Goal: Task Accomplishment & Management: Manage account settings

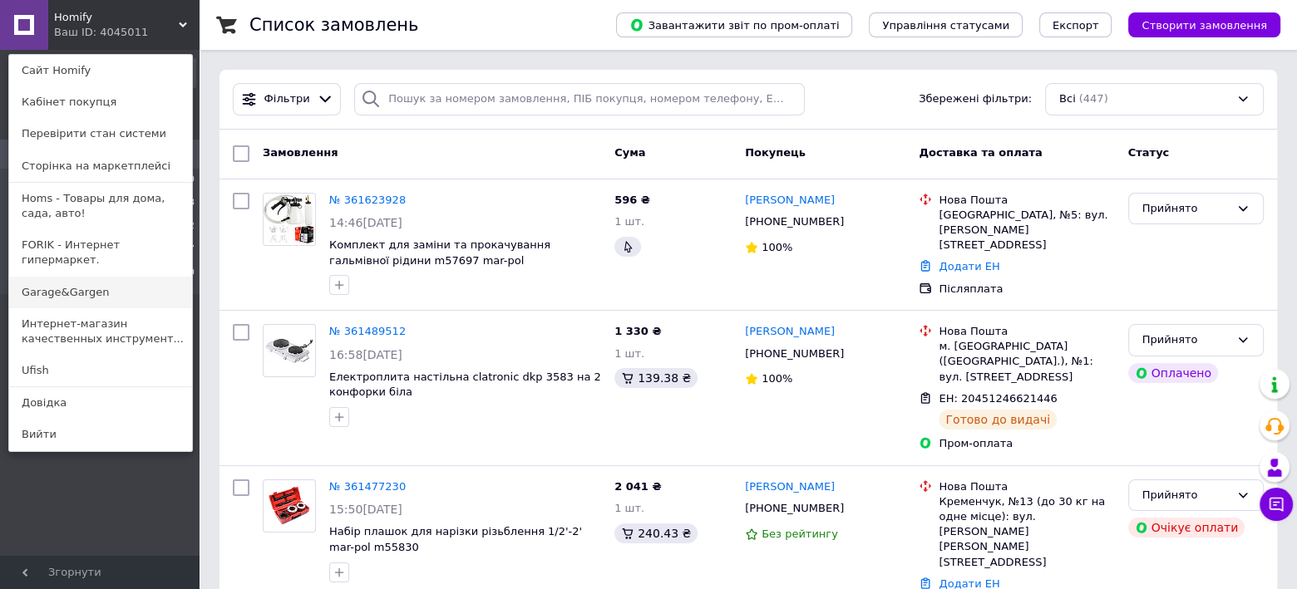
click at [77, 278] on link "Garage&Gargen" at bounding box center [100, 293] width 183 height 32
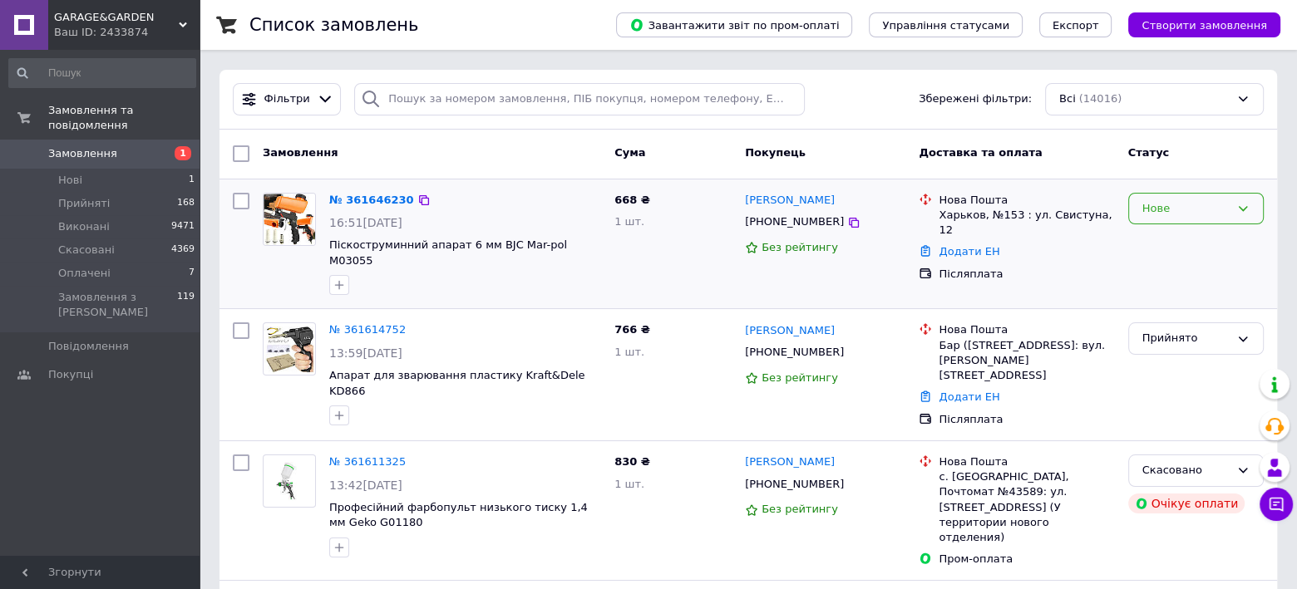
click at [1177, 214] on div "Нове" at bounding box center [1185, 208] width 87 height 17
click at [1167, 235] on li "Прийнято" at bounding box center [1196, 243] width 134 height 31
click at [117, 36] on div "Ваш ID: 2433874" at bounding box center [126, 32] width 145 height 15
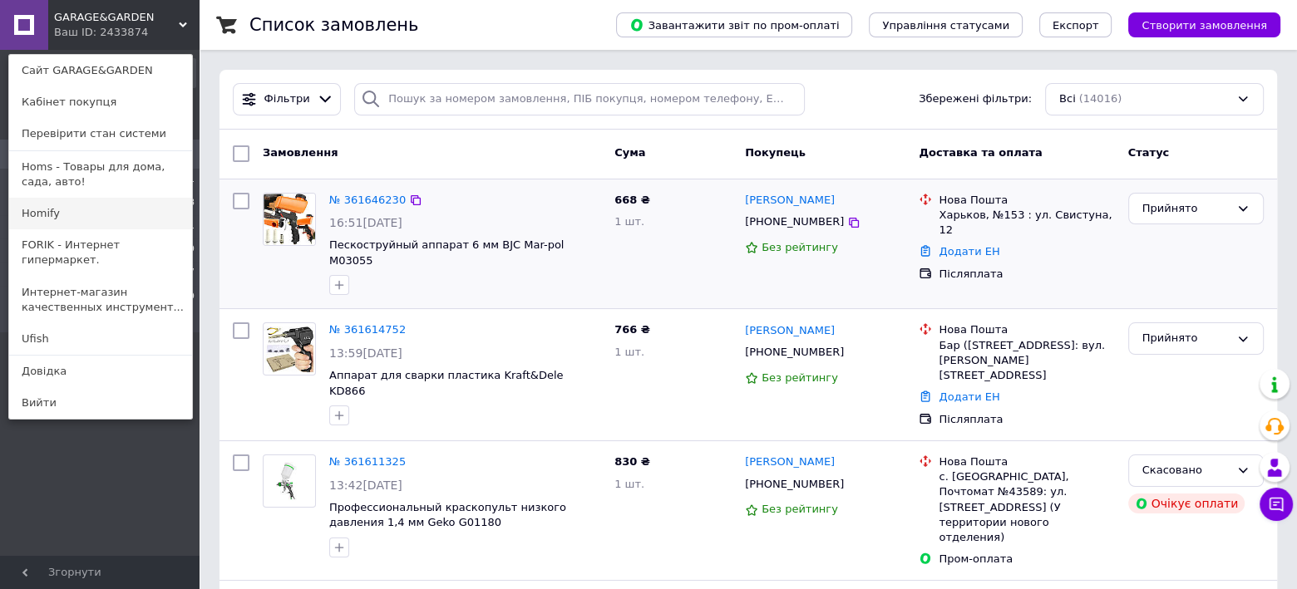
click at [52, 219] on link "Homify" at bounding box center [100, 214] width 183 height 32
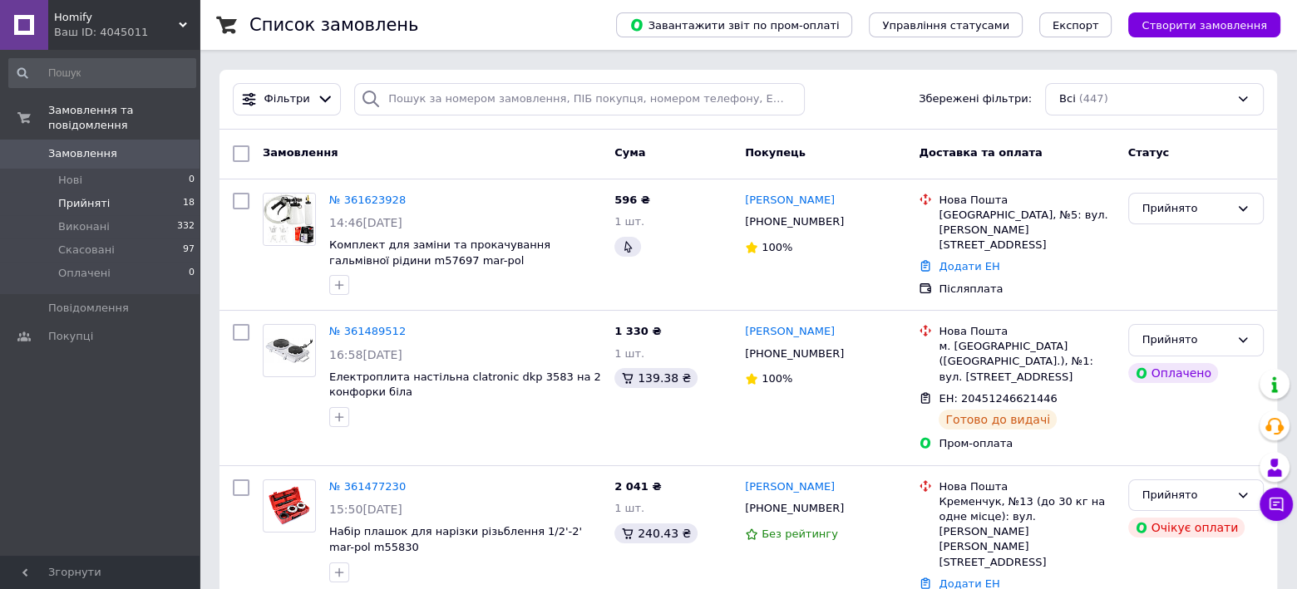
click at [95, 196] on span "Прийняті" at bounding box center [84, 203] width 52 height 15
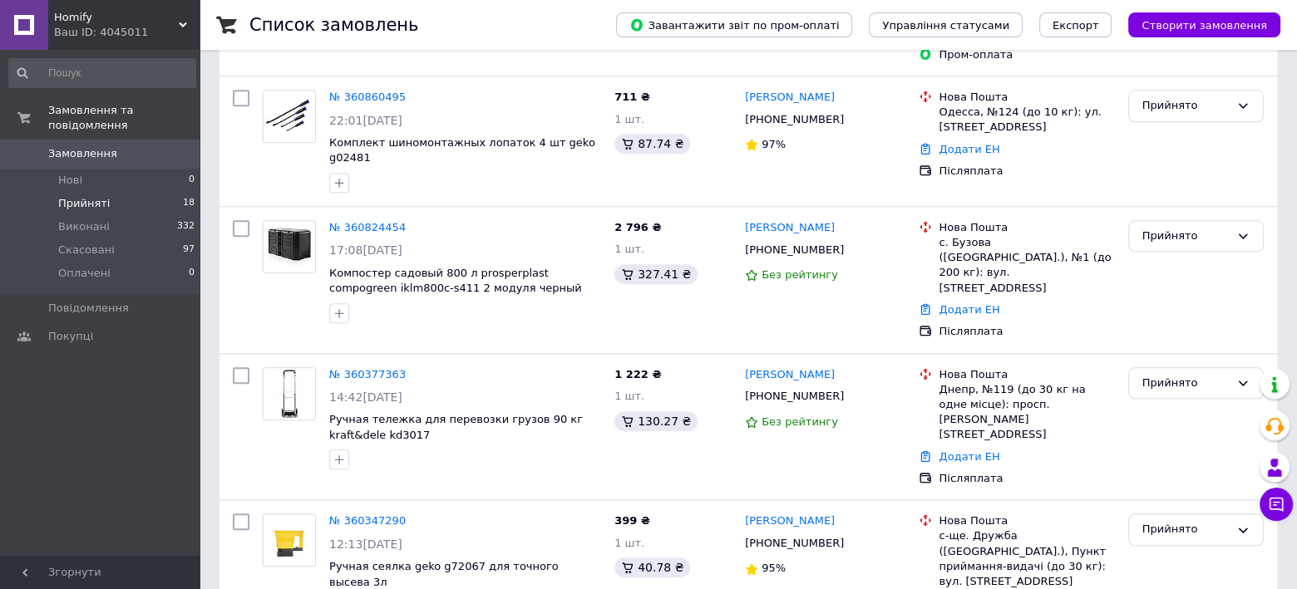
scroll to position [2054, 0]
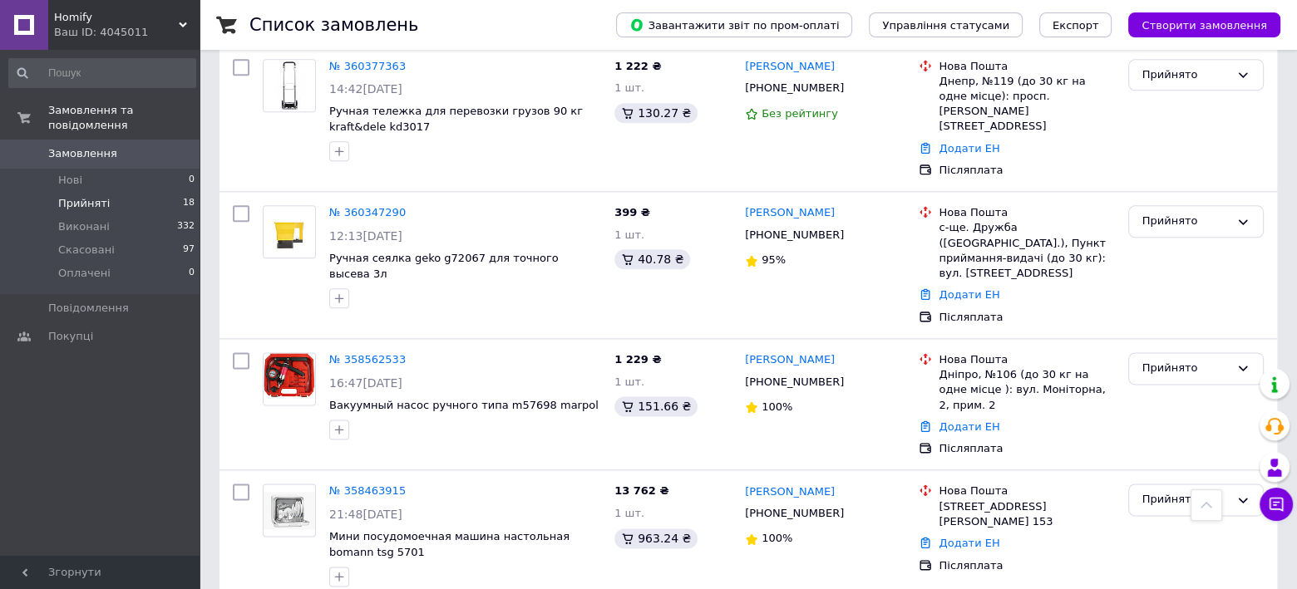
click at [410, 486] on icon at bounding box center [415, 492] width 13 height 13
click at [1186, 491] on div "Прийнято" at bounding box center [1185, 499] width 87 height 17
click at [1164, 520] on li "Виконано" at bounding box center [1196, 535] width 134 height 31
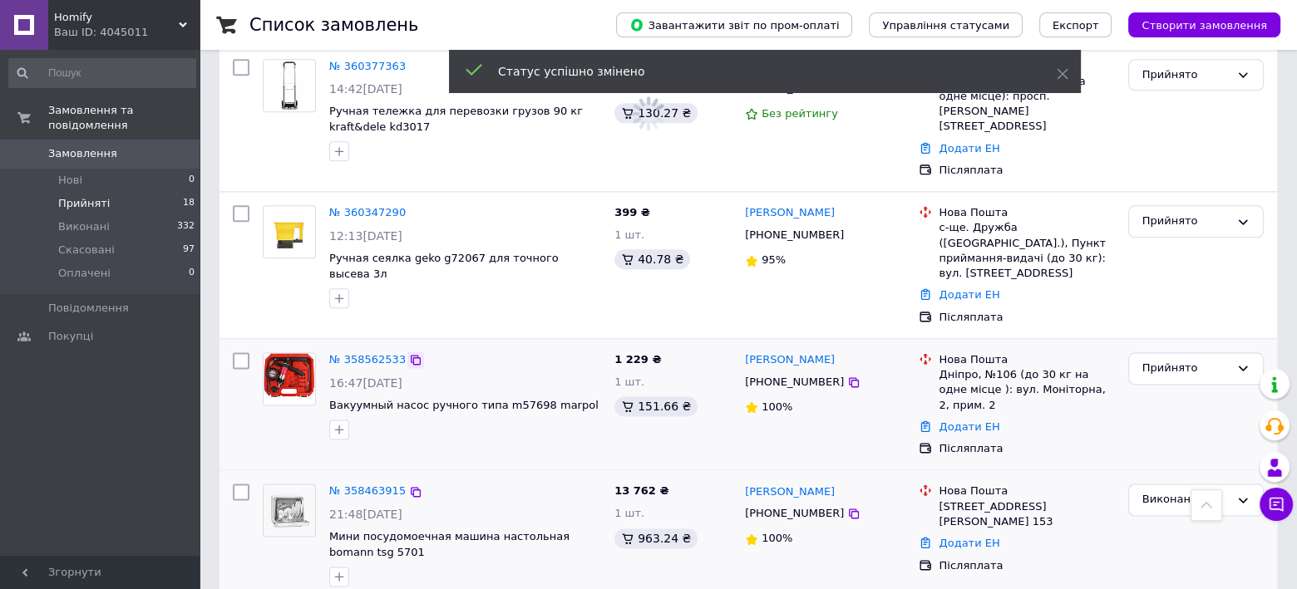
click at [411, 355] on icon at bounding box center [416, 360] width 10 height 10
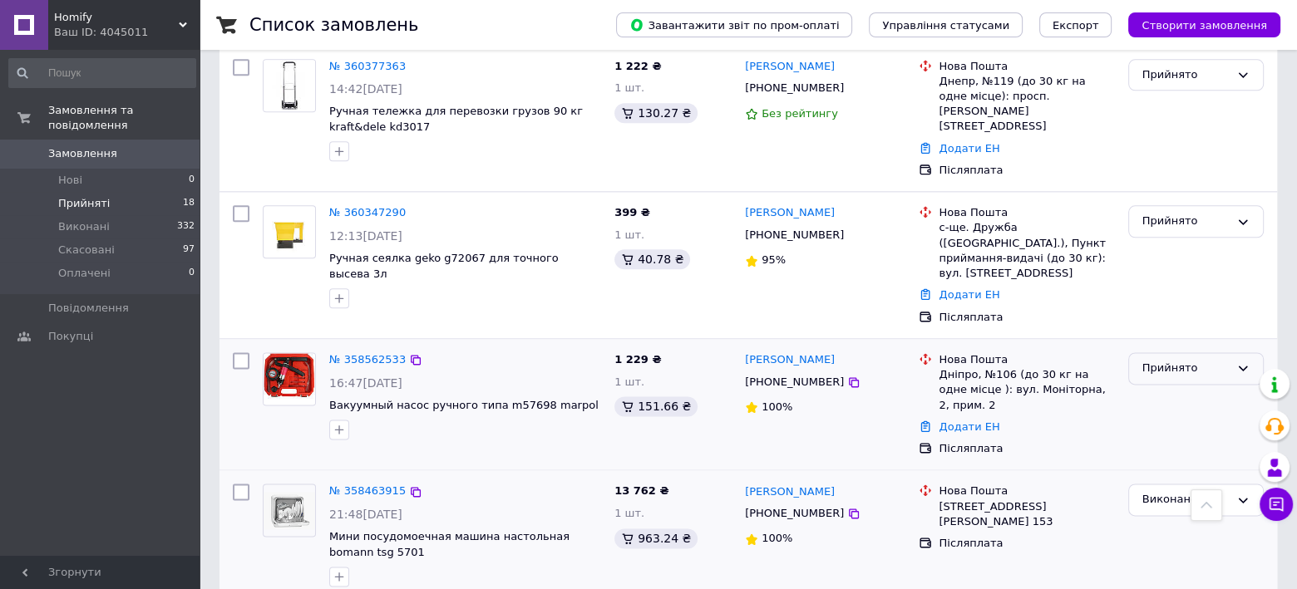
click at [1177, 360] on div "Прийнято" at bounding box center [1185, 368] width 87 height 17
click at [1154, 388] on li "Виконано" at bounding box center [1196, 403] width 134 height 31
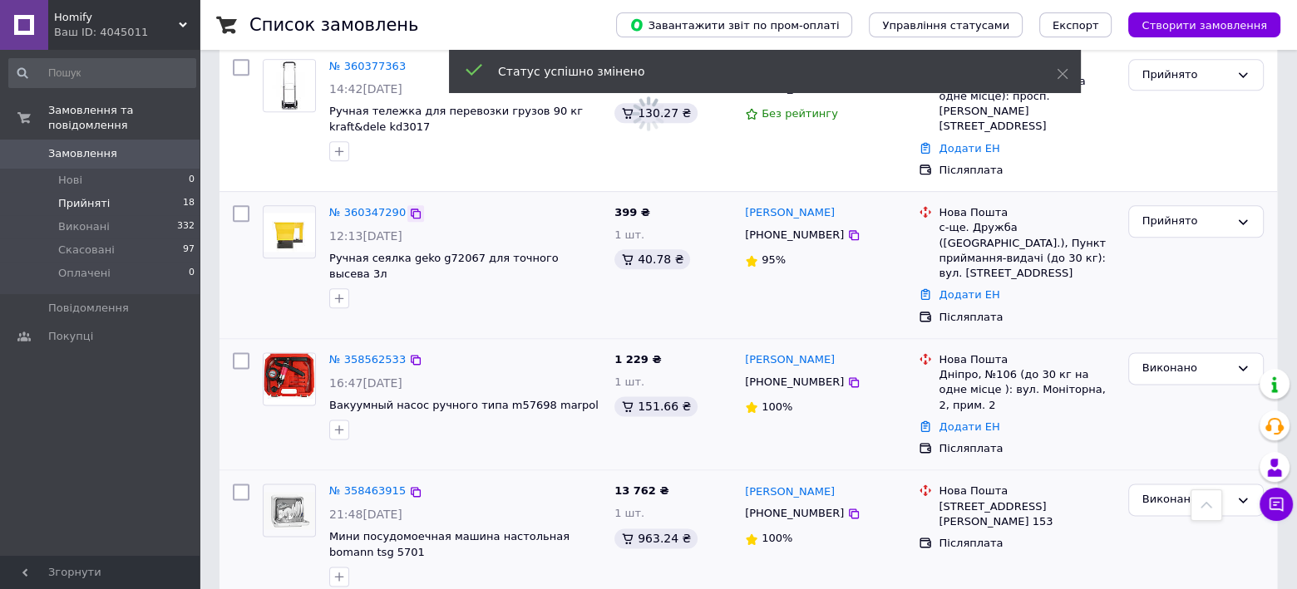
click at [411, 209] on icon at bounding box center [416, 214] width 10 height 10
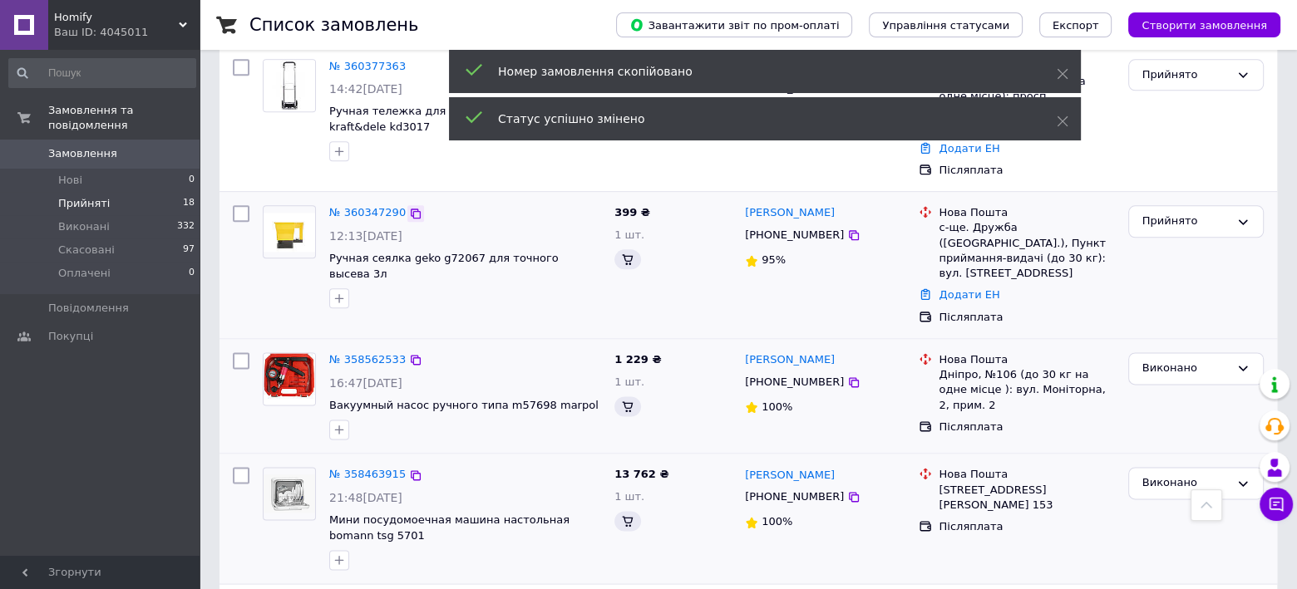
scroll to position [2052, 0]
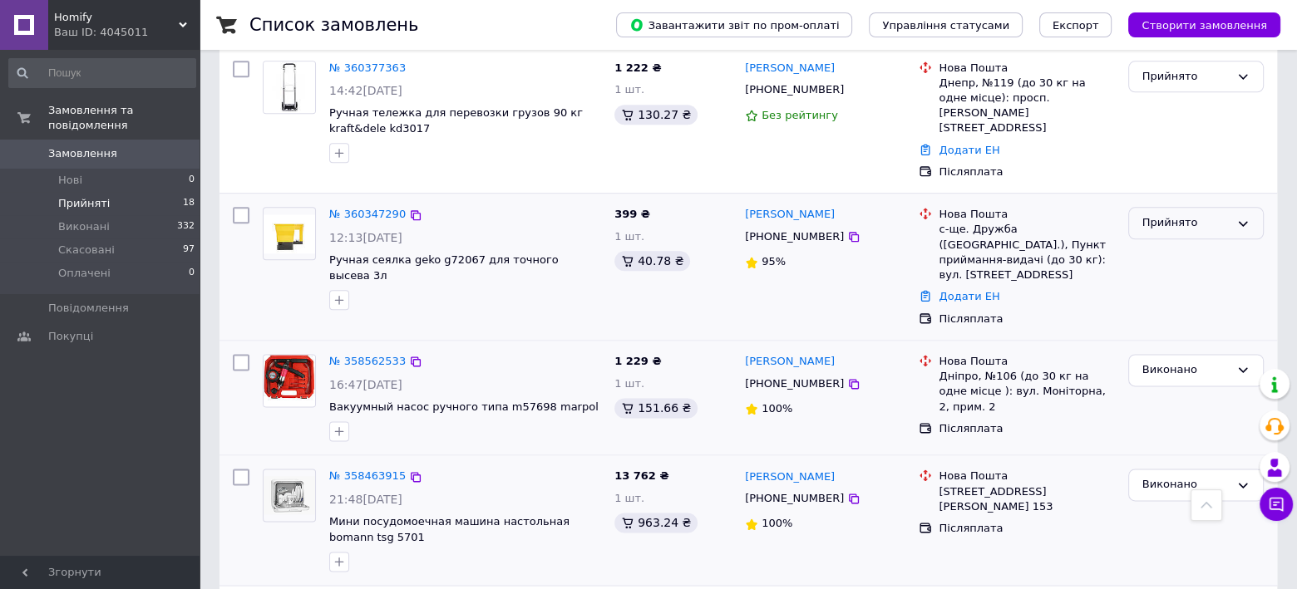
click at [1162, 214] on div "Прийнято" at bounding box center [1185, 222] width 87 height 17
click at [1159, 243] on li "Виконано" at bounding box center [1196, 258] width 134 height 31
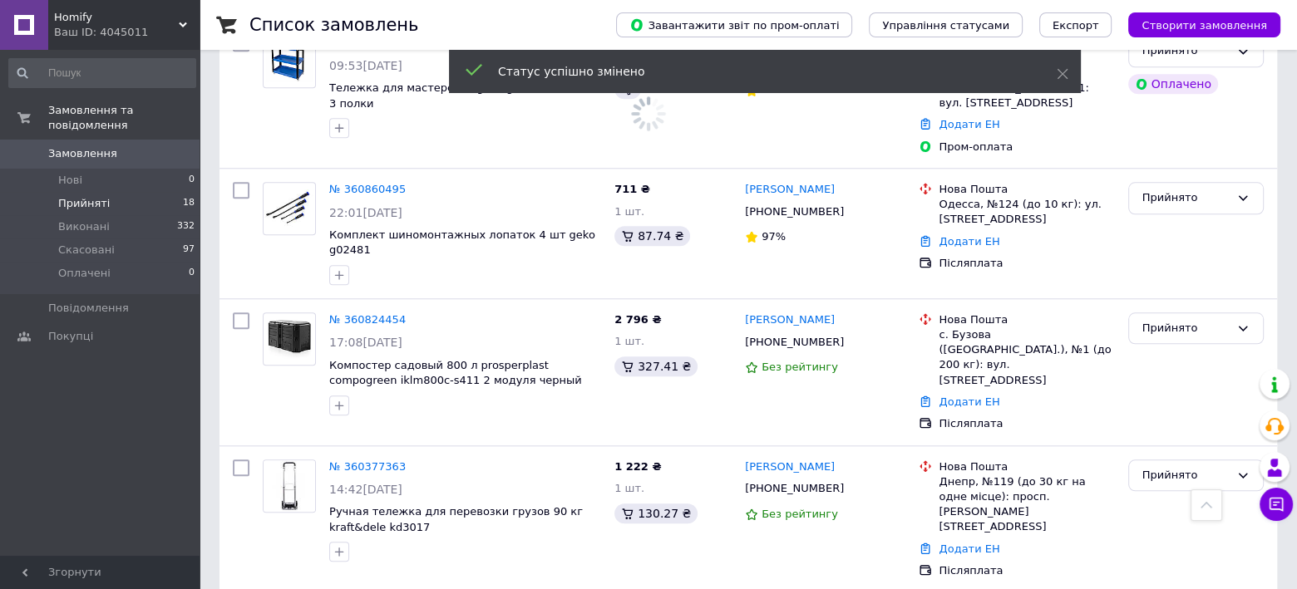
scroll to position [1634, 0]
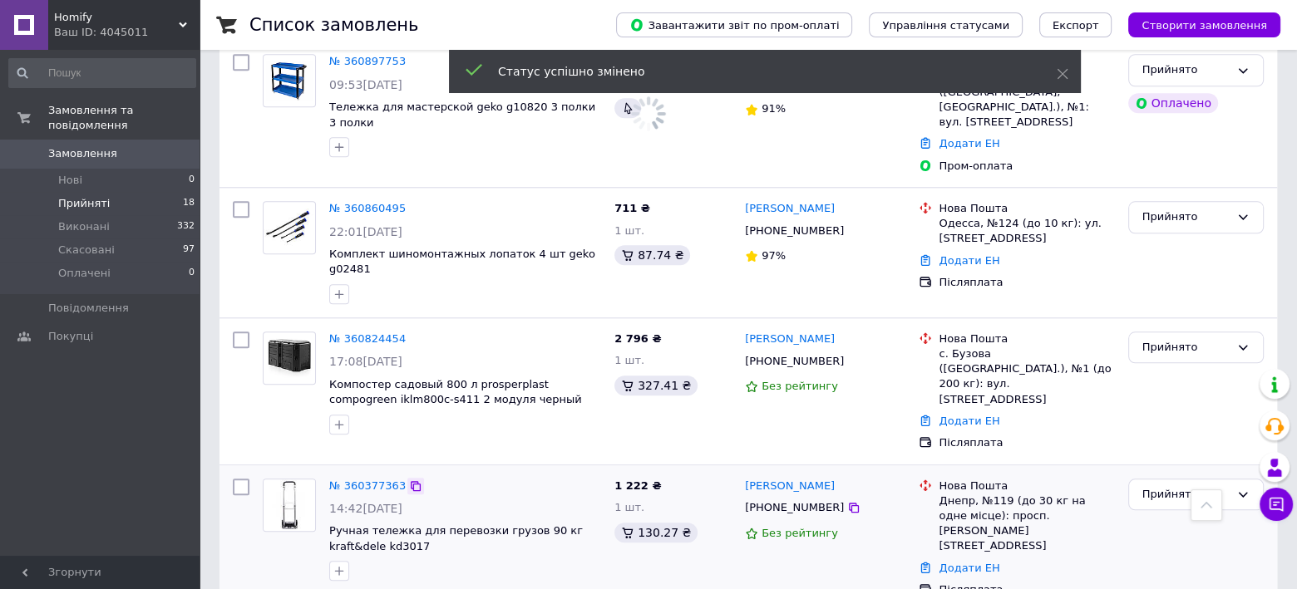
click at [409, 480] on icon at bounding box center [415, 486] width 13 height 13
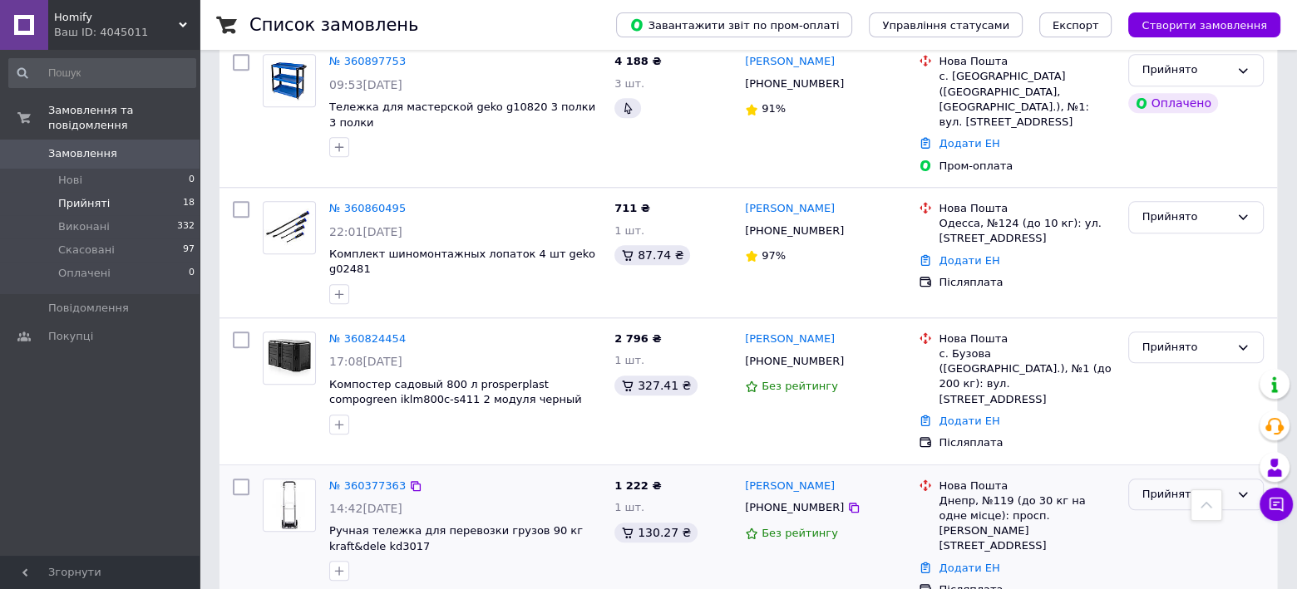
click at [1159, 486] on div "Прийнято" at bounding box center [1185, 494] width 87 height 17
click at [1162, 514] on li "Виконано" at bounding box center [1196, 529] width 134 height 31
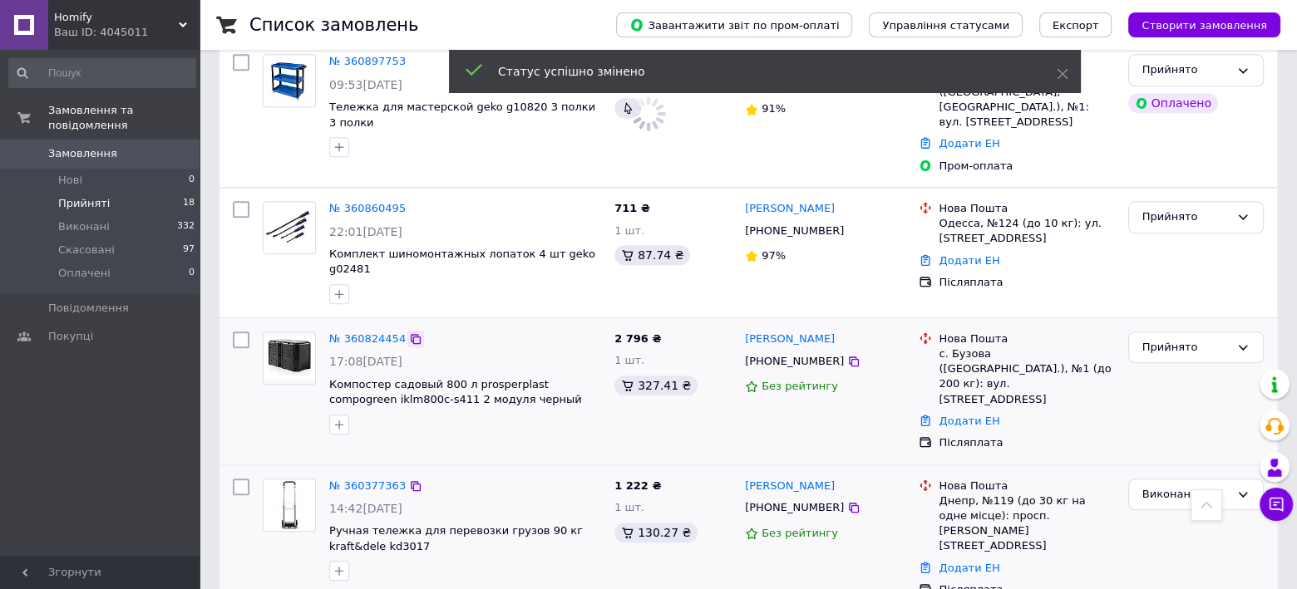
click at [409, 333] on icon at bounding box center [415, 339] width 13 height 13
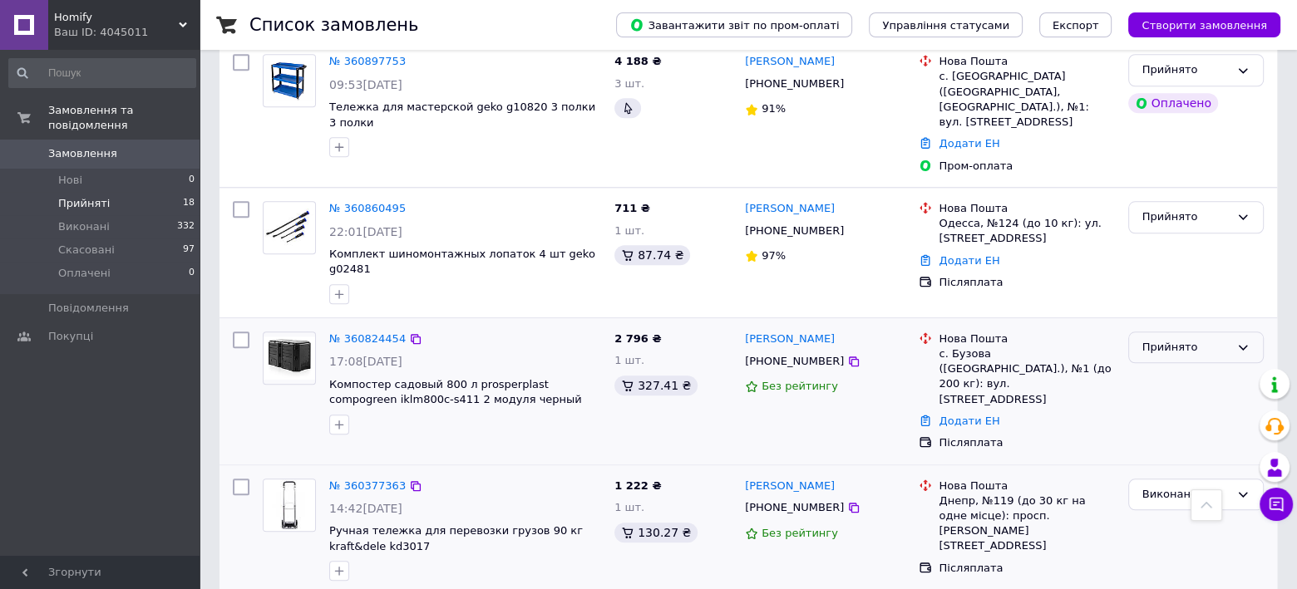
click at [1180, 339] on div "Прийнято" at bounding box center [1185, 347] width 87 height 17
click at [1148, 367] on li "Виконано" at bounding box center [1196, 382] width 134 height 31
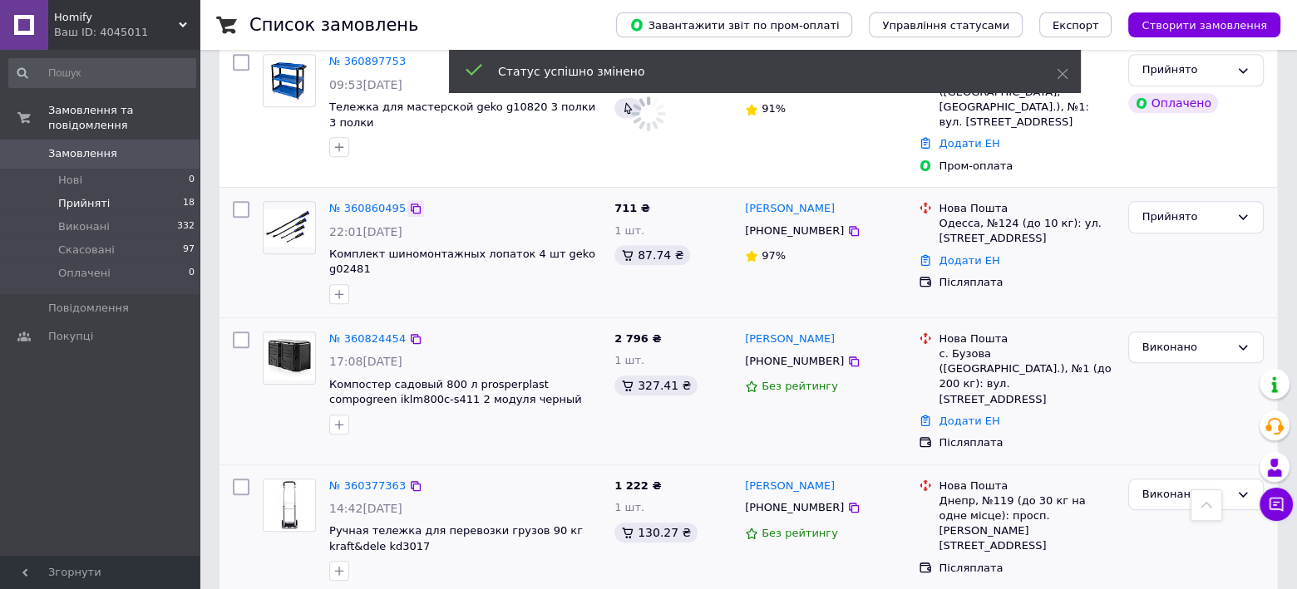
click at [411, 204] on icon at bounding box center [416, 209] width 10 height 10
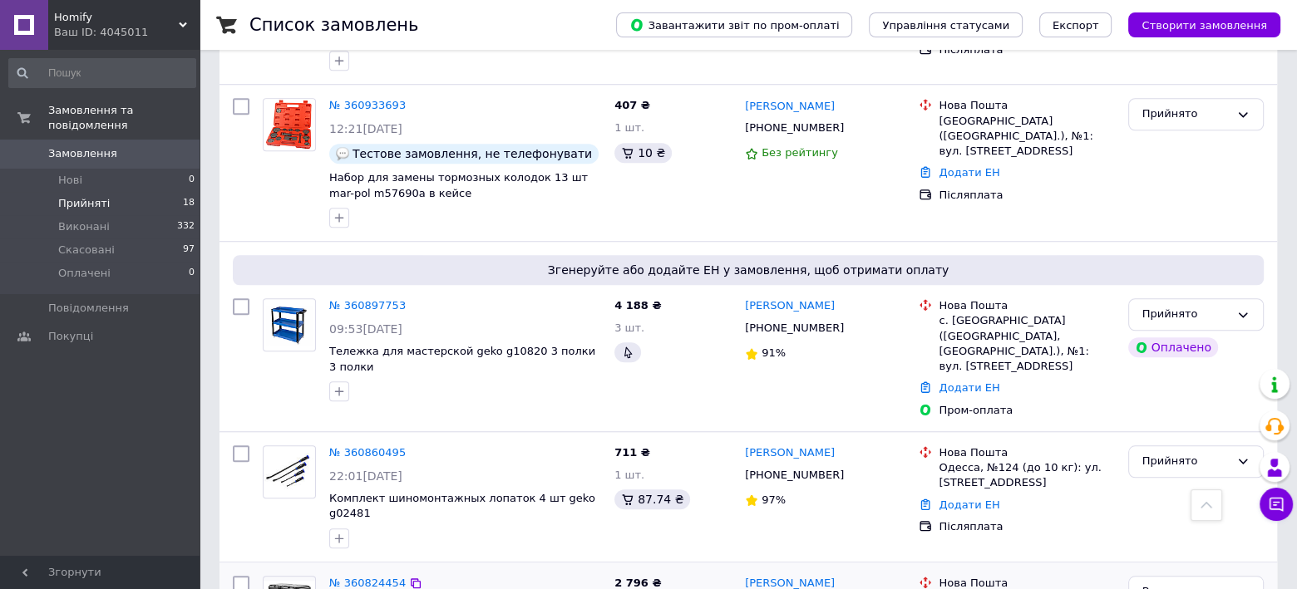
scroll to position [1277, 0]
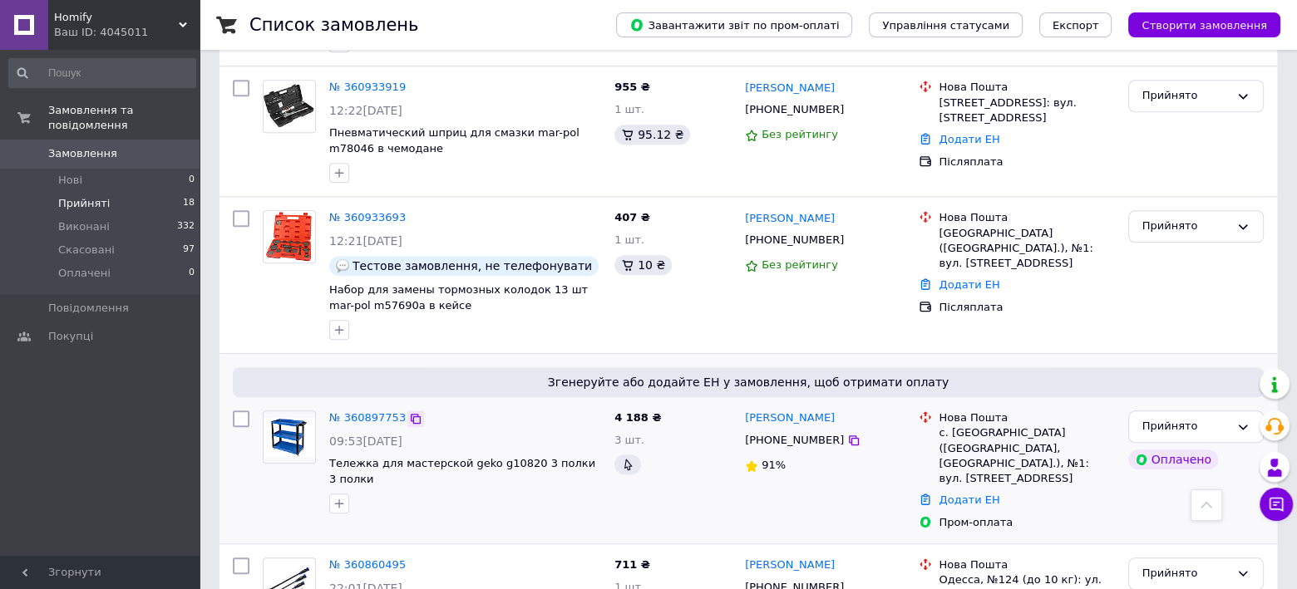
click at [409, 412] on icon at bounding box center [415, 418] width 13 height 13
click at [409, 212] on icon at bounding box center [415, 218] width 13 height 13
click at [1166, 218] on div "Прийнято" at bounding box center [1185, 226] width 87 height 17
click at [1175, 277] on li "Скасовано" at bounding box center [1196, 292] width 134 height 31
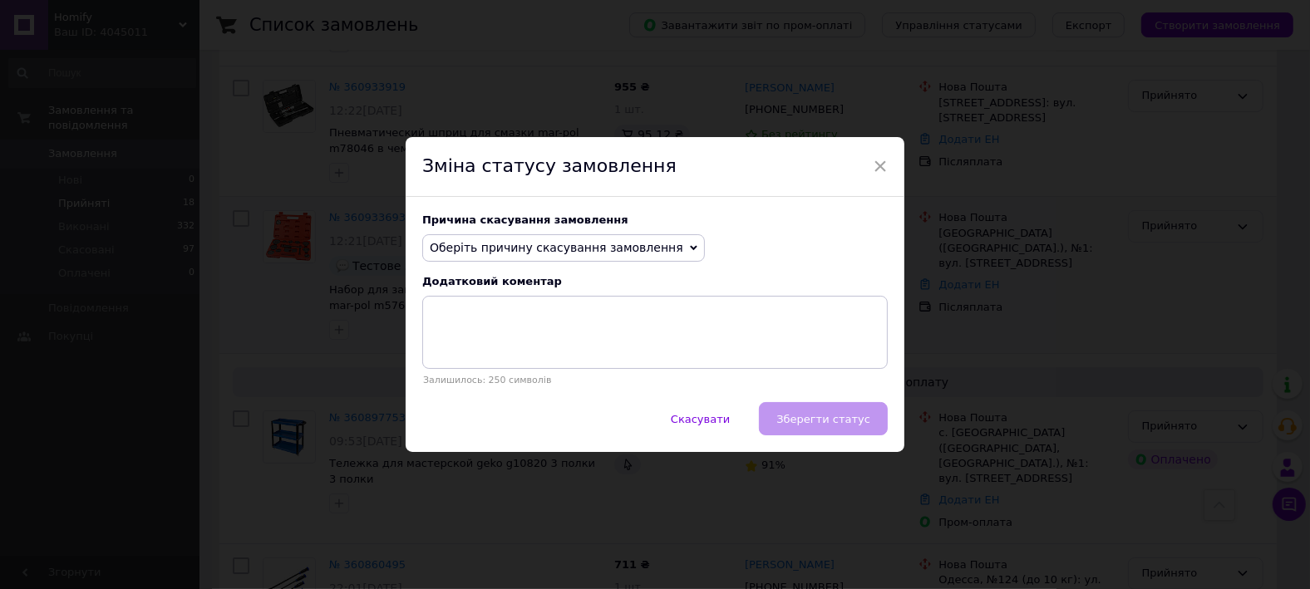
click at [604, 247] on span "Оберіть причину скасування замовлення" at bounding box center [557, 247] width 254 height 13
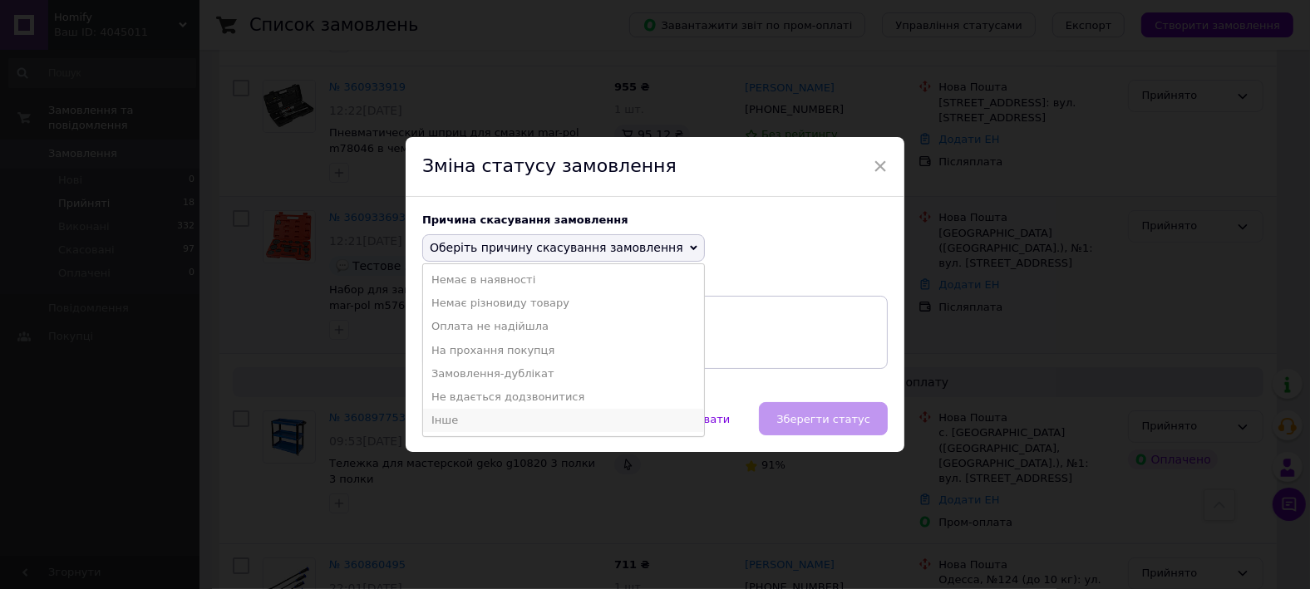
click at [454, 426] on li "Інше" at bounding box center [563, 420] width 281 height 23
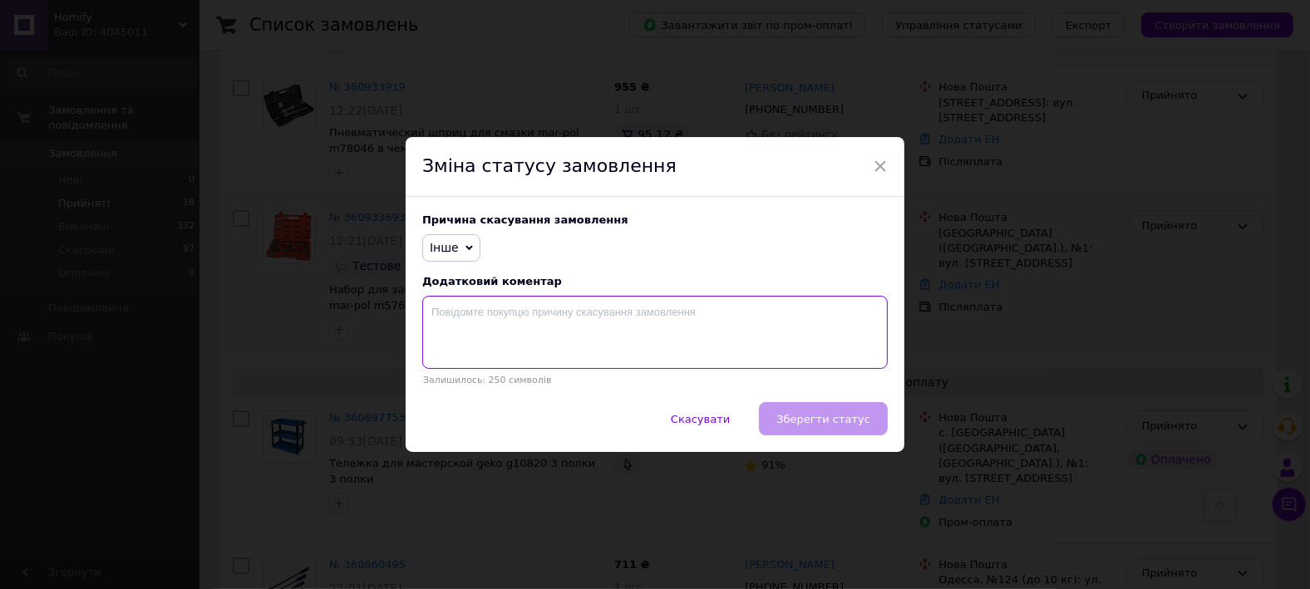
click at [495, 327] on textarea at bounding box center [655, 332] width 466 height 73
type textarea "тест"
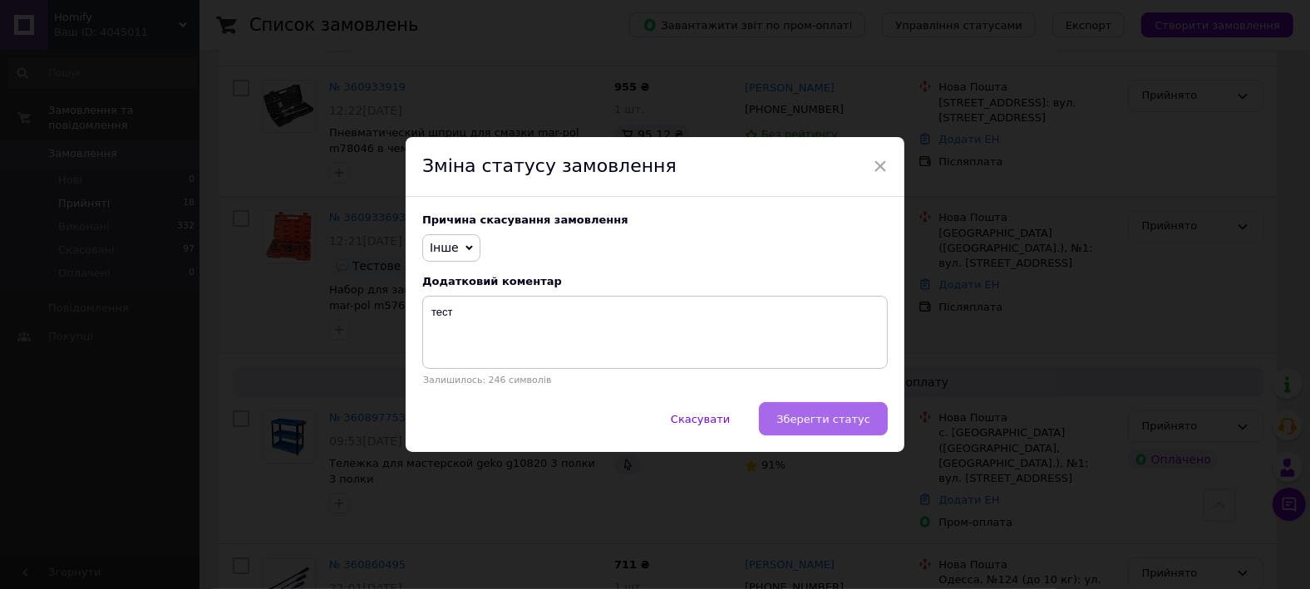
click at [846, 426] on span "Зберегти статус" at bounding box center [824, 419] width 94 height 12
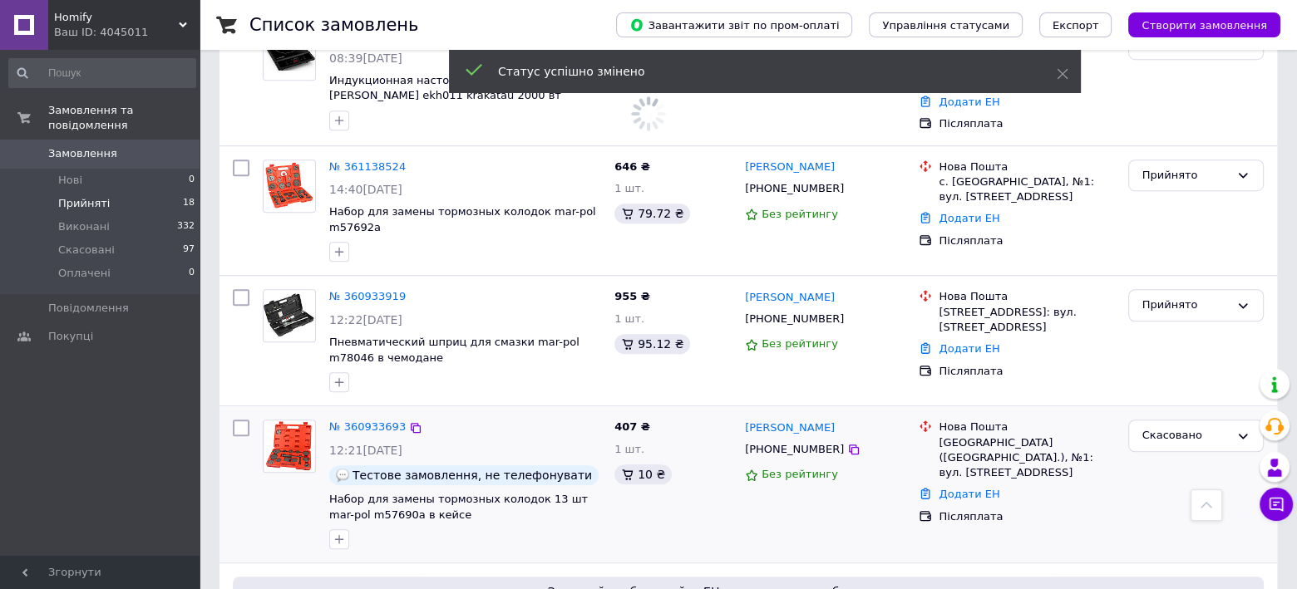
scroll to position [1018, 0]
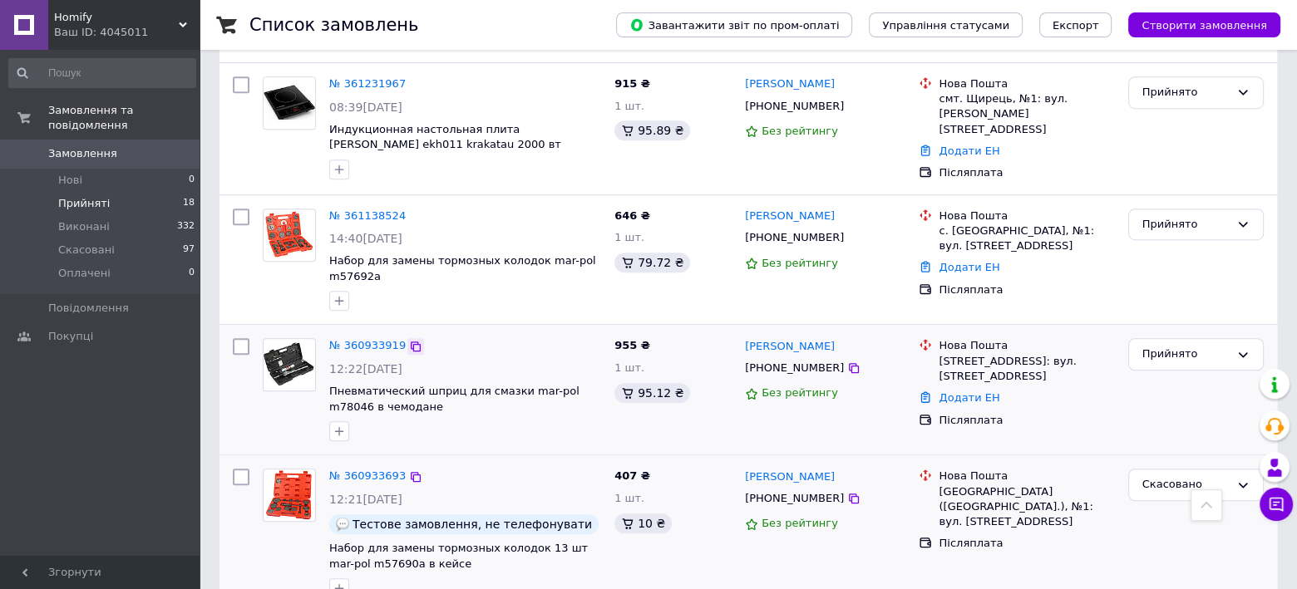
click at [409, 340] on icon at bounding box center [415, 346] width 13 height 13
click at [411, 342] on icon at bounding box center [416, 347] width 10 height 10
click at [1178, 346] on div "Прийнято" at bounding box center [1185, 354] width 87 height 17
click at [1156, 374] on li "Виконано" at bounding box center [1196, 389] width 134 height 31
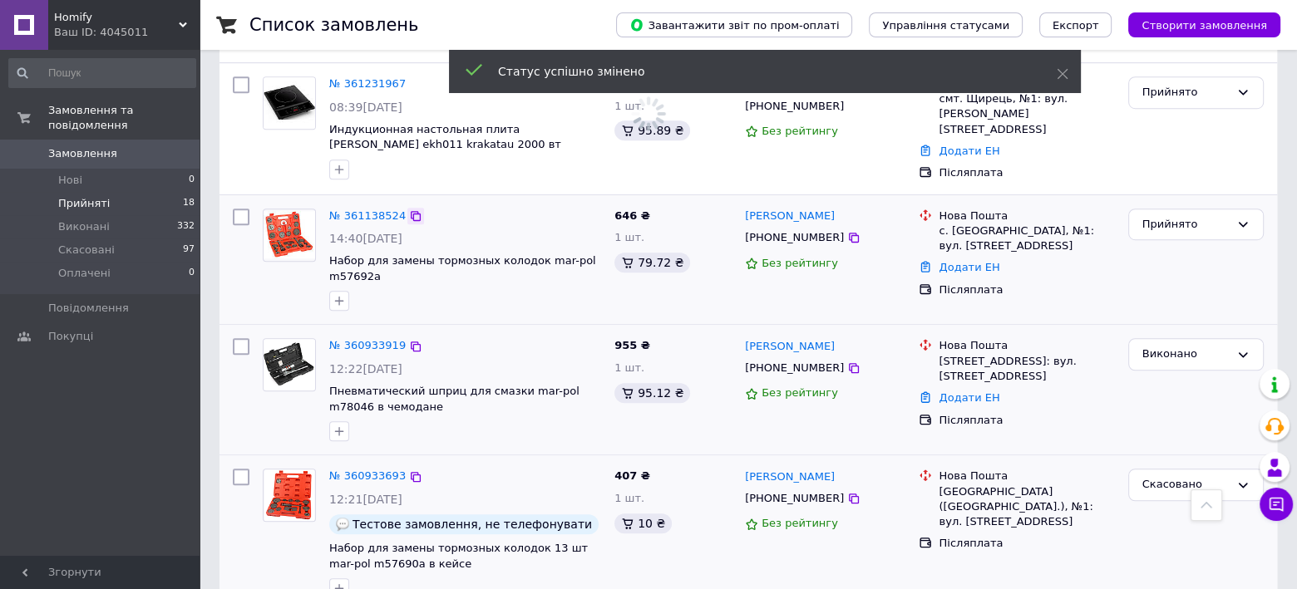
click at [409, 210] on icon at bounding box center [415, 216] width 13 height 13
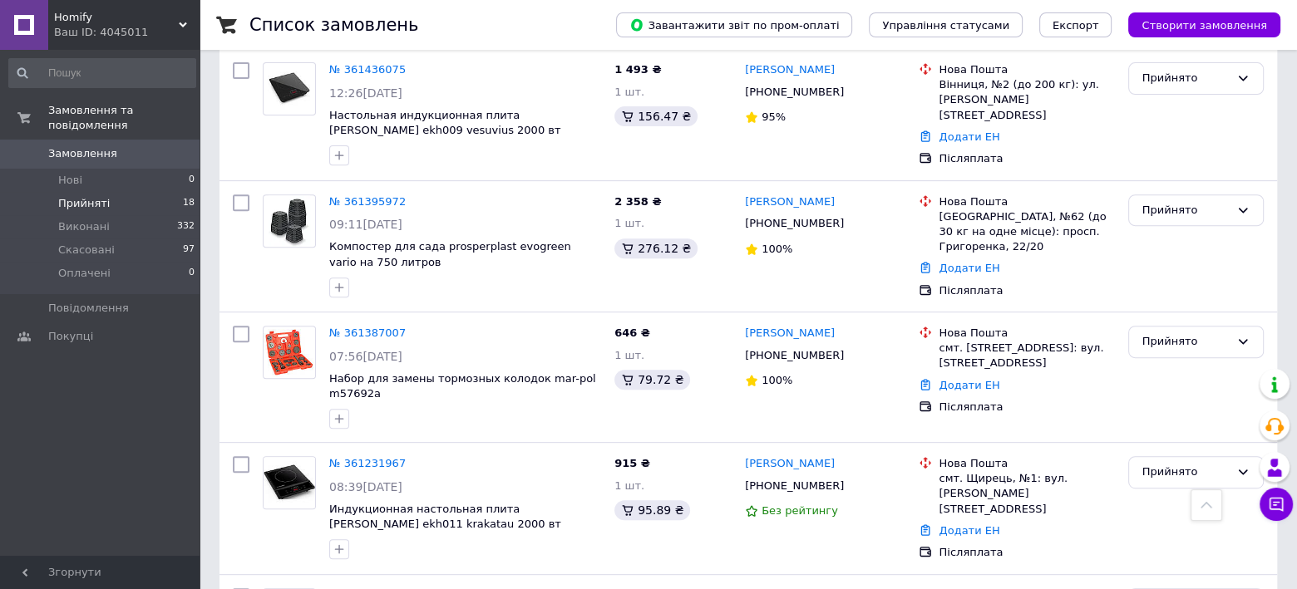
scroll to position [612, 0]
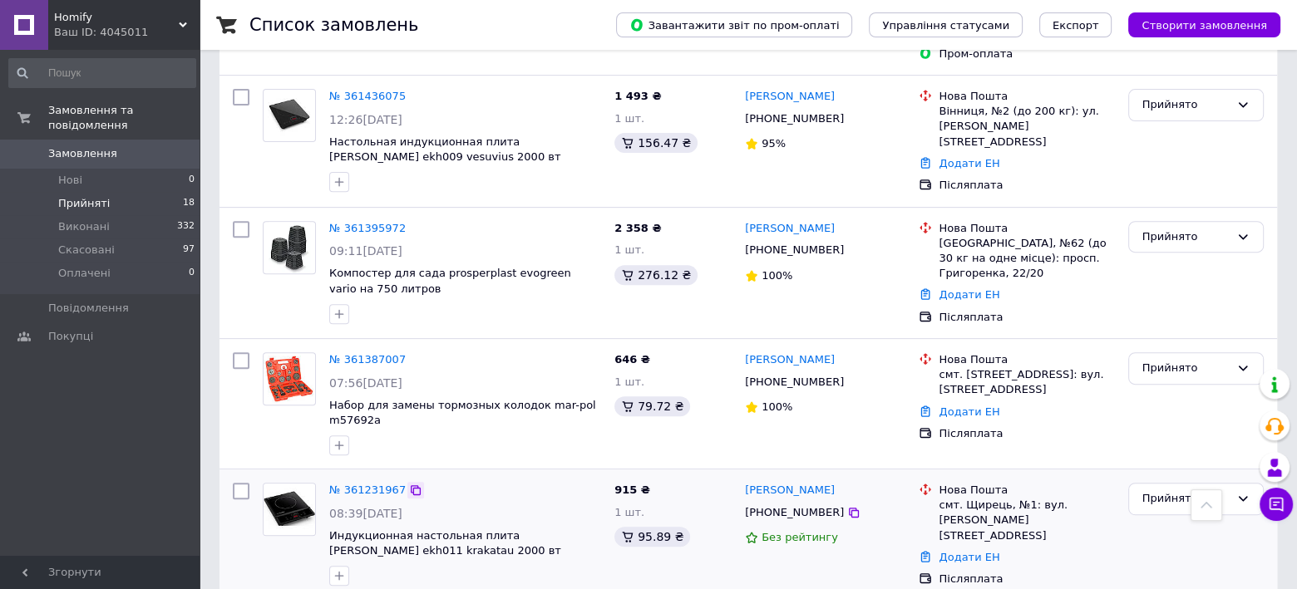
click at [411, 486] on icon at bounding box center [416, 491] width 10 height 10
click at [411, 224] on icon at bounding box center [416, 229] width 10 height 10
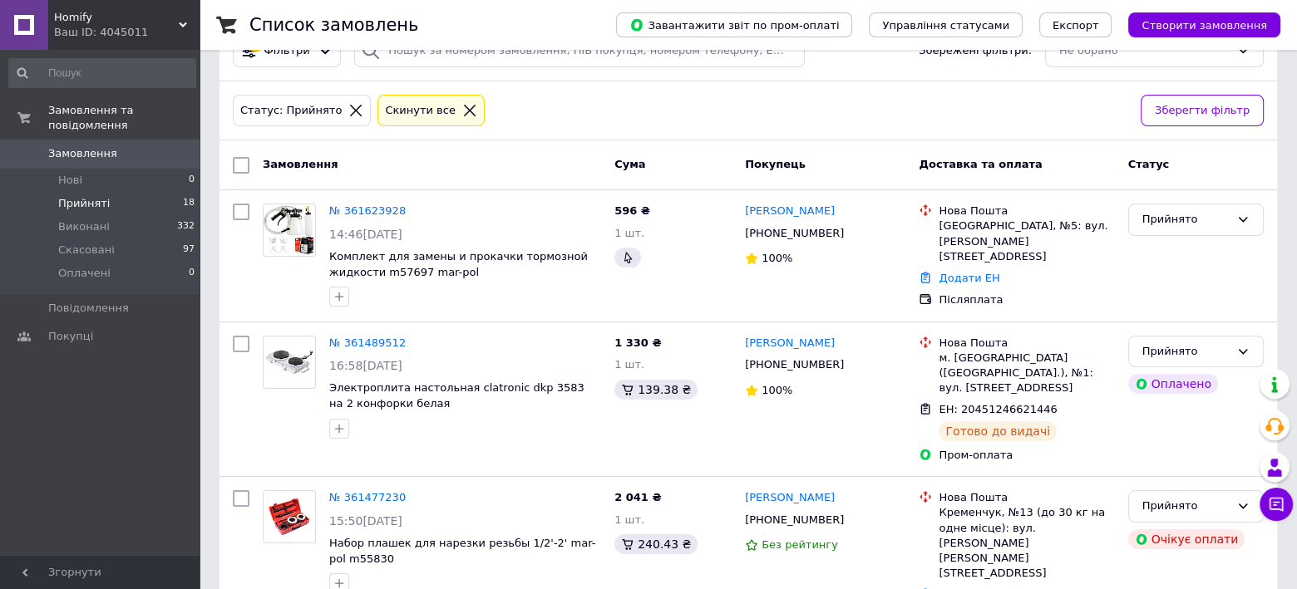
scroll to position [0, 0]
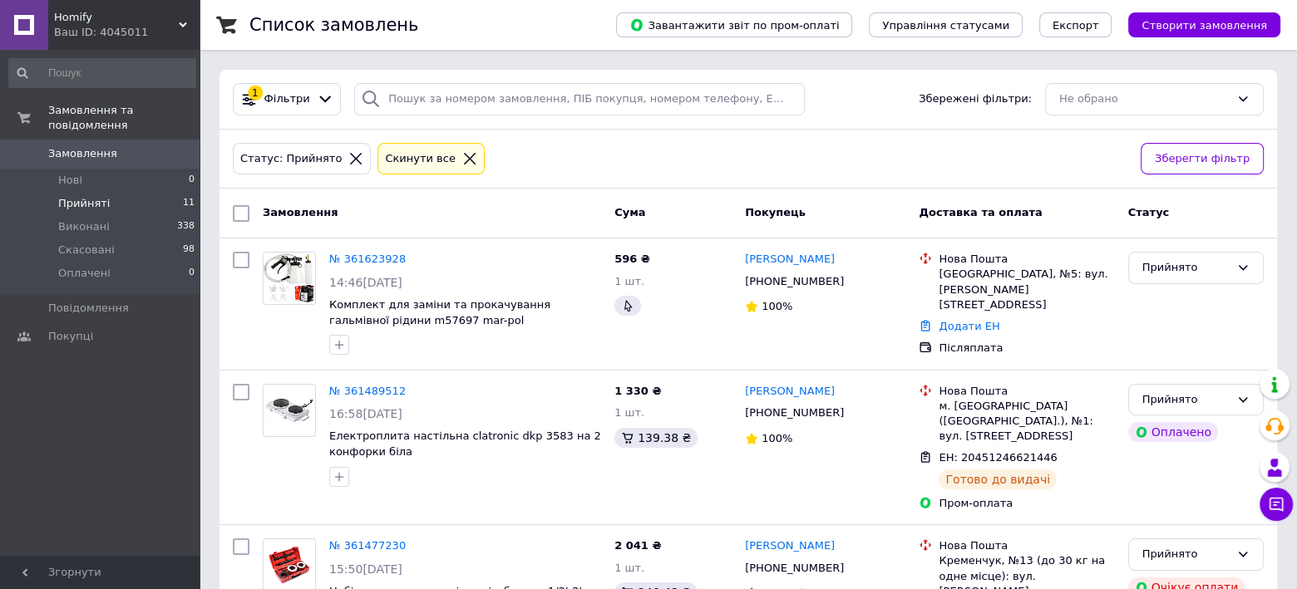
click at [67, 25] on div "Ваш ID: 4045011" at bounding box center [126, 32] width 145 height 15
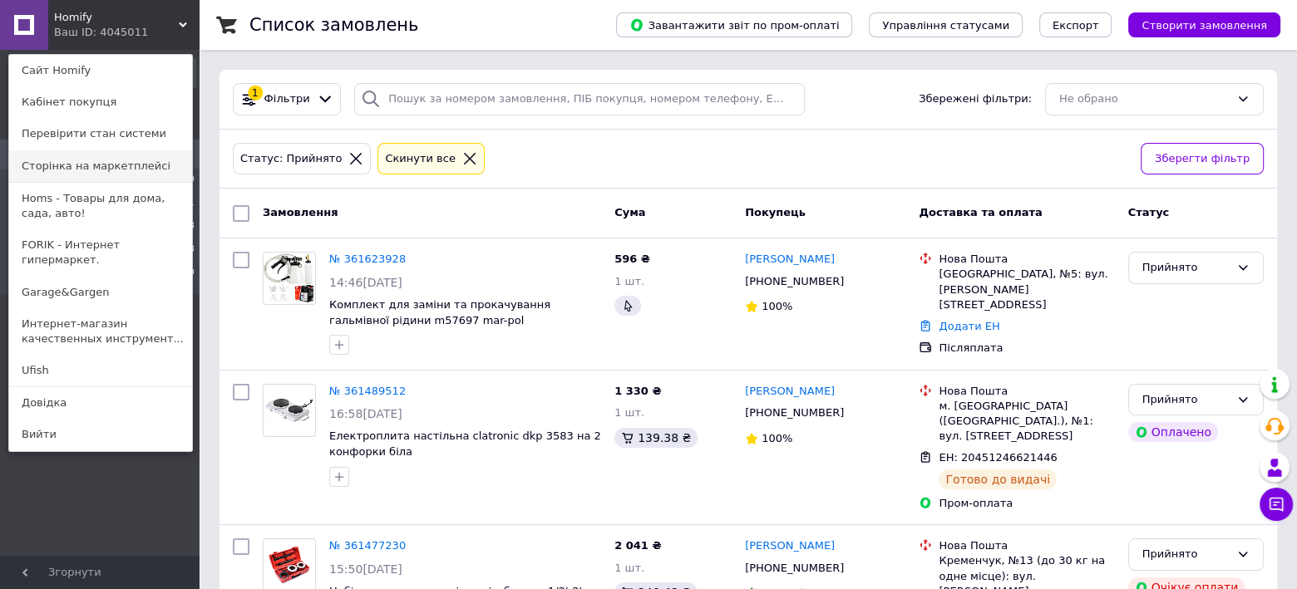
click at [66, 171] on link "Сторінка на маркетплейсі" at bounding box center [100, 166] width 183 height 32
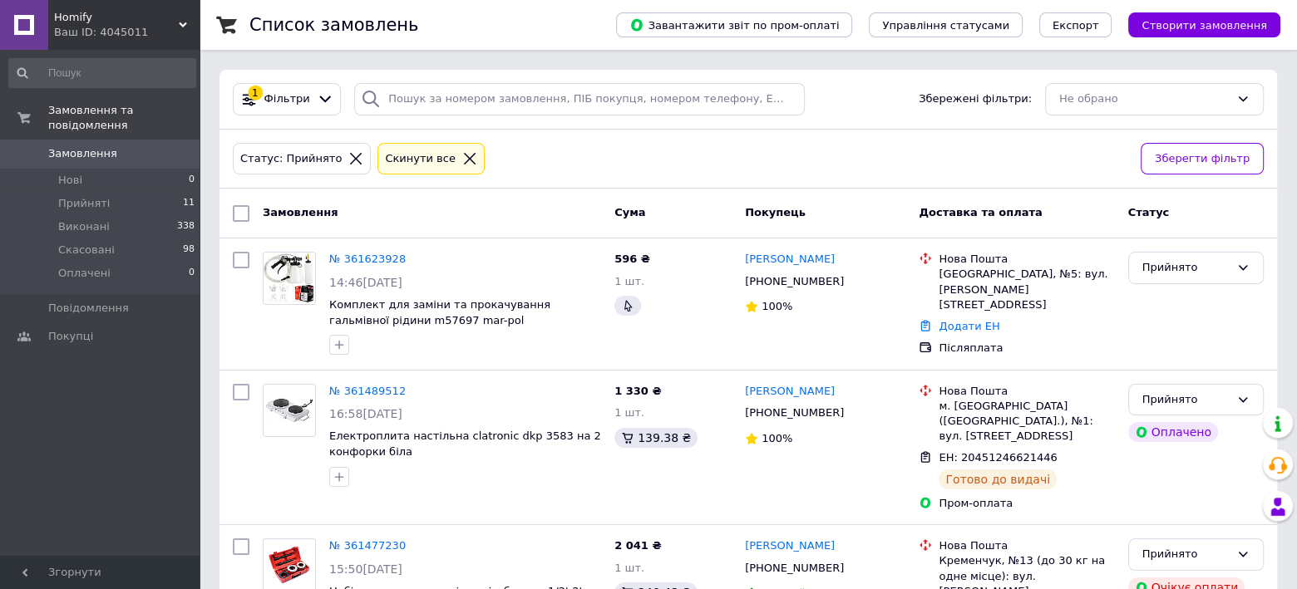
click at [85, 17] on span "Homify" at bounding box center [116, 17] width 125 height 15
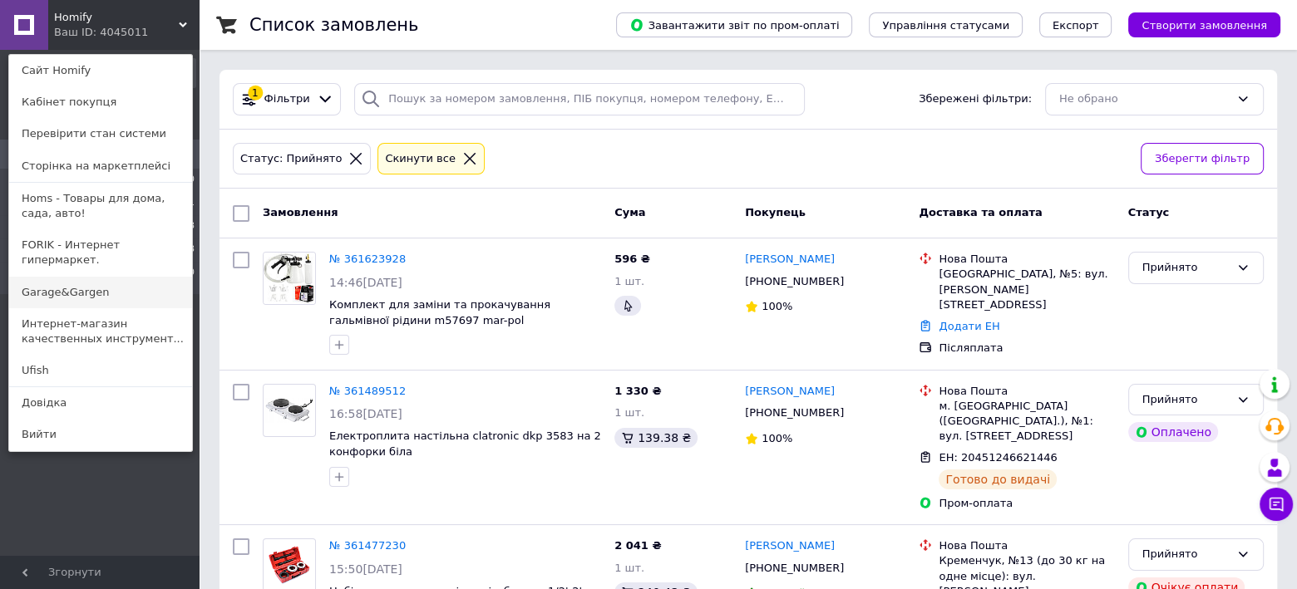
click at [71, 279] on link "Garage&Gargen" at bounding box center [100, 293] width 183 height 32
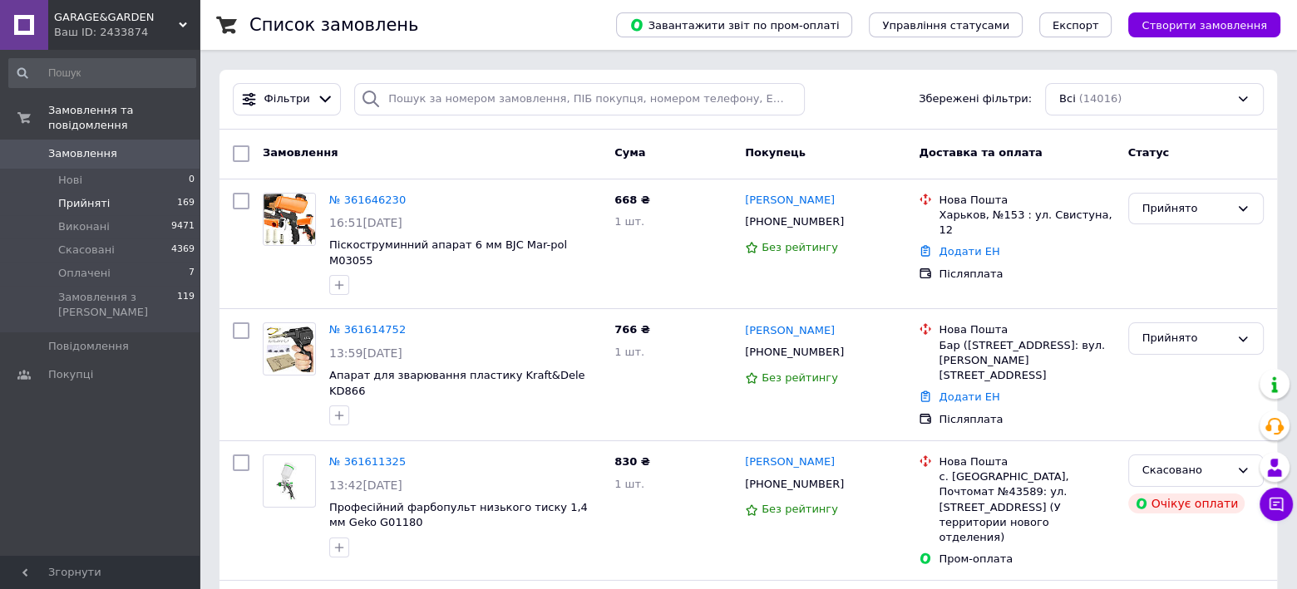
click at [114, 192] on li "Прийняті 169" at bounding box center [102, 203] width 205 height 23
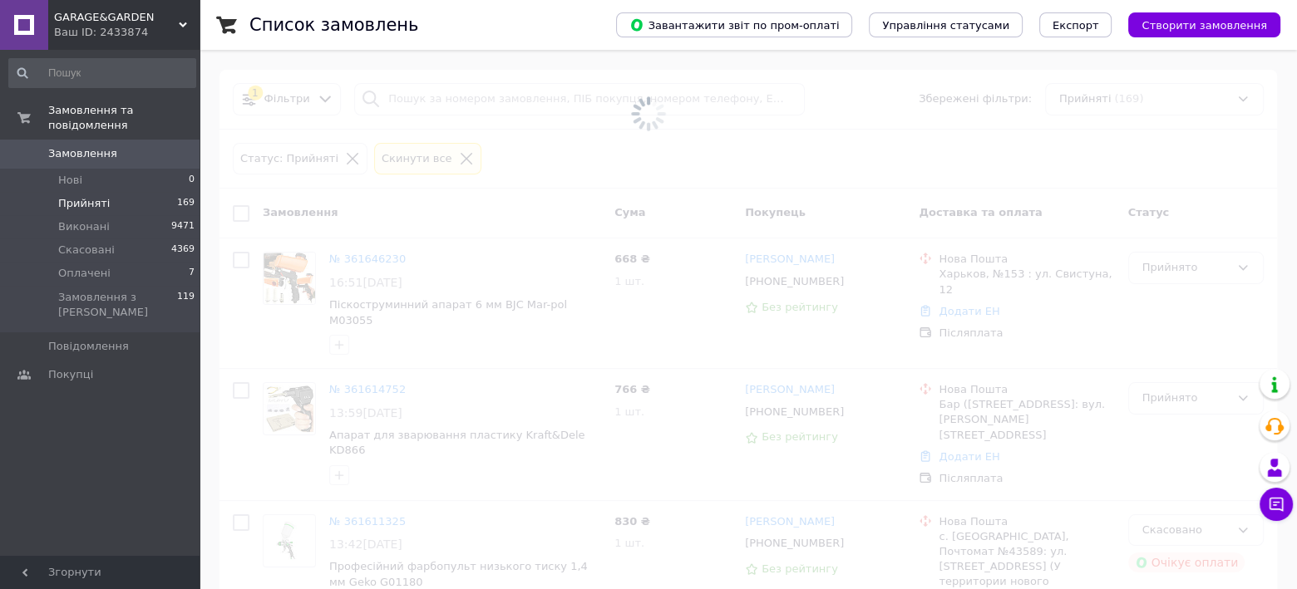
click at [99, 16] on span "GARAGE&GARDEN" at bounding box center [116, 17] width 125 height 15
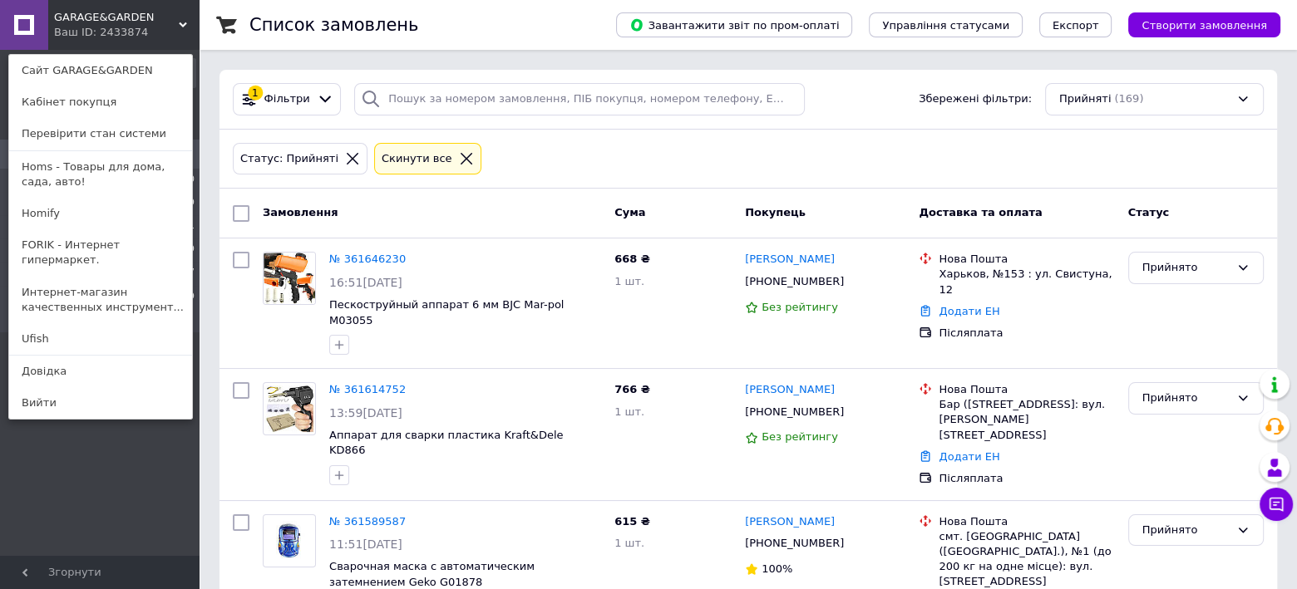
click at [65, 478] on div "Замовлення та повідомлення Замовлення 0 Нові 0 Прийняті 169 Виконані 9471 Скасо…" at bounding box center [102, 305] width 205 height 511
click at [129, 22] on span "GARAGE&GARDEN" at bounding box center [116, 17] width 125 height 15
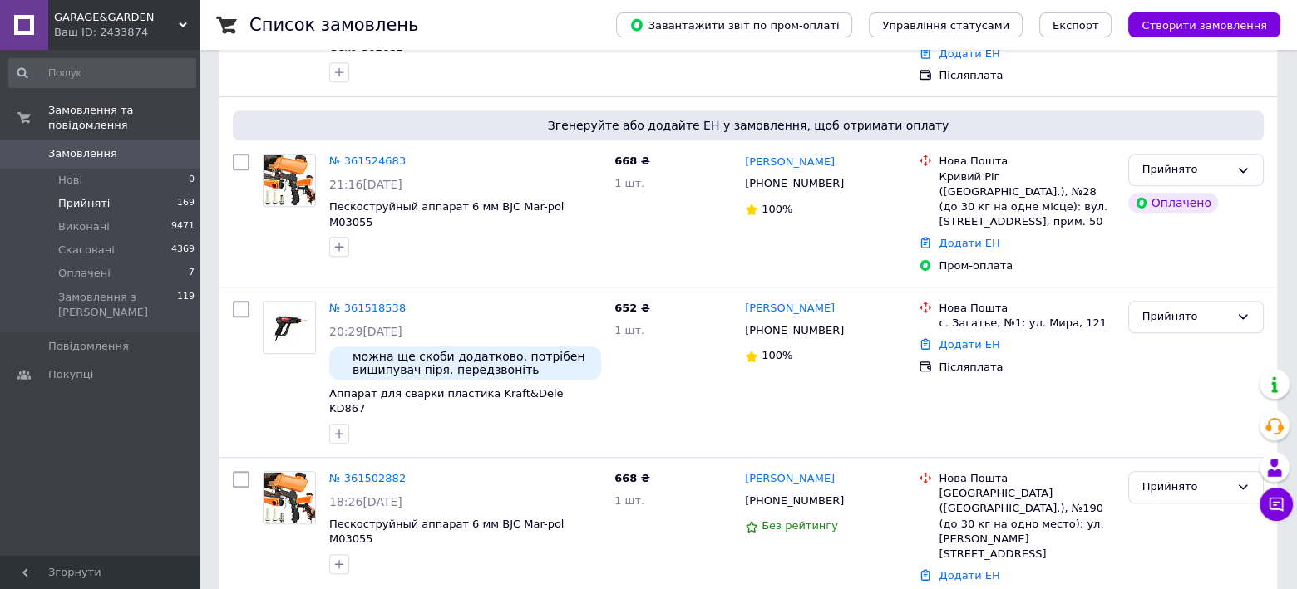
scroll to position [2389, 0]
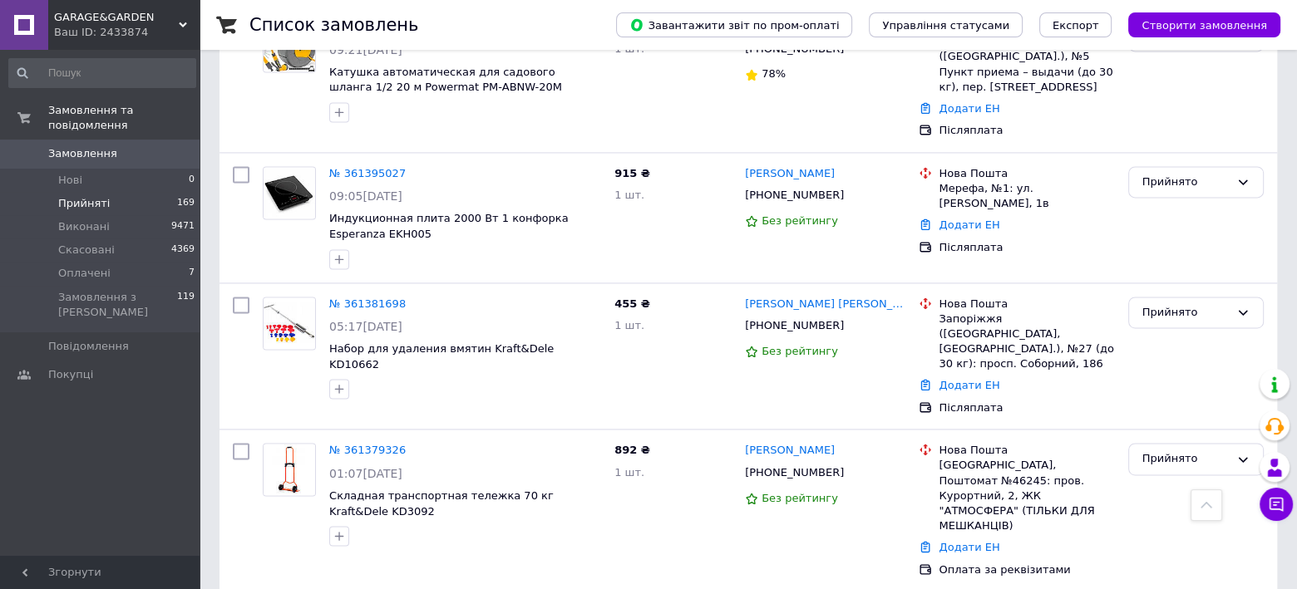
click at [105, 192] on li "Прийняті 169" at bounding box center [102, 203] width 205 height 23
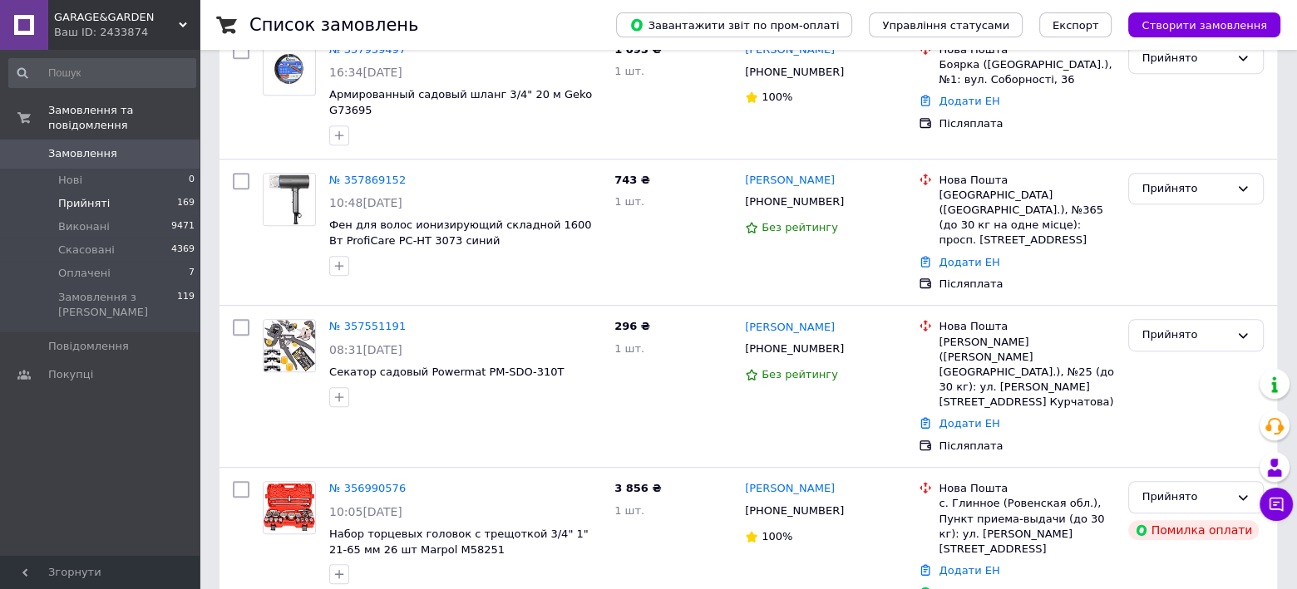
scroll to position [934, 0]
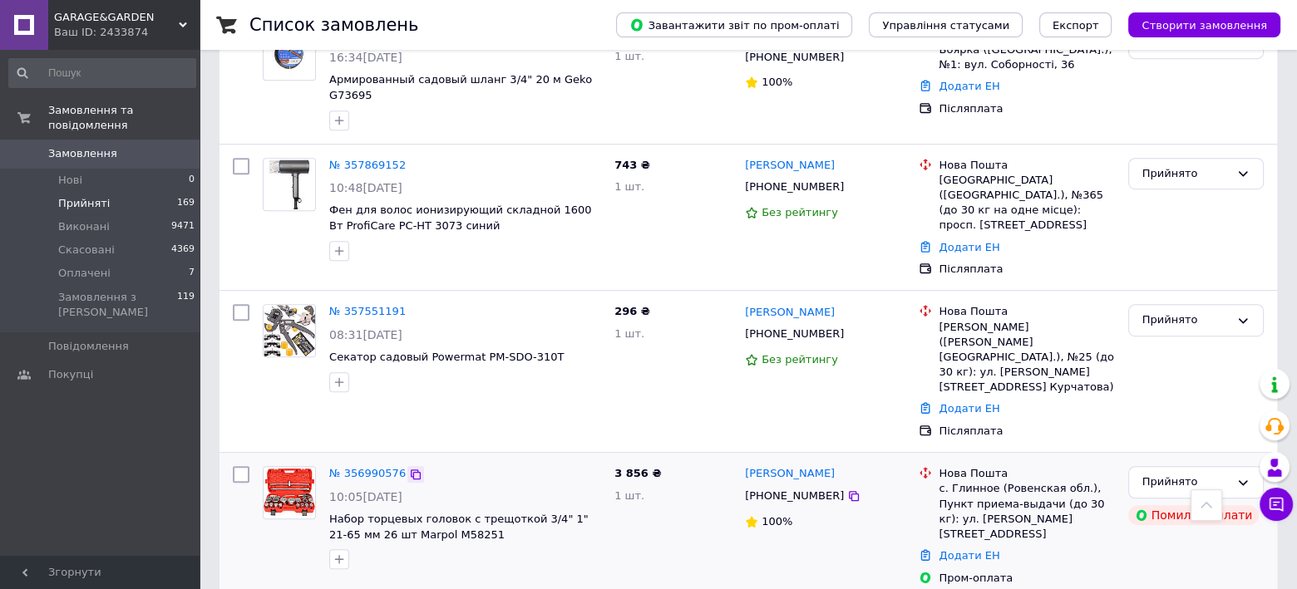
click at [411, 470] on icon at bounding box center [416, 475] width 10 height 10
click at [1156, 474] on div "Прийнято" at bounding box center [1185, 482] width 87 height 17
drag, startPoint x: 1155, startPoint y: 445, endPoint x: 1119, endPoint y: 427, distance: 39.8
click at [1155, 502] on li "Виконано" at bounding box center [1196, 517] width 134 height 31
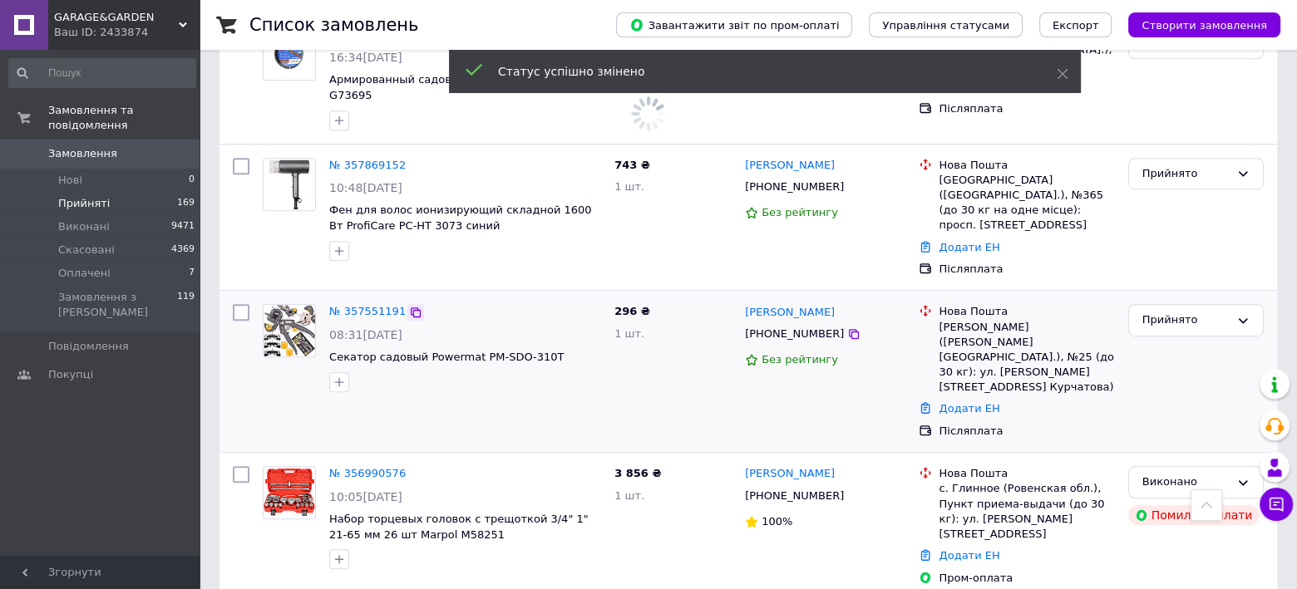
click at [409, 306] on icon at bounding box center [415, 312] width 13 height 13
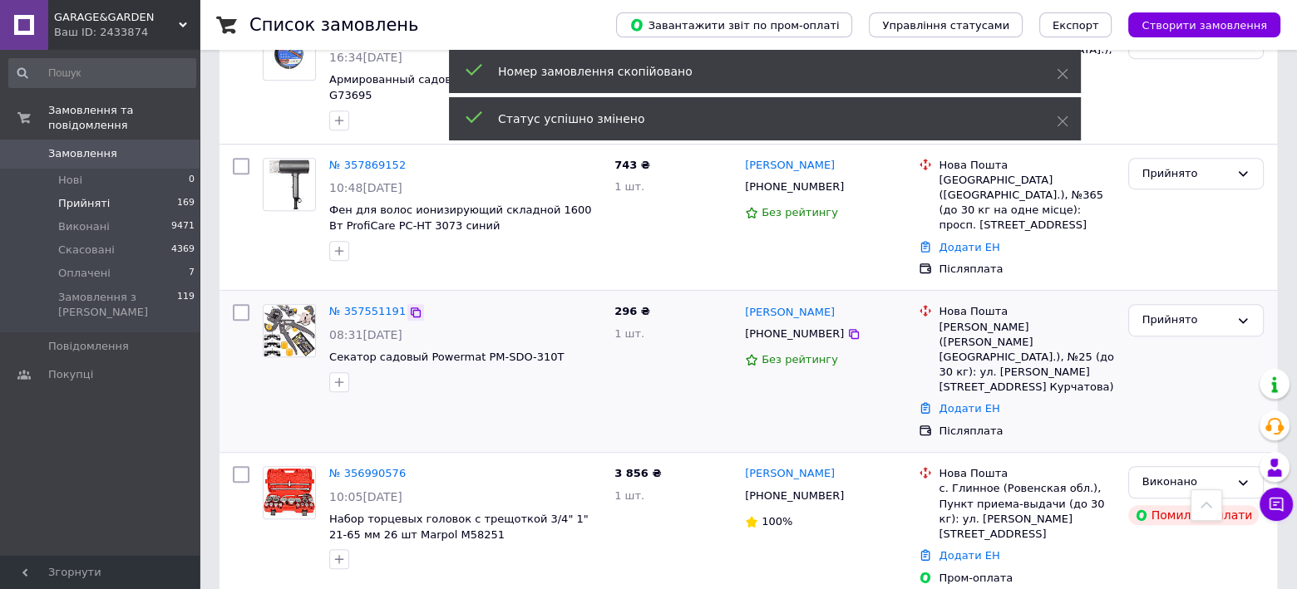
scroll to position [934, 0]
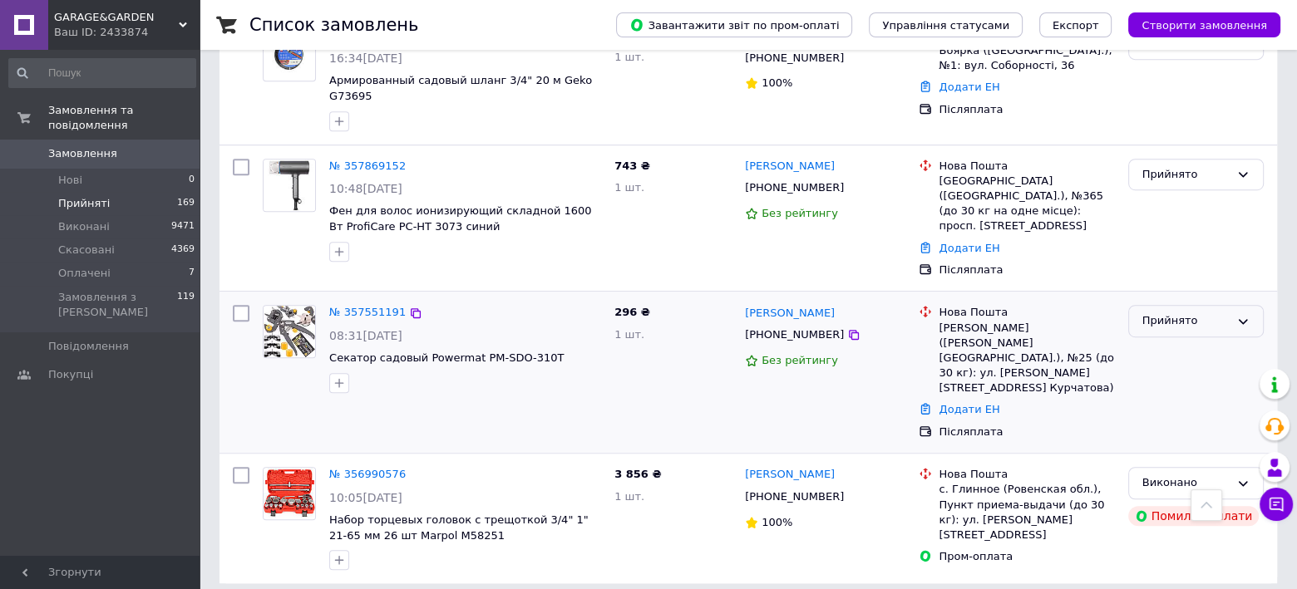
click at [1169, 313] on div "Прийнято" at bounding box center [1185, 321] width 87 height 17
click at [1155, 341] on li "Виконано" at bounding box center [1196, 356] width 134 height 31
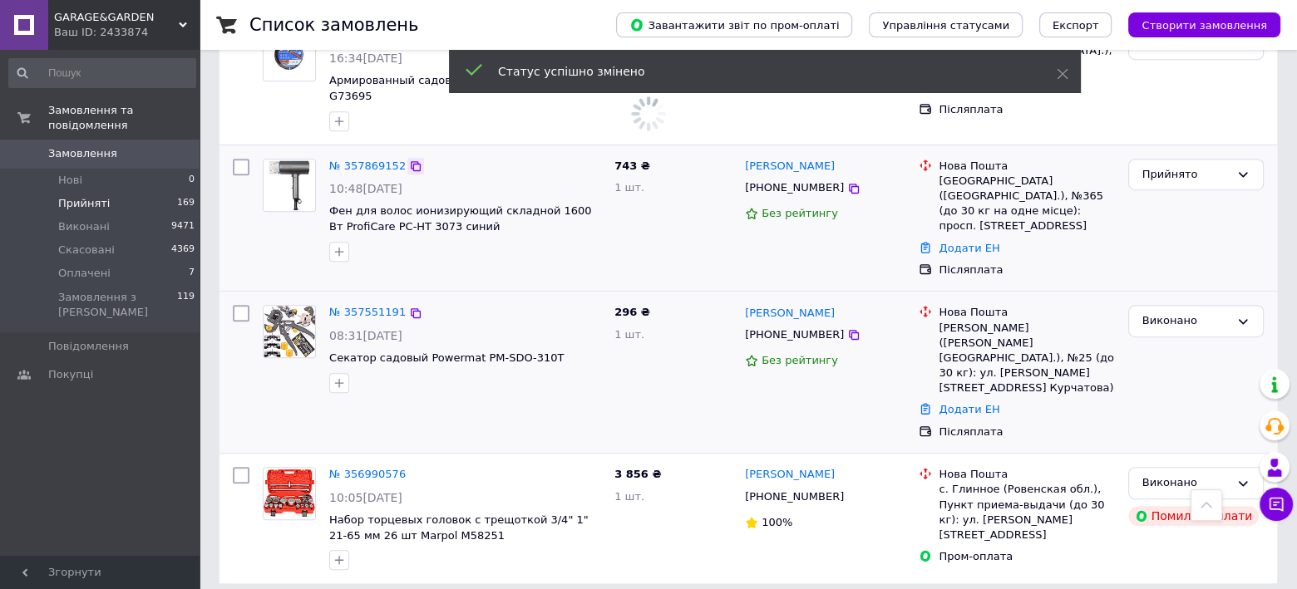
click at [409, 160] on icon at bounding box center [415, 166] width 13 height 13
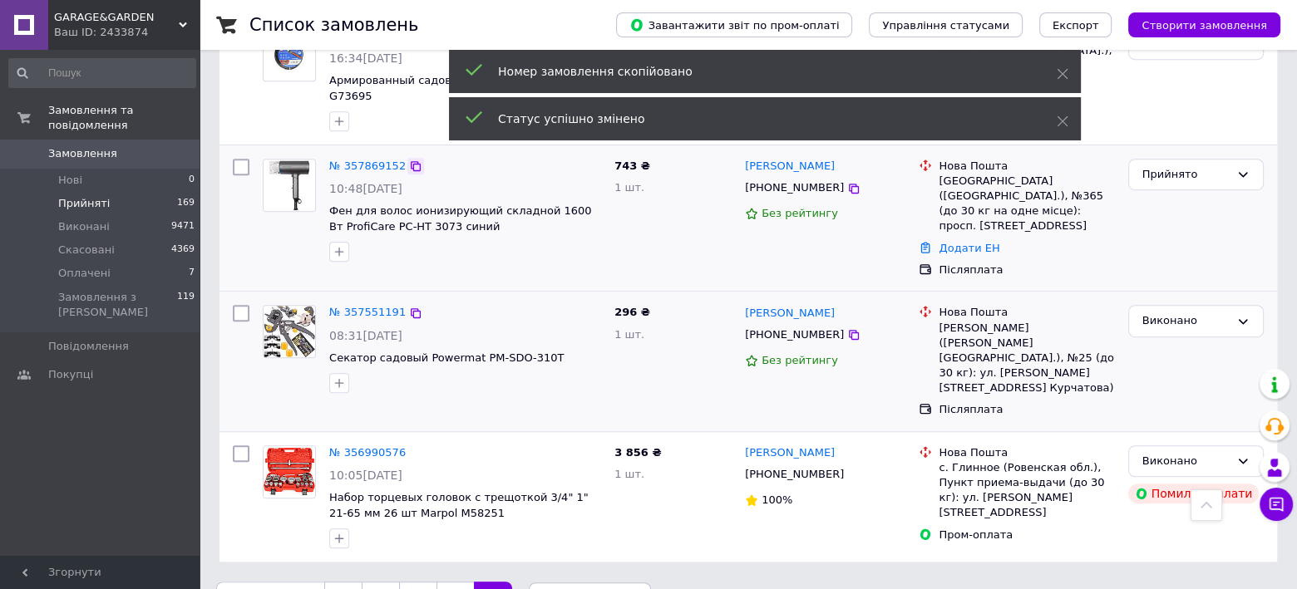
scroll to position [916, 0]
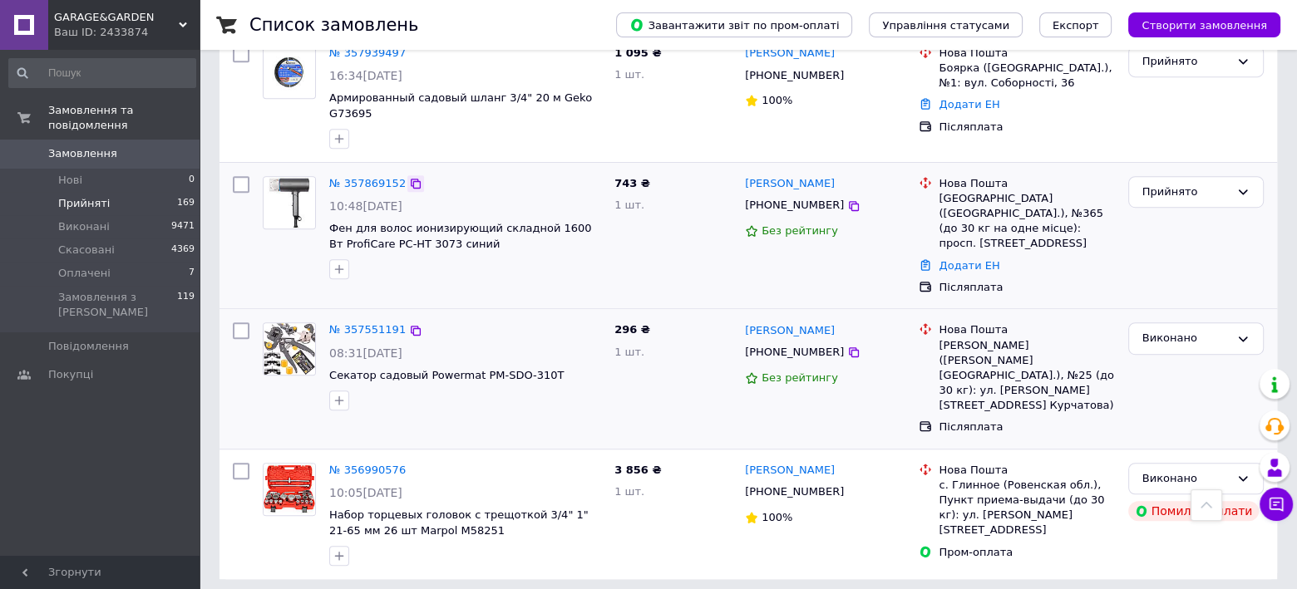
click at [409, 177] on icon at bounding box center [415, 183] width 13 height 13
click at [1171, 184] on div "Прийнято" at bounding box center [1185, 192] width 87 height 17
click at [1176, 242] on li "Скасовано" at bounding box center [1196, 257] width 134 height 31
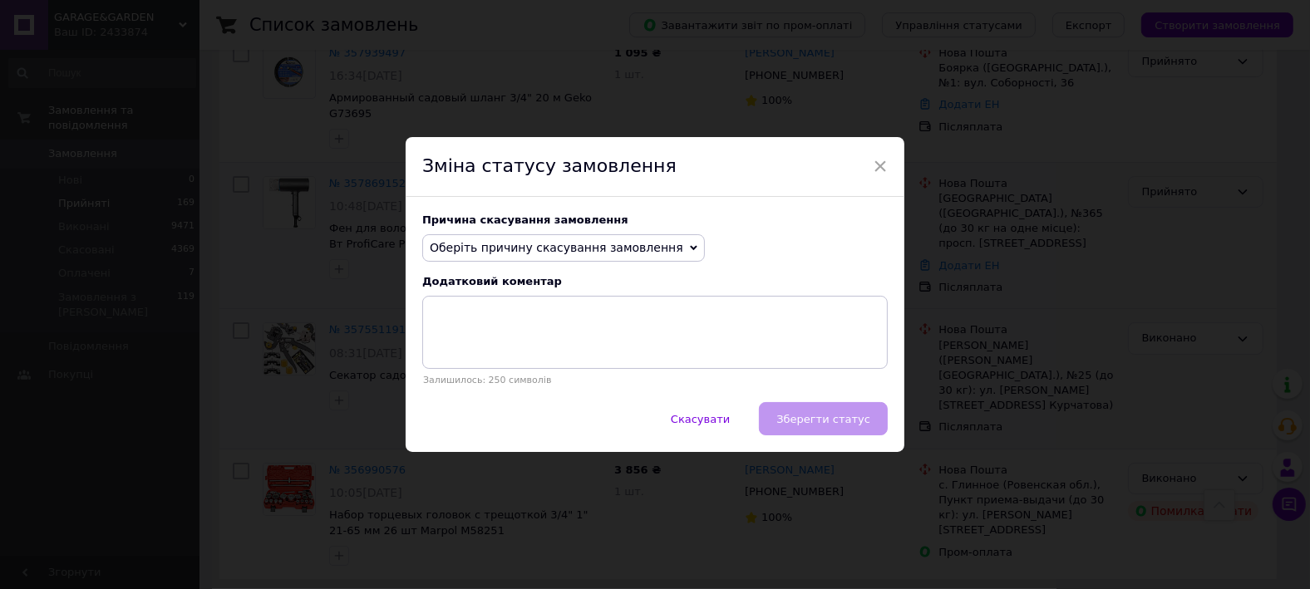
click at [528, 251] on span "Оберіть причину скасування замовлення" at bounding box center [557, 247] width 254 height 13
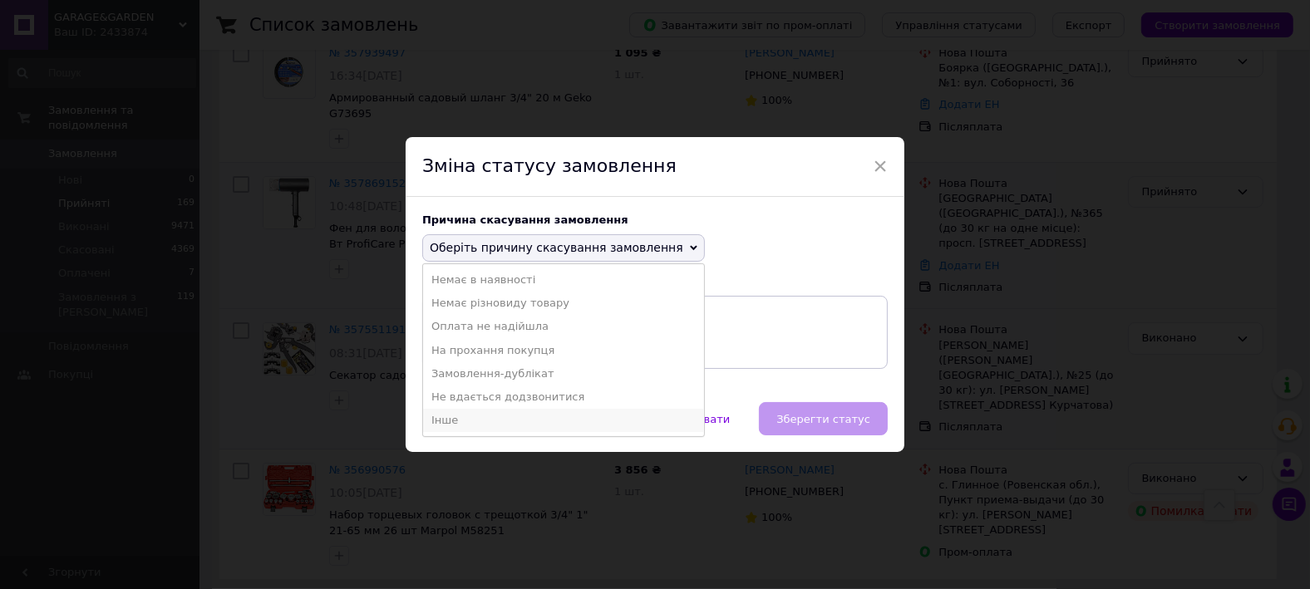
click at [460, 416] on li "Інше" at bounding box center [563, 420] width 281 height 23
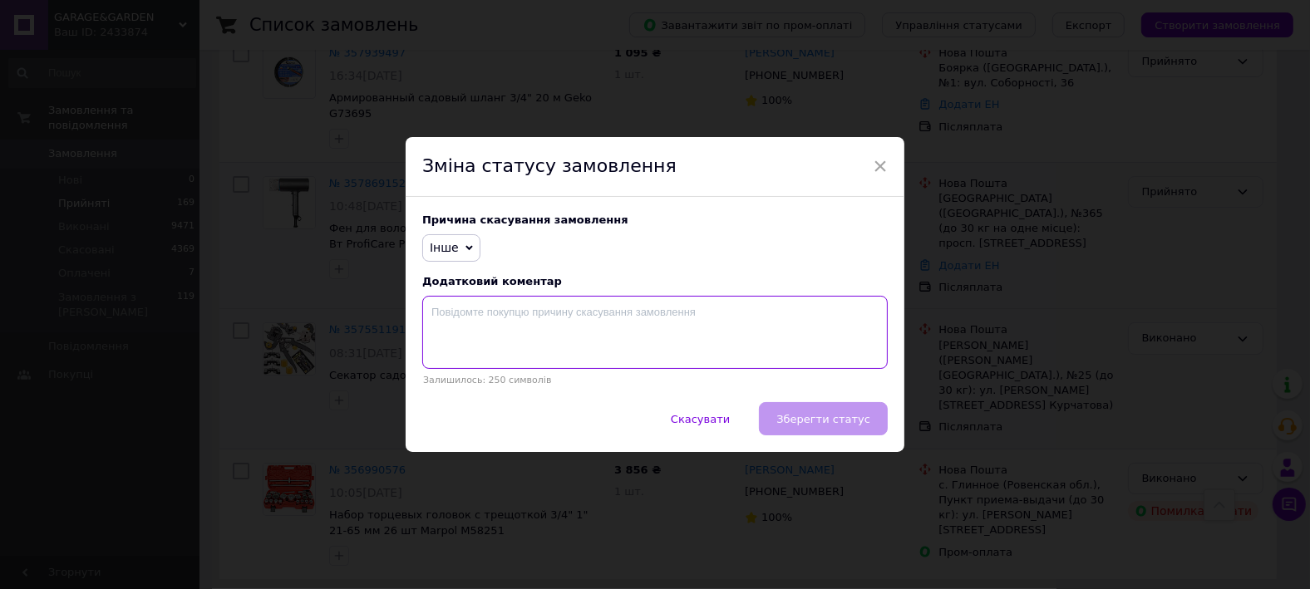
click at [538, 330] on textarea at bounding box center [655, 332] width 466 height 73
type textarea "Відмова від отримання"
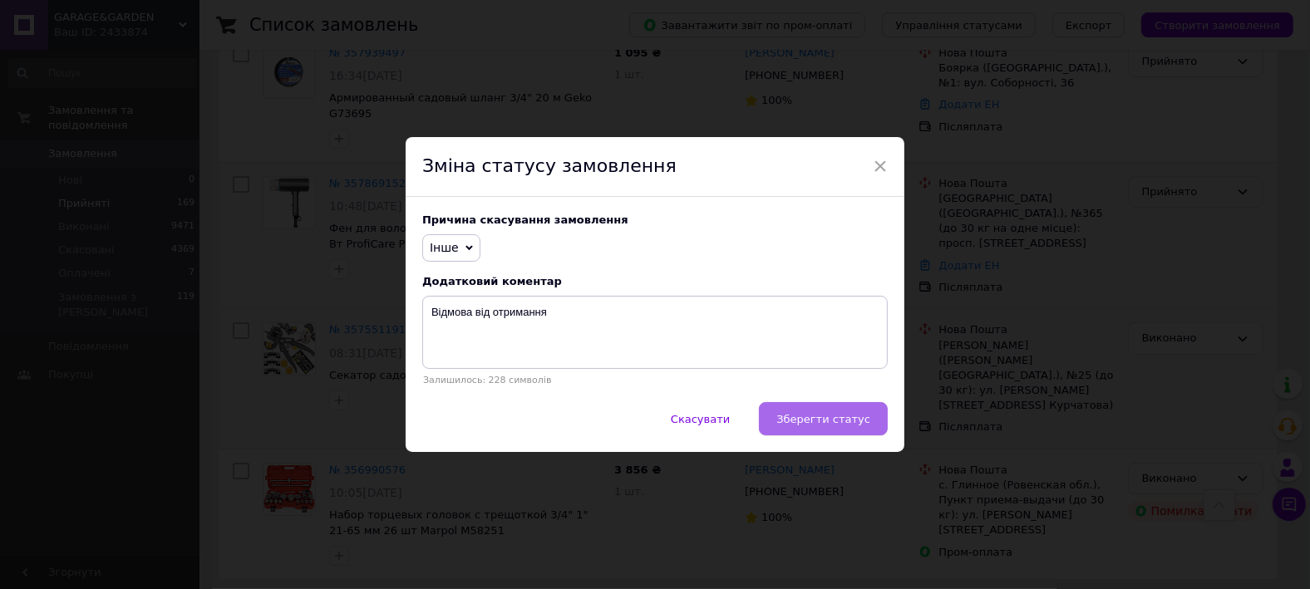
click at [834, 426] on span "Зберегти статус" at bounding box center [824, 419] width 94 height 12
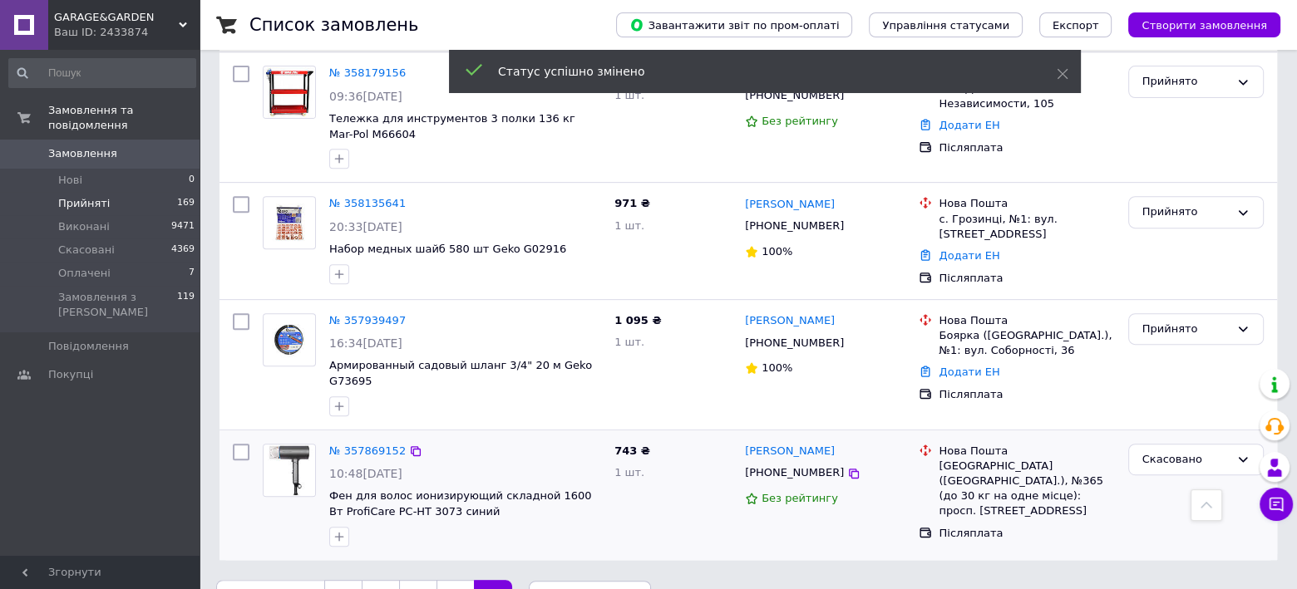
scroll to position [594, 0]
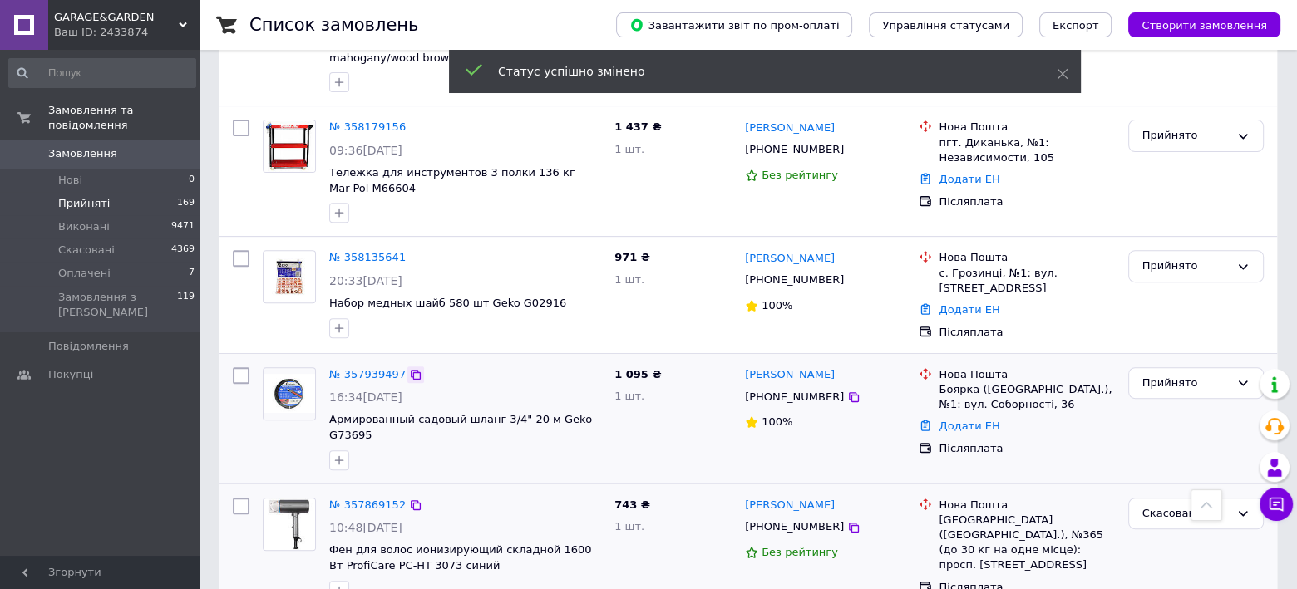
click at [410, 368] on icon at bounding box center [415, 374] width 13 height 13
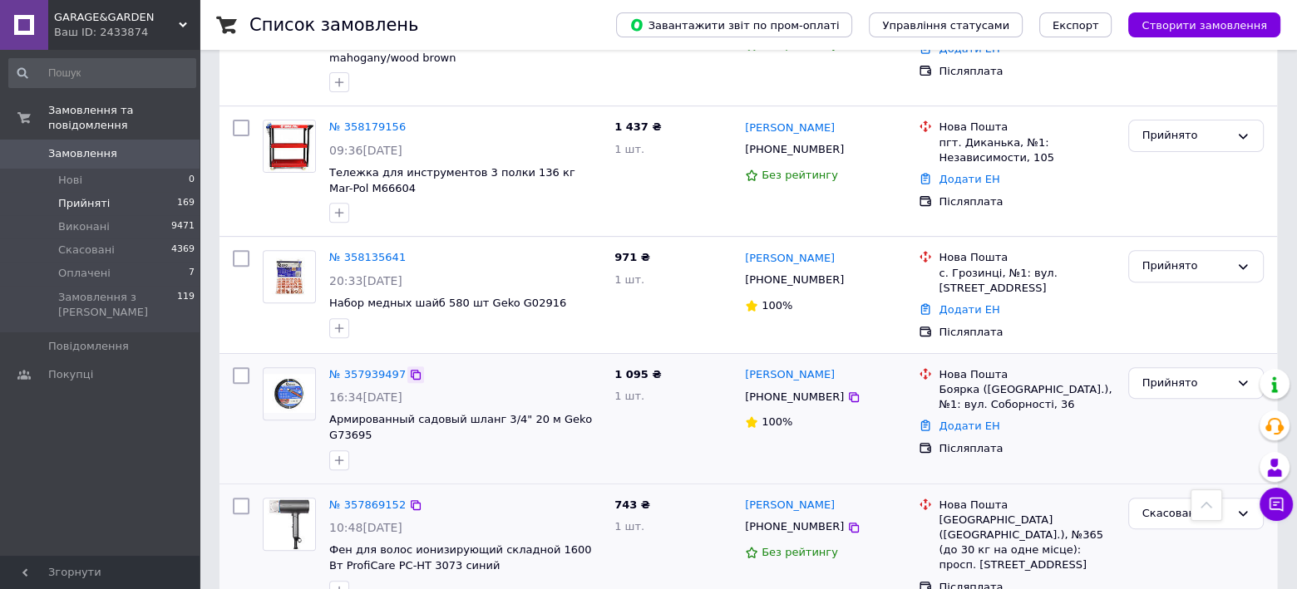
click at [409, 368] on icon at bounding box center [415, 374] width 13 height 13
click at [409, 252] on icon at bounding box center [415, 258] width 13 height 13
click at [1151, 261] on div "Прийнято" at bounding box center [1185, 266] width 87 height 17
click at [1162, 293] on li "Виконано" at bounding box center [1196, 301] width 134 height 31
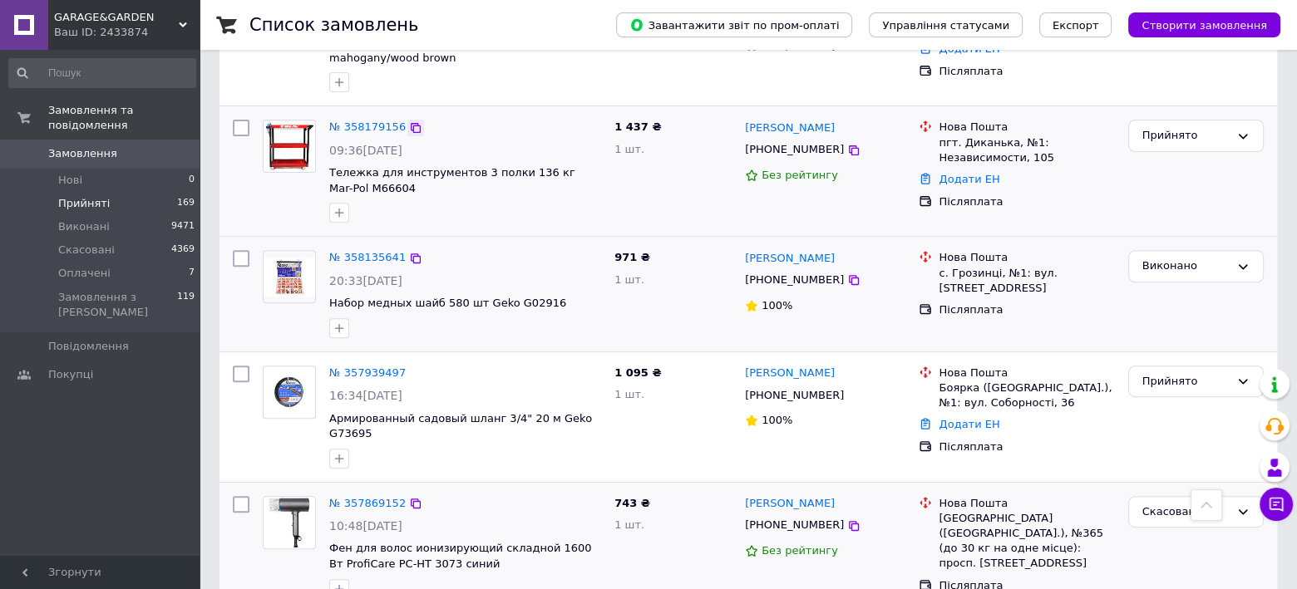
click at [411, 126] on icon at bounding box center [416, 128] width 10 height 10
click at [1196, 130] on div "Прийнято" at bounding box center [1185, 135] width 87 height 17
click at [1155, 155] on li "Виконано" at bounding box center [1196, 170] width 134 height 31
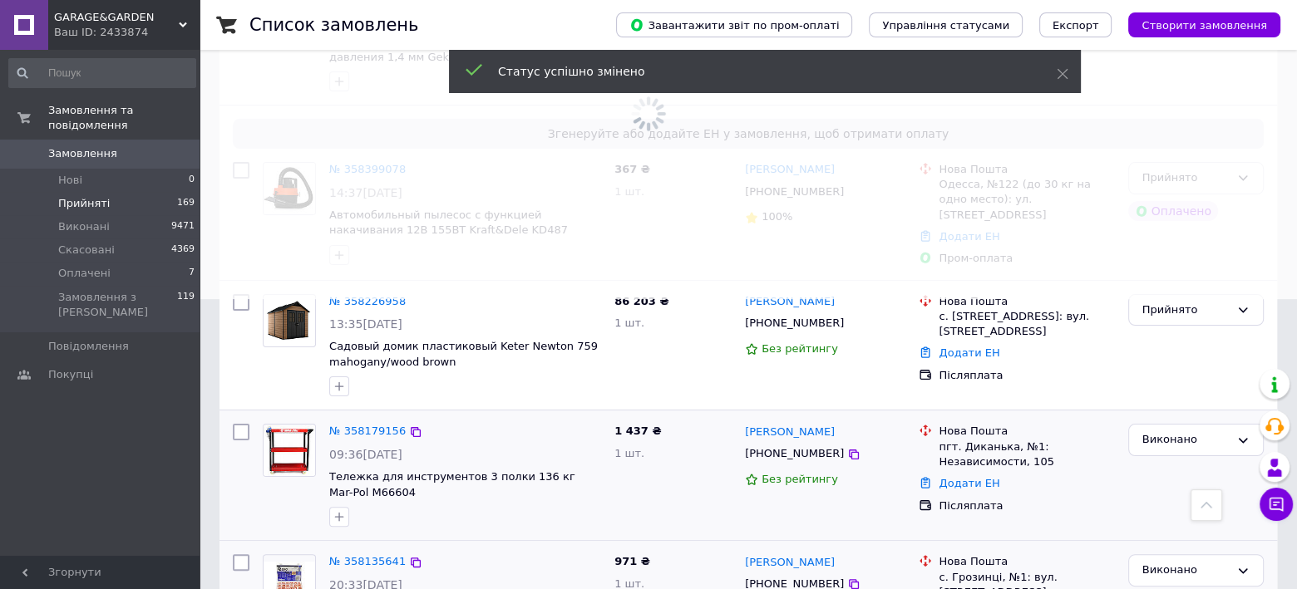
scroll to position [267, 0]
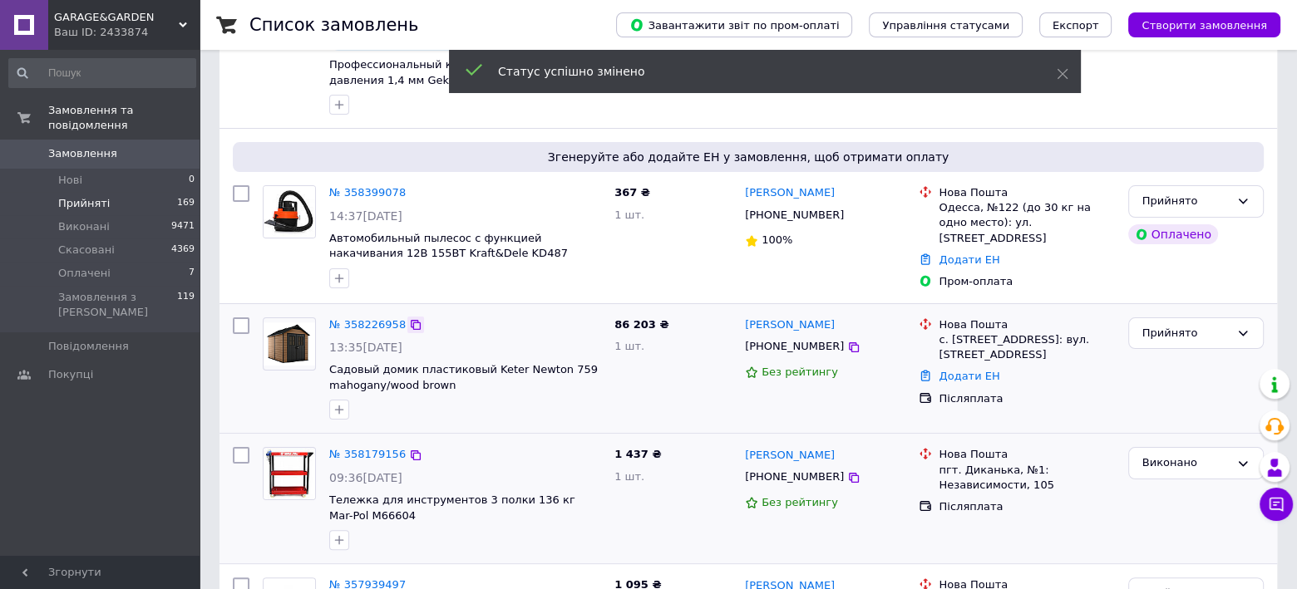
click at [409, 318] on icon at bounding box center [415, 324] width 13 height 13
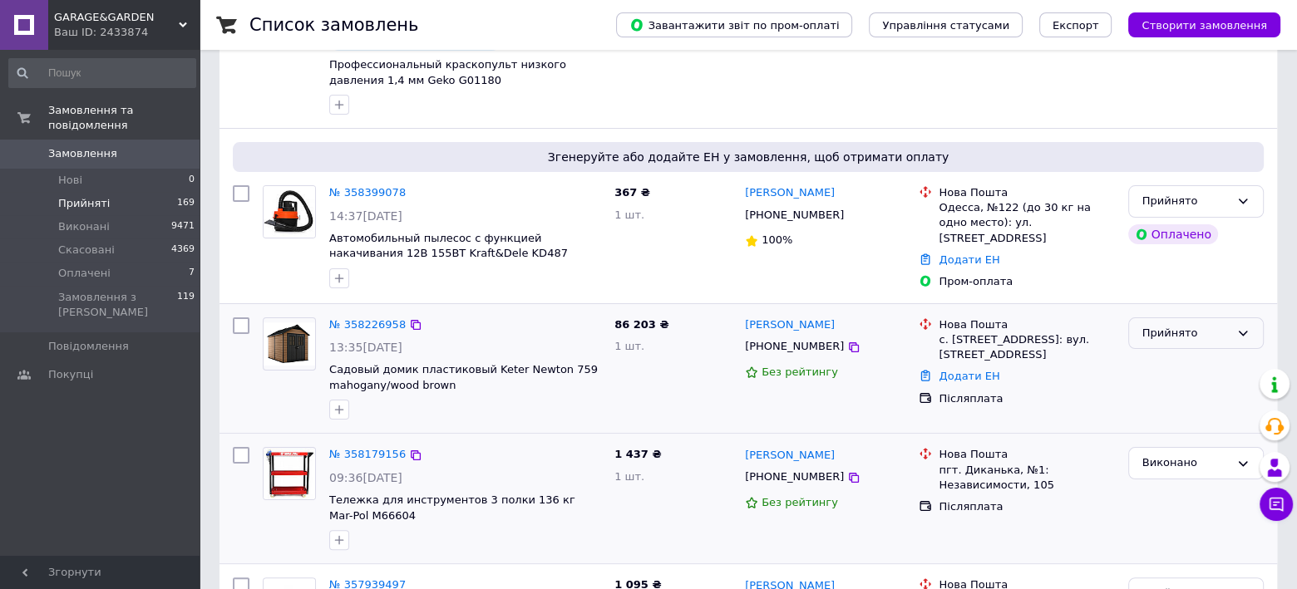
click at [1187, 327] on div "Прийнято" at bounding box center [1185, 333] width 87 height 17
click at [1170, 357] on li "Виконано" at bounding box center [1196, 368] width 134 height 31
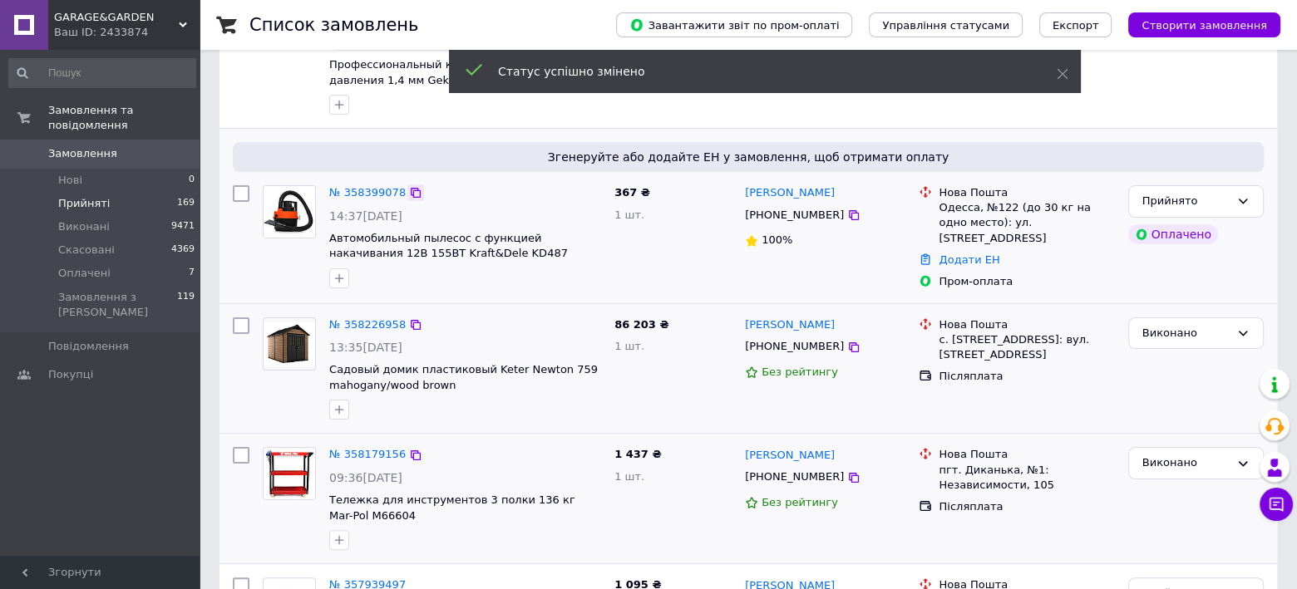
click at [410, 188] on icon at bounding box center [415, 192] width 13 height 13
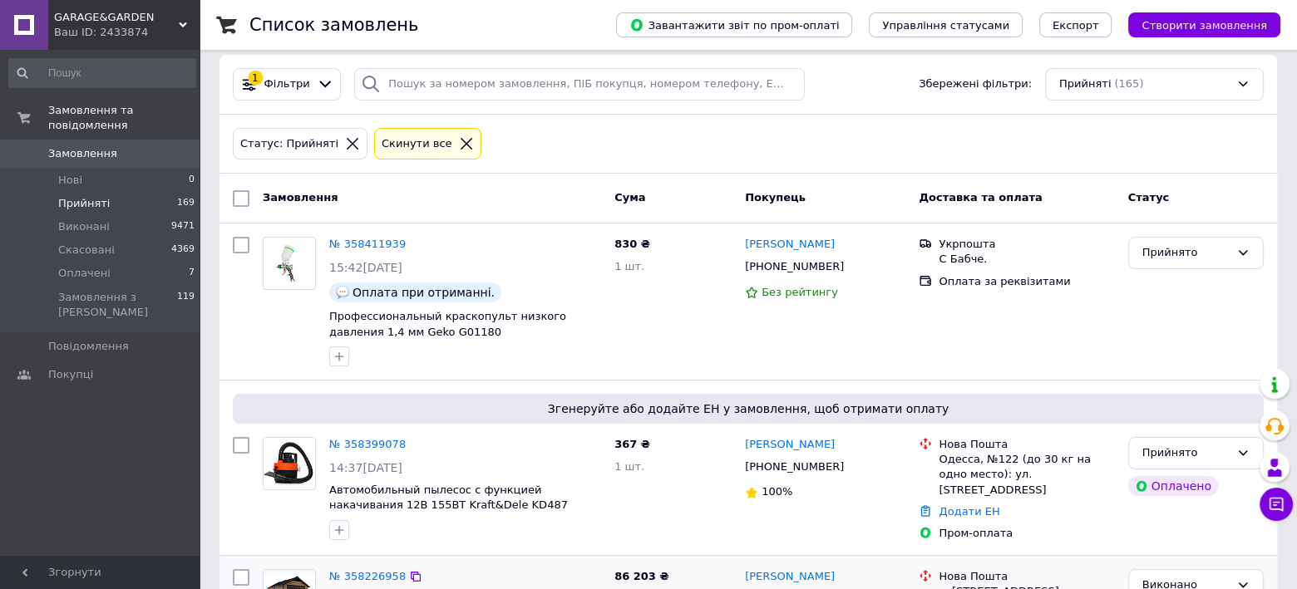
scroll to position [11, 0]
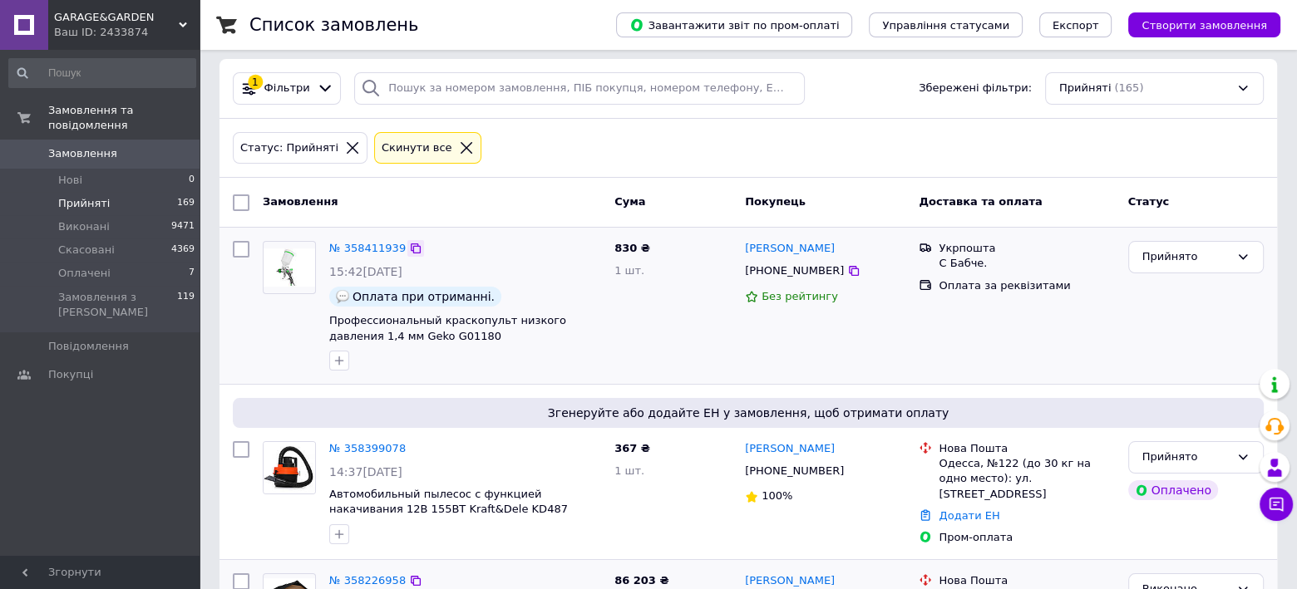
click at [410, 247] on icon at bounding box center [415, 248] width 13 height 13
click at [411, 247] on icon at bounding box center [416, 249] width 10 height 10
click at [409, 247] on icon at bounding box center [415, 248] width 13 height 13
click at [1145, 264] on div "Прийнято" at bounding box center [1196, 257] width 136 height 32
click at [1158, 284] on li "Виконано" at bounding box center [1196, 292] width 134 height 31
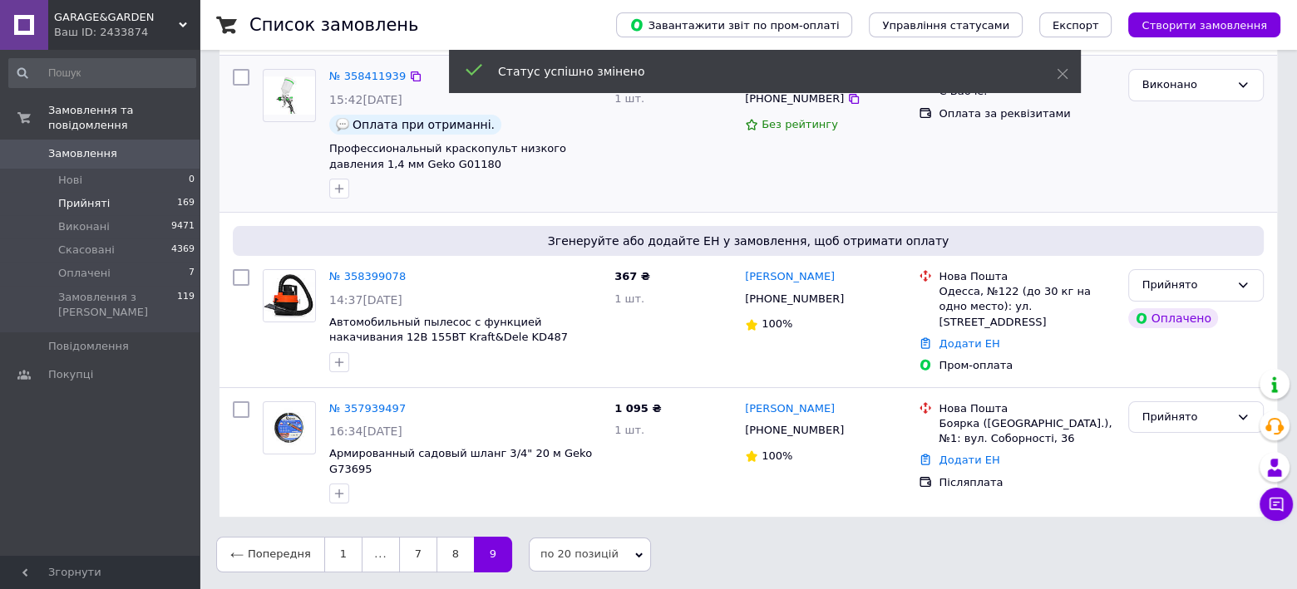
scroll to position [165, 0]
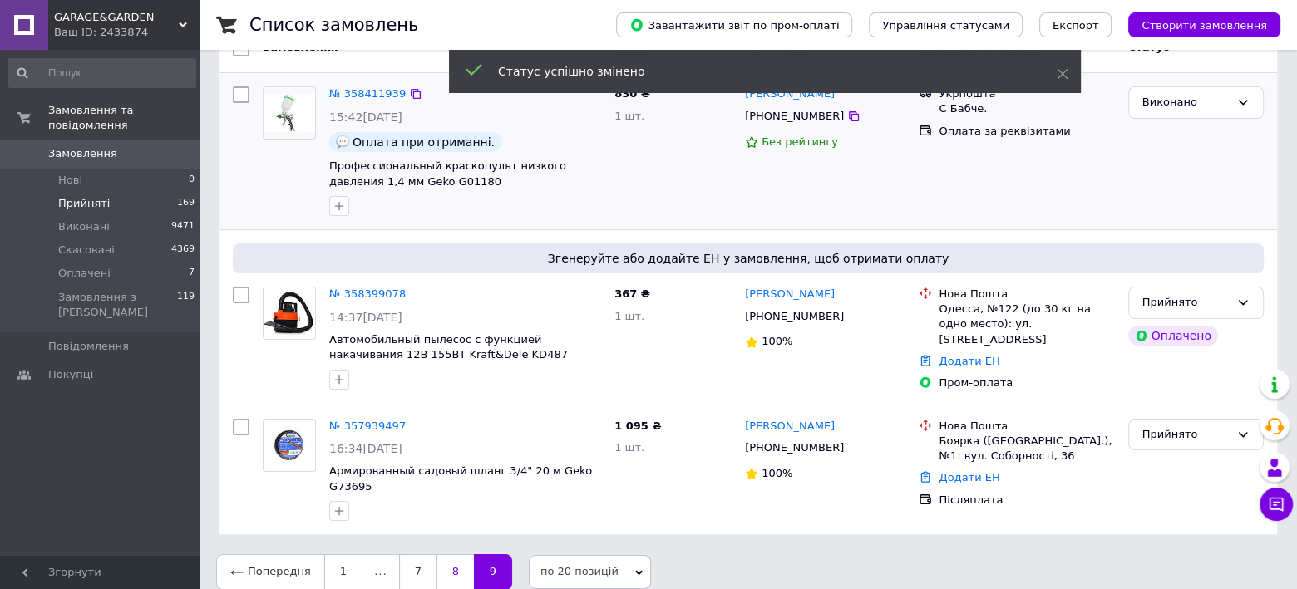
click at [454, 557] on link "8" at bounding box center [454, 572] width 37 height 35
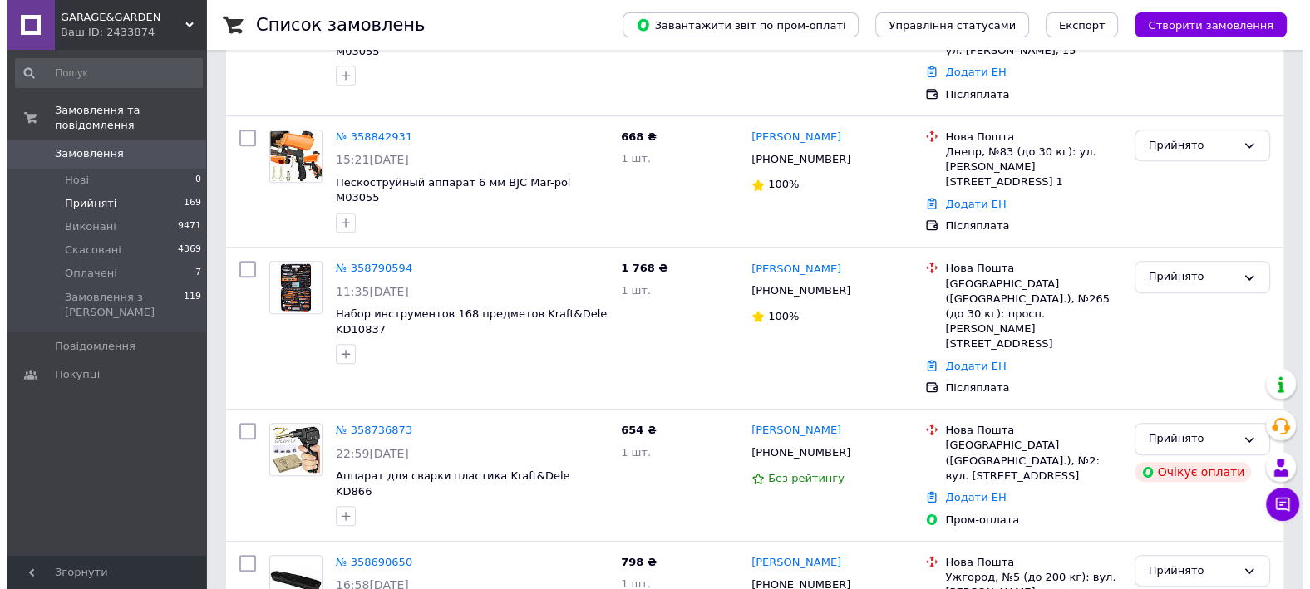
scroll to position [2261, 0]
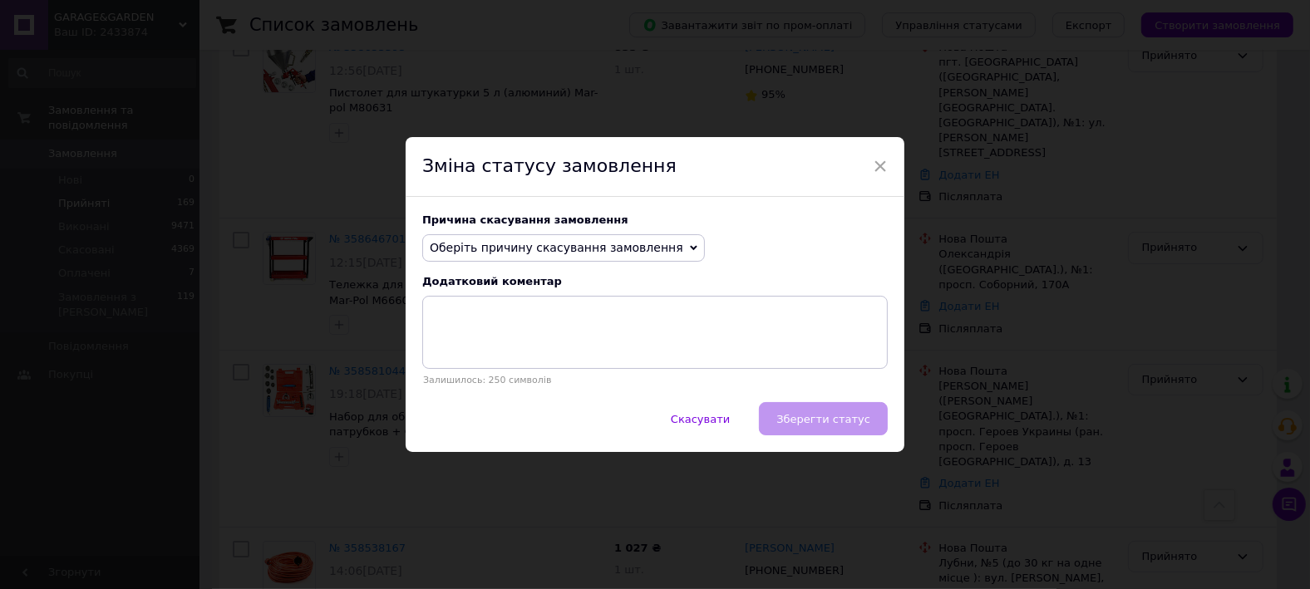
click at [548, 249] on span "Оберіть причину скасування замовлення" at bounding box center [557, 247] width 254 height 13
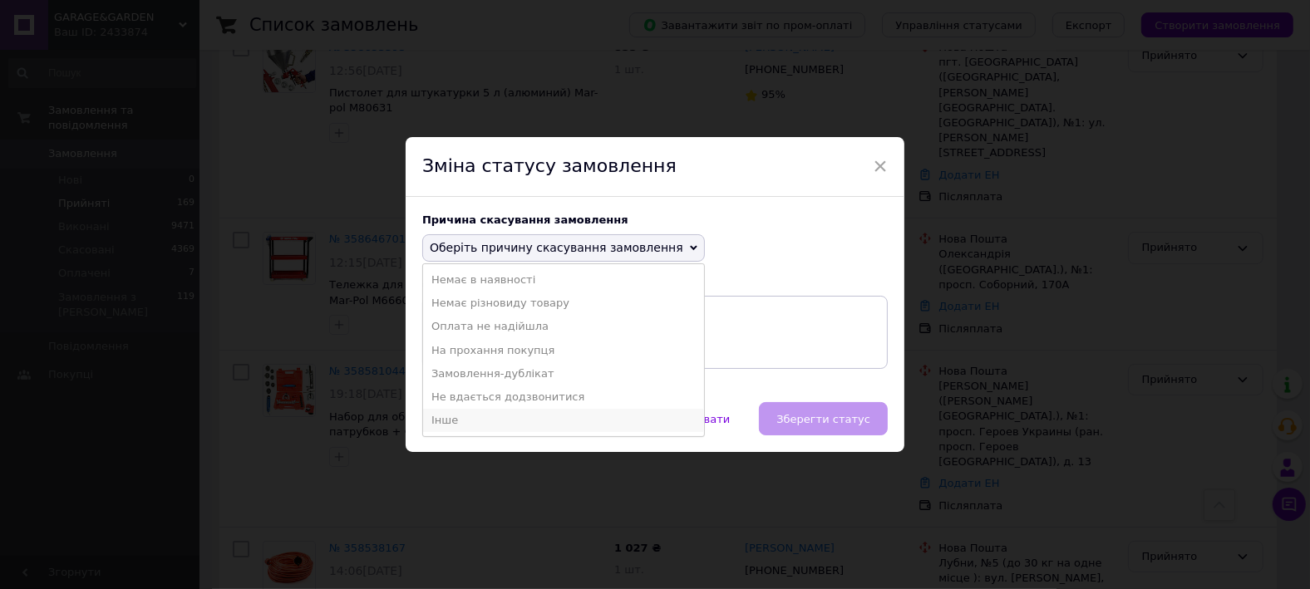
click at [441, 417] on li "Інше" at bounding box center [563, 420] width 281 height 23
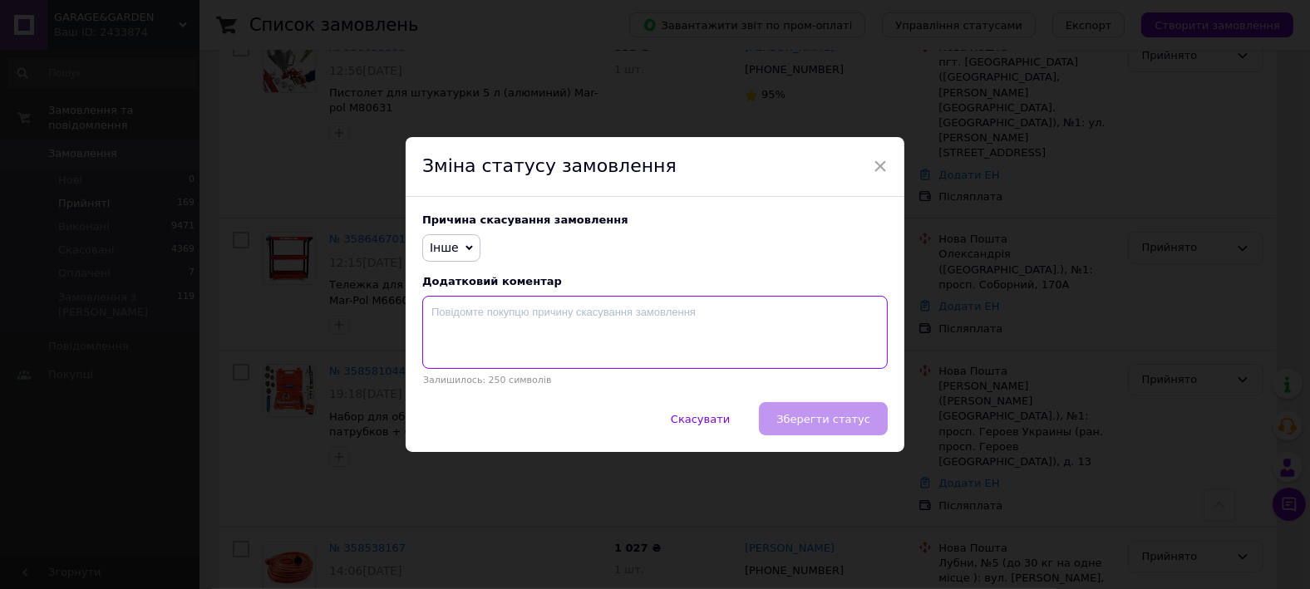
click at [594, 325] on textarea at bounding box center [655, 332] width 466 height 73
type textarea "відмова від отримання"
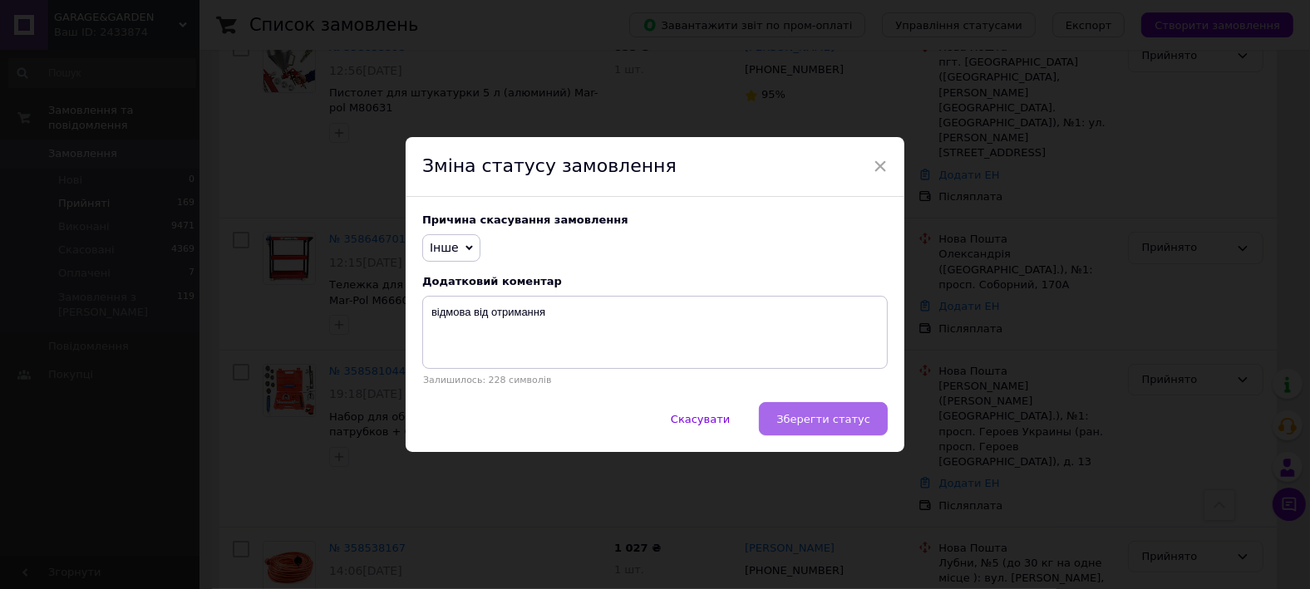
click at [860, 415] on span "Зберегти статус" at bounding box center [824, 419] width 94 height 12
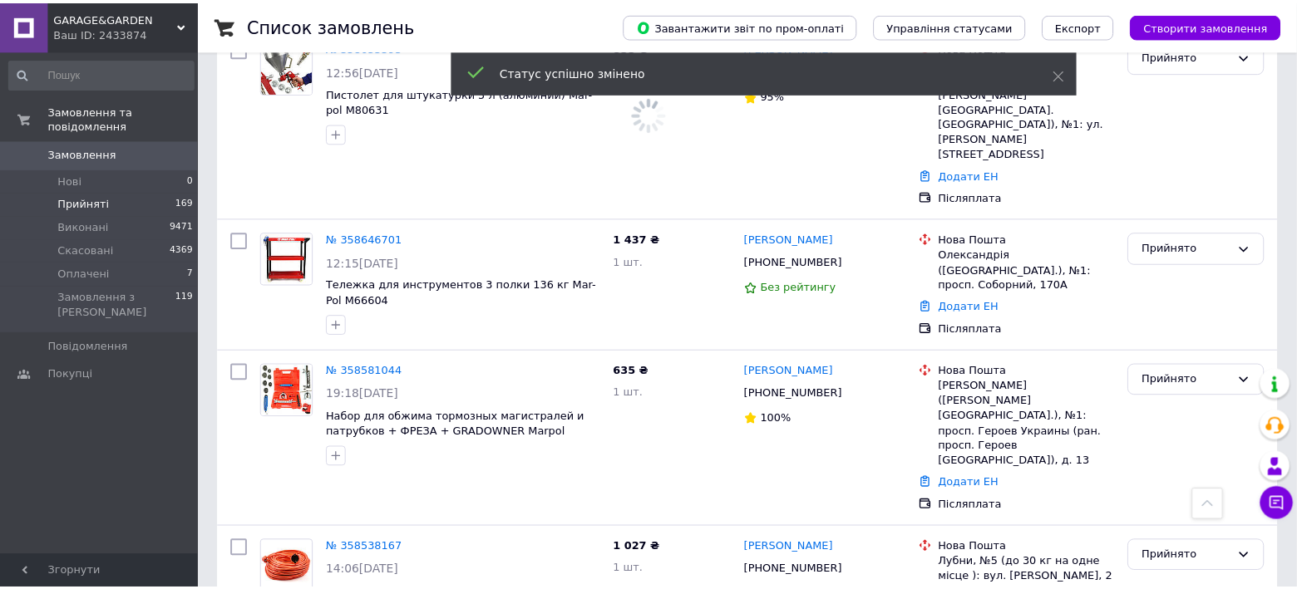
scroll to position [2246, 0]
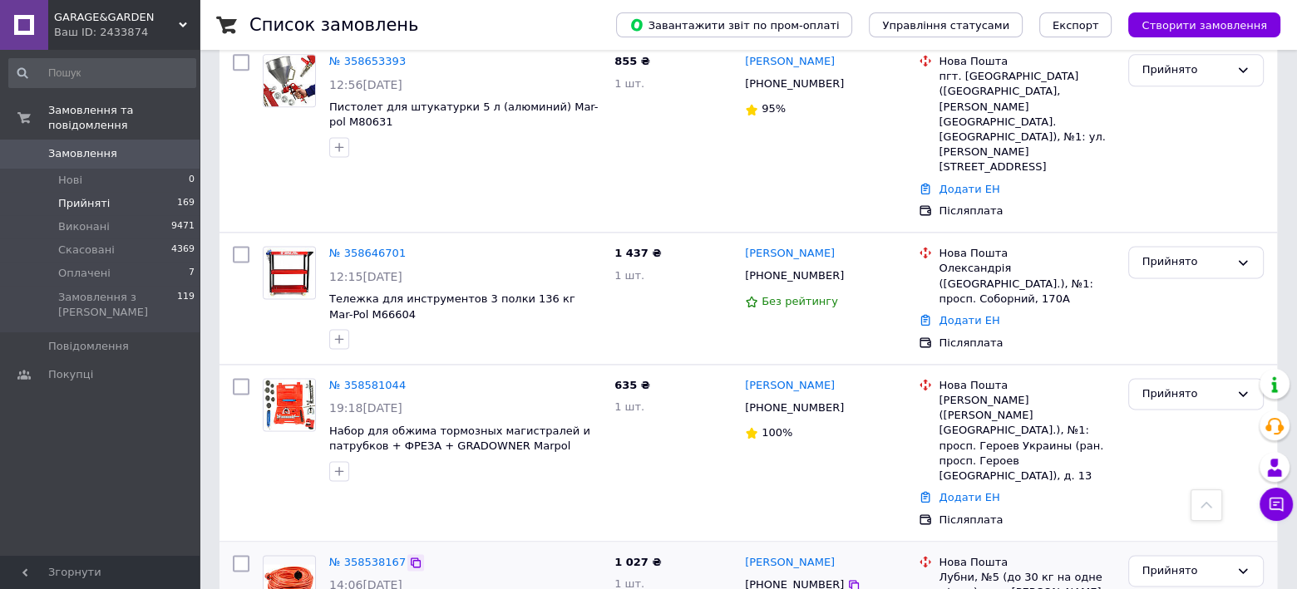
click at [409, 556] on icon at bounding box center [415, 562] width 13 height 13
click at [411, 558] on icon at bounding box center [416, 563] width 10 height 10
click at [1201, 563] on div "Прийнято" at bounding box center [1185, 571] width 87 height 17
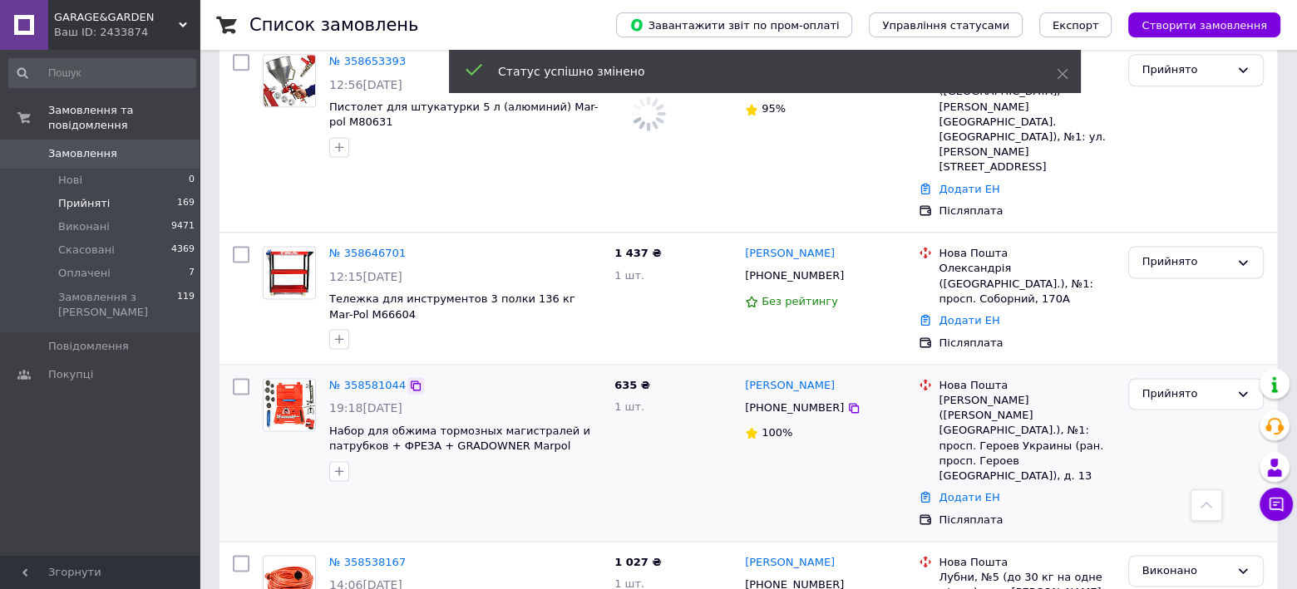
click at [411, 381] on icon at bounding box center [416, 386] width 10 height 10
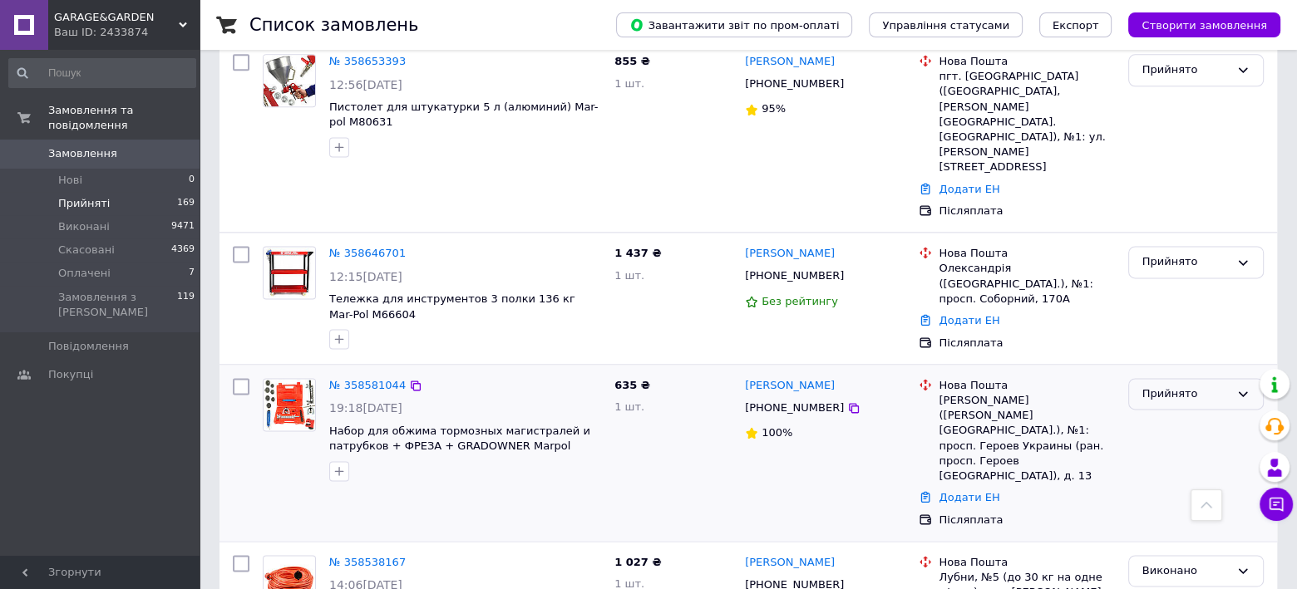
click at [1189, 386] on div "Прийнято" at bounding box center [1185, 394] width 87 height 17
click at [1162, 413] on li "Виконано" at bounding box center [1196, 428] width 134 height 31
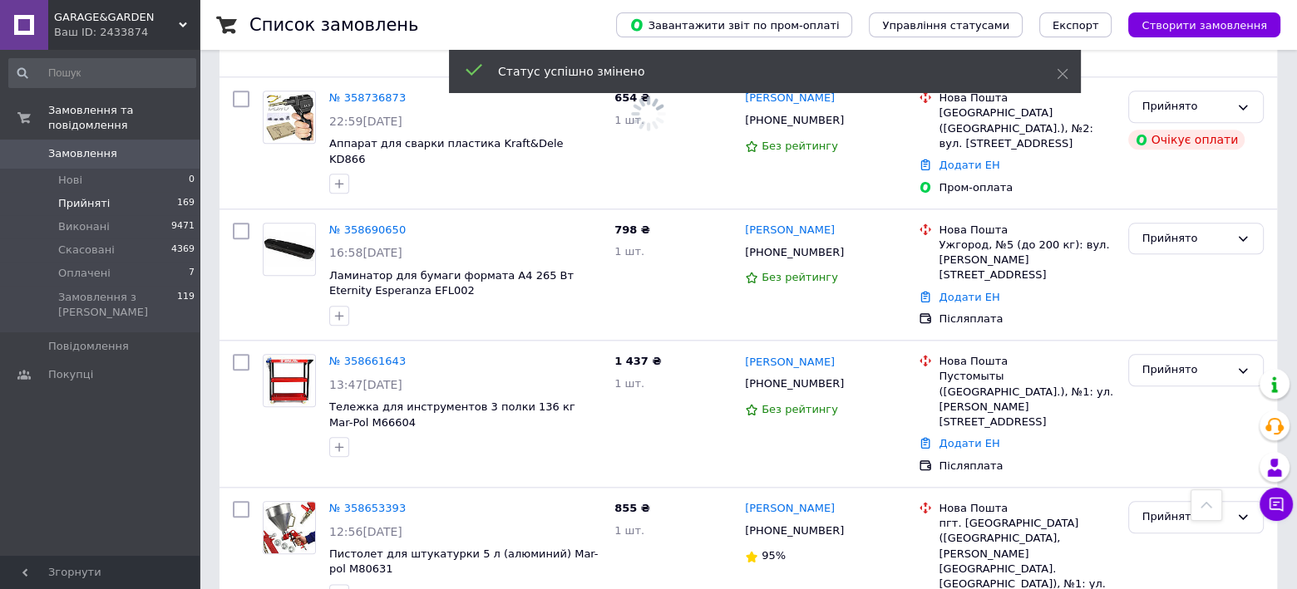
scroll to position [1820, 0]
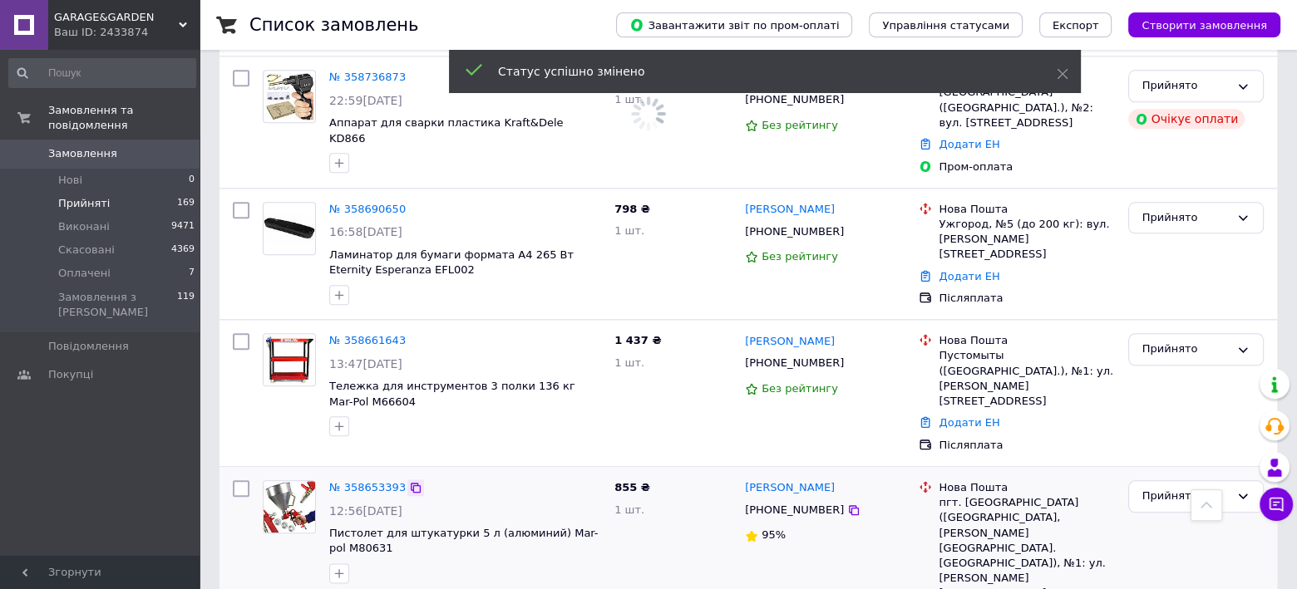
click at [409, 481] on icon at bounding box center [415, 487] width 13 height 13
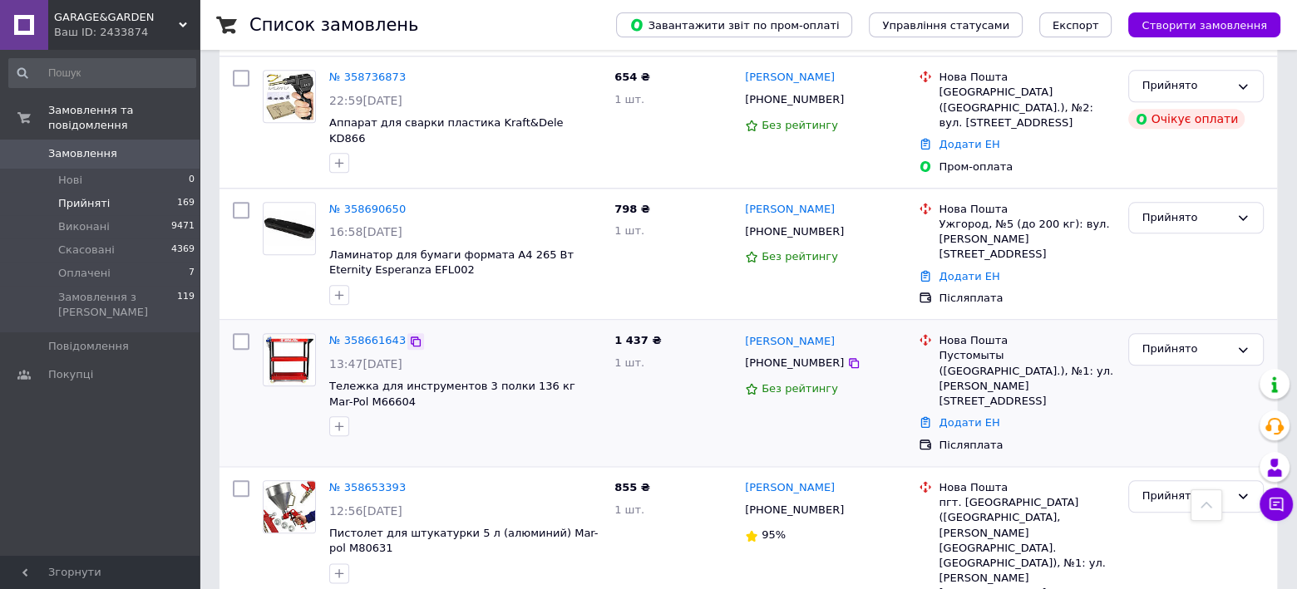
click at [409, 335] on icon at bounding box center [415, 341] width 13 height 13
click at [1171, 341] on div "Прийнято" at bounding box center [1185, 349] width 87 height 17
click at [1160, 369] on li "Виконано" at bounding box center [1196, 384] width 134 height 31
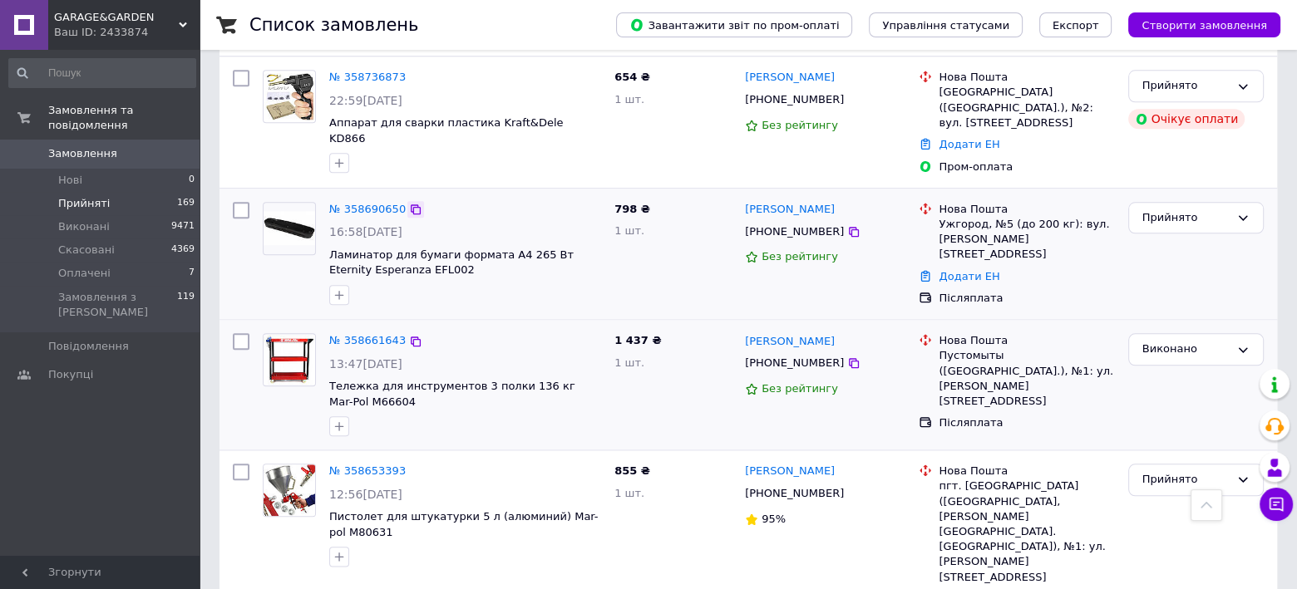
click at [414, 201] on div at bounding box center [415, 209] width 17 height 17
click at [409, 203] on icon at bounding box center [415, 209] width 13 height 13
click at [410, 203] on icon at bounding box center [415, 209] width 13 height 13
drag, startPoint x: 1139, startPoint y: 85, endPoint x: 1148, endPoint y: 86, distance: 9.3
click at [1141, 202] on div "Прийнято" at bounding box center [1196, 218] width 136 height 32
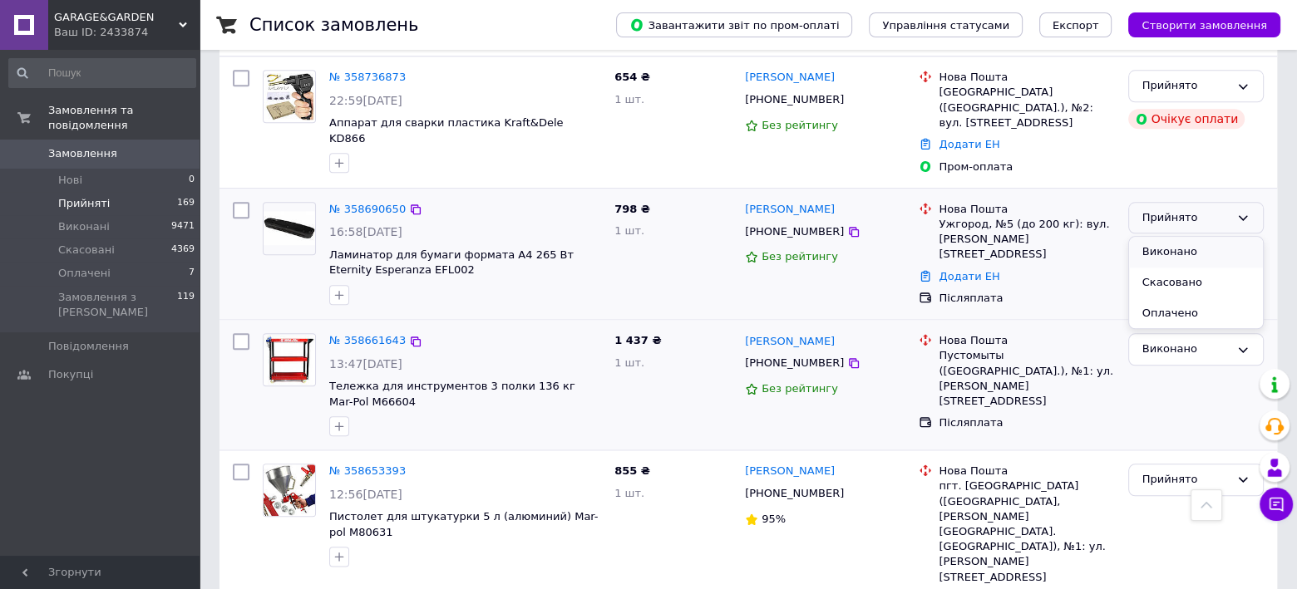
click at [1152, 237] on li "Виконано" at bounding box center [1196, 252] width 134 height 31
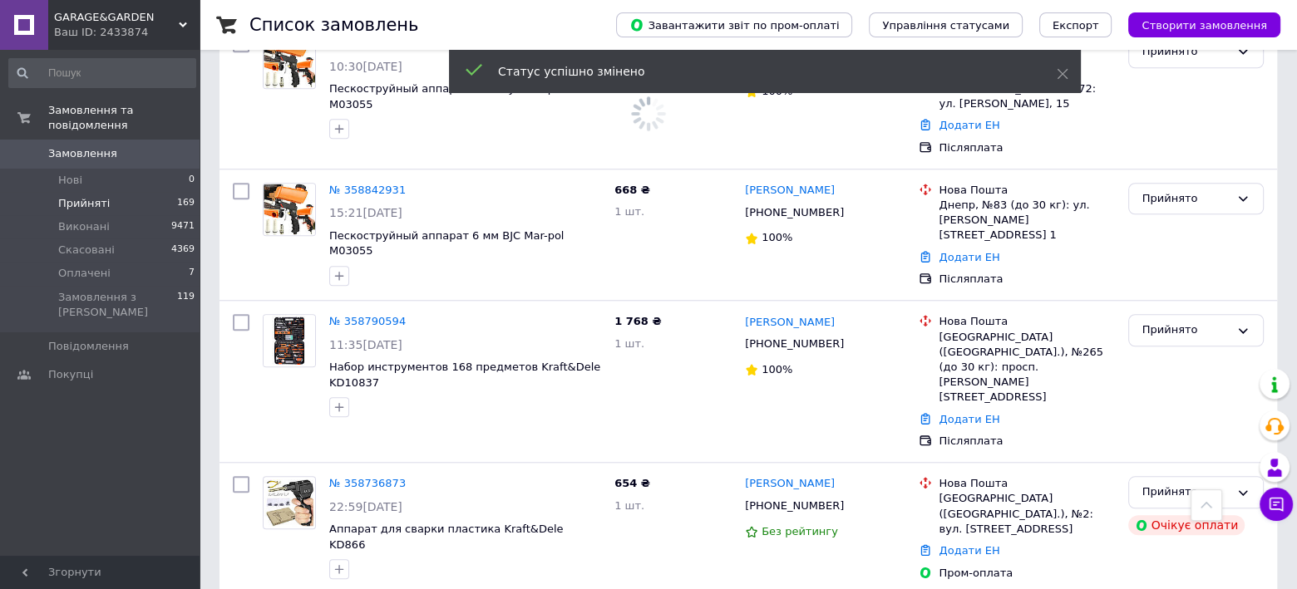
scroll to position [1403, 0]
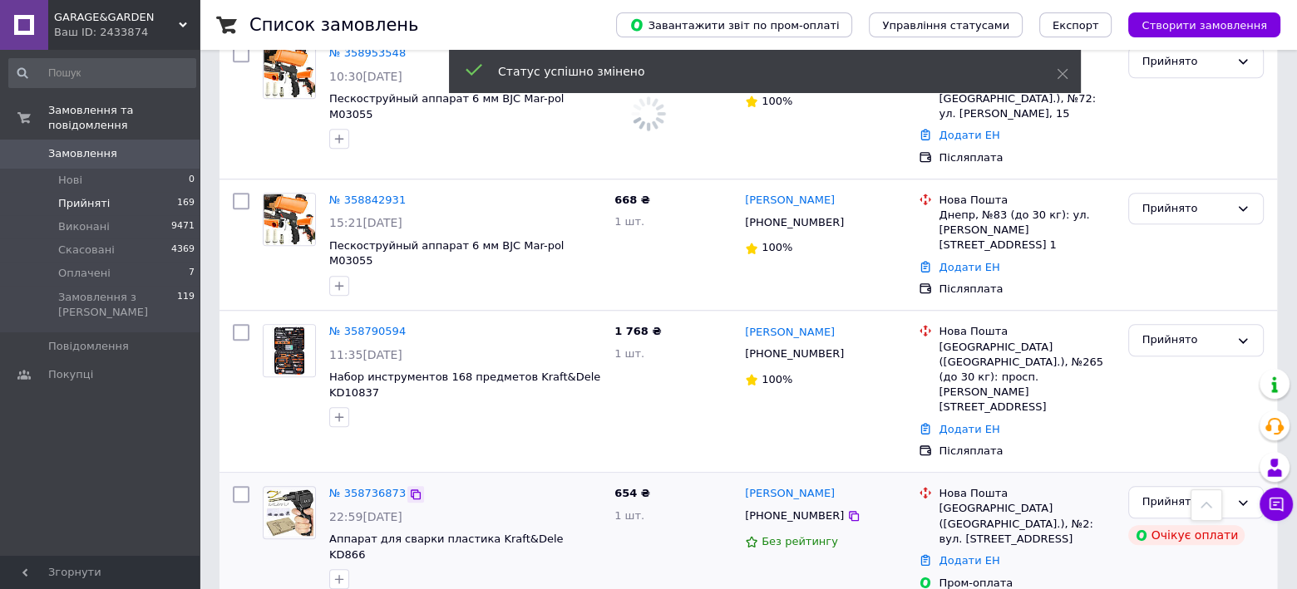
click at [411, 490] on icon at bounding box center [416, 495] width 10 height 10
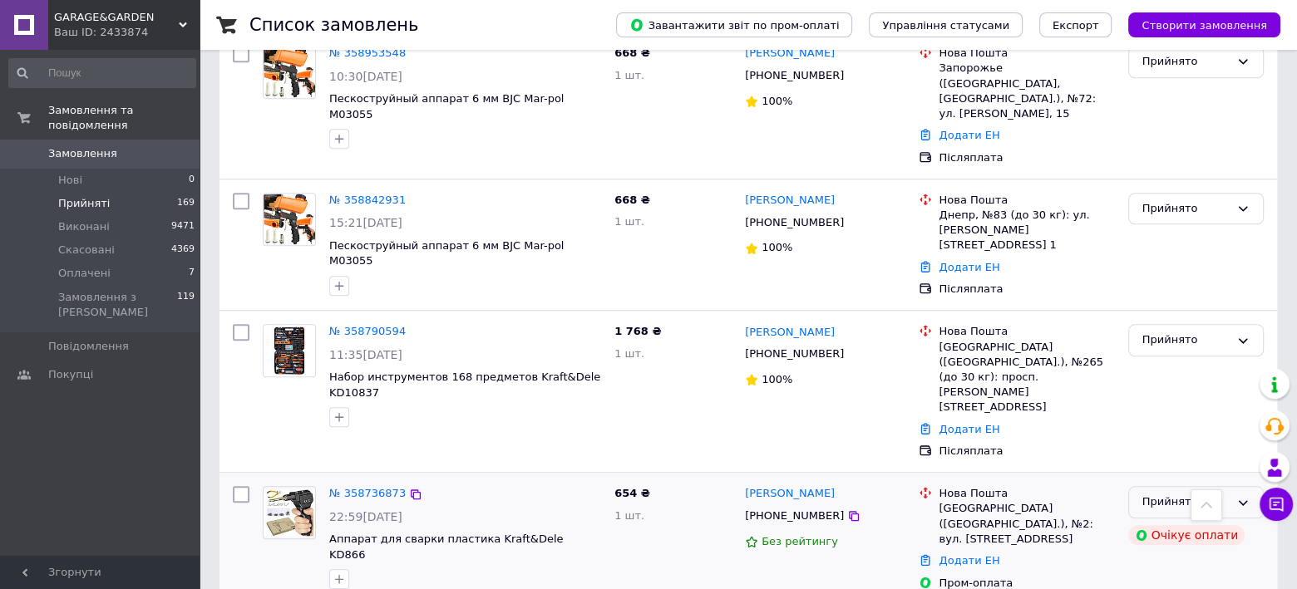
click at [1186, 494] on div "Прийнято" at bounding box center [1185, 502] width 87 height 17
click at [1169, 522] on li "Виконано" at bounding box center [1196, 537] width 134 height 31
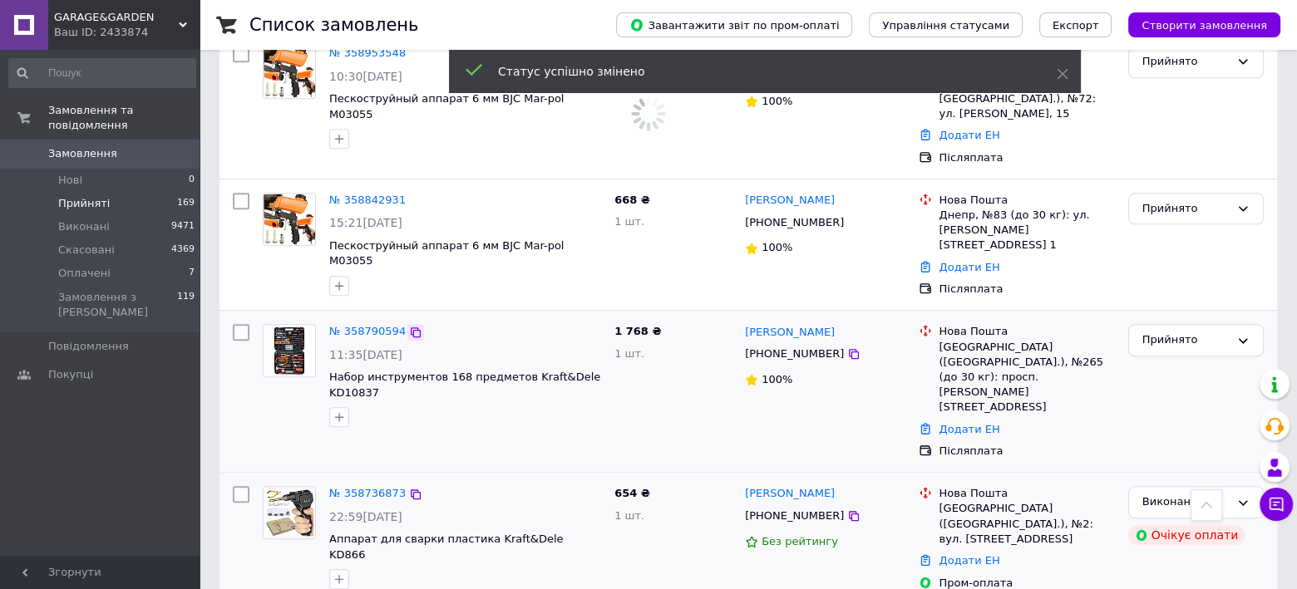
click at [409, 326] on icon at bounding box center [415, 332] width 13 height 13
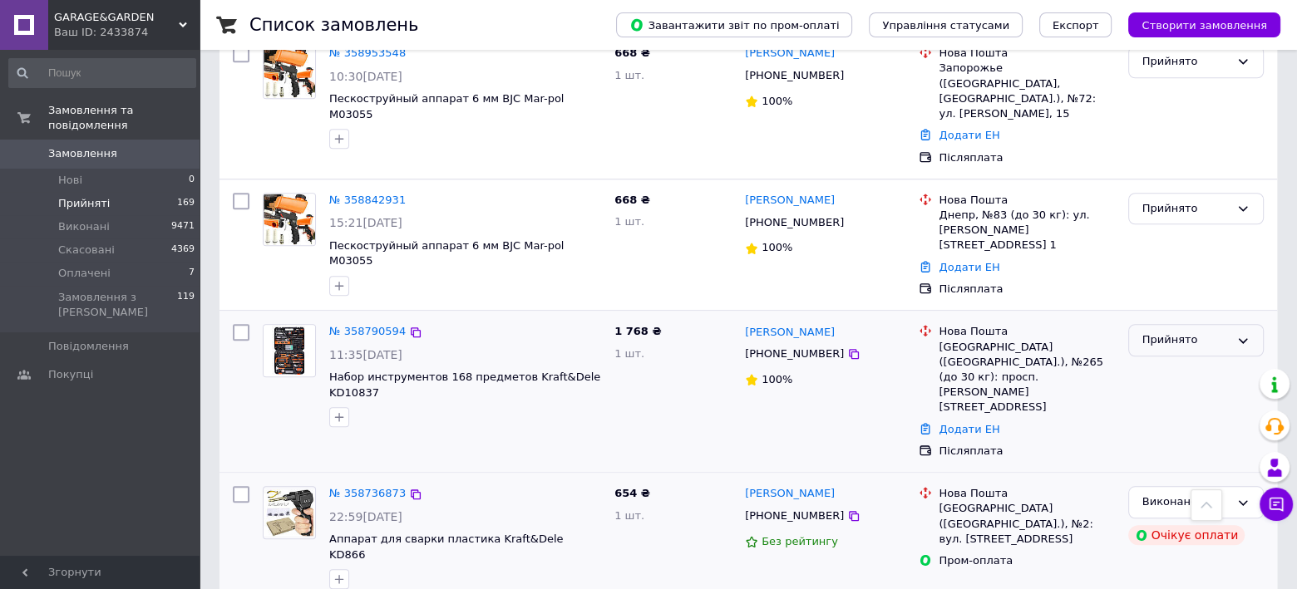
click at [1193, 332] on div "Прийнято" at bounding box center [1185, 340] width 87 height 17
click at [1174, 360] on li "Виконано" at bounding box center [1196, 375] width 134 height 31
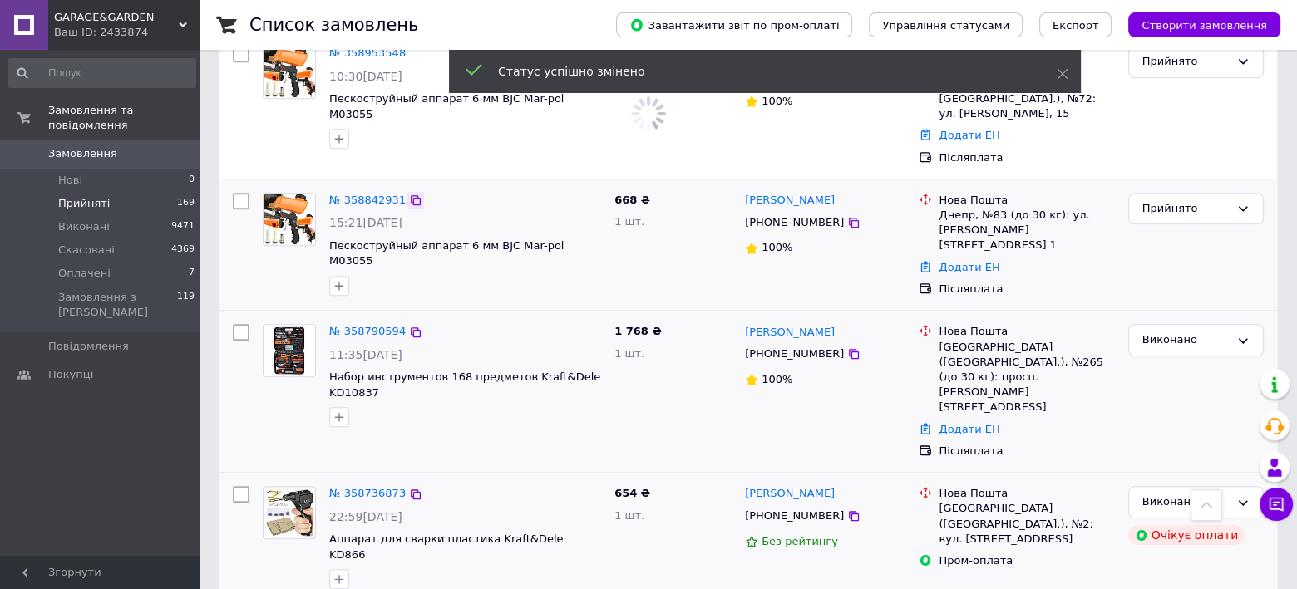
click at [411, 195] on icon at bounding box center [416, 200] width 10 height 10
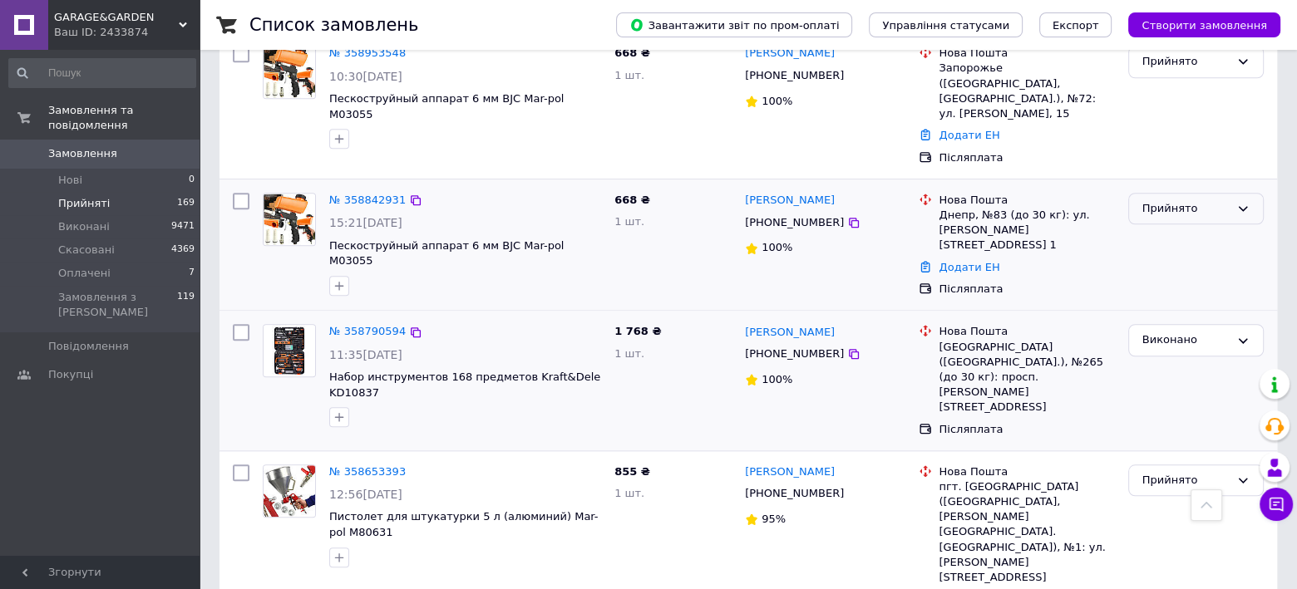
click at [1179, 200] on div "Прийнято" at bounding box center [1185, 208] width 87 height 17
click at [1167, 228] on li "Виконано" at bounding box center [1196, 243] width 134 height 31
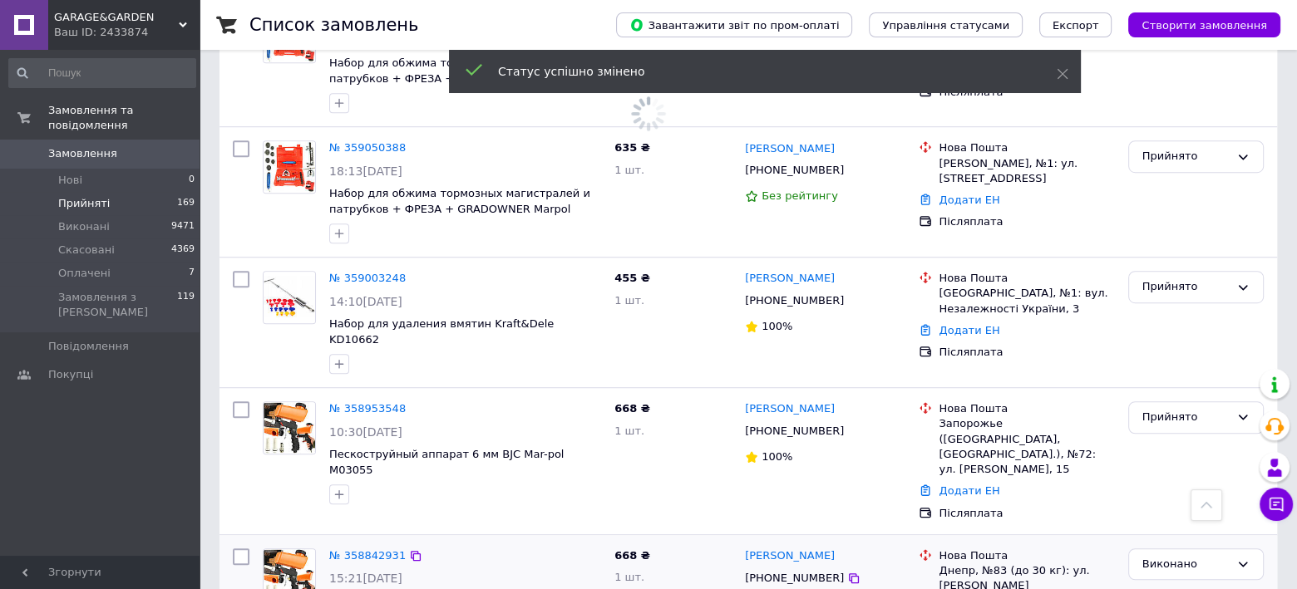
scroll to position [987, 0]
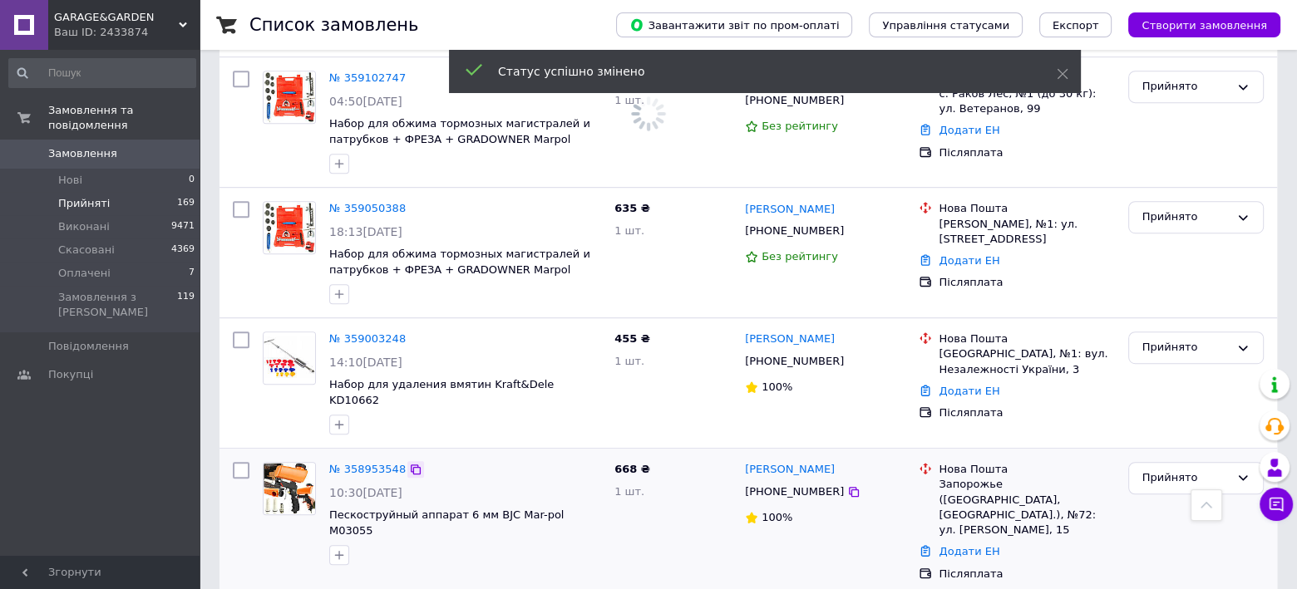
click at [410, 463] on icon at bounding box center [415, 469] width 13 height 13
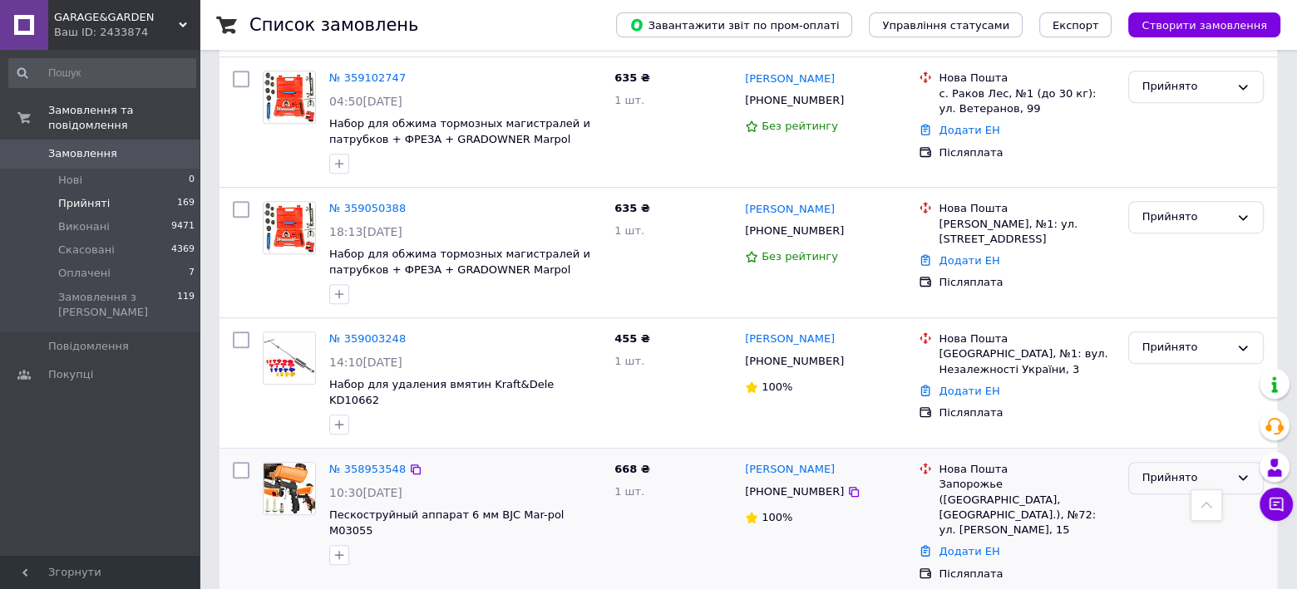
click at [1169, 470] on div "Прийнято" at bounding box center [1185, 478] width 87 height 17
click at [1162, 498] on li "Виконано" at bounding box center [1196, 513] width 134 height 31
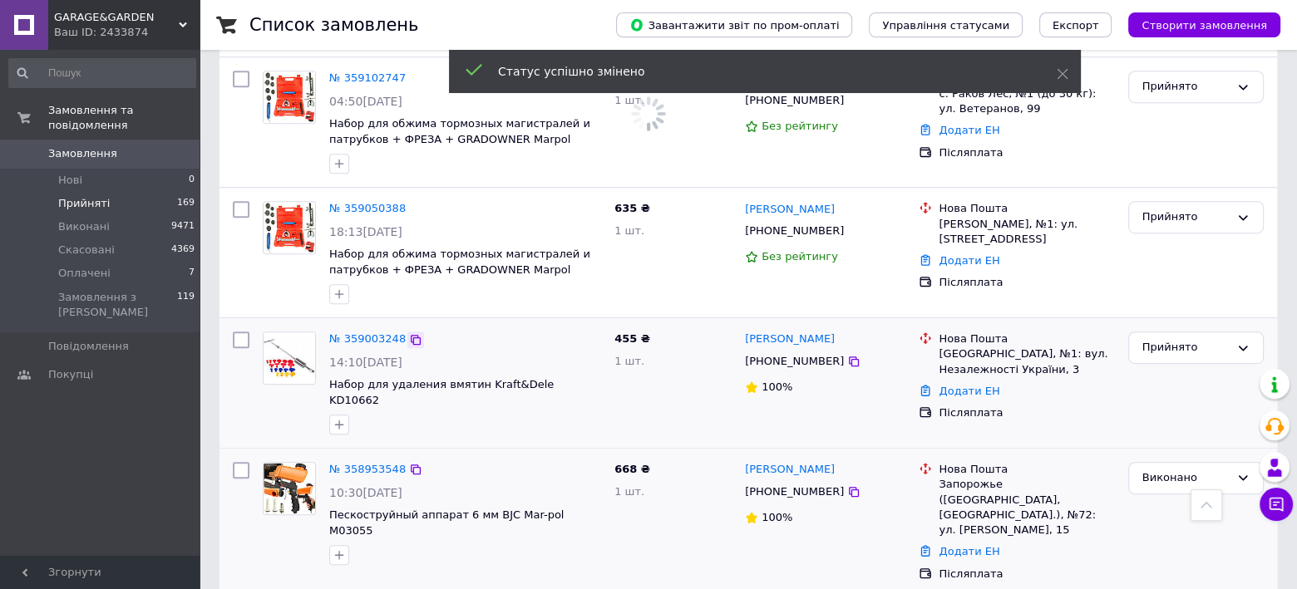
click at [409, 333] on icon at bounding box center [415, 339] width 13 height 13
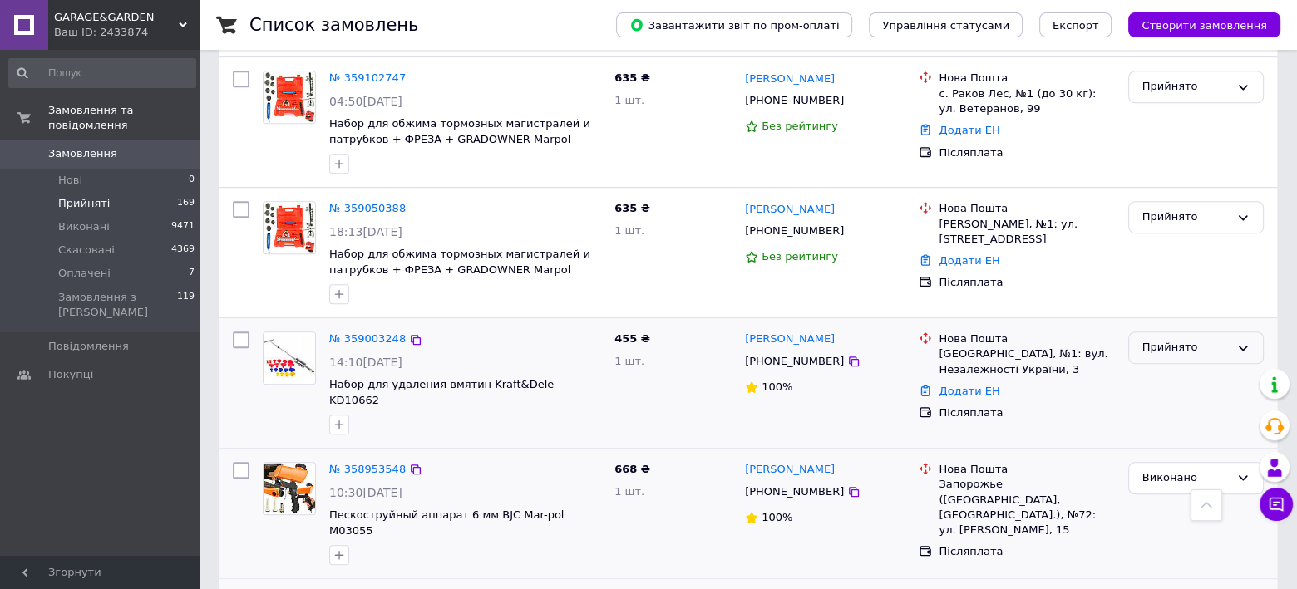
click at [1185, 339] on div "Прийнято" at bounding box center [1185, 347] width 87 height 17
click at [1160, 367] on li "Виконано" at bounding box center [1196, 382] width 134 height 31
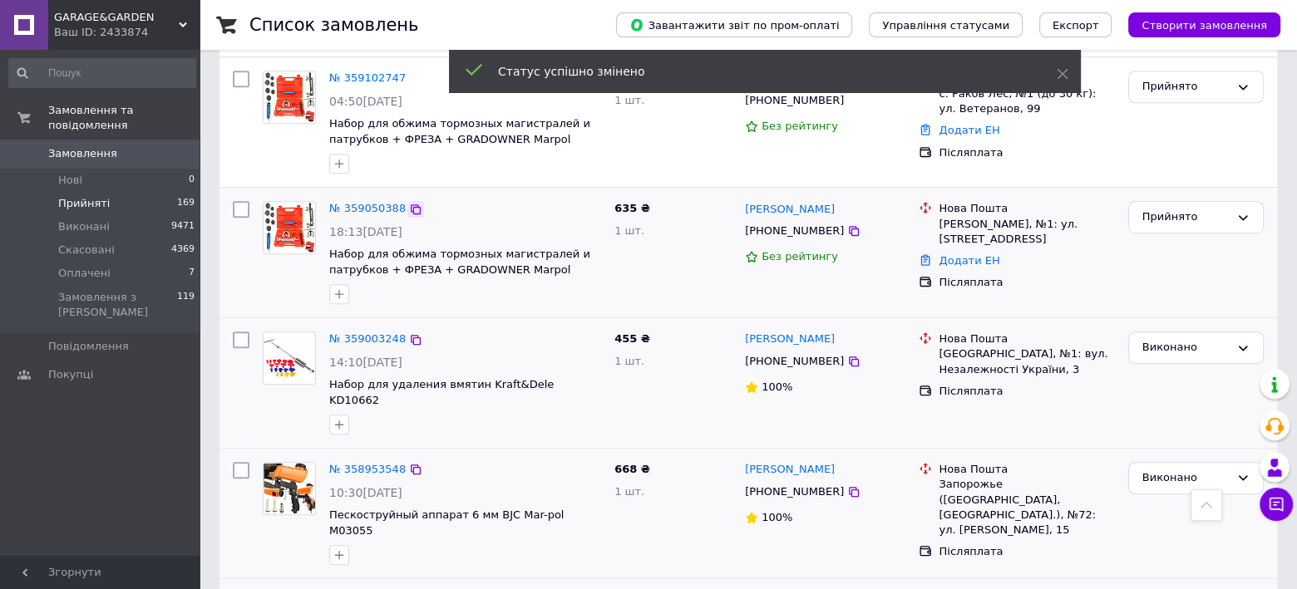
click at [407, 201] on div at bounding box center [415, 209] width 17 height 17
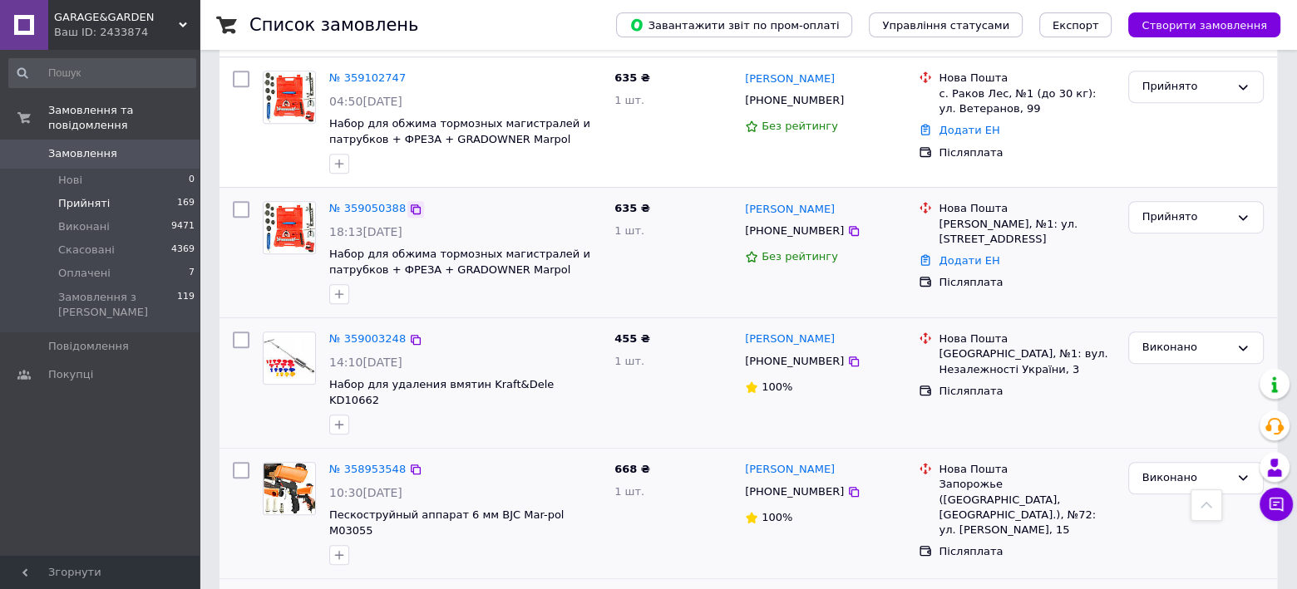
click at [411, 205] on icon at bounding box center [416, 210] width 10 height 10
click at [1220, 209] on div "Прийнято" at bounding box center [1185, 217] width 87 height 17
click at [1153, 268] on li "Скасовано" at bounding box center [1196, 283] width 134 height 31
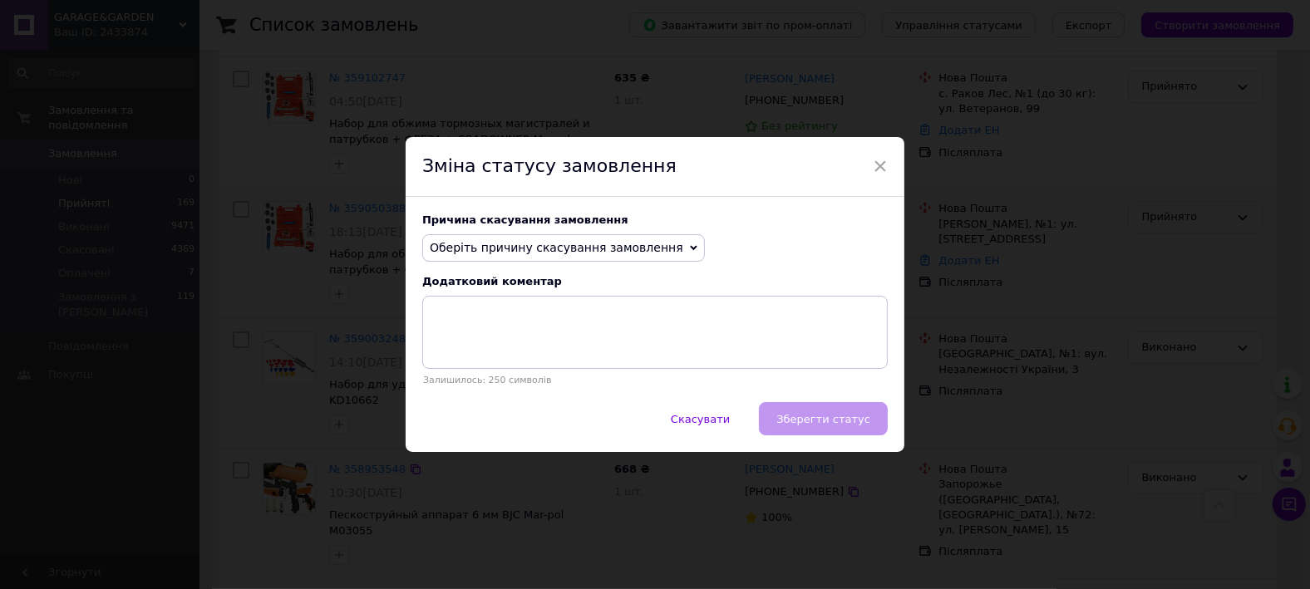
click at [591, 248] on span "Оберіть причину скасування замовлення" at bounding box center [557, 247] width 254 height 13
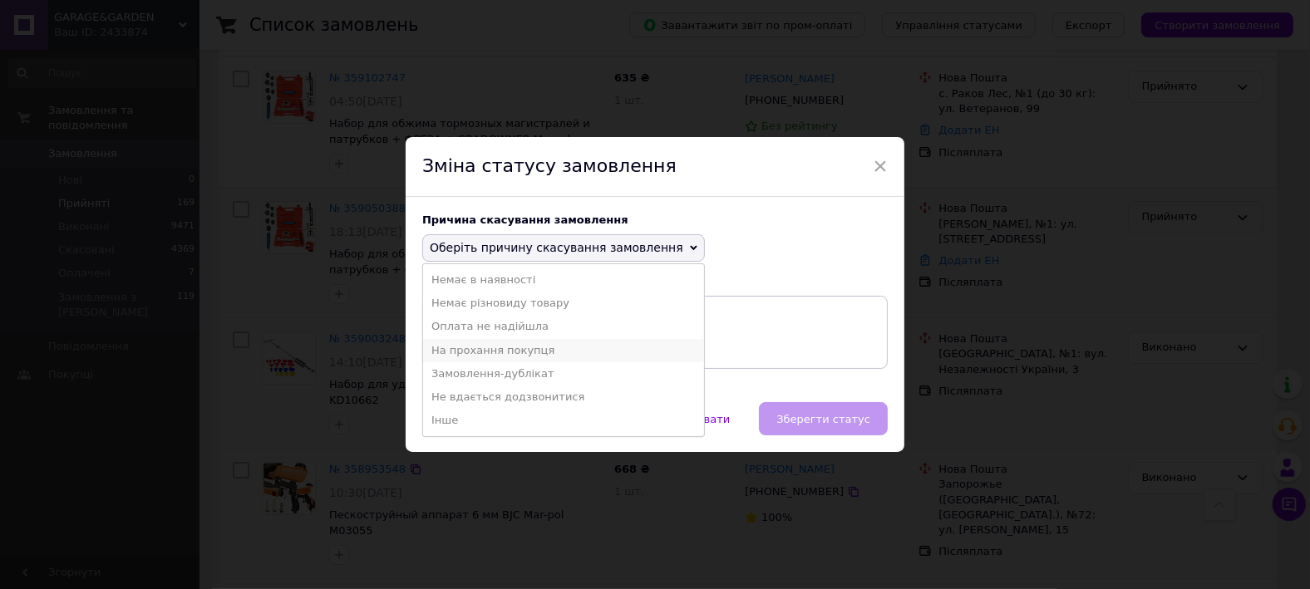
click at [486, 352] on li "На прохання покупця" at bounding box center [563, 350] width 281 height 23
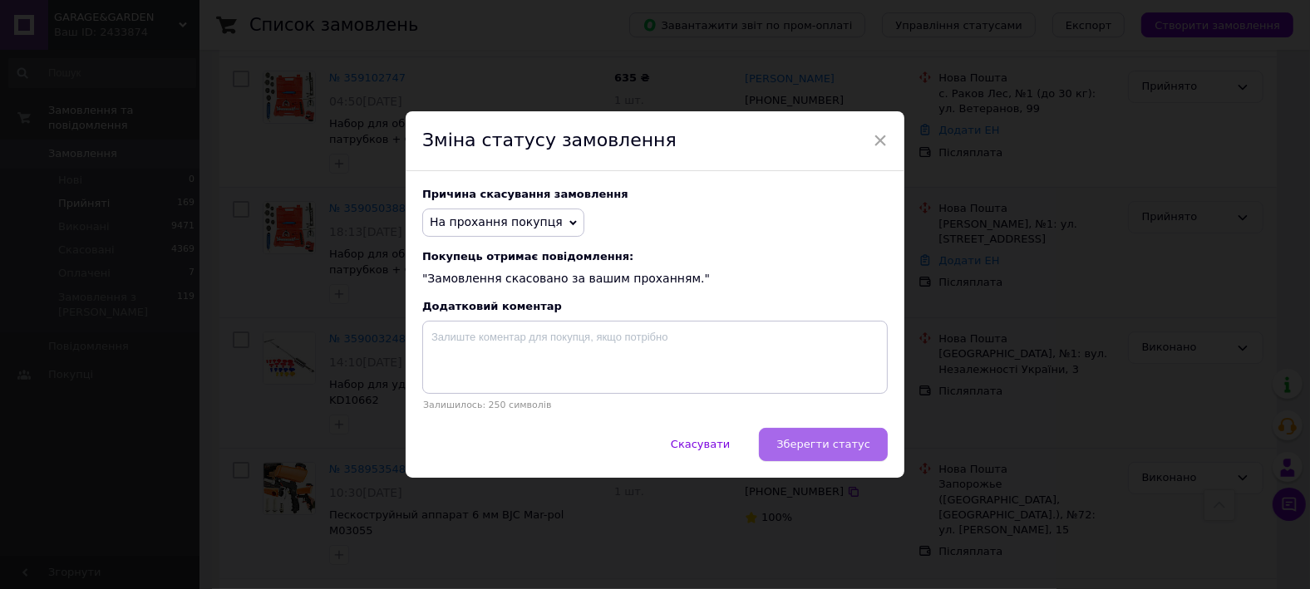
click at [832, 435] on button "Зберегти статус" at bounding box center [823, 444] width 129 height 33
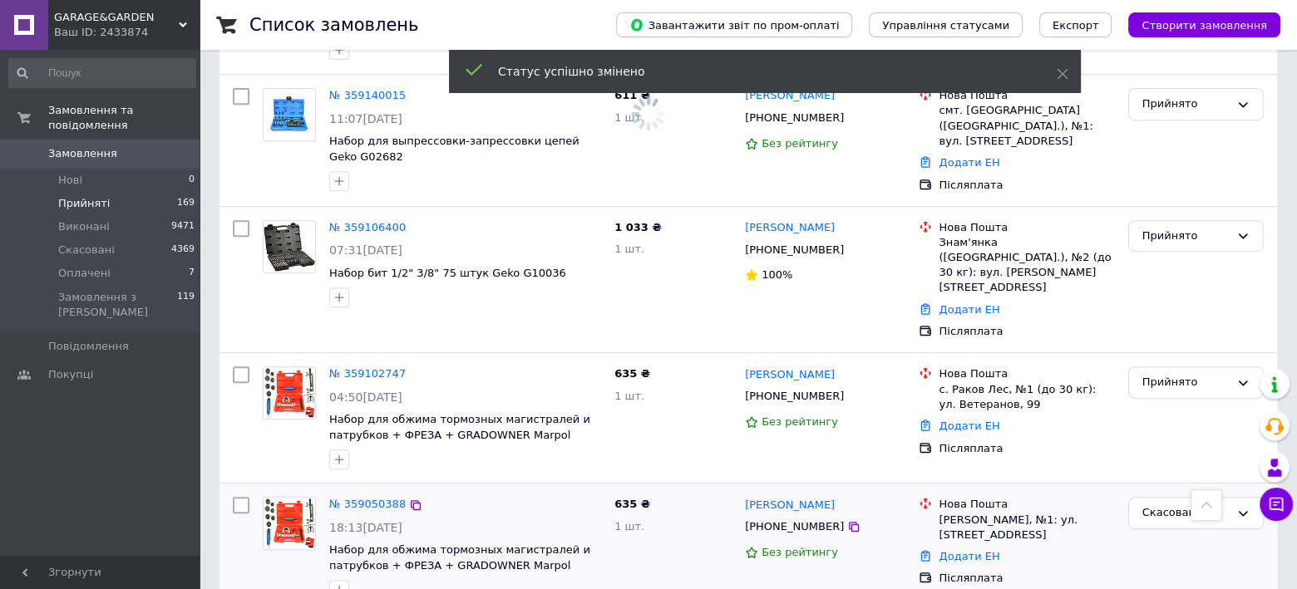
scroll to position [661, 0]
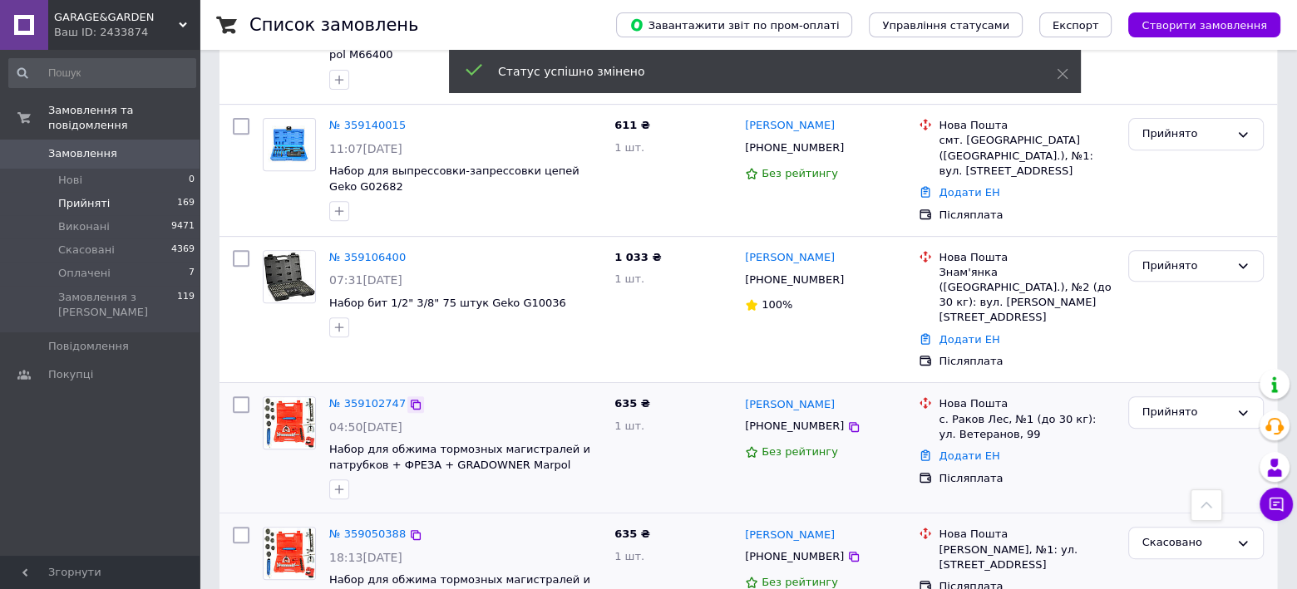
click at [409, 398] on icon at bounding box center [415, 404] width 13 height 13
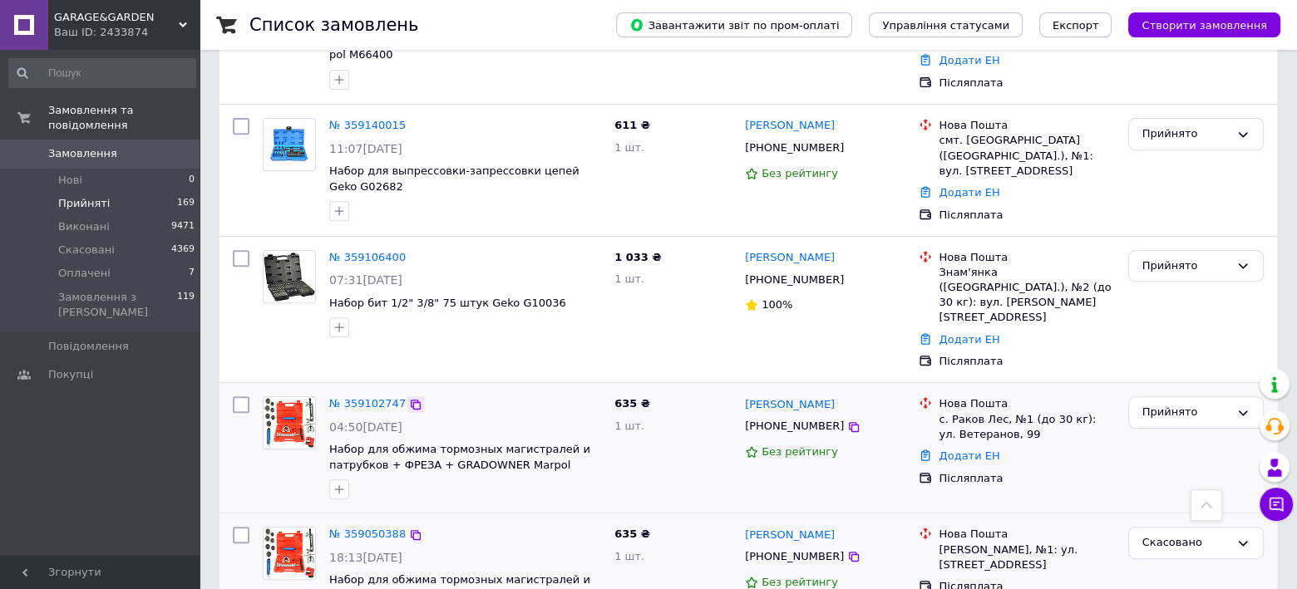
click at [410, 398] on icon at bounding box center [415, 404] width 13 height 13
click at [1189, 404] on div "Прийнято" at bounding box center [1185, 412] width 87 height 17
click at [1161, 432] on li "Виконано" at bounding box center [1196, 447] width 134 height 31
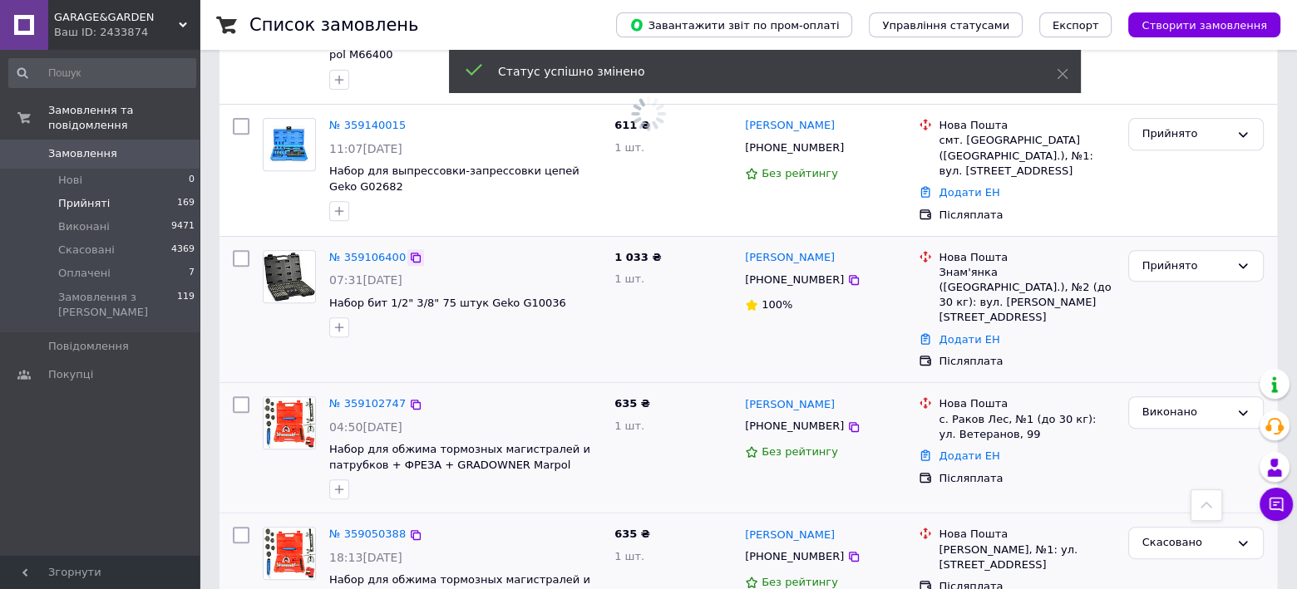
click at [409, 251] on icon at bounding box center [415, 257] width 13 height 13
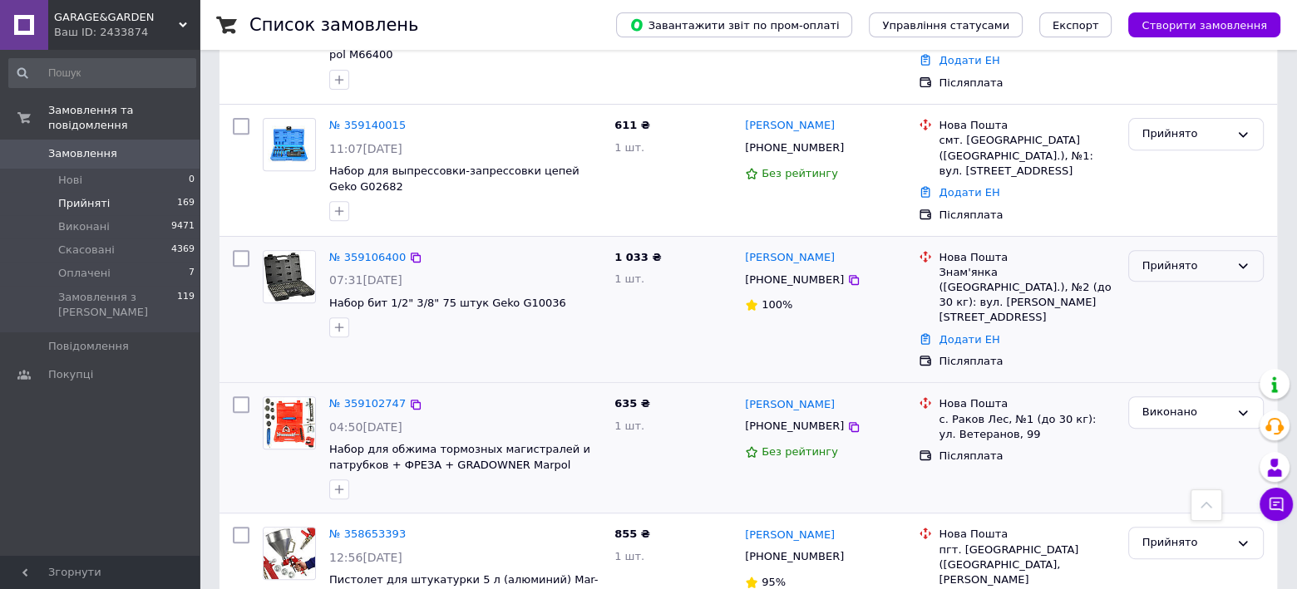
click at [1161, 258] on div "Прийнято" at bounding box center [1185, 266] width 87 height 17
click at [1160, 285] on li "Виконано" at bounding box center [1196, 300] width 134 height 31
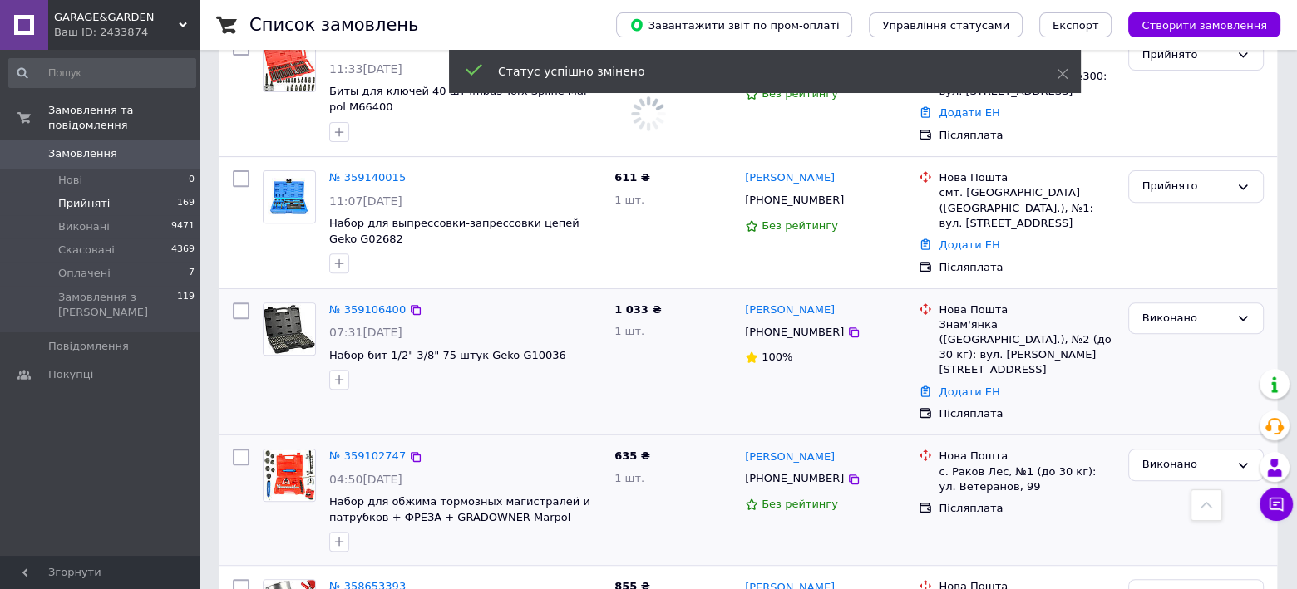
scroll to position [445, 0]
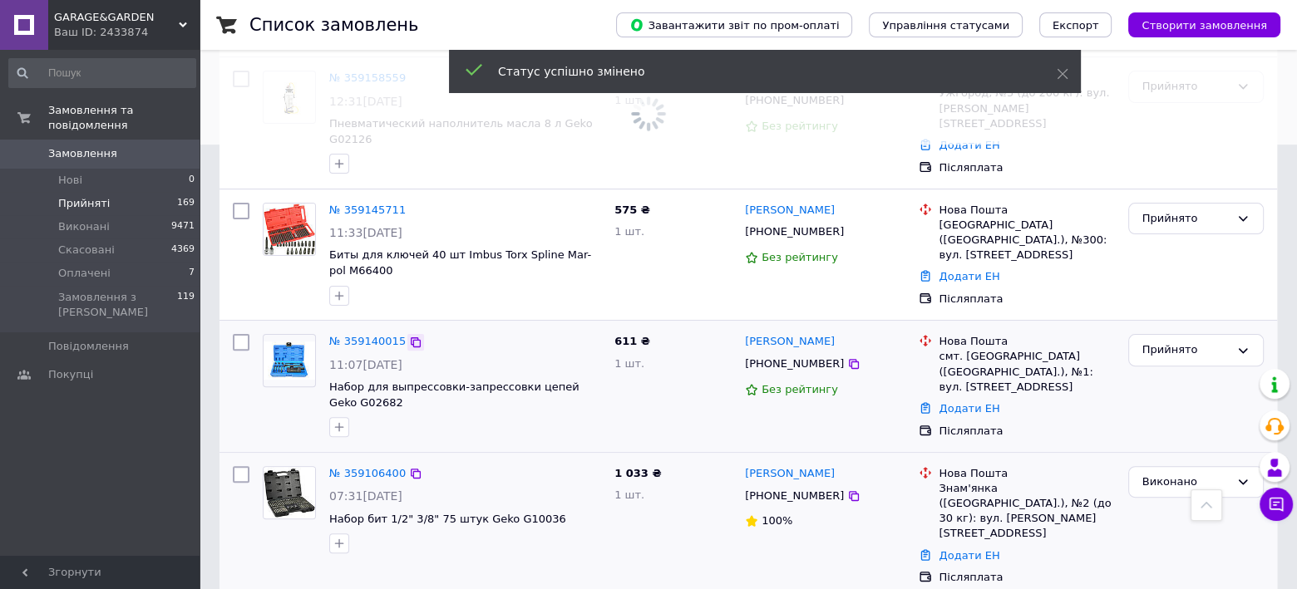
click at [411, 338] on icon at bounding box center [416, 343] width 10 height 10
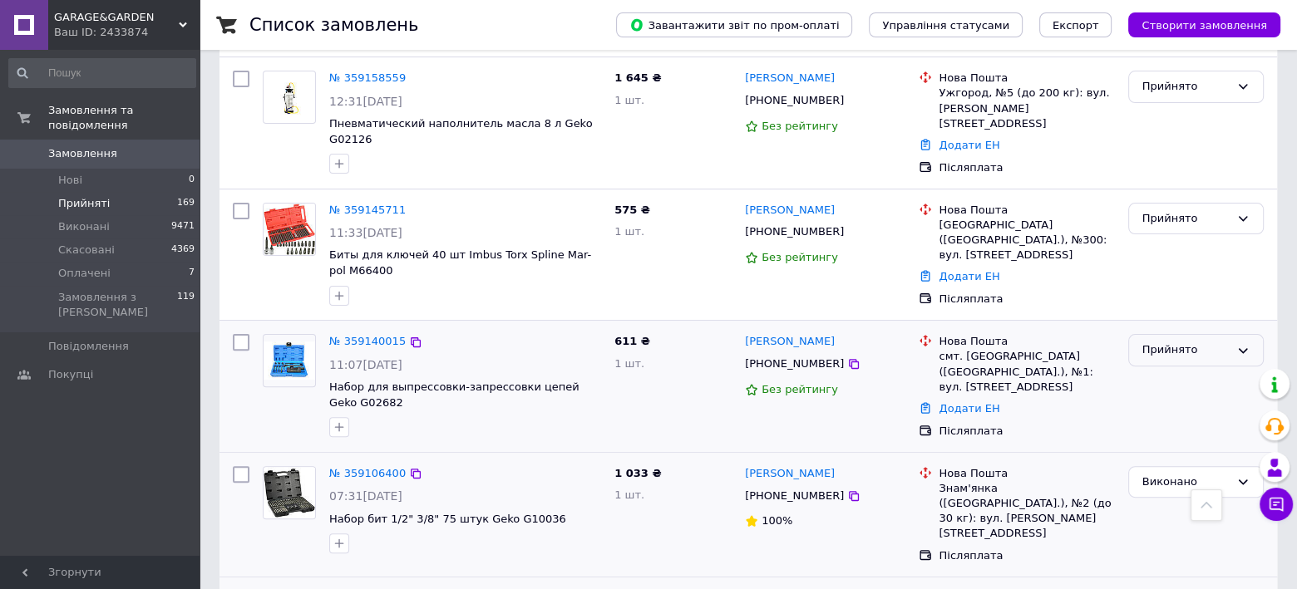
click at [1176, 342] on div "Прийнято" at bounding box center [1185, 350] width 87 height 17
click at [1162, 370] on li "Виконано" at bounding box center [1196, 385] width 134 height 31
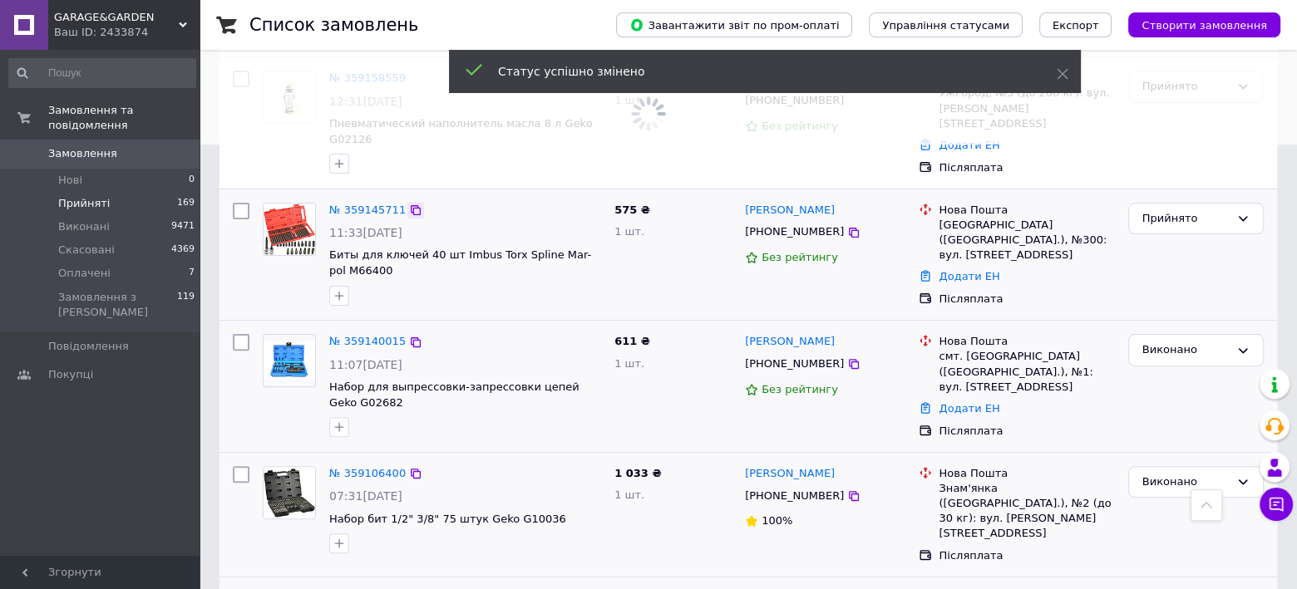
click at [411, 205] on icon at bounding box center [416, 210] width 10 height 10
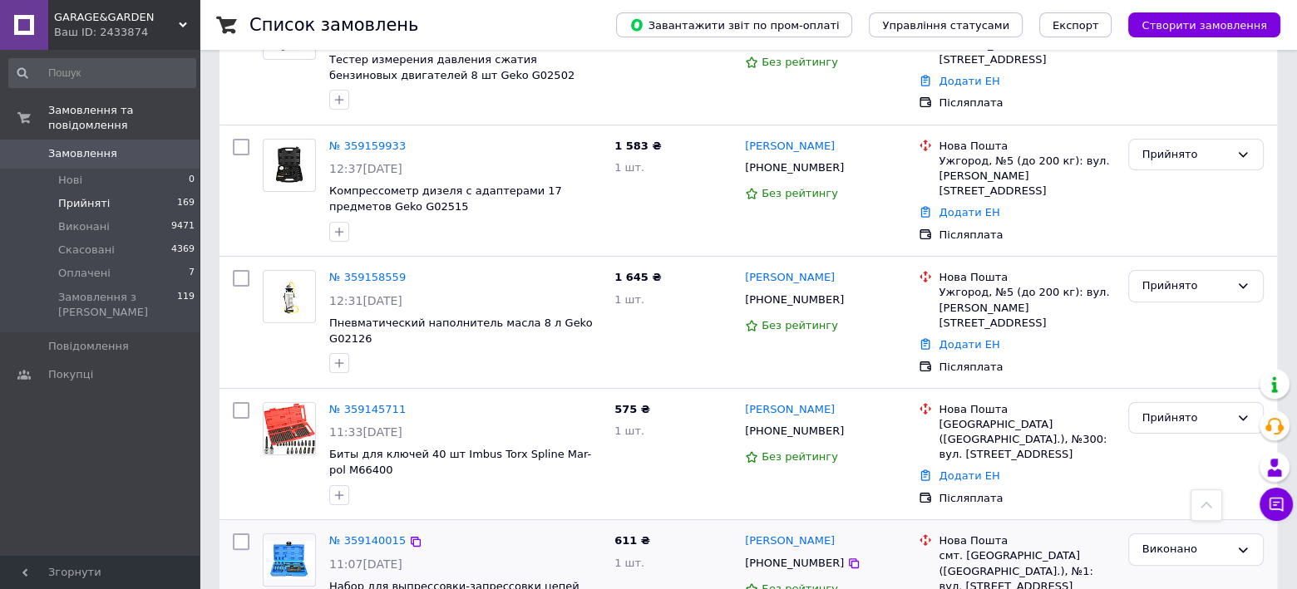
scroll to position [239, 0]
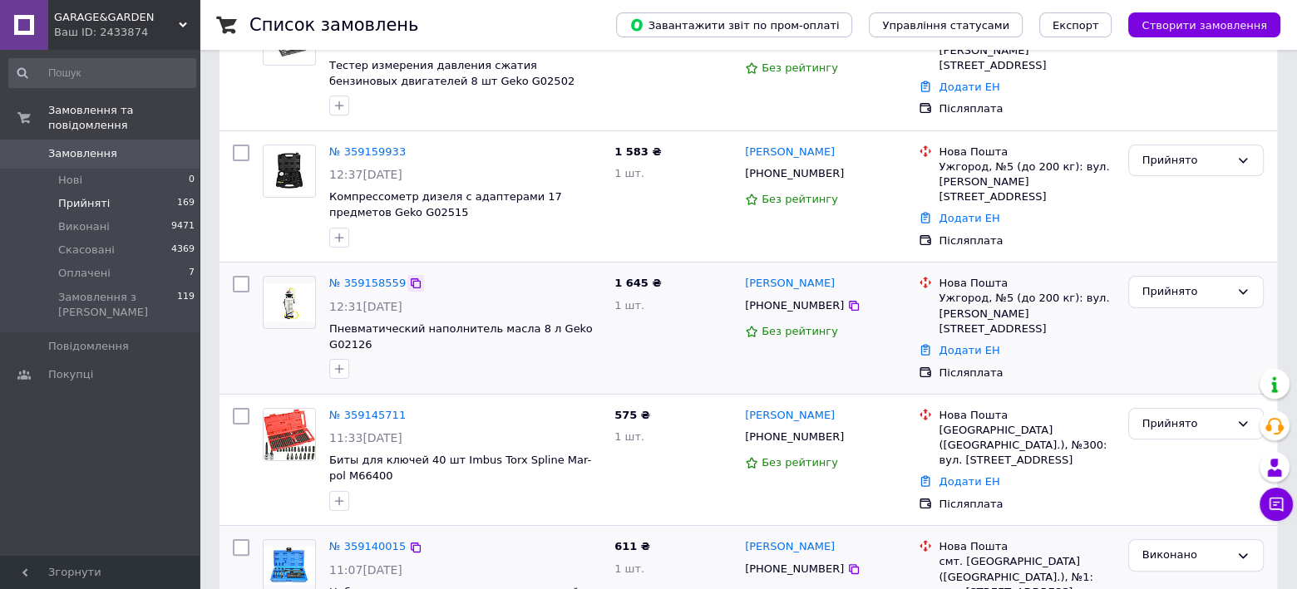
click at [409, 278] on icon at bounding box center [415, 283] width 13 height 13
click at [409, 145] on icon at bounding box center [415, 151] width 13 height 13
click at [1202, 146] on div "Прийнято" at bounding box center [1196, 161] width 136 height 32
click at [1161, 219] on li "Скасовано" at bounding box center [1196, 225] width 134 height 31
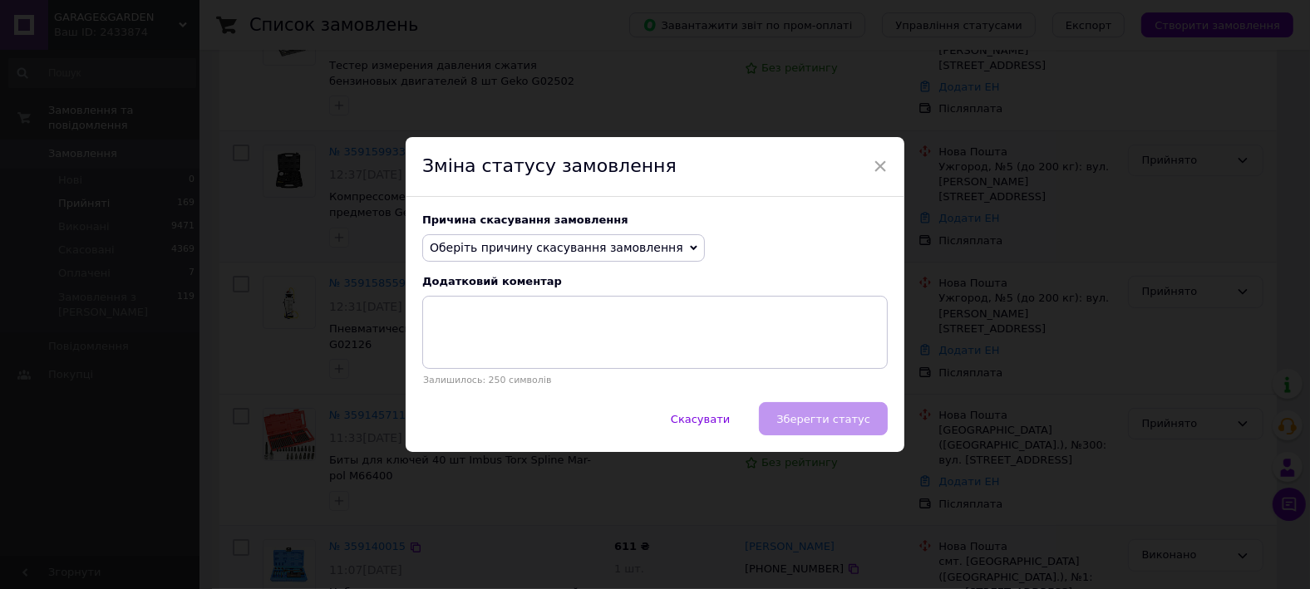
click at [617, 254] on span "Оберіть причину скасування замовлення" at bounding box center [557, 247] width 254 height 13
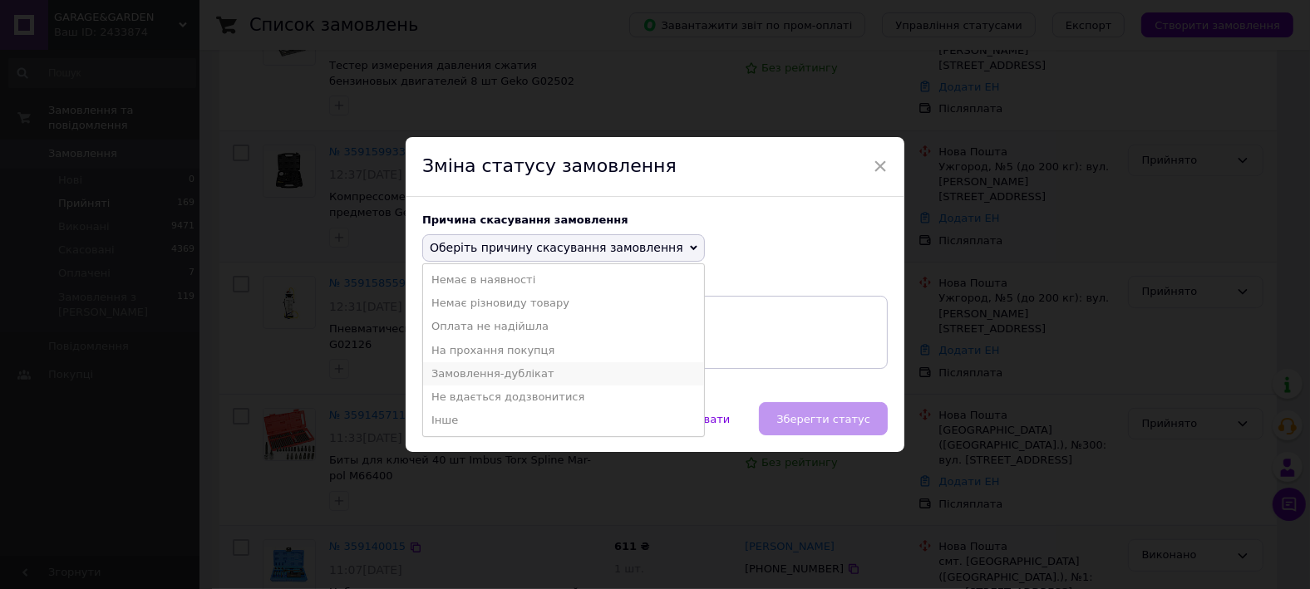
click at [509, 375] on li "Замовлення-дублікат" at bounding box center [563, 373] width 281 height 23
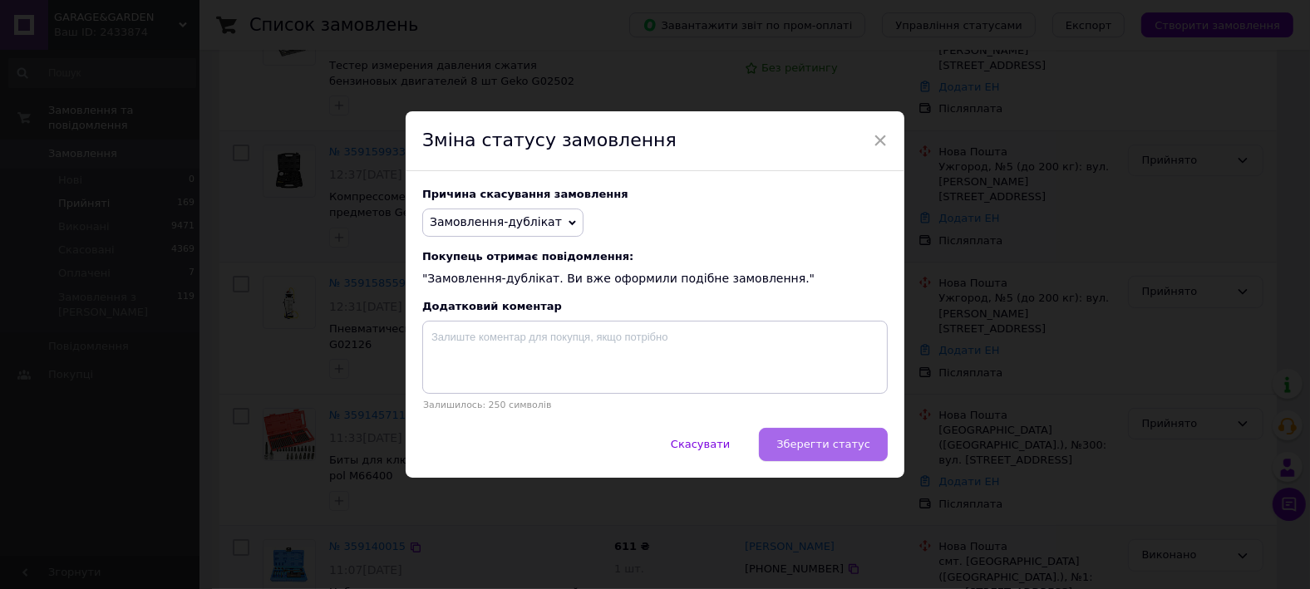
click at [822, 440] on span "Зберегти статус" at bounding box center [824, 444] width 94 height 12
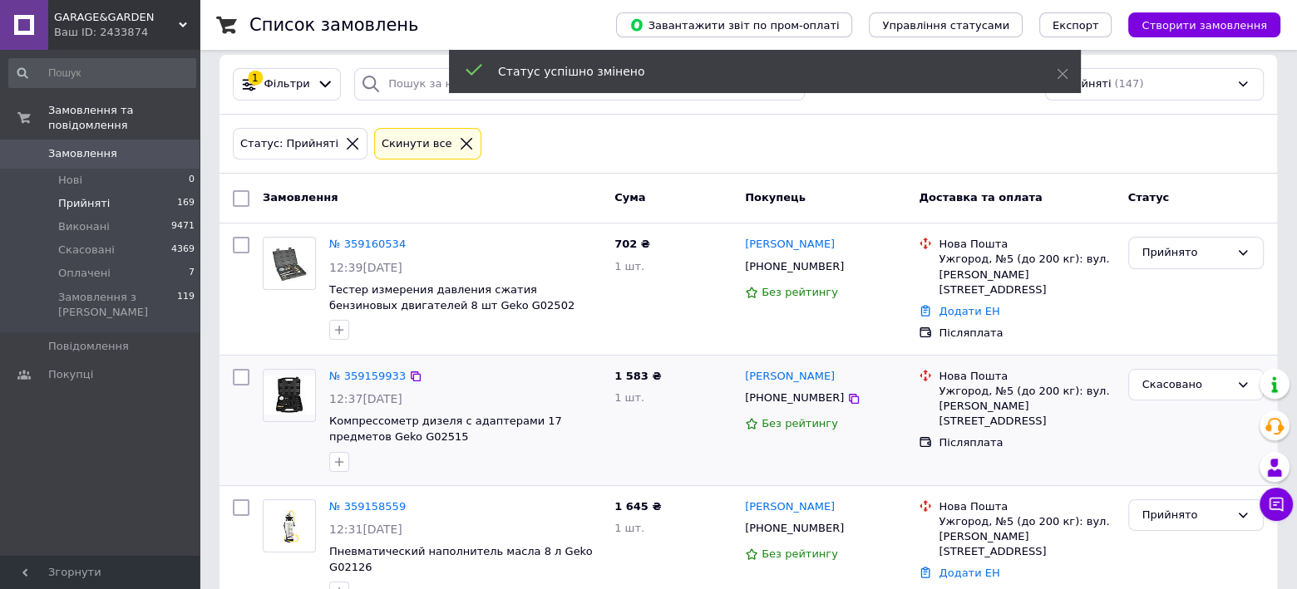
scroll to position [12, 0]
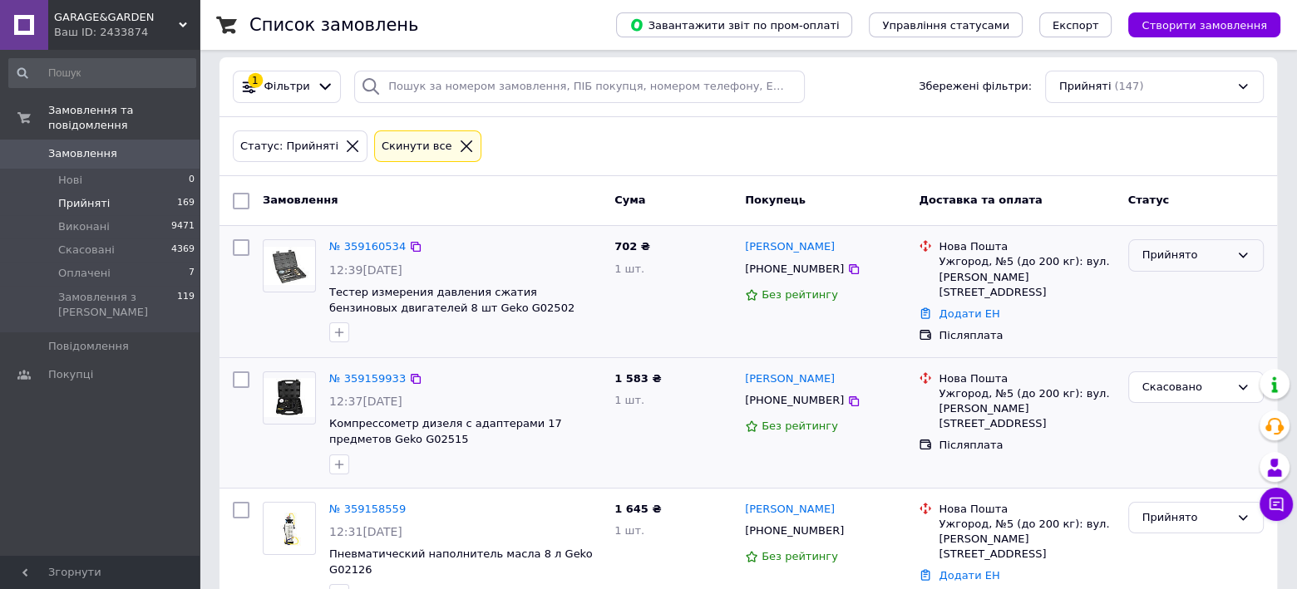
click at [1171, 254] on div "Прийнято" at bounding box center [1185, 255] width 87 height 17
click at [1156, 316] on li "Скасовано" at bounding box center [1196, 320] width 134 height 31
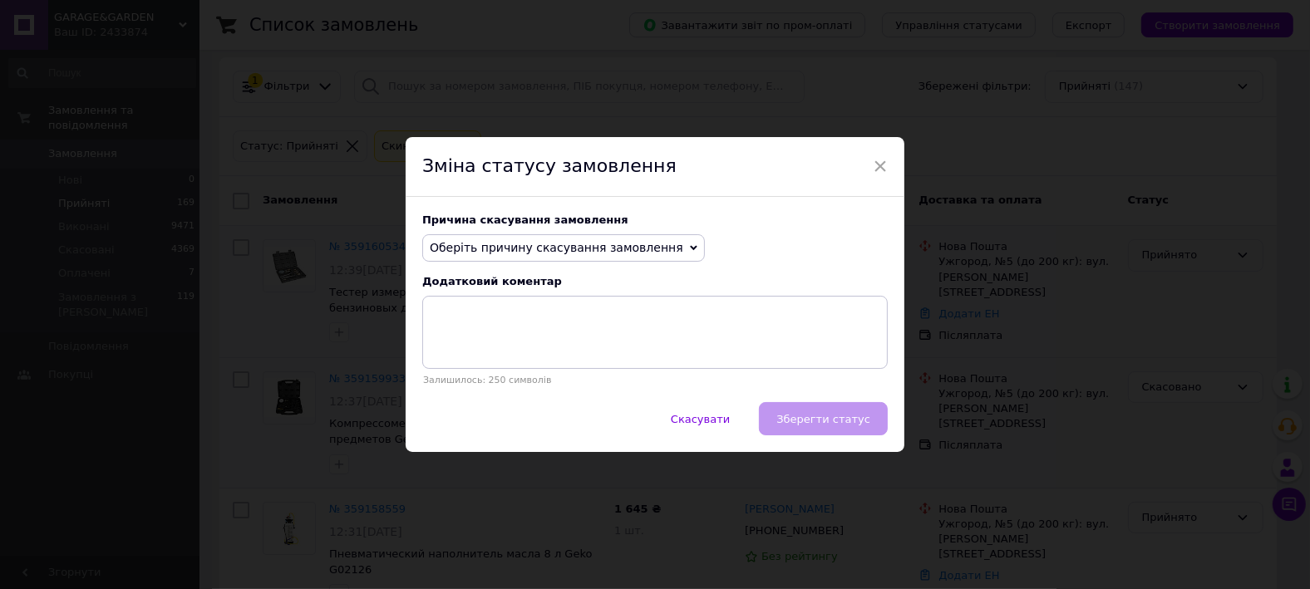
click at [535, 245] on span "Оберіть причину скасування замовлення" at bounding box center [557, 247] width 254 height 13
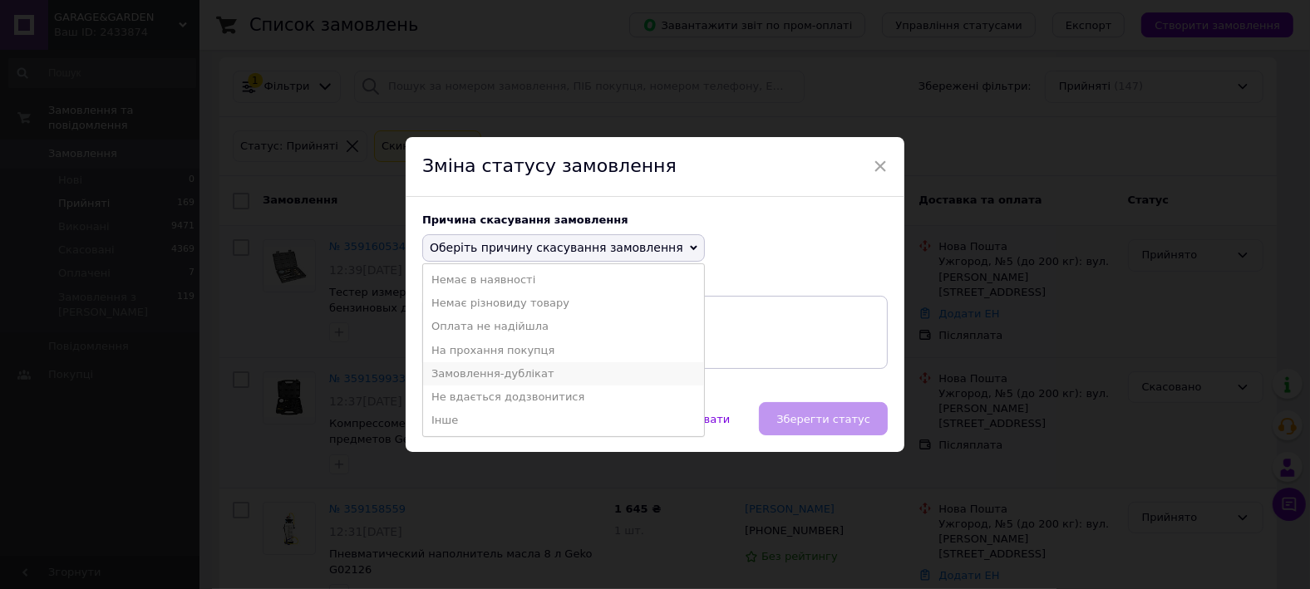
click at [497, 372] on li "Замовлення-дублікат" at bounding box center [563, 373] width 281 height 23
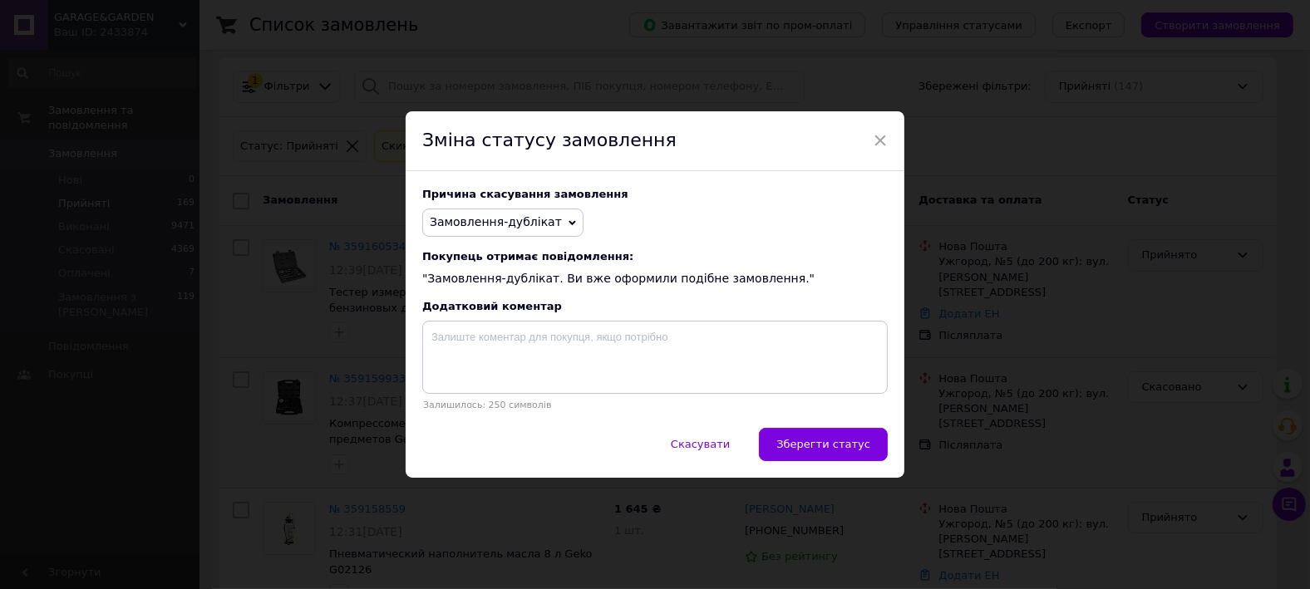
drag, startPoint x: 871, startPoint y: 441, endPoint x: 881, endPoint y: 430, distance: 15.3
click at [870, 441] on button "Зберегти статус" at bounding box center [823, 444] width 129 height 33
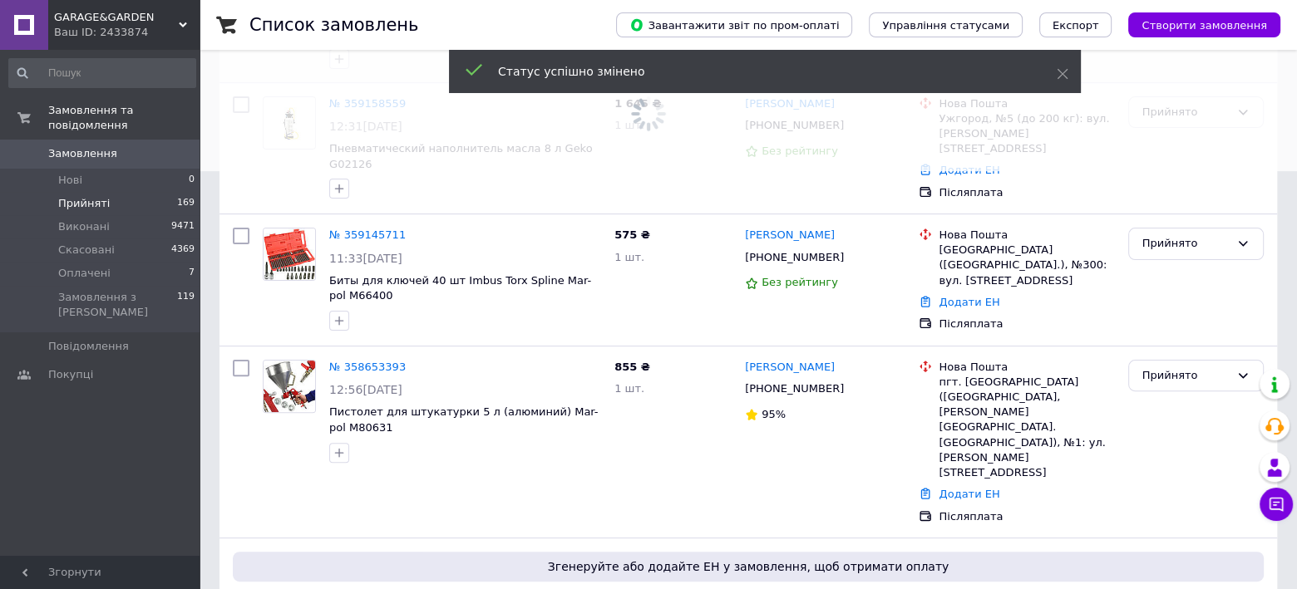
scroll to position [647, 0]
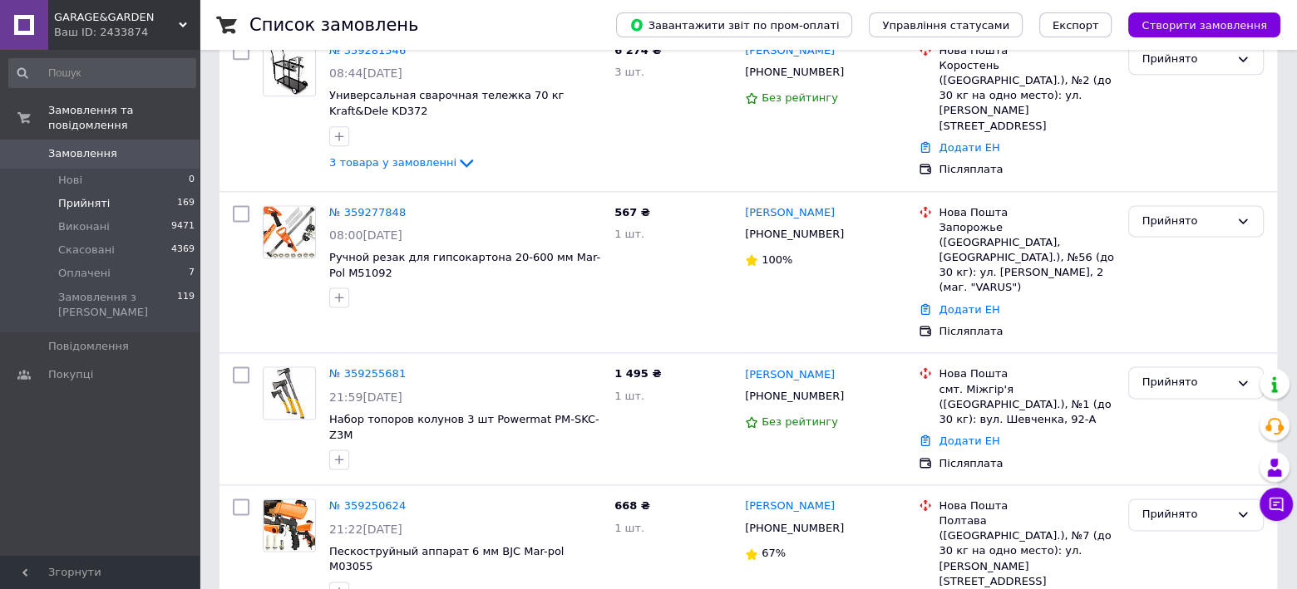
scroll to position [2349, 0]
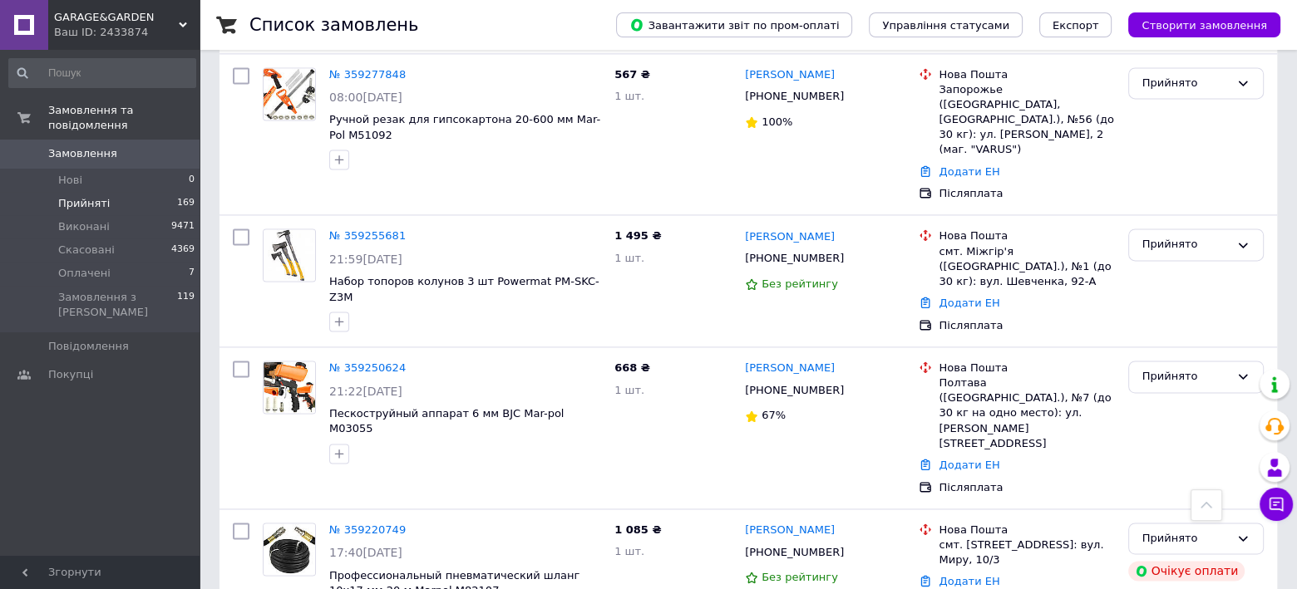
drag, startPoint x: 1177, startPoint y: 417, endPoint x: 1166, endPoint y: 426, distance: 15.3
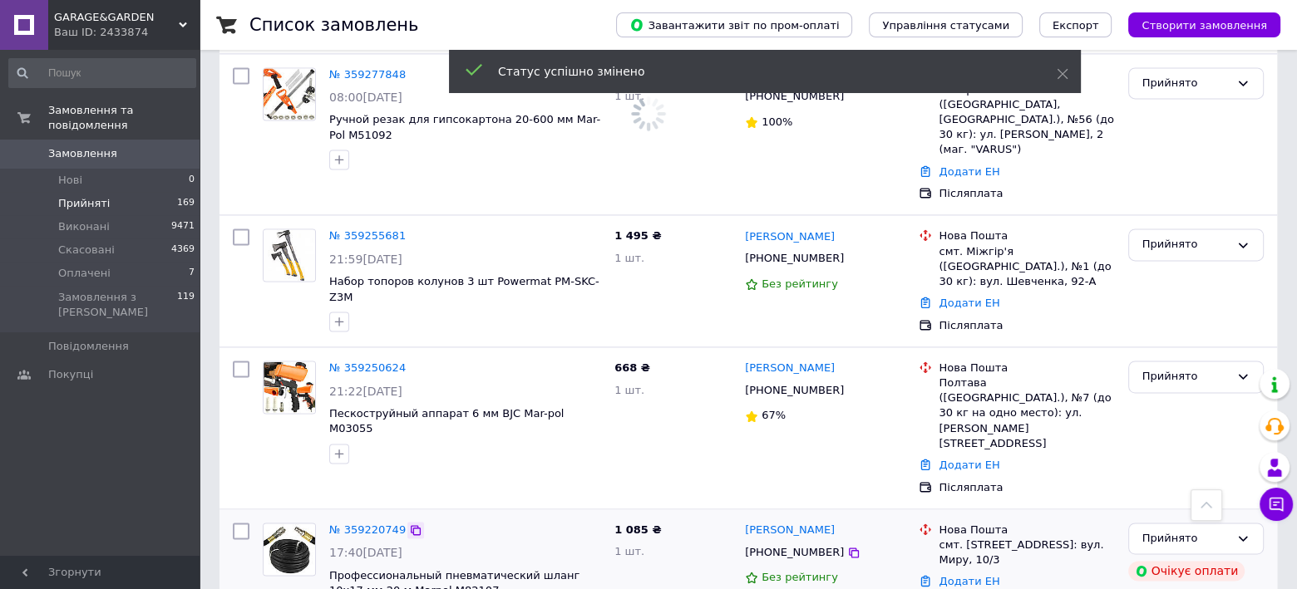
click at [411, 525] on icon at bounding box center [416, 530] width 10 height 10
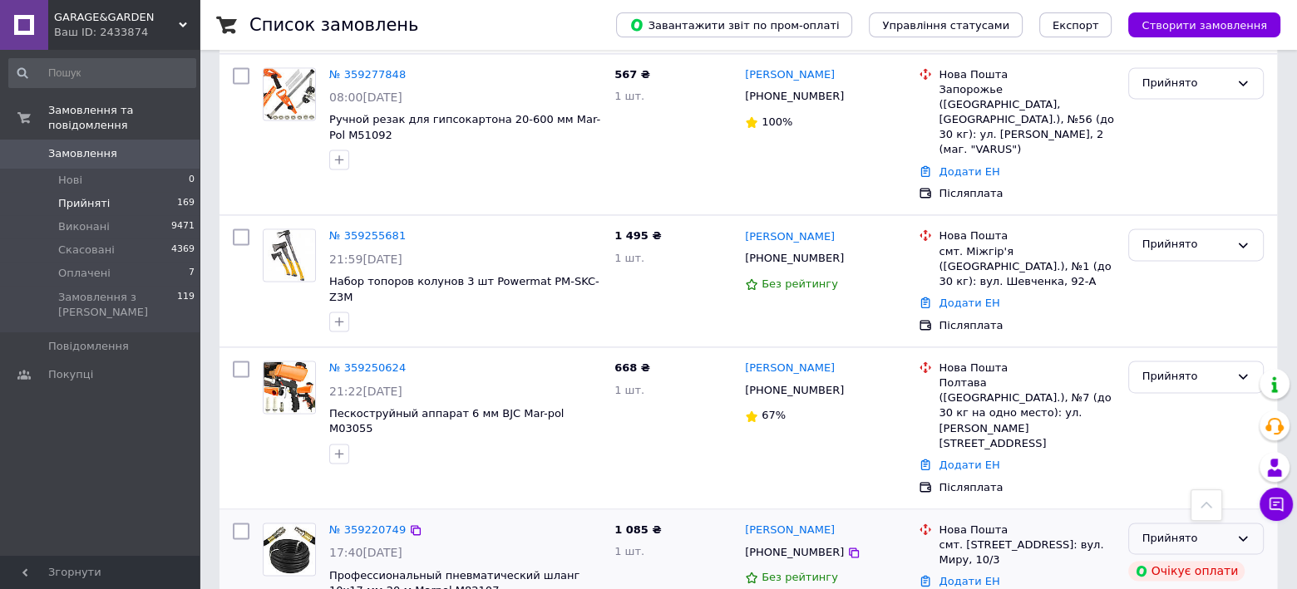
click at [1164, 530] on div "Прийнято" at bounding box center [1185, 538] width 87 height 17
click at [1157, 558] on li "Виконано" at bounding box center [1196, 573] width 134 height 31
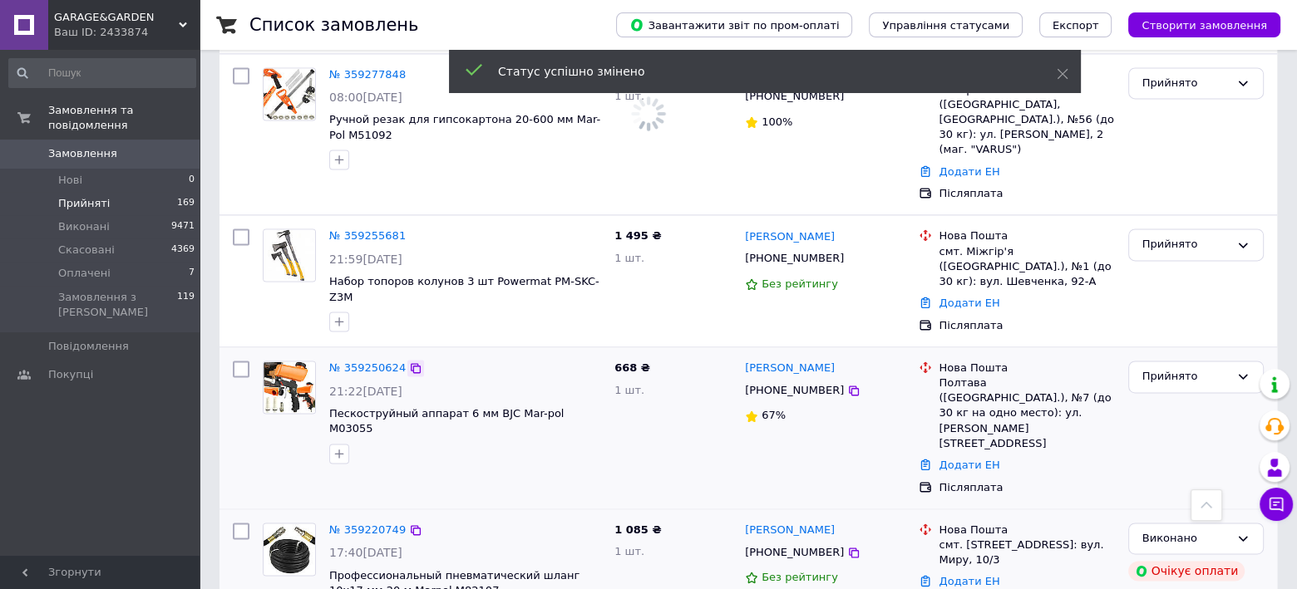
click at [411, 363] on icon at bounding box center [416, 368] width 10 height 10
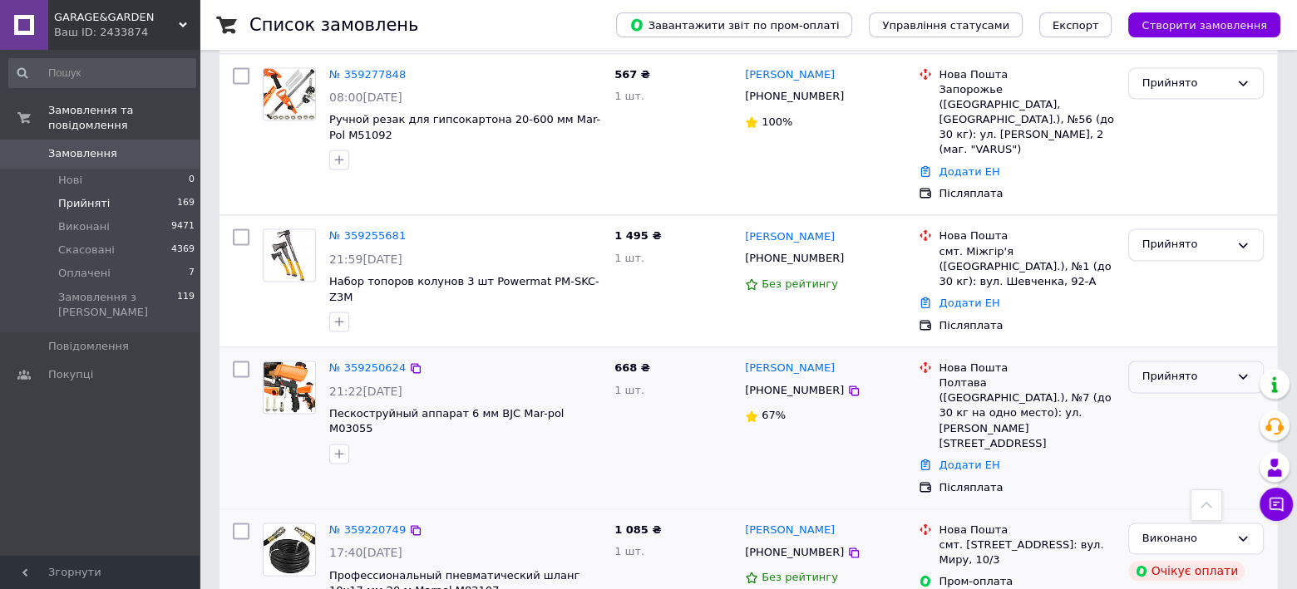
click at [1213, 361] on div "Прийнято" at bounding box center [1196, 377] width 136 height 32
click at [1174, 397] on li "Виконано" at bounding box center [1196, 412] width 134 height 31
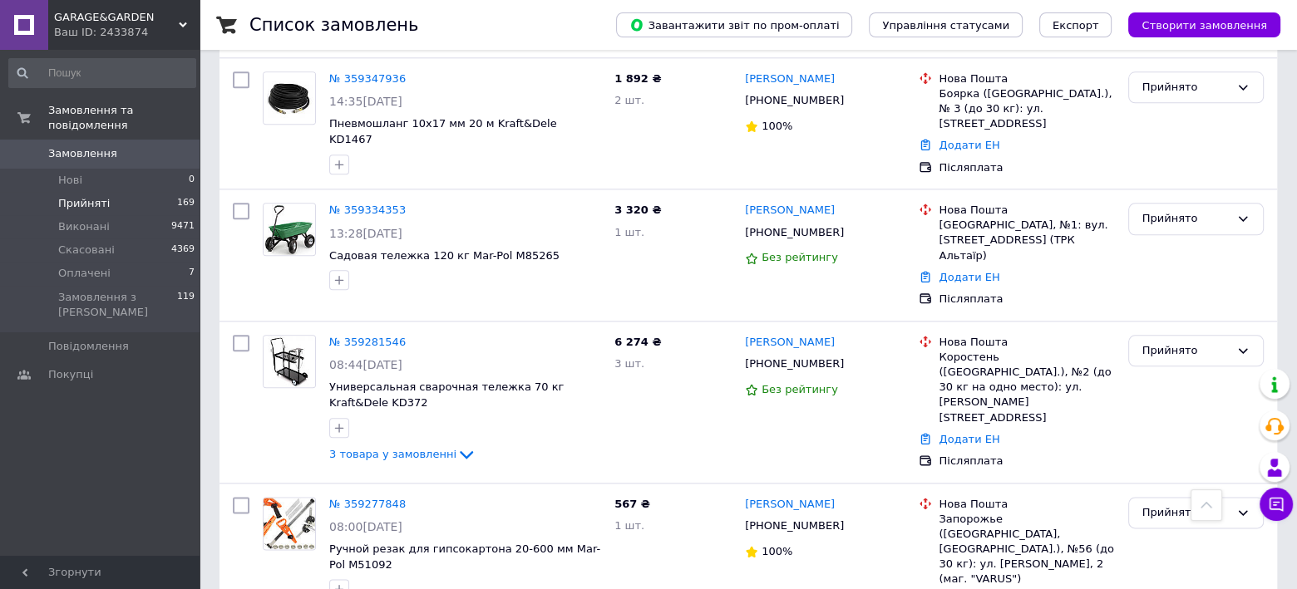
scroll to position [1873, 0]
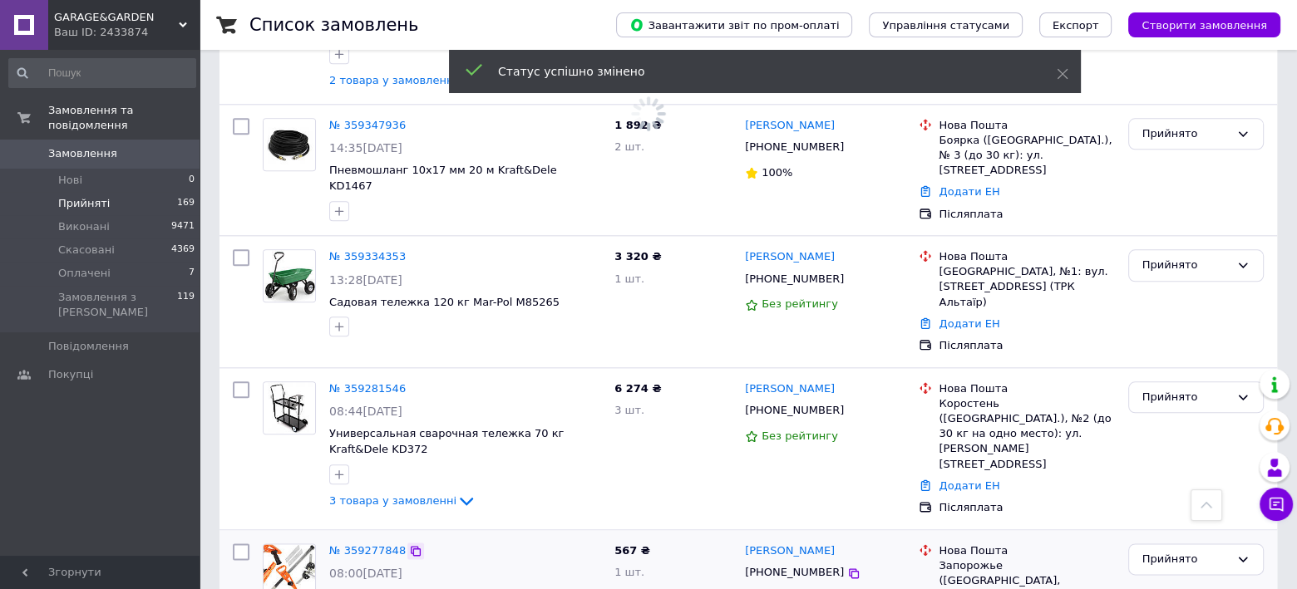
click at [409, 545] on icon at bounding box center [415, 551] width 13 height 13
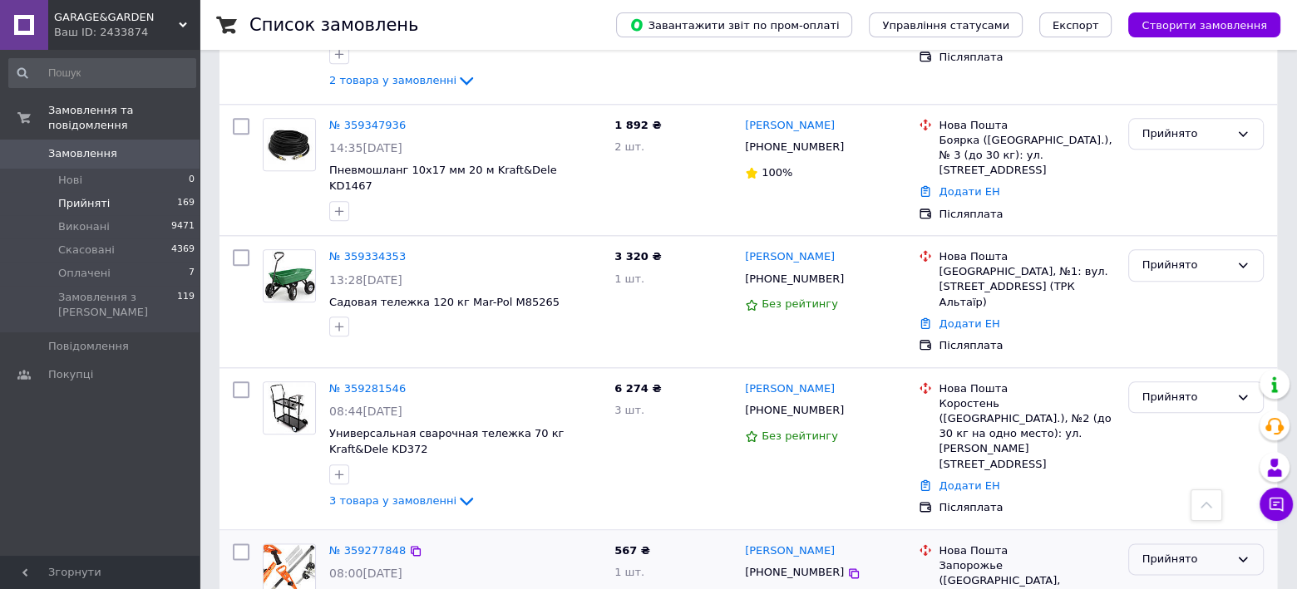
click at [1171, 551] on div "Прийнято" at bounding box center [1185, 559] width 87 height 17
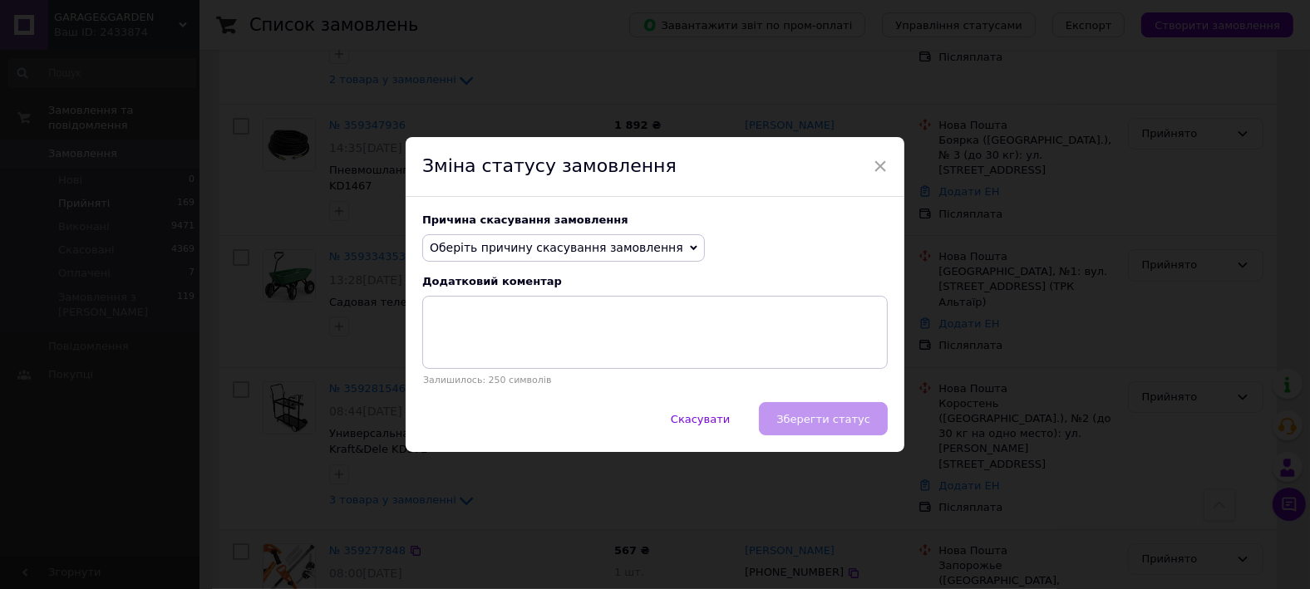
click at [589, 245] on span "Оберіть причину скасування замовлення" at bounding box center [557, 247] width 254 height 13
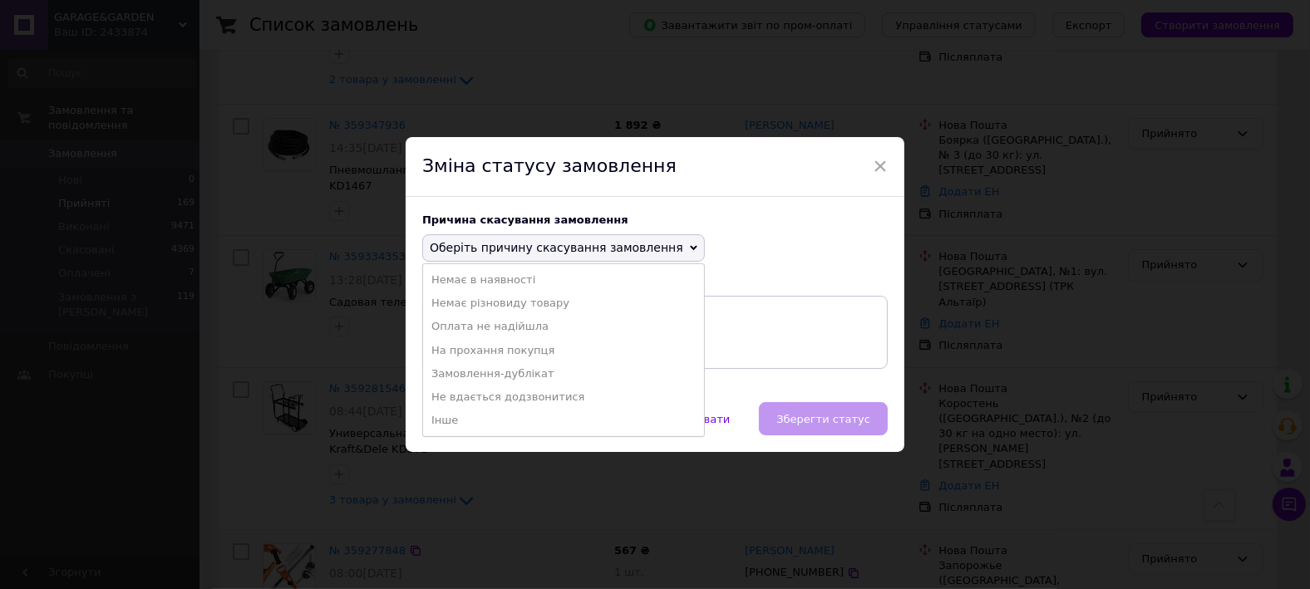
click at [540, 348] on li "На прохання покупця" at bounding box center [563, 350] width 281 height 23
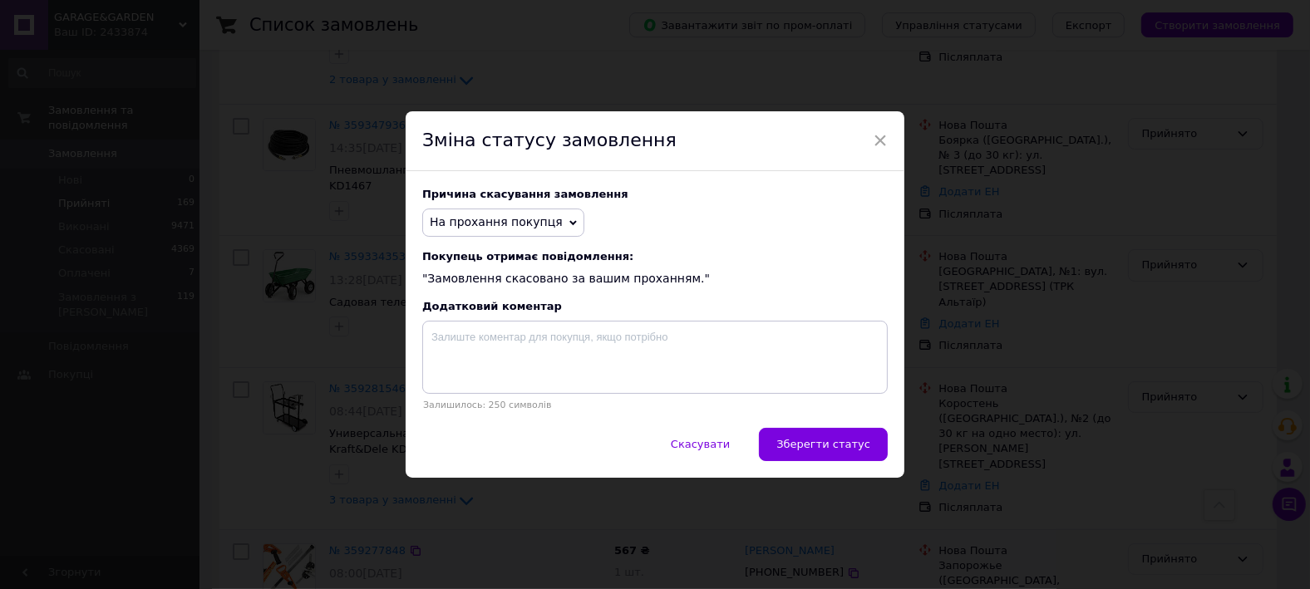
click at [836, 441] on span "Зберегти статус" at bounding box center [824, 444] width 94 height 12
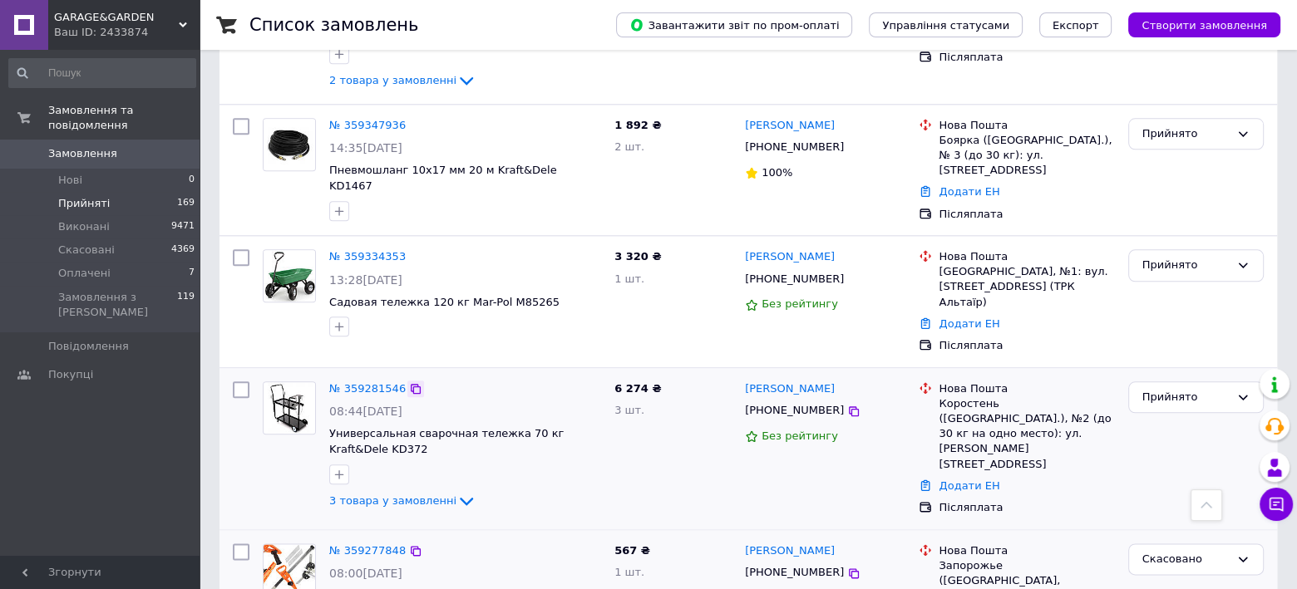
click at [409, 382] on icon at bounding box center [415, 388] width 13 height 13
click at [1177, 389] on div "Прийнято" at bounding box center [1185, 397] width 87 height 17
click at [1169, 417] on li "Виконано" at bounding box center [1196, 432] width 134 height 31
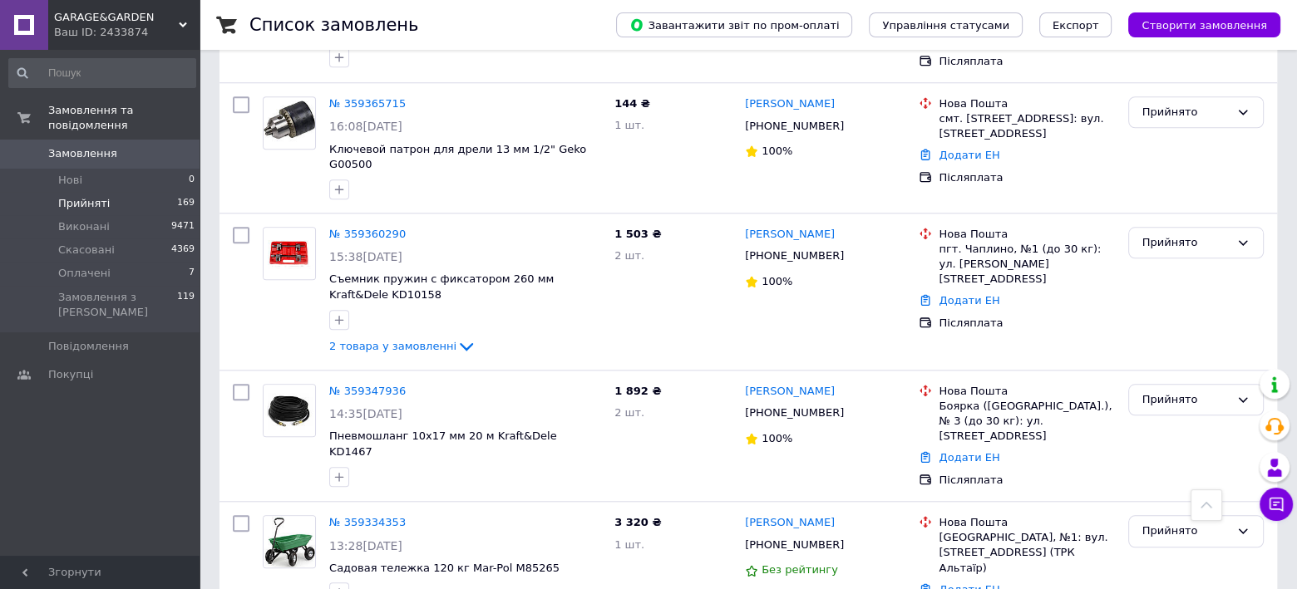
scroll to position [1518, 0]
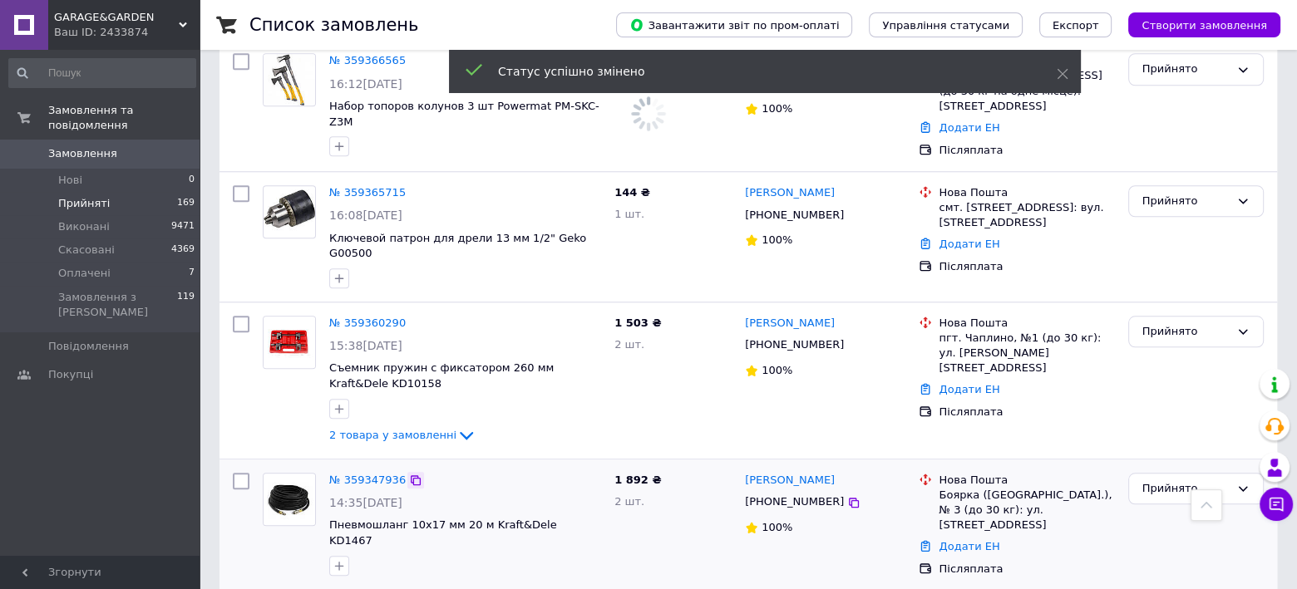
click at [409, 474] on icon at bounding box center [415, 480] width 13 height 13
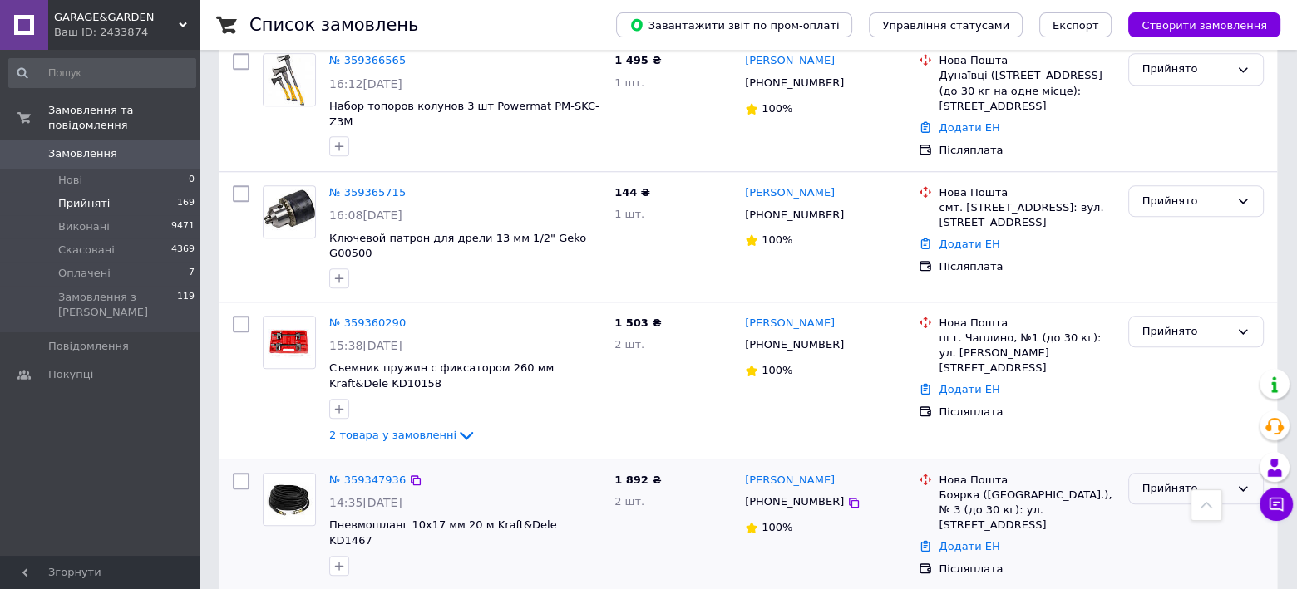
click at [1180, 481] on div "Прийнято" at bounding box center [1185, 489] width 87 height 17
click at [1167, 508] on li "Виконано" at bounding box center [1196, 523] width 134 height 31
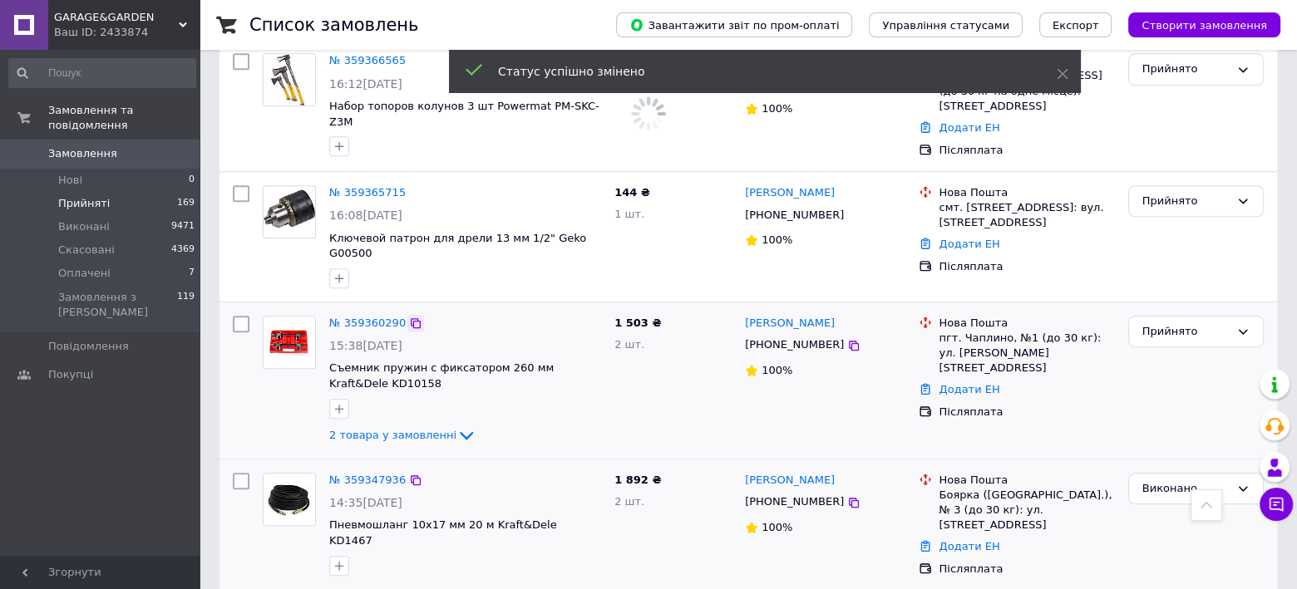
click at [411, 318] on icon at bounding box center [416, 323] width 10 height 10
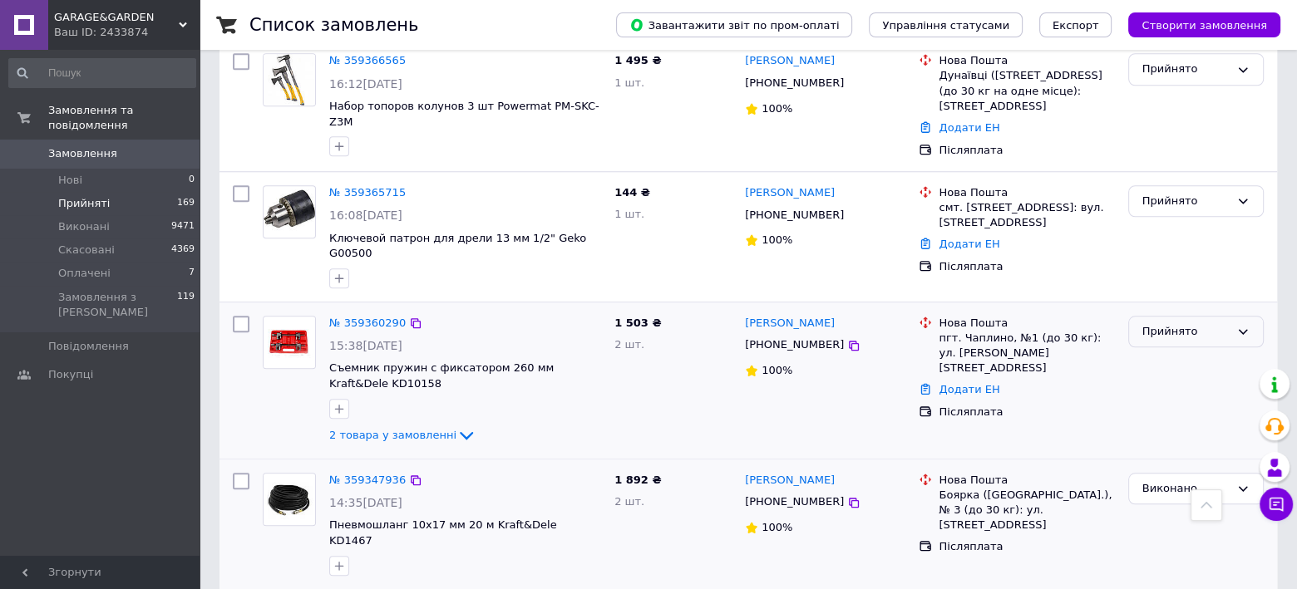
click at [1201, 323] on div "Прийнято" at bounding box center [1185, 331] width 87 height 17
click at [1161, 351] on li "Виконано" at bounding box center [1196, 366] width 134 height 31
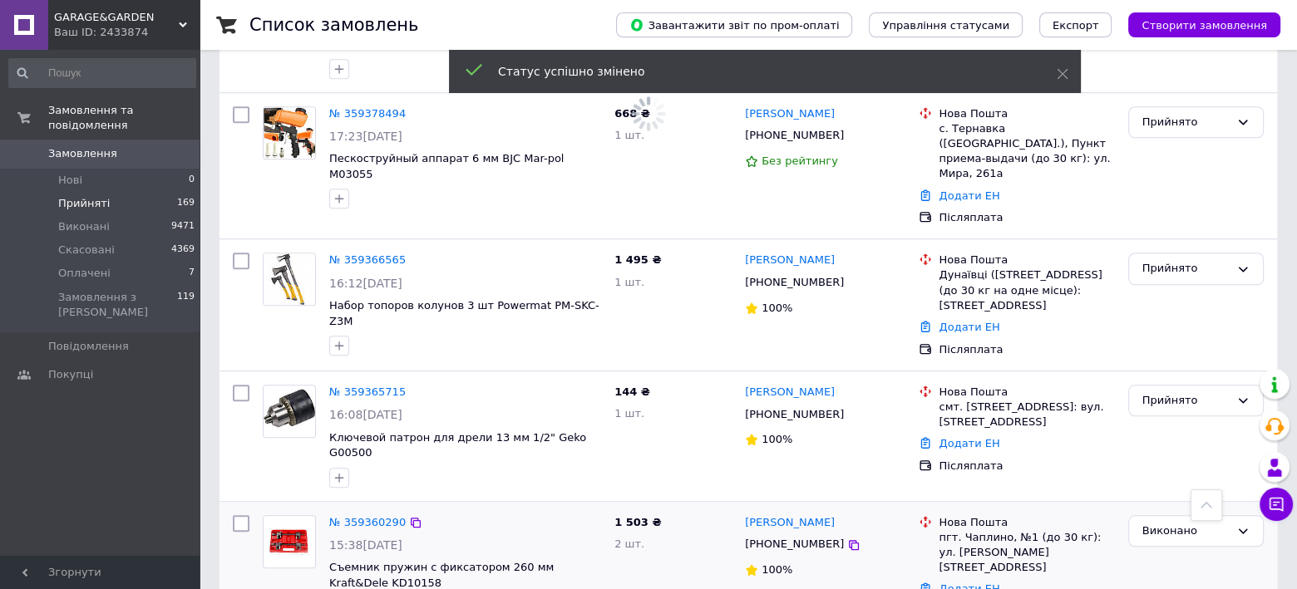
scroll to position [1201, 0]
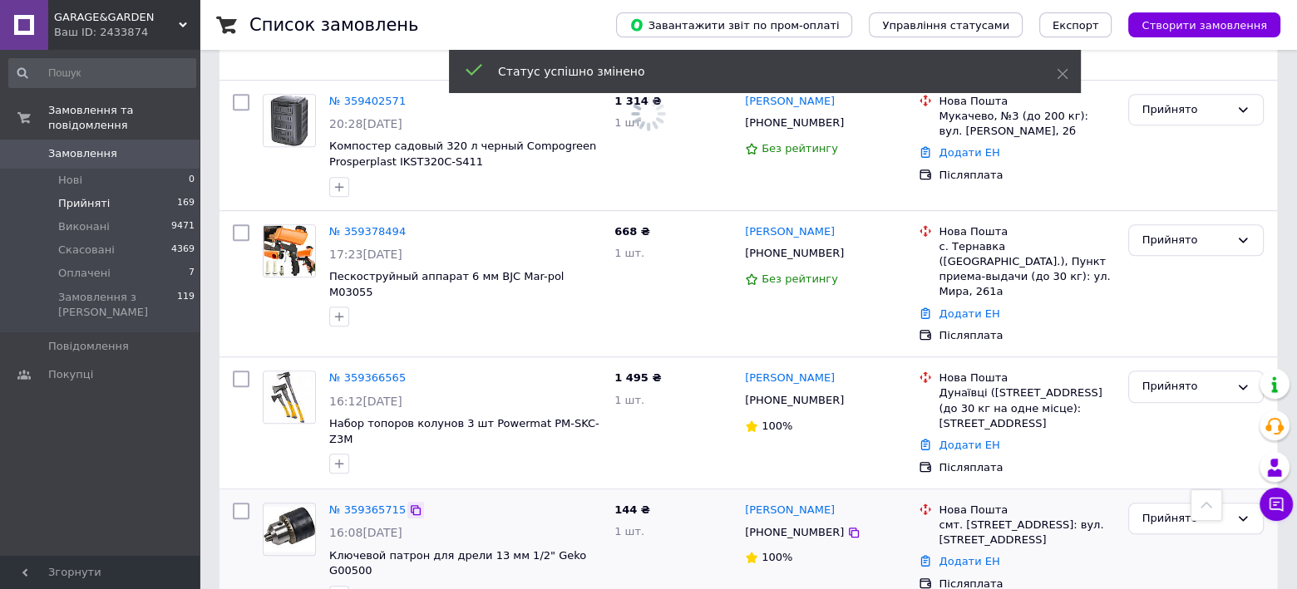
click at [411, 505] on icon at bounding box center [416, 510] width 10 height 10
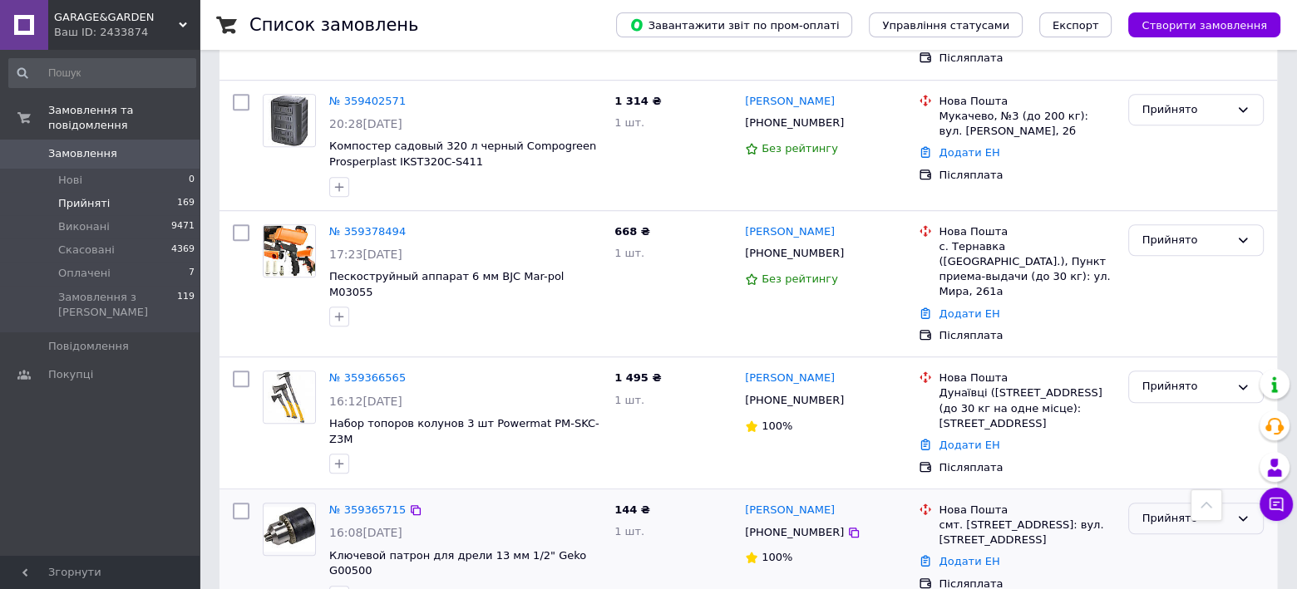
click at [1151, 510] on div "Прийнято" at bounding box center [1185, 518] width 87 height 17
click at [1156, 538] on li "Виконано" at bounding box center [1196, 553] width 134 height 31
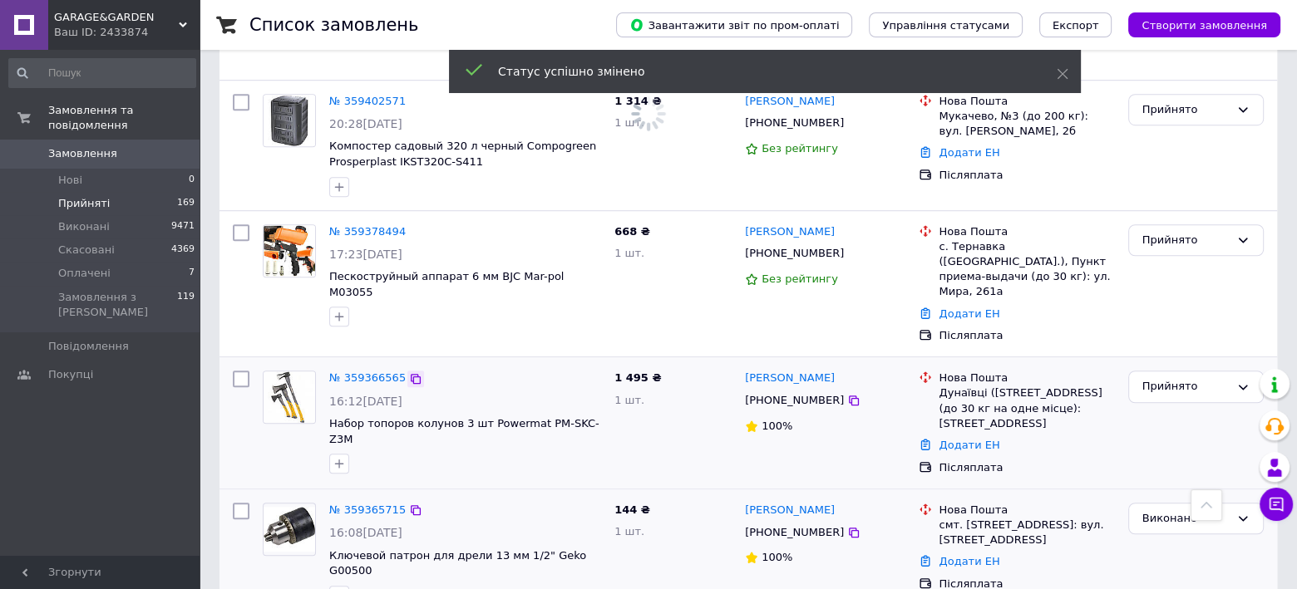
click at [411, 374] on icon at bounding box center [416, 379] width 10 height 10
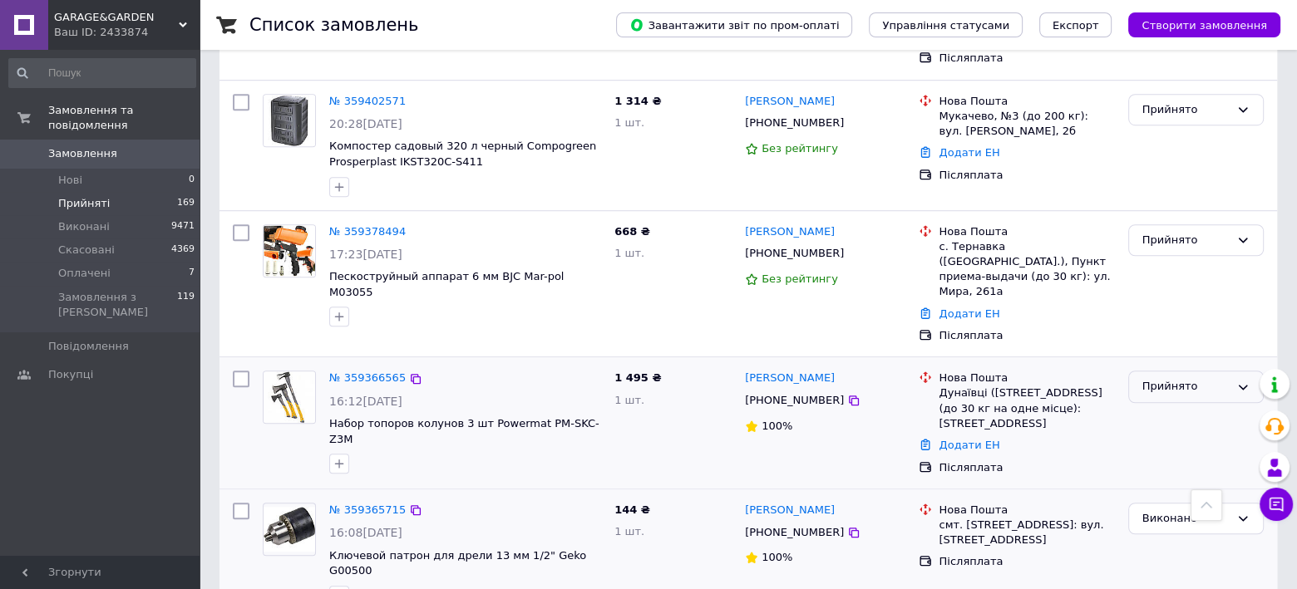
click at [1204, 378] on div "Прийнято" at bounding box center [1185, 386] width 87 height 17
click at [1152, 407] on li "Виконано" at bounding box center [1196, 422] width 134 height 31
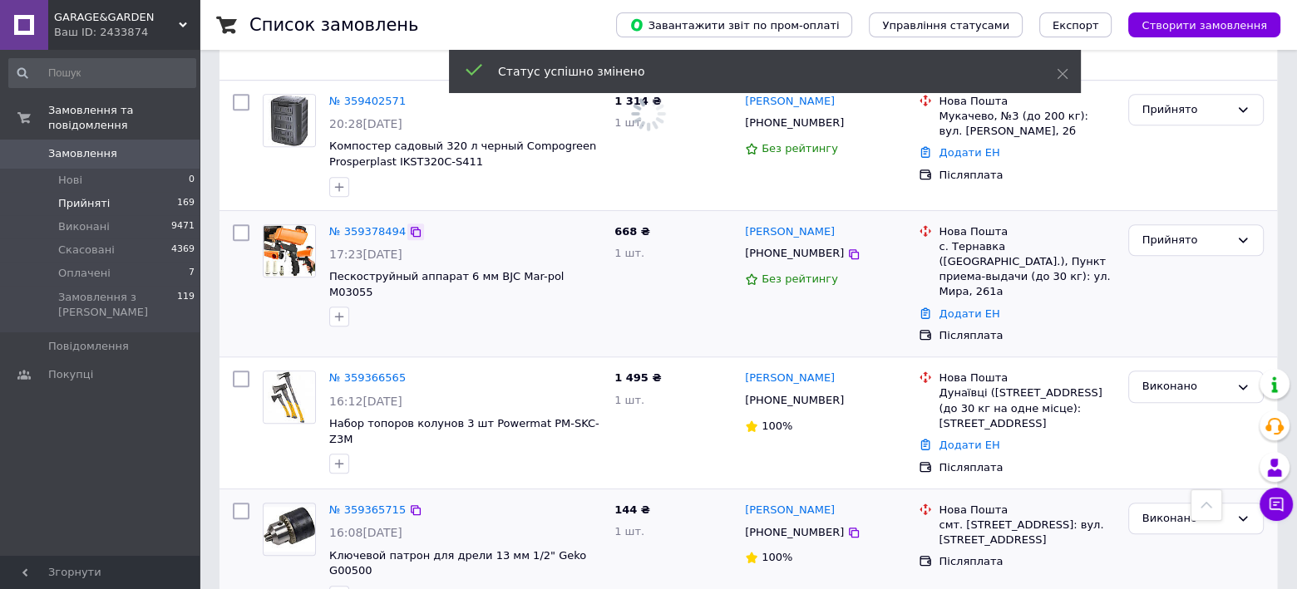
click at [407, 224] on div at bounding box center [415, 232] width 17 height 17
click at [409, 225] on icon at bounding box center [415, 231] width 13 height 13
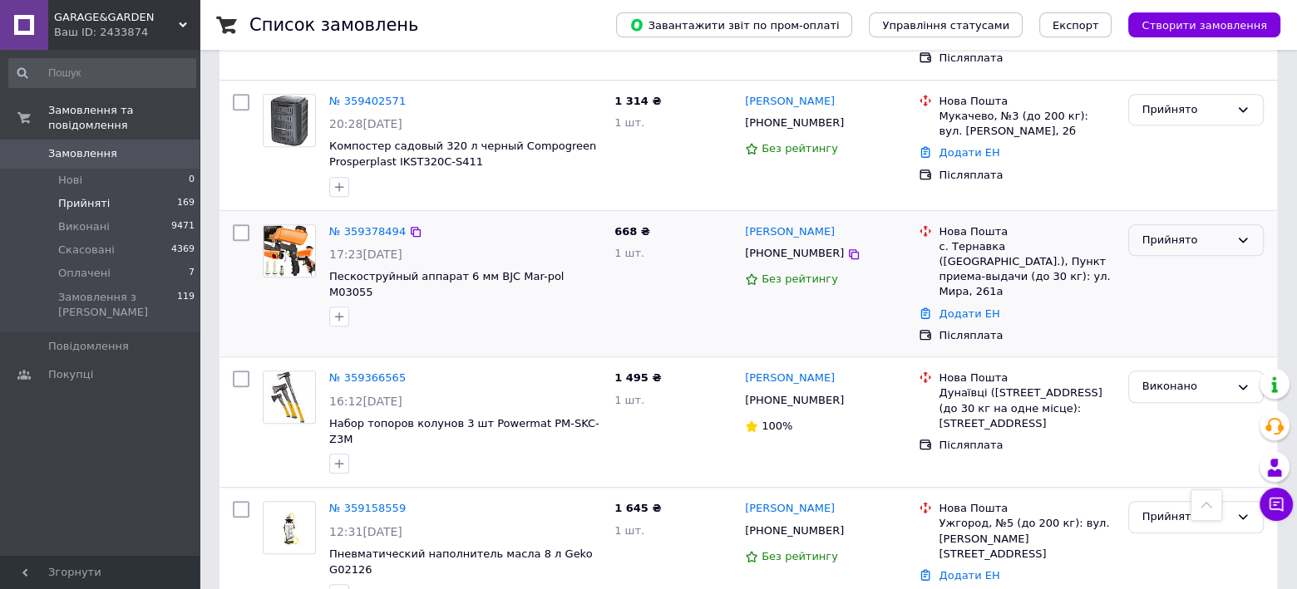
click at [1154, 232] on div "Прийнято" at bounding box center [1185, 240] width 87 height 17
click at [1159, 259] on li "Виконано" at bounding box center [1196, 274] width 134 height 31
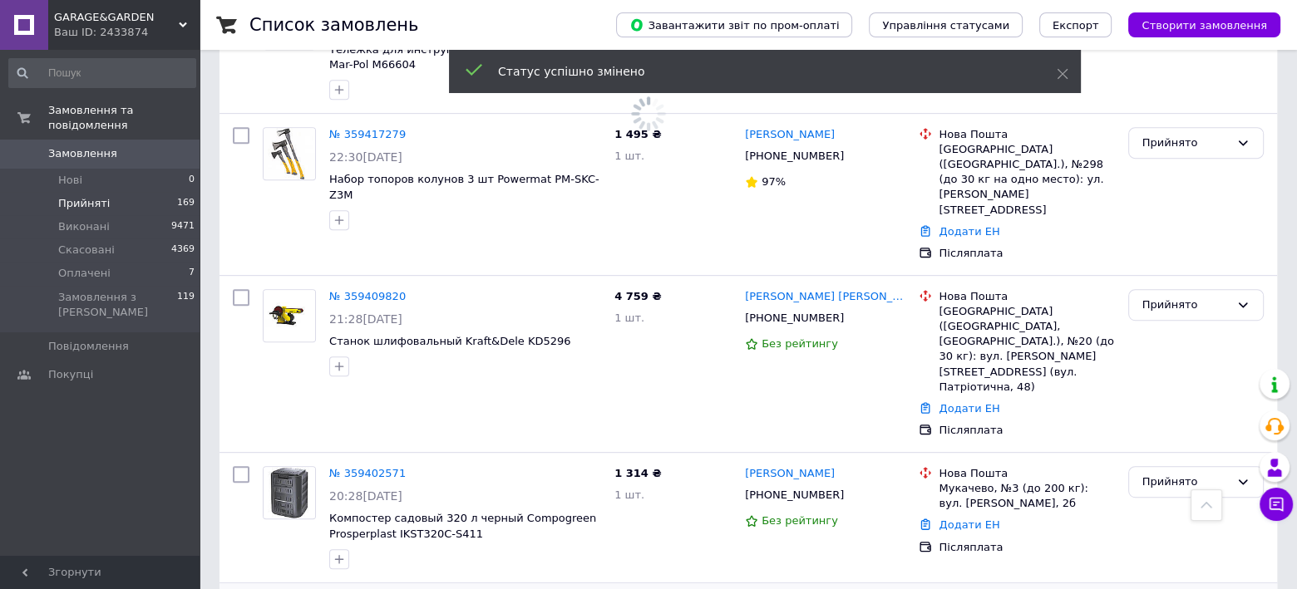
scroll to position [812, 0]
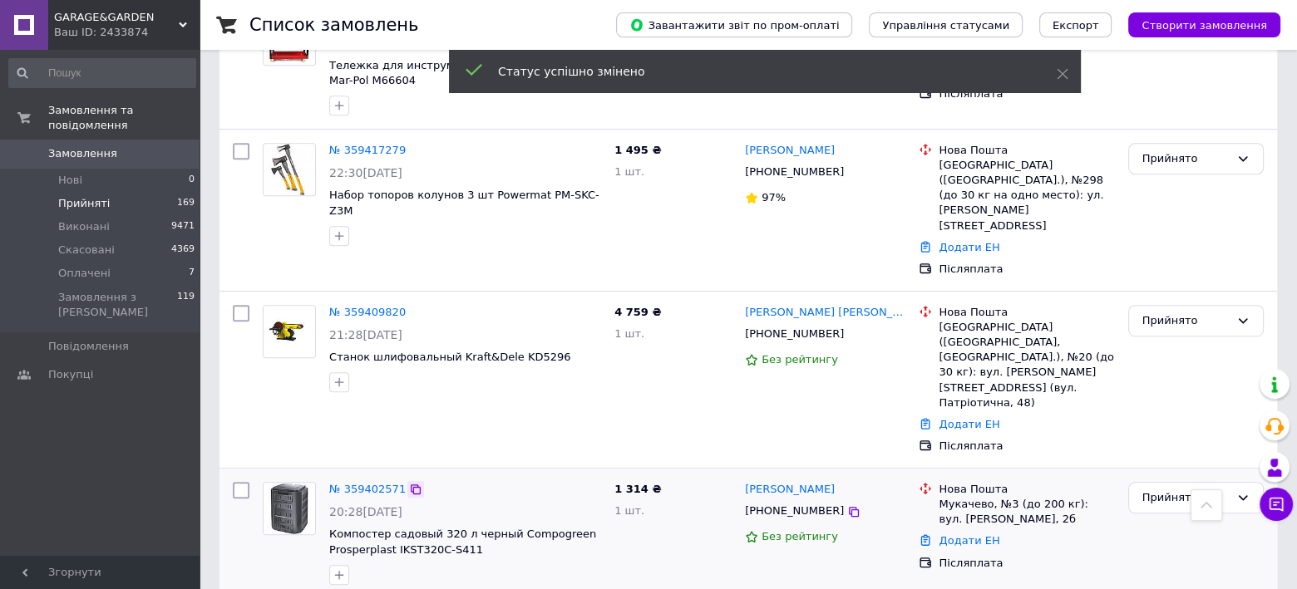
click at [409, 483] on icon at bounding box center [415, 489] width 13 height 13
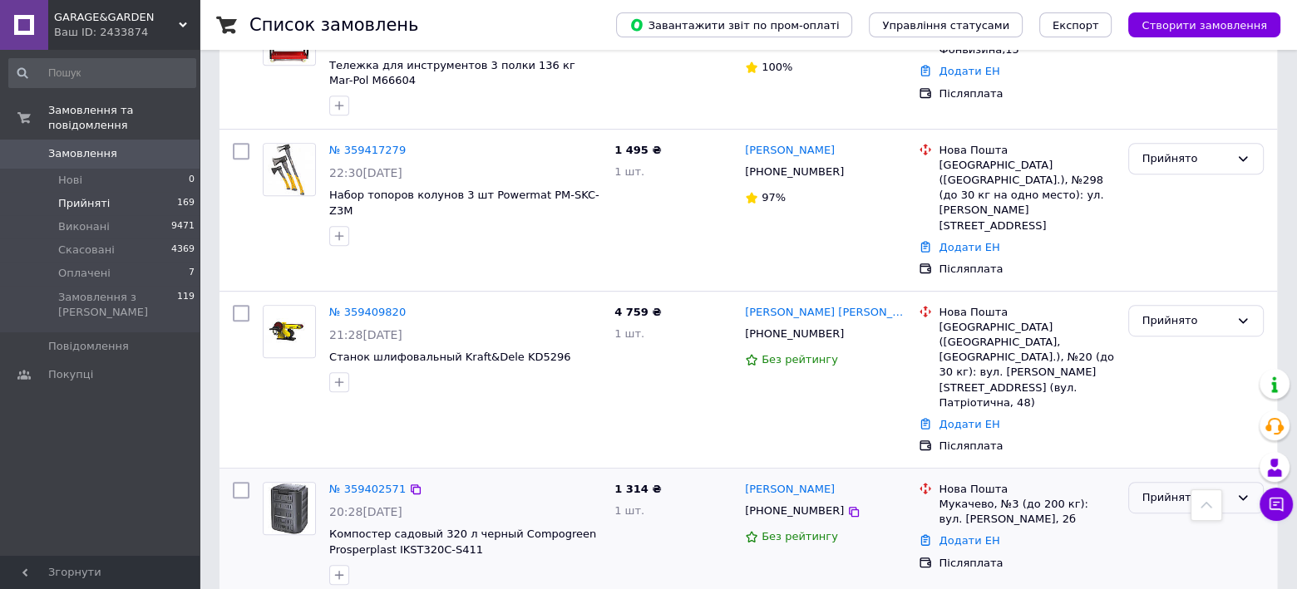
click at [1187, 490] on div "Прийнято" at bounding box center [1185, 498] width 87 height 17
click at [1169, 517] on li "Виконано" at bounding box center [1196, 532] width 134 height 31
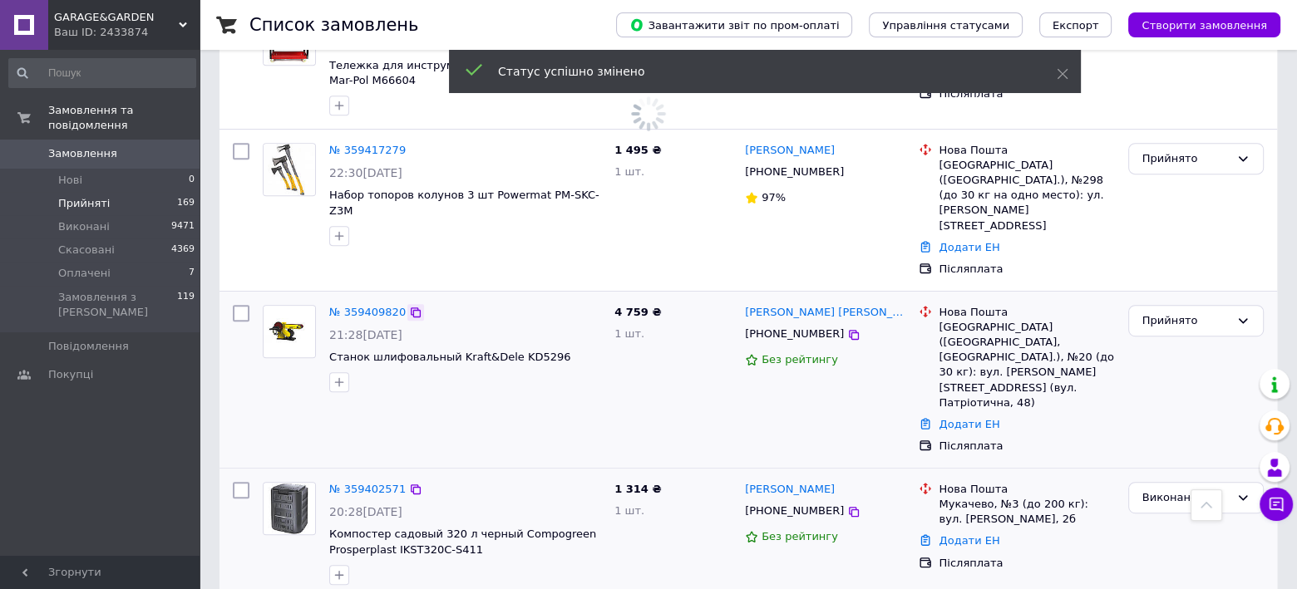
click at [409, 306] on icon at bounding box center [415, 312] width 13 height 13
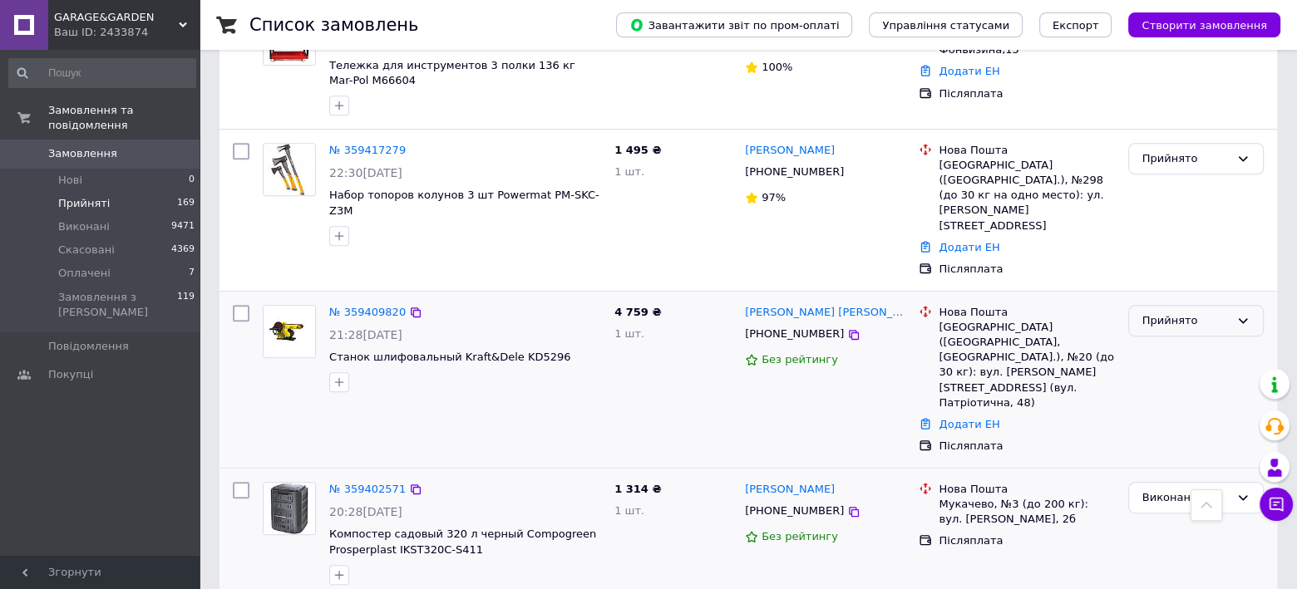
click at [1181, 305] on div "Прийнято" at bounding box center [1196, 321] width 136 height 32
click at [1156, 340] on li "Виконано" at bounding box center [1196, 355] width 134 height 31
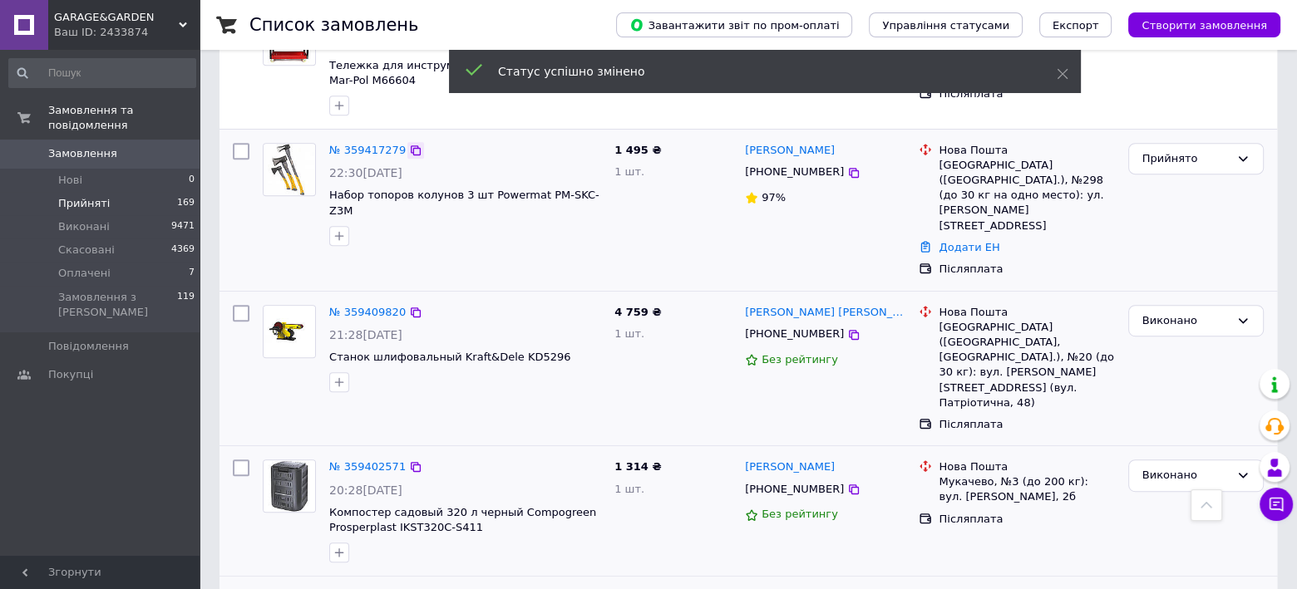
click at [411, 145] on icon at bounding box center [416, 150] width 10 height 10
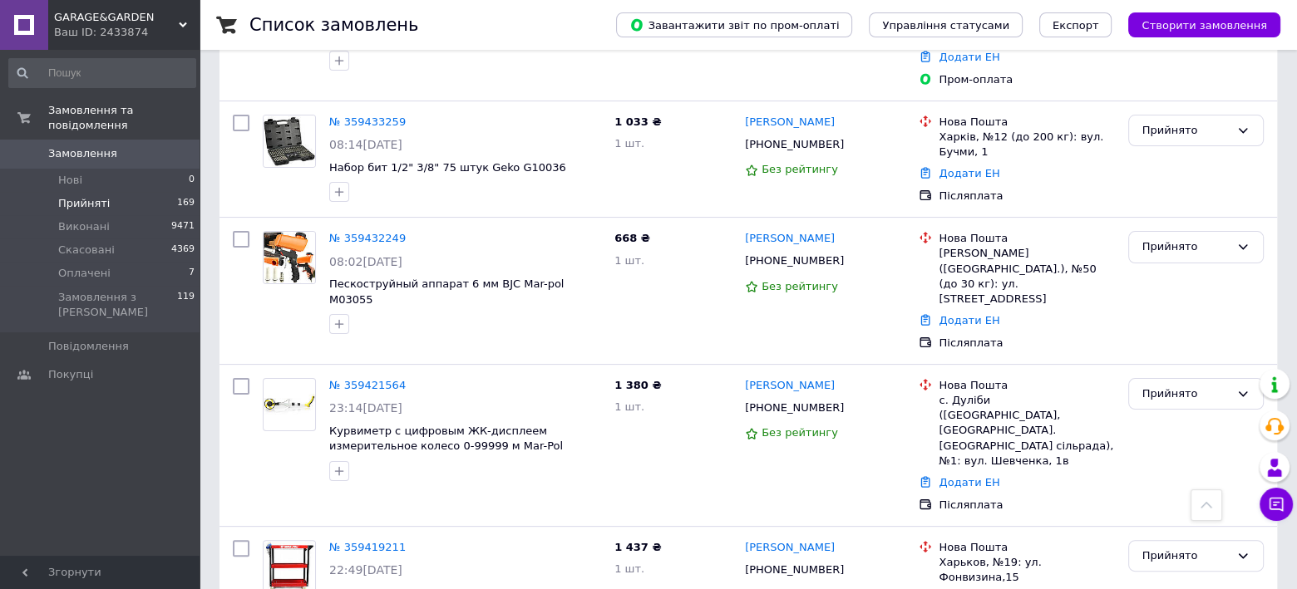
scroll to position [276, 0]
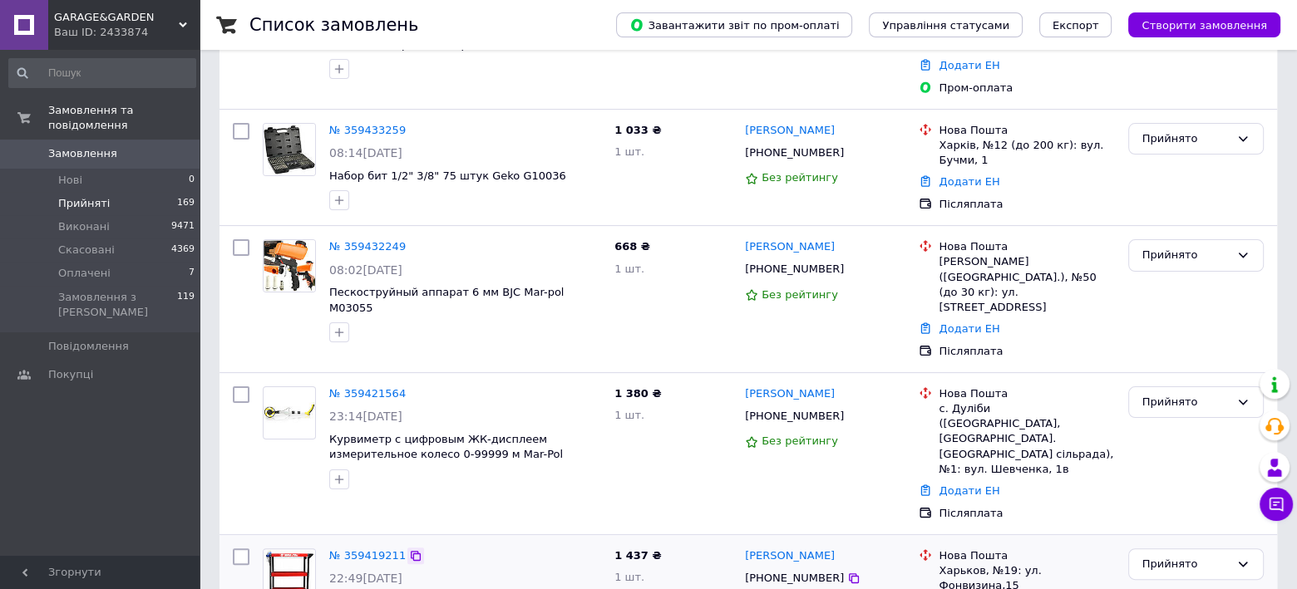
click at [409, 550] on icon at bounding box center [415, 556] width 13 height 13
click at [1175, 556] on div "Прийнято" at bounding box center [1185, 564] width 87 height 17
click at [1164, 584] on li "Виконано" at bounding box center [1196, 599] width 134 height 31
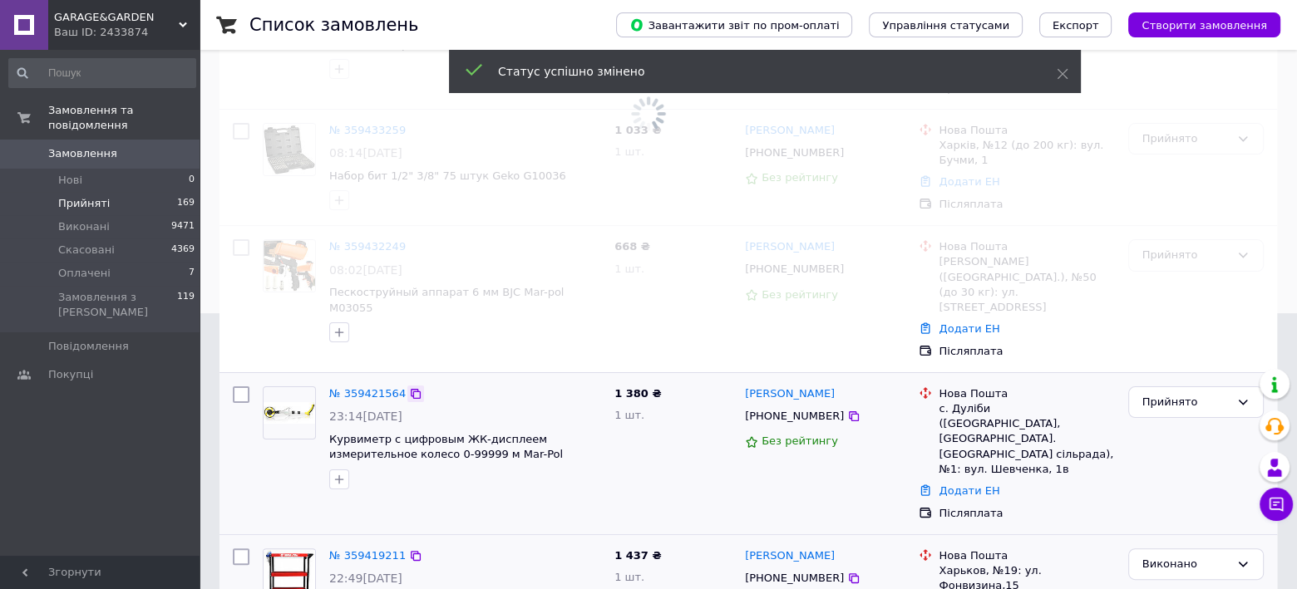
click at [411, 389] on icon at bounding box center [416, 394] width 10 height 10
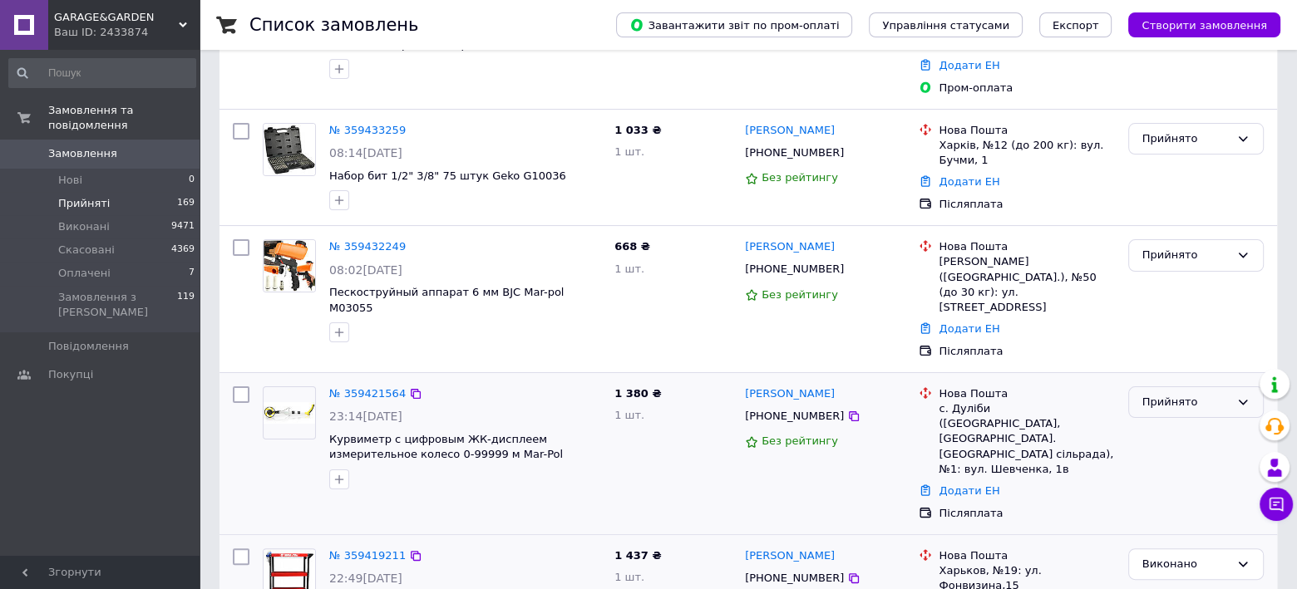
click at [1182, 394] on div "Прийнято" at bounding box center [1185, 402] width 87 height 17
click at [1172, 422] on li "Виконано" at bounding box center [1196, 437] width 134 height 31
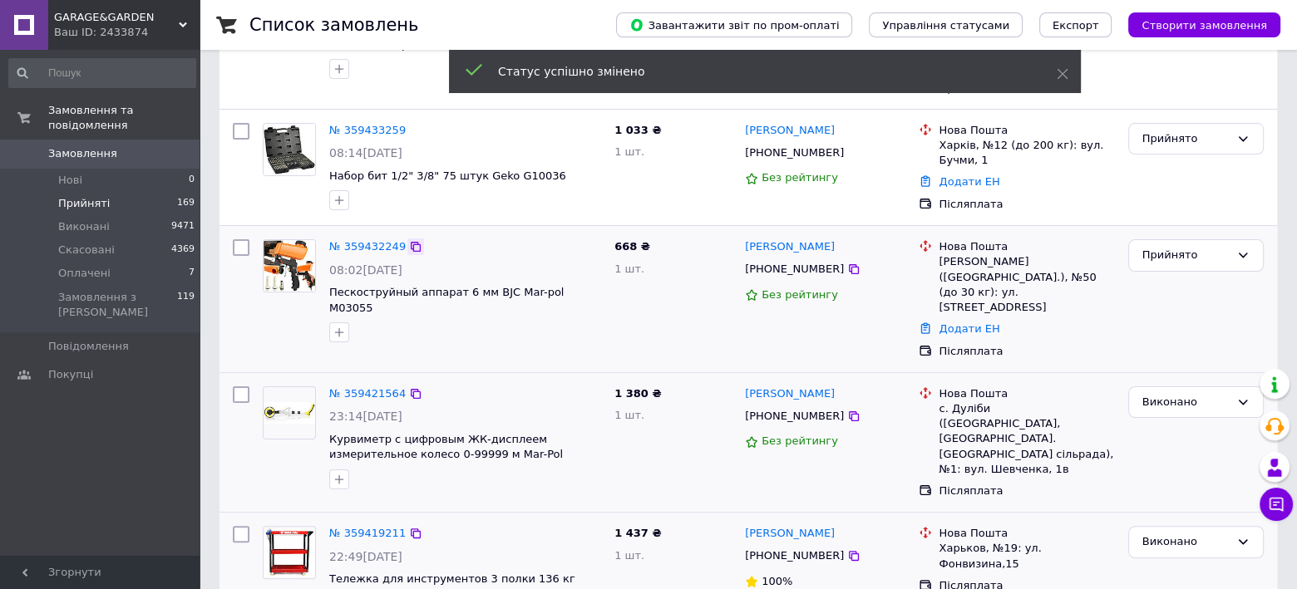
click at [411, 242] on icon at bounding box center [416, 247] width 10 height 10
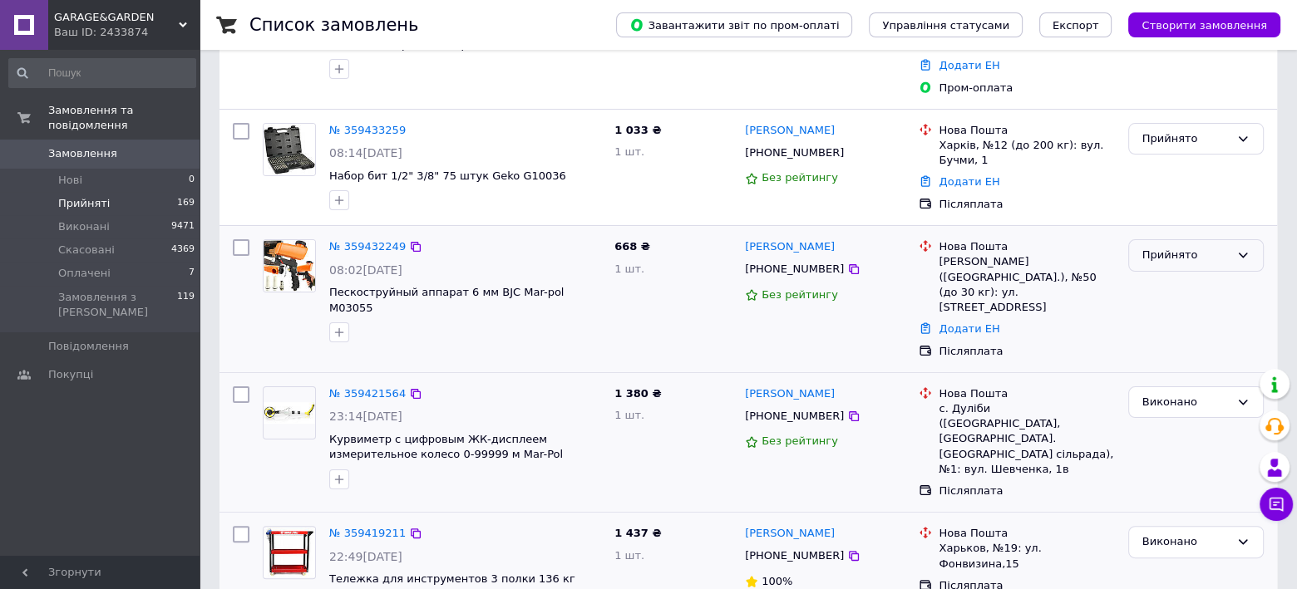
click at [1163, 247] on div "Прийнято" at bounding box center [1185, 255] width 87 height 17
click at [1156, 305] on li "Скасовано" at bounding box center [1196, 320] width 134 height 31
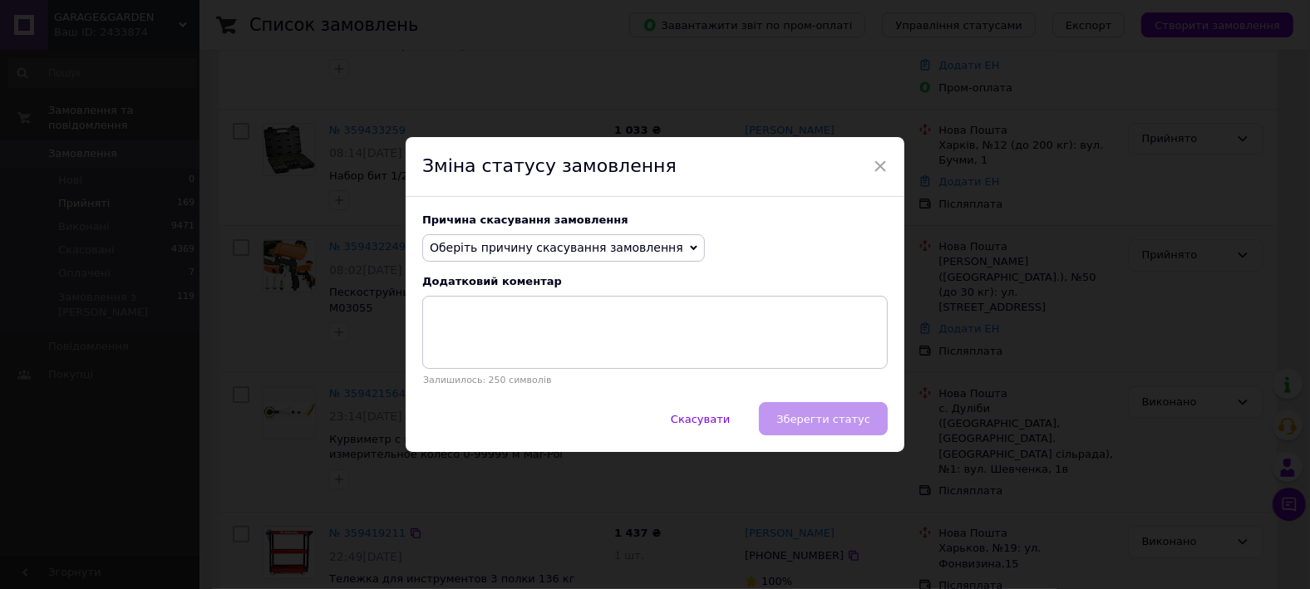
click at [506, 244] on span "Оберіть причину скасування замовлення" at bounding box center [557, 247] width 254 height 13
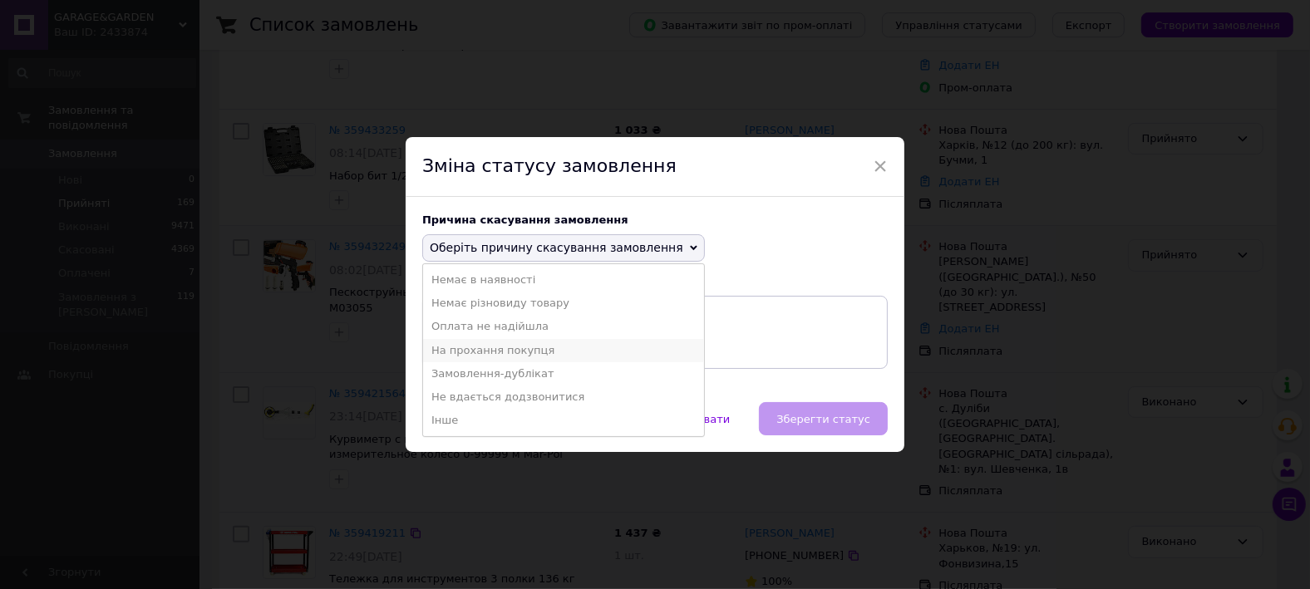
click at [516, 343] on li "На прохання покупця" at bounding box center [563, 350] width 281 height 23
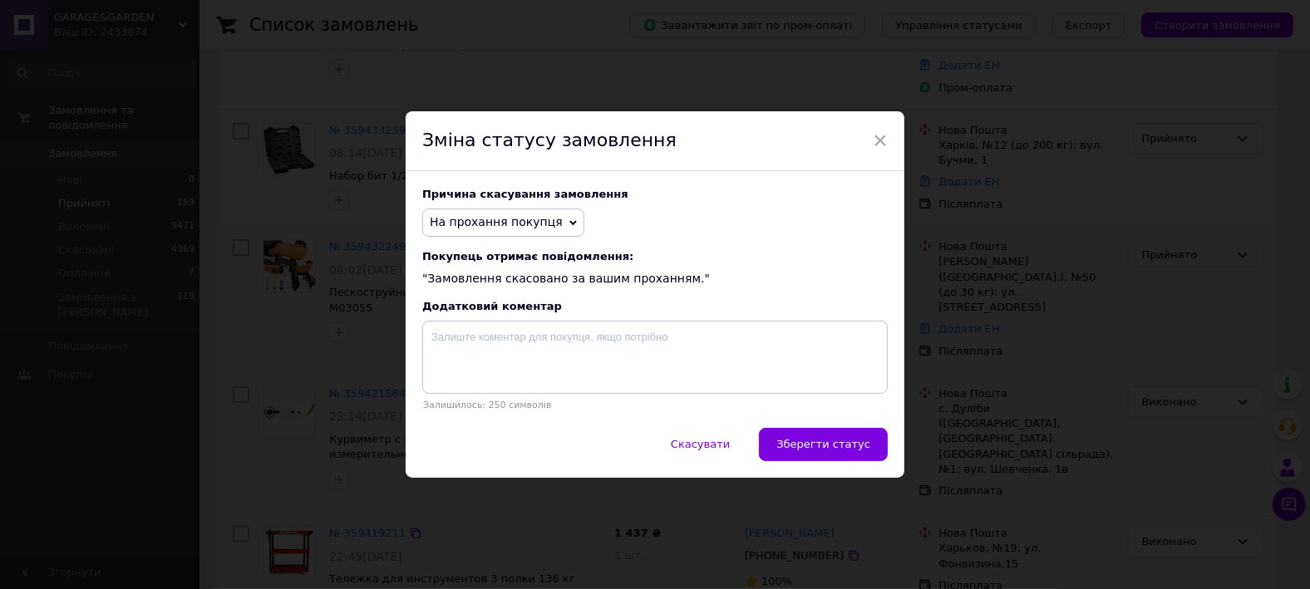
click at [801, 440] on span "Зберегти статус" at bounding box center [824, 444] width 94 height 12
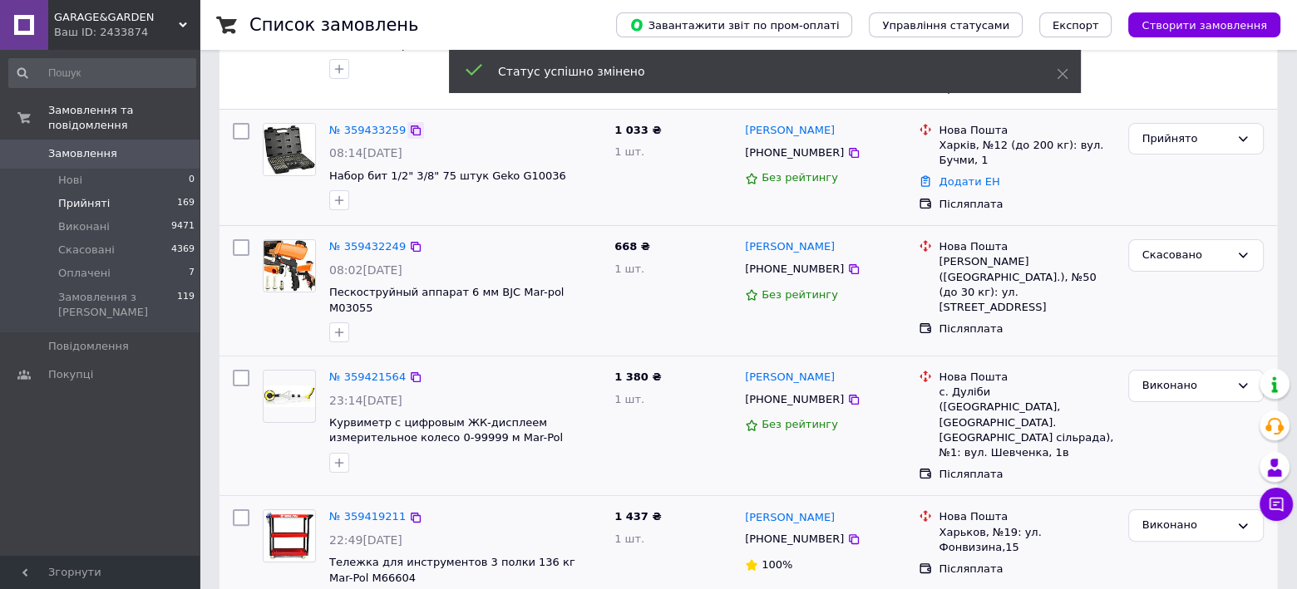
click at [409, 124] on icon at bounding box center [415, 130] width 13 height 13
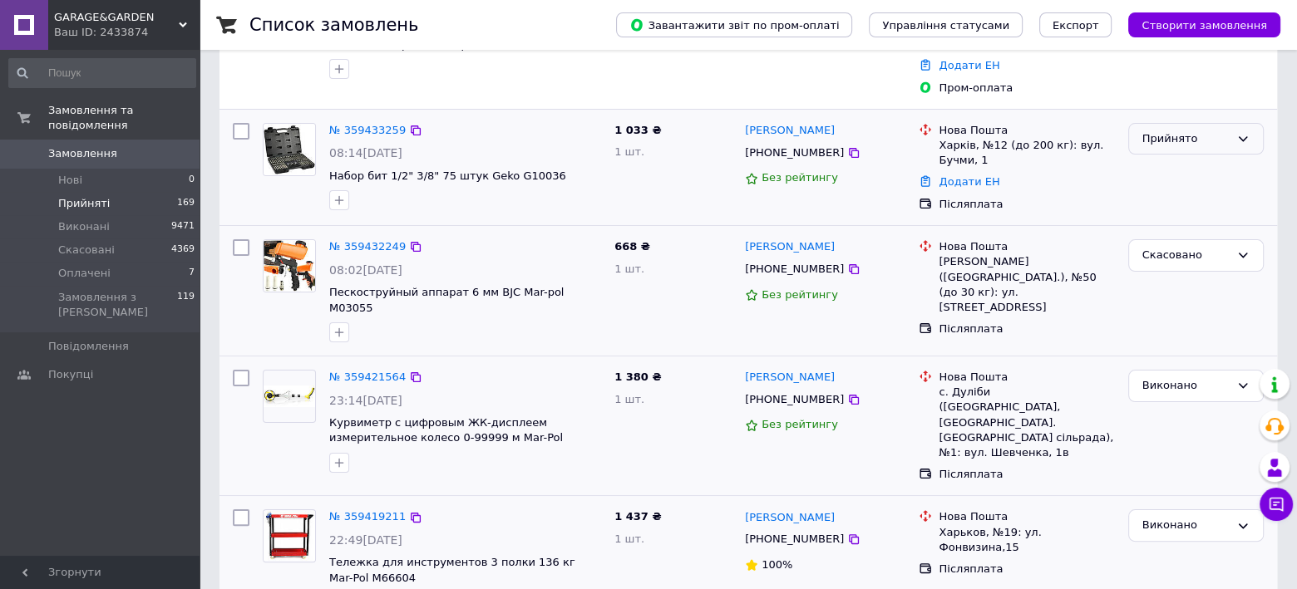
click at [1210, 131] on div "Прийнято" at bounding box center [1185, 139] width 87 height 17
click at [1169, 158] on li "Виконано" at bounding box center [1196, 173] width 134 height 31
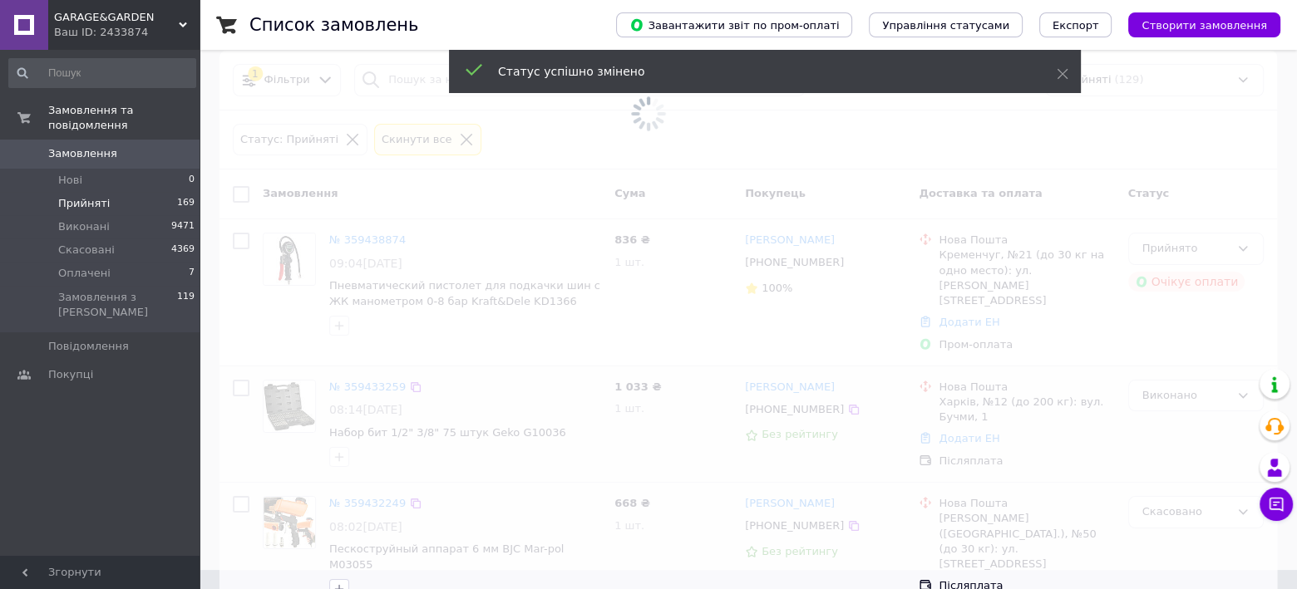
scroll to position [0, 0]
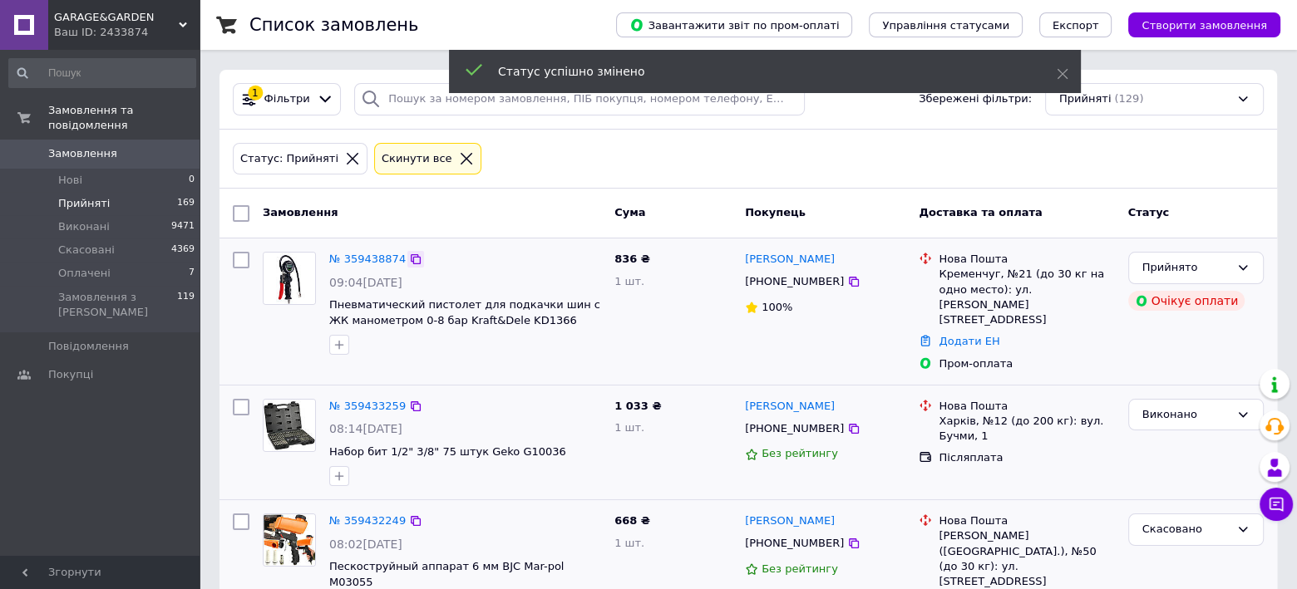
click at [410, 254] on icon at bounding box center [415, 259] width 13 height 13
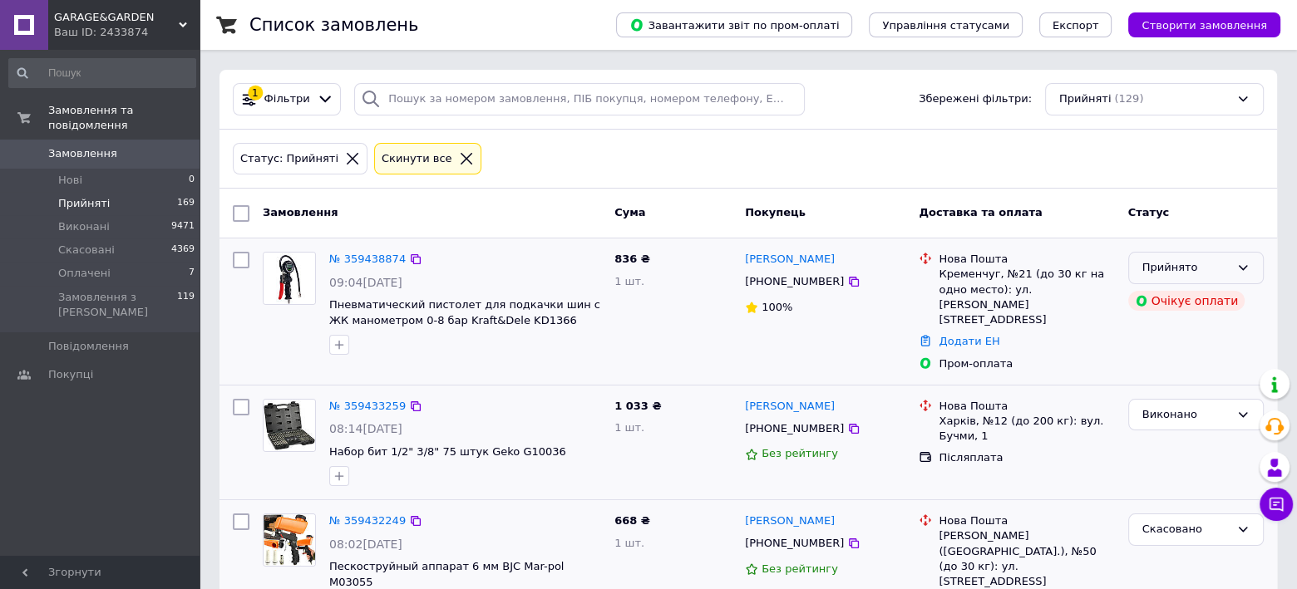
click at [1211, 257] on div "Прийнято" at bounding box center [1196, 268] width 136 height 32
click at [1151, 298] on li "Виконано" at bounding box center [1196, 303] width 134 height 31
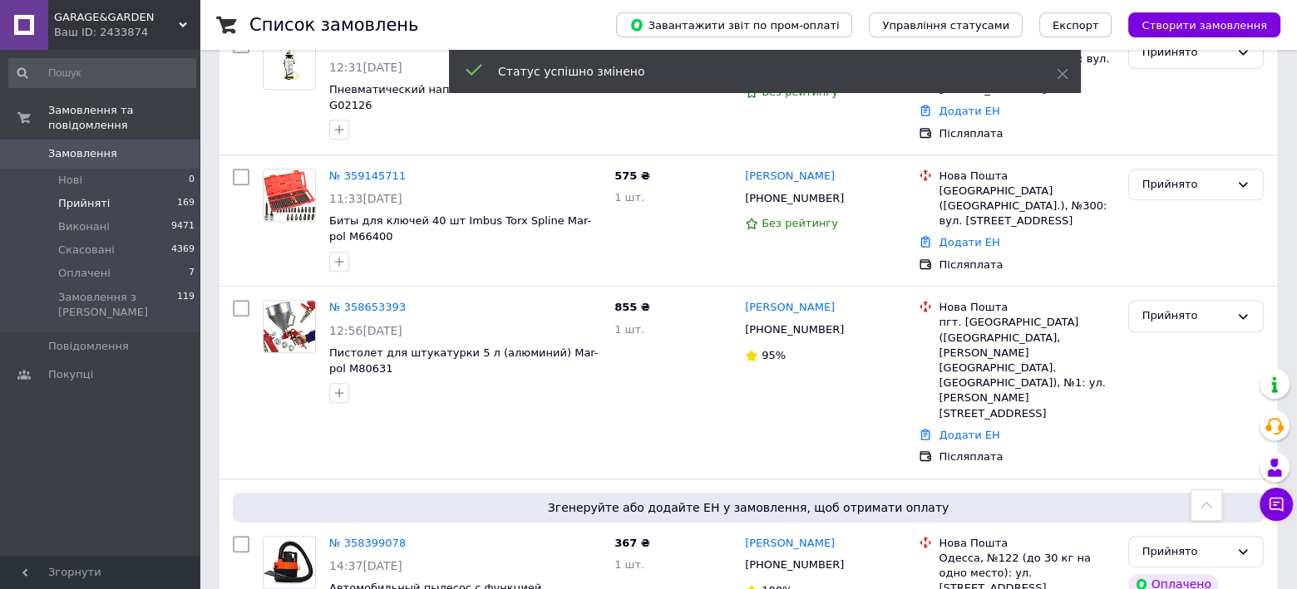
scroll to position [878, 0]
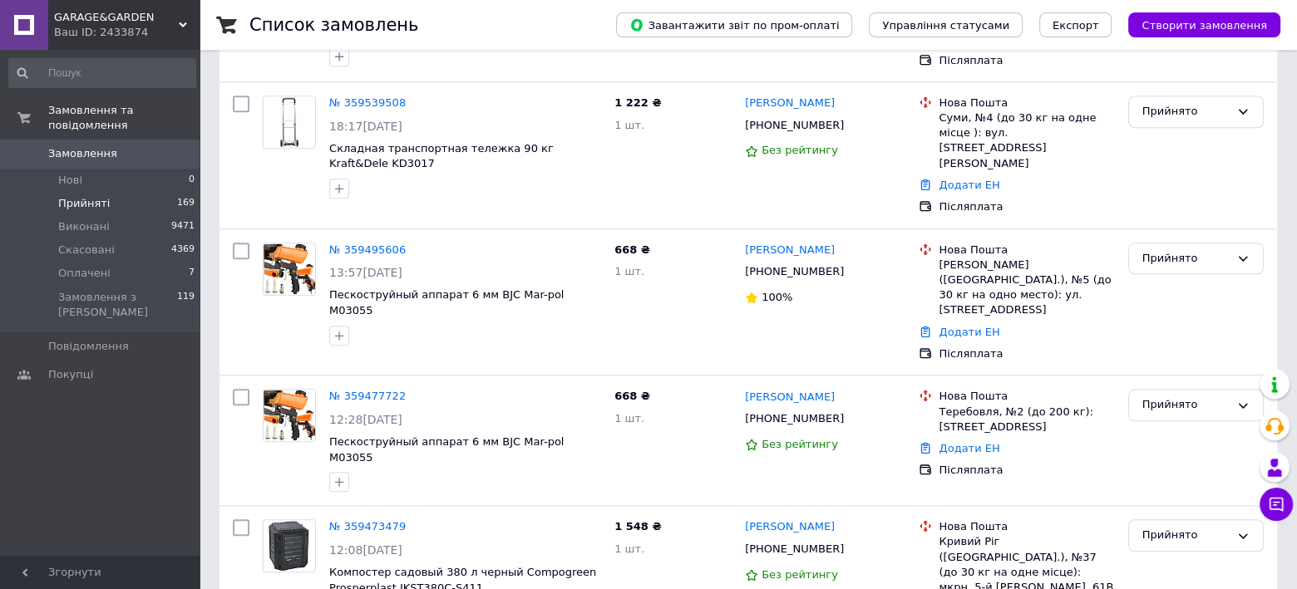
scroll to position [2315, 0]
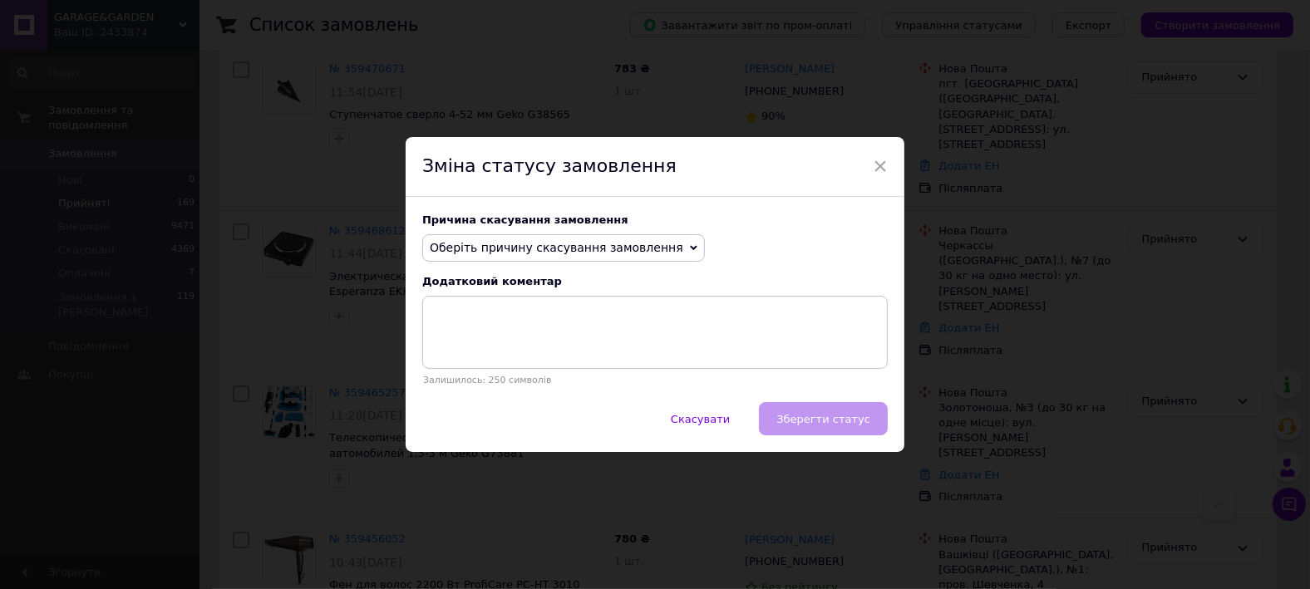
click at [545, 247] on span "Оберіть причину скасування замовлення" at bounding box center [557, 247] width 254 height 13
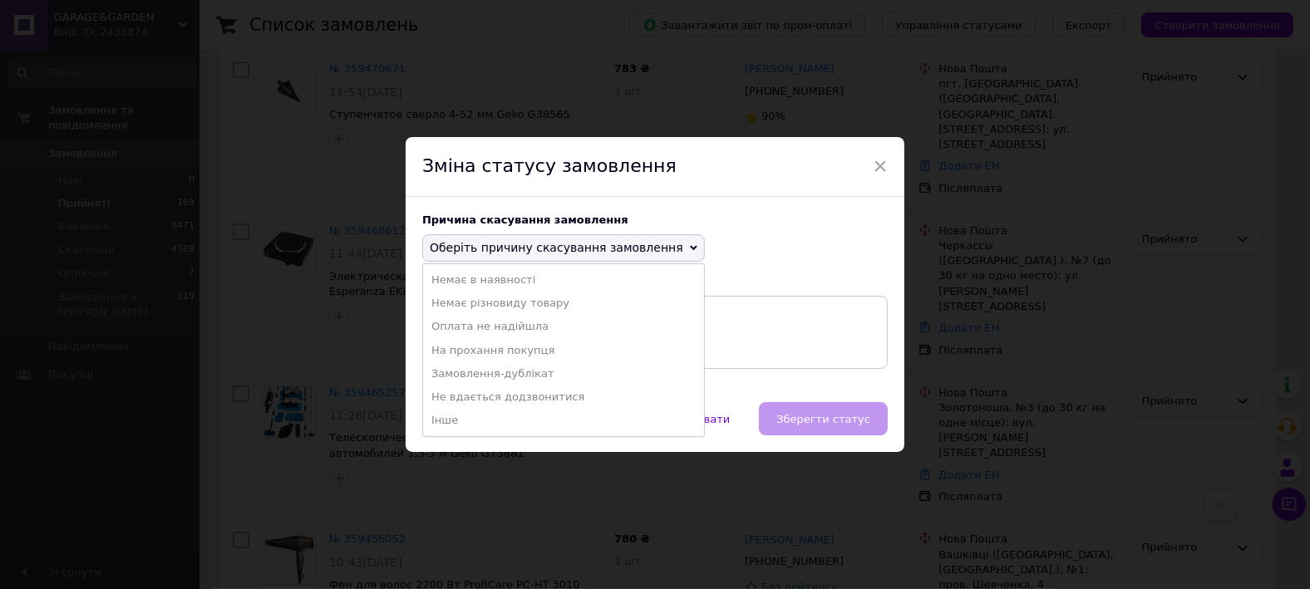
drag, startPoint x: 533, startPoint y: 350, endPoint x: 589, endPoint y: 346, distance: 55.9
click at [533, 350] on li "На прохання покупця" at bounding box center [563, 350] width 281 height 23
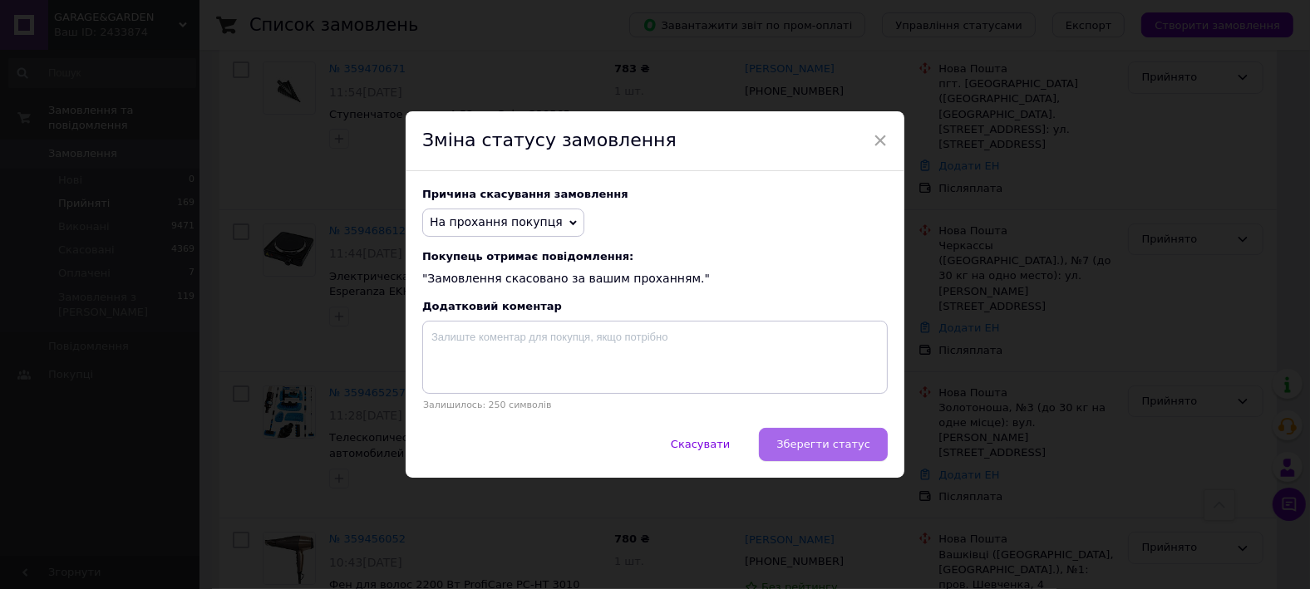
click at [843, 442] on span "Зберегти статус" at bounding box center [824, 444] width 94 height 12
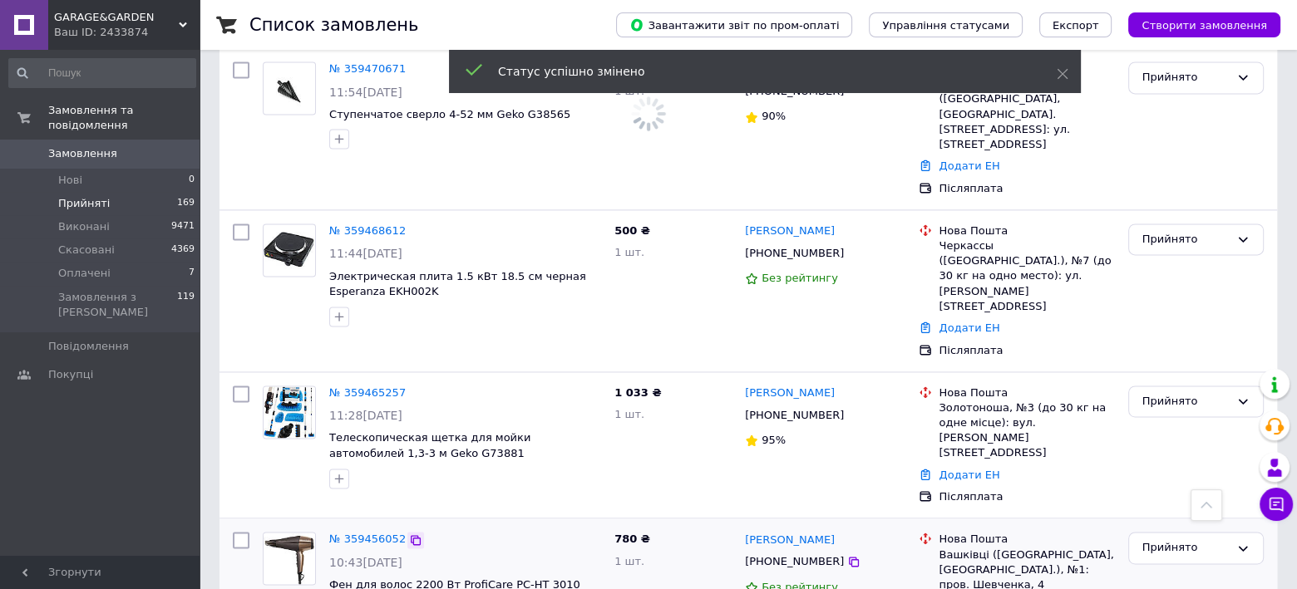
click at [411, 535] on icon at bounding box center [416, 540] width 10 height 10
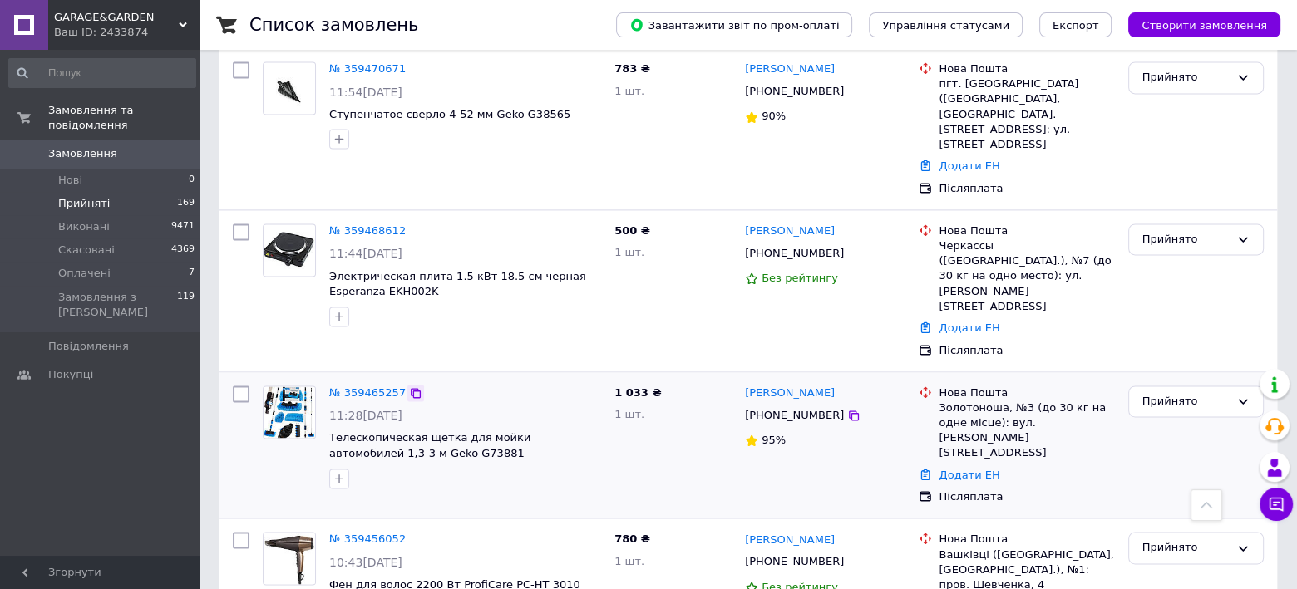
click at [411, 388] on icon at bounding box center [416, 393] width 10 height 10
click at [1175, 386] on div "Прийнято" at bounding box center [1196, 402] width 136 height 32
click at [1156, 421] on li "Виконано" at bounding box center [1196, 436] width 134 height 31
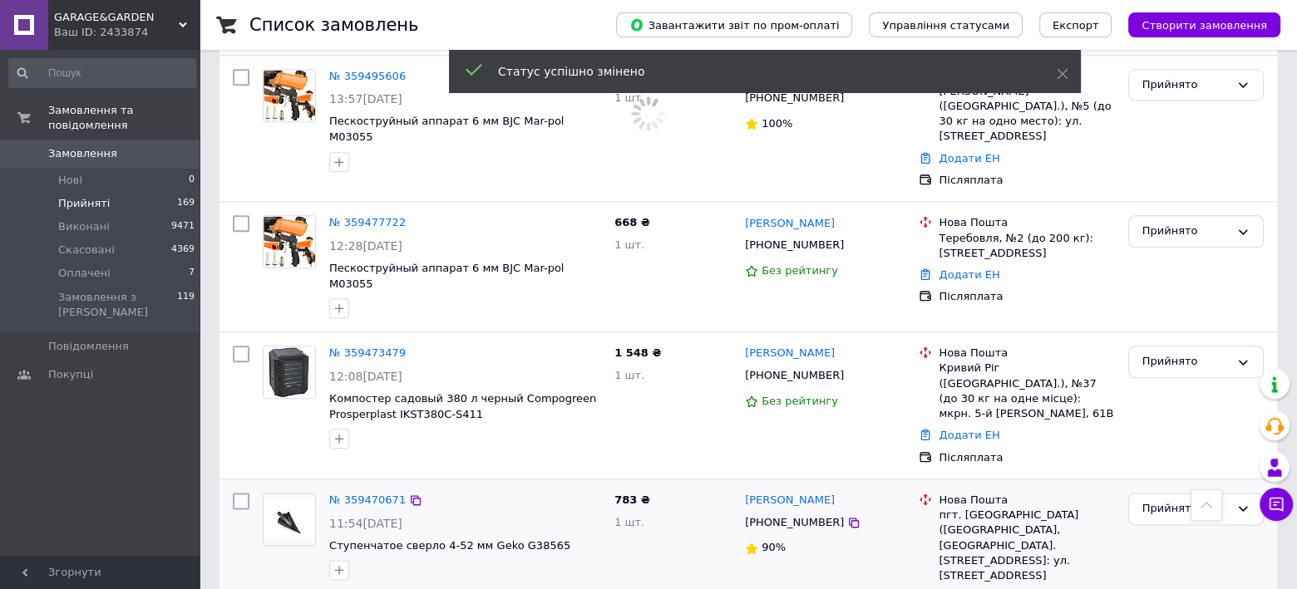
scroll to position [1876, 0]
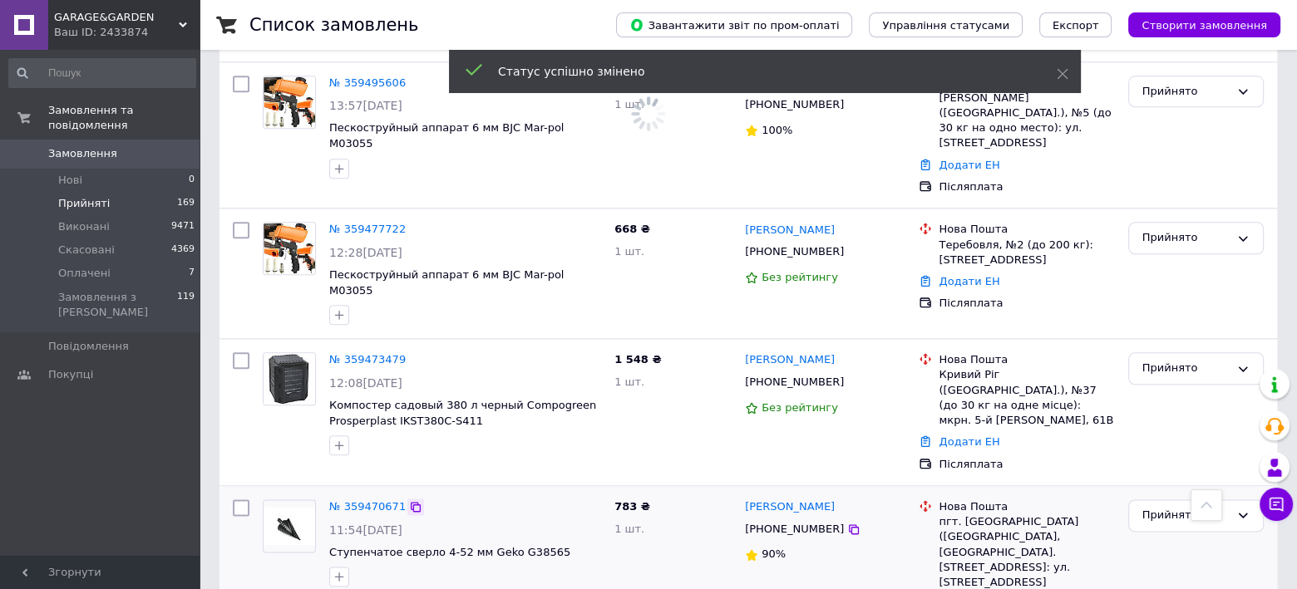
click at [411, 502] on icon at bounding box center [416, 507] width 10 height 10
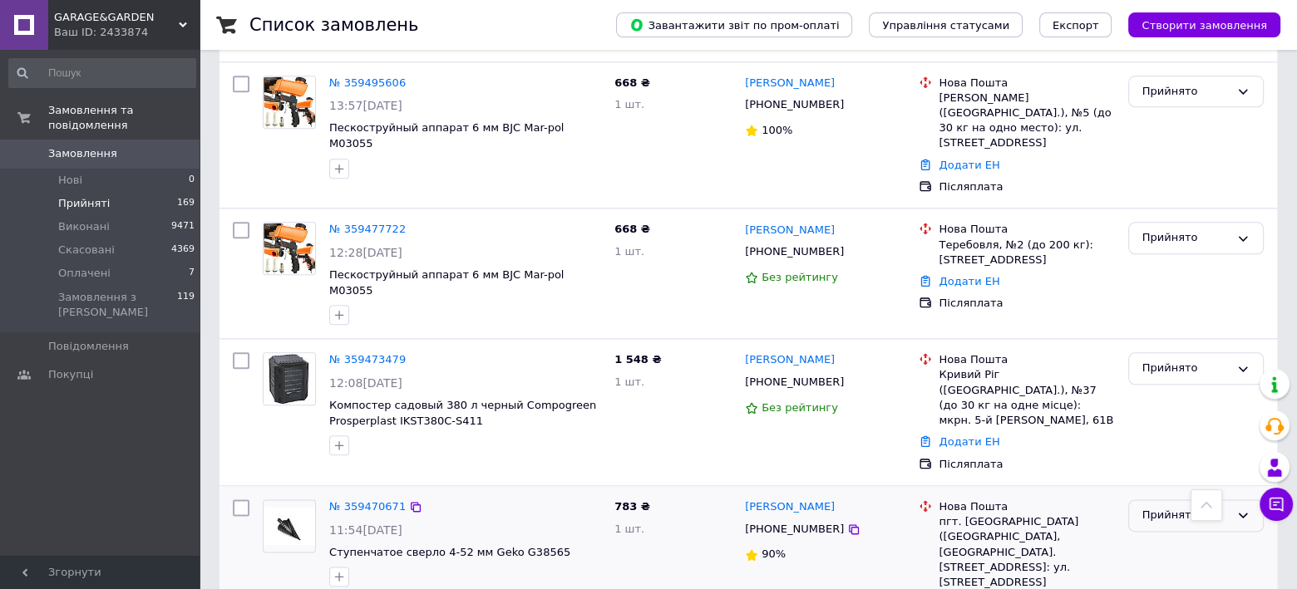
click at [1184, 507] on div "Прийнято" at bounding box center [1185, 515] width 87 height 17
click at [1148, 565] on li "Скасовано" at bounding box center [1196, 580] width 134 height 31
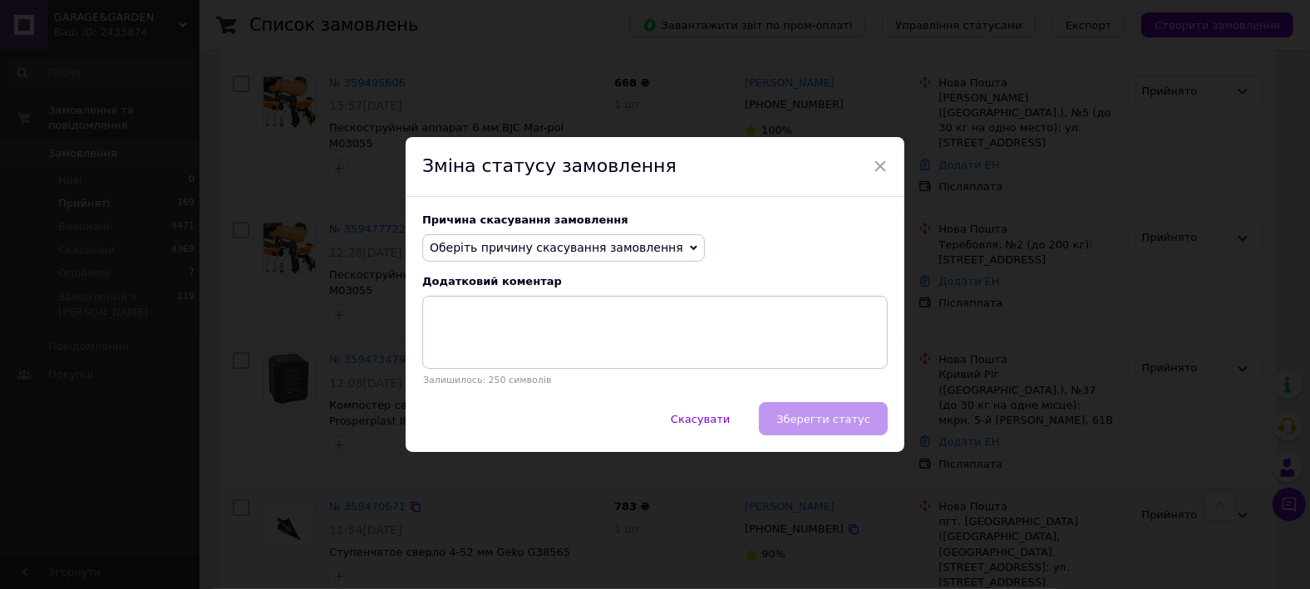
click at [562, 252] on span "Оберіть причину скасування замовлення" at bounding box center [557, 247] width 254 height 13
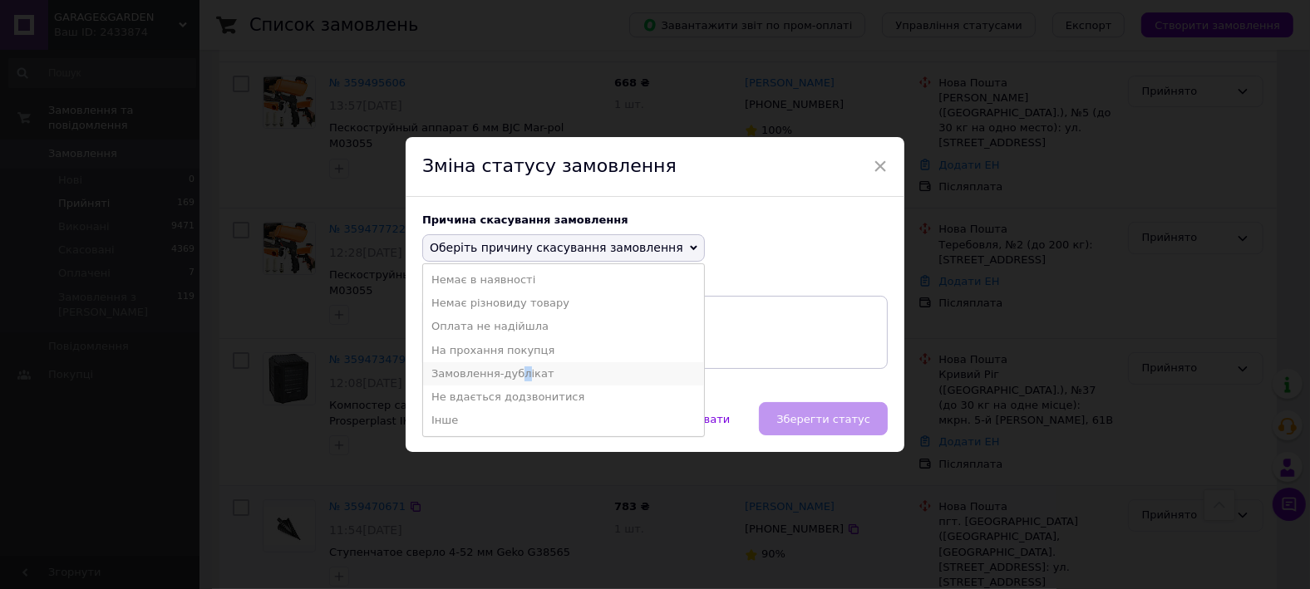
click at [514, 372] on li "Замовлення-дублікат" at bounding box center [563, 373] width 281 height 23
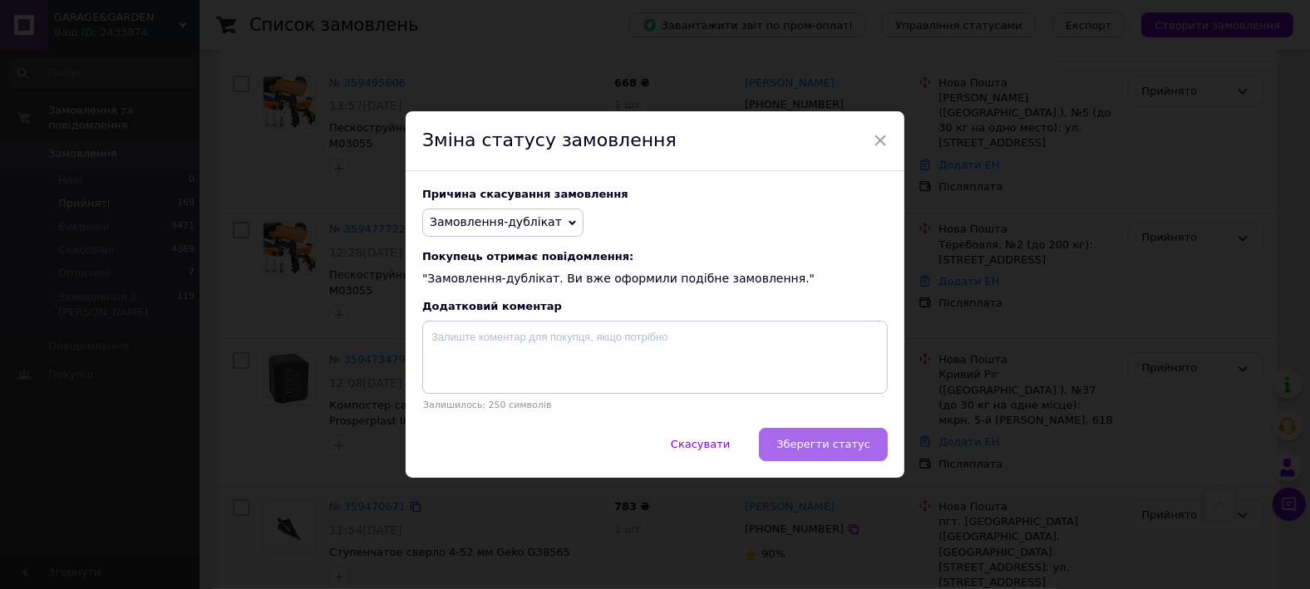
click at [814, 444] on span "Зберегти статус" at bounding box center [824, 444] width 94 height 12
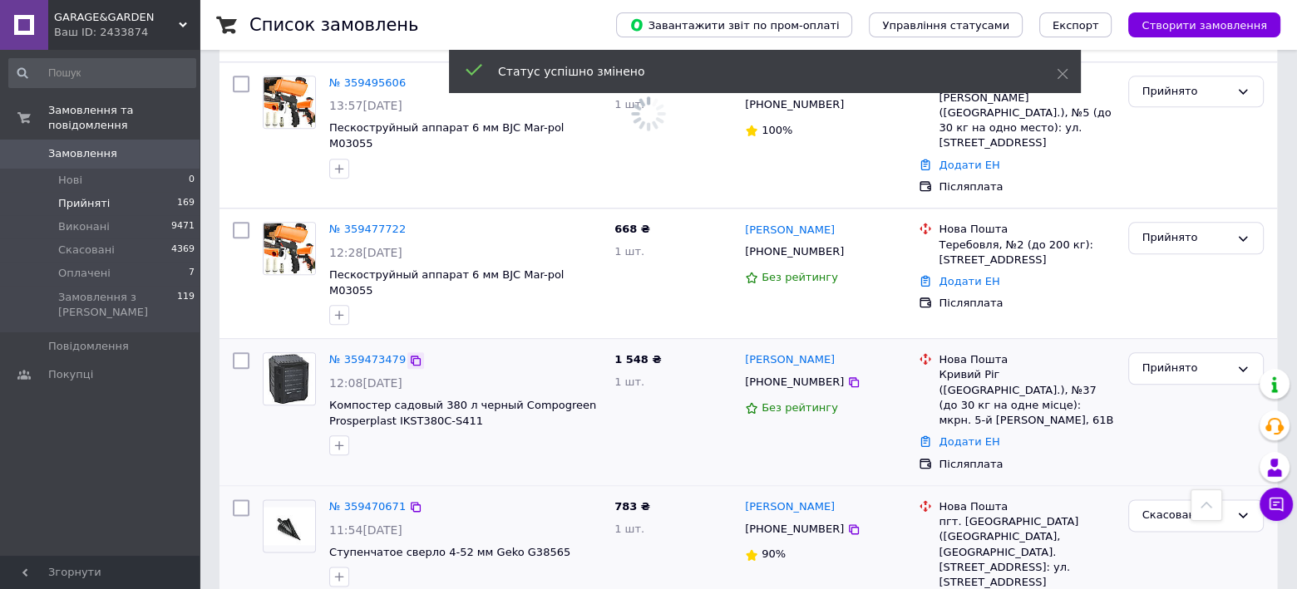
click at [409, 354] on icon at bounding box center [415, 360] width 13 height 13
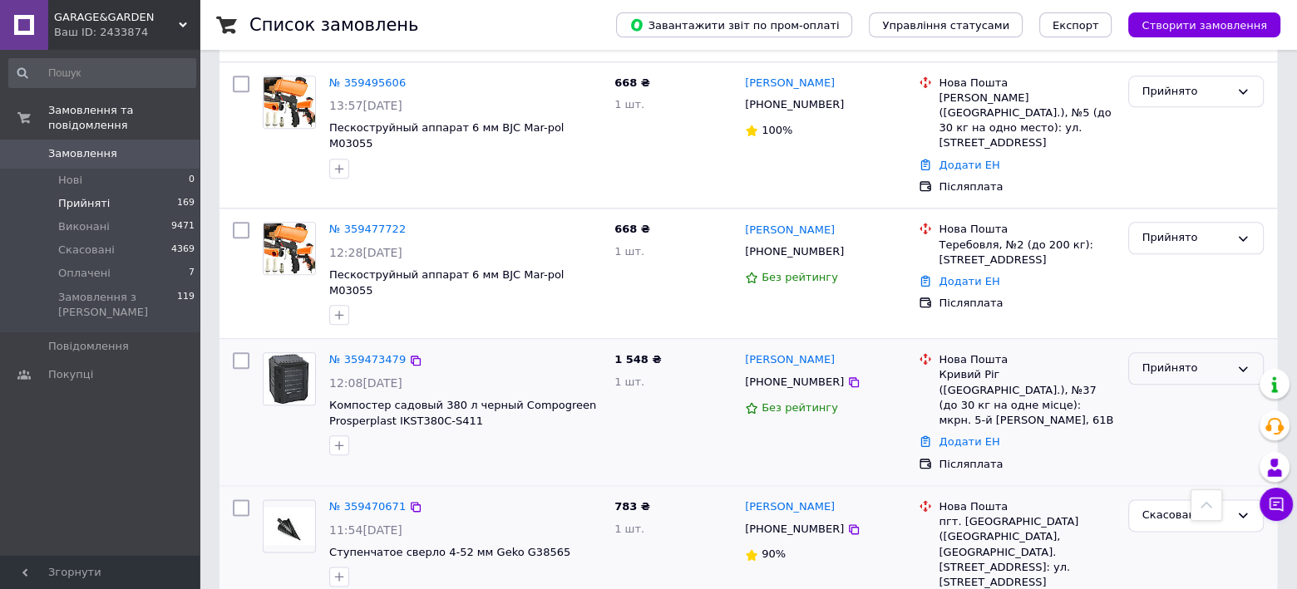
click at [1191, 360] on div "Прийнято" at bounding box center [1185, 368] width 87 height 17
click at [1159, 388] on li "Виконано" at bounding box center [1196, 403] width 134 height 31
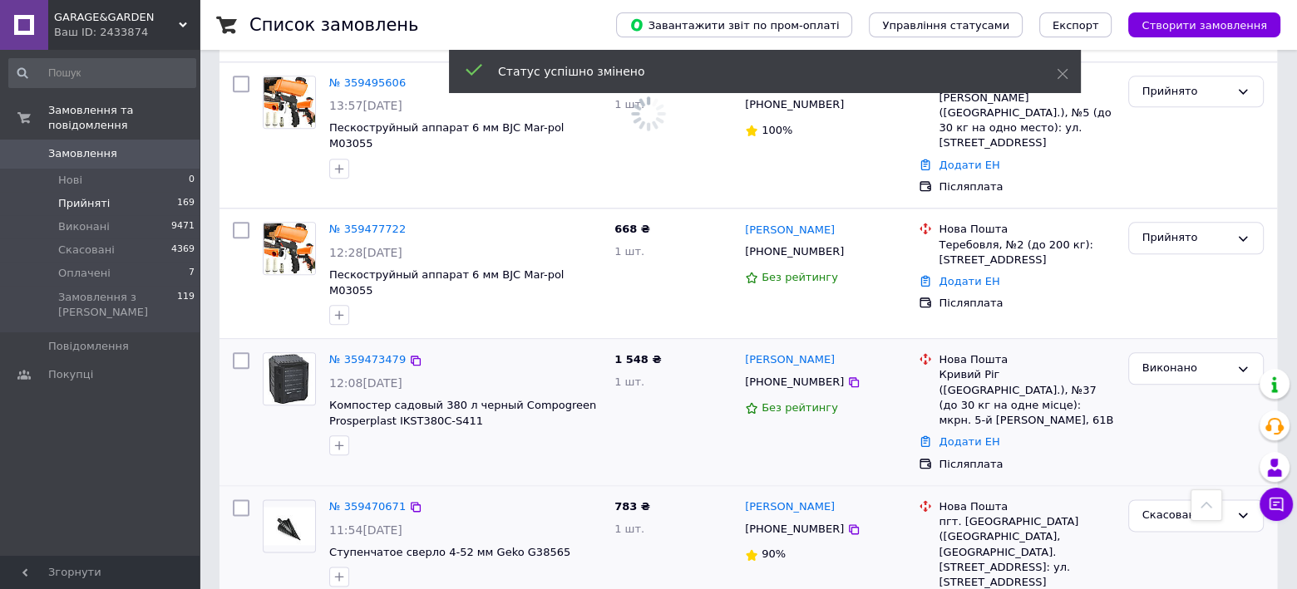
scroll to position [1551, 0]
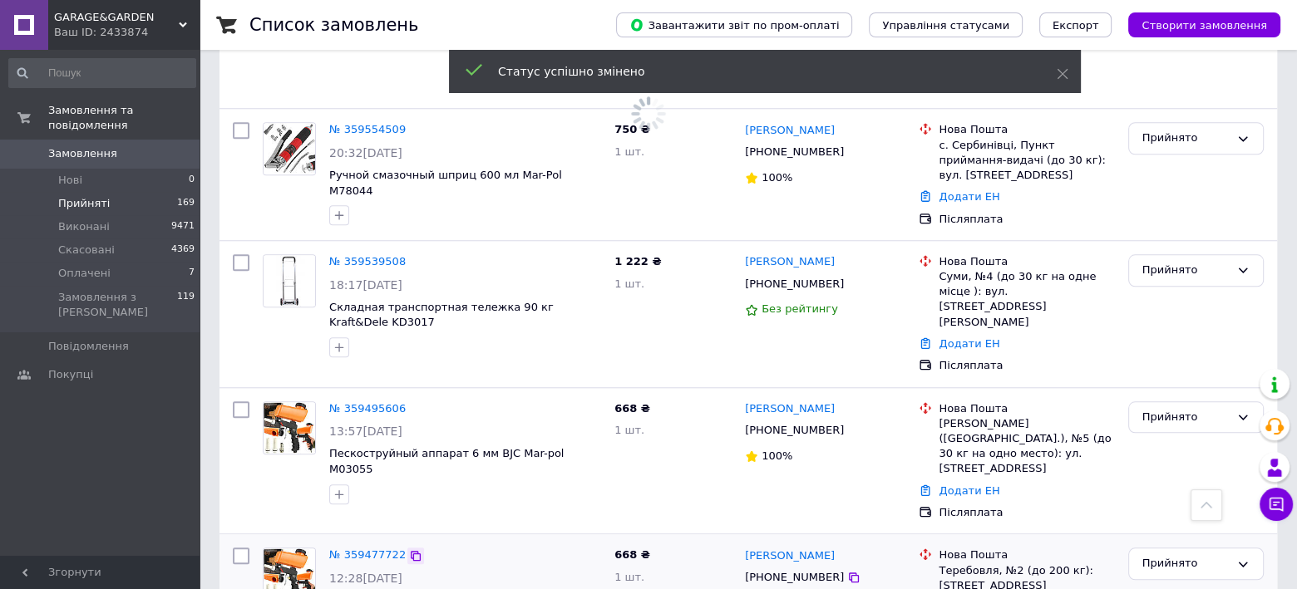
click at [409, 550] on icon at bounding box center [415, 556] width 13 height 13
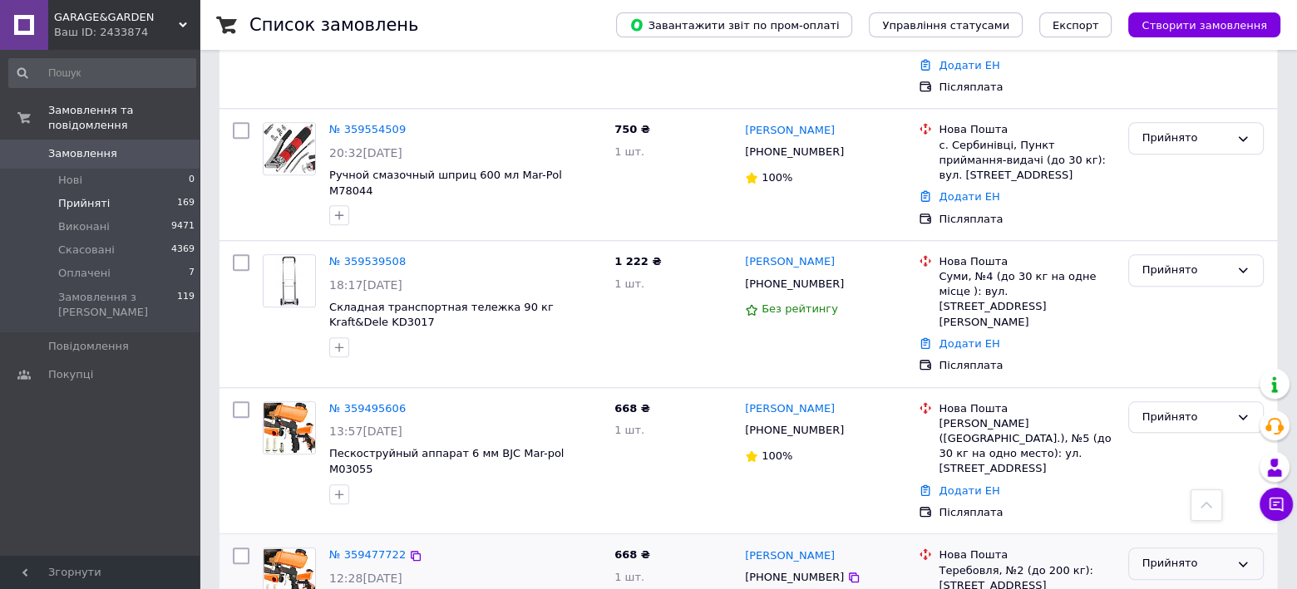
click at [1168, 555] on div "Прийнято" at bounding box center [1185, 563] width 87 height 17
click at [1162, 584] on li "Виконано" at bounding box center [1196, 599] width 134 height 31
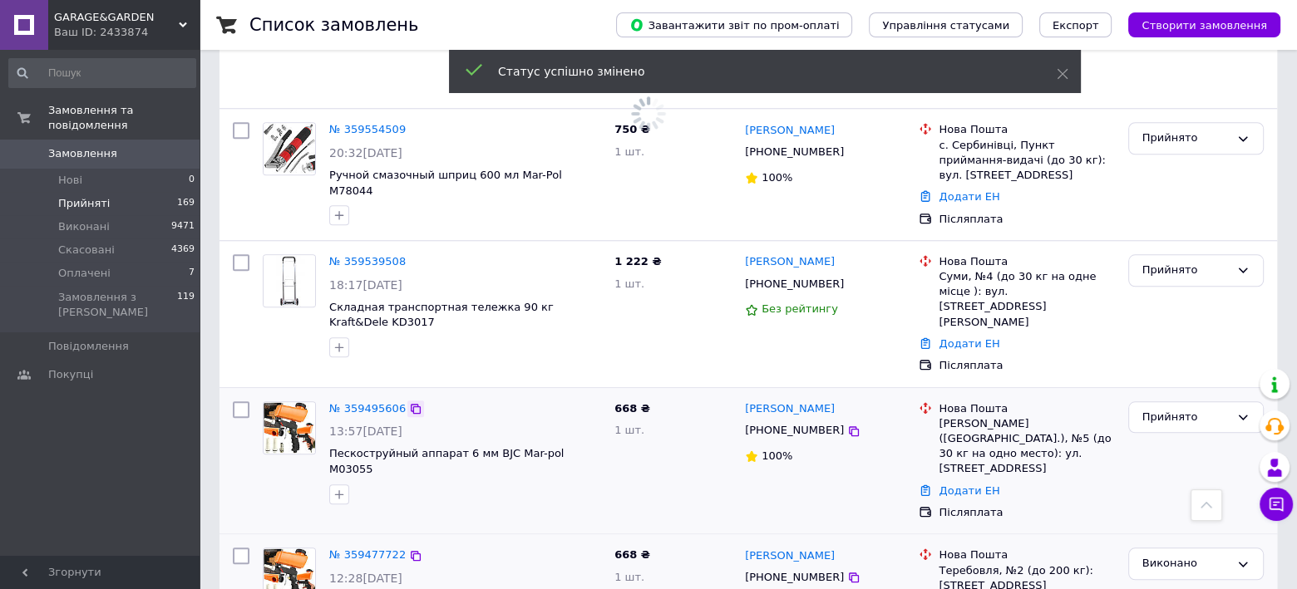
click at [409, 402] on icon at bounding box center [415, 408] width 13 height 13
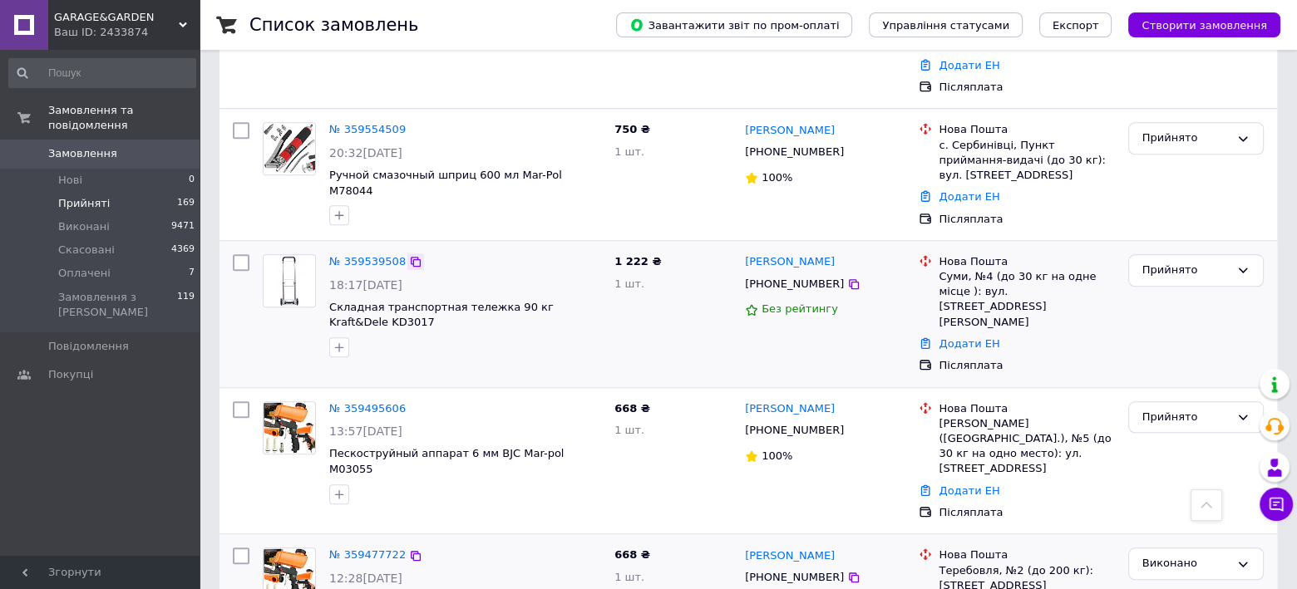
click at [411, 257] on icon at bounding box center [416, 262] width 10 height 10
click at [1205, 262] on div "Прийнято" at bounding box center [1185, 270] width 87 height 17
click at [1147, 290] on li "Виконано" at bounding box center [1196, 305] width 134 height 31
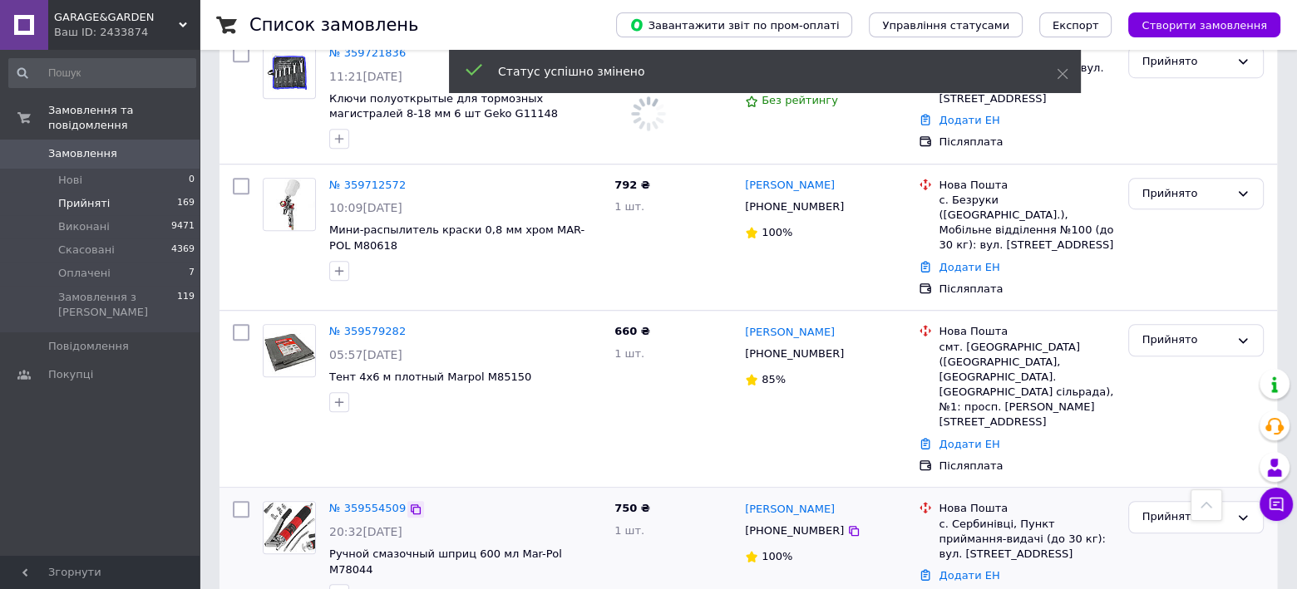
click at [409, 503] on icon at bounding box center [415, 509] width 13 height 13
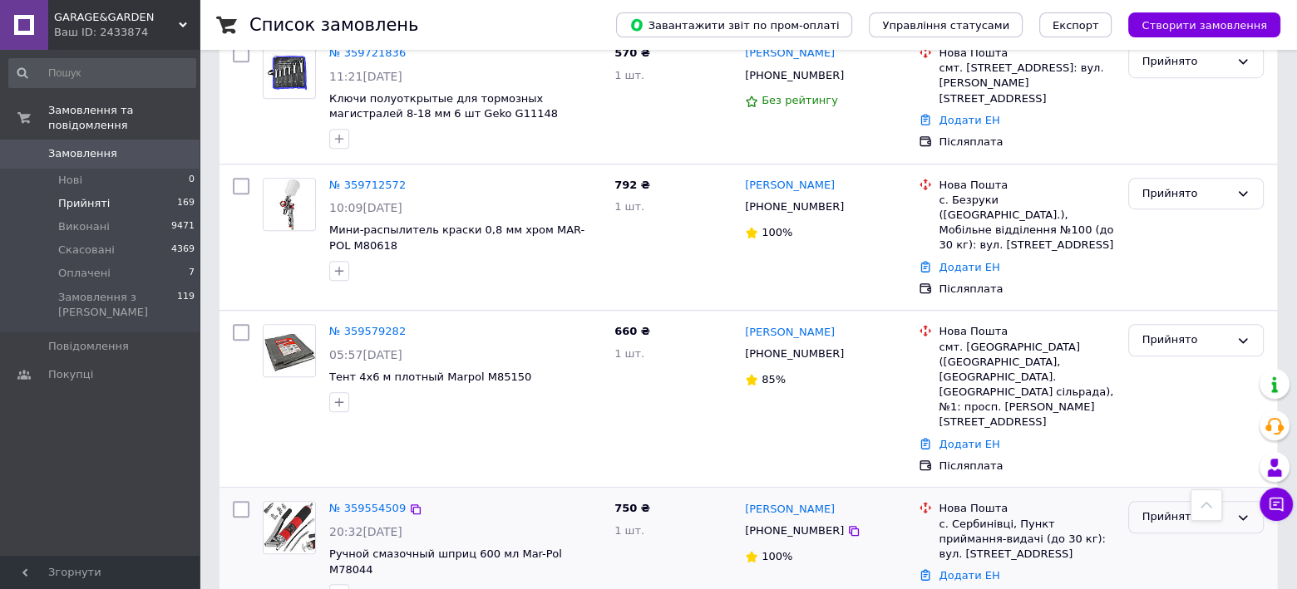
click at [1201, 509] on div "Прийнято" at bounding box center [1185, 517] width 87 height 17
click at [1151, 568] on li "Скасовано" at bounding box center [1196, 583] width 134 height 31
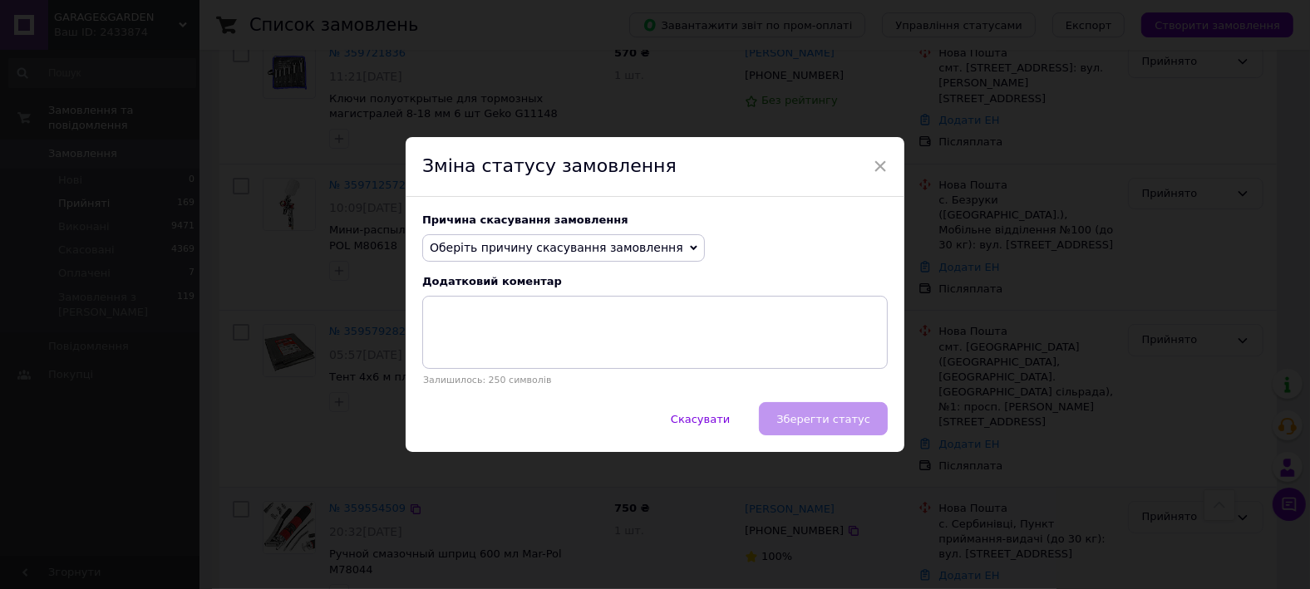
click at [532, 247] on span "Оберіть причину скасування замовлення" at bounding box center [557, 247] width 254 height 13
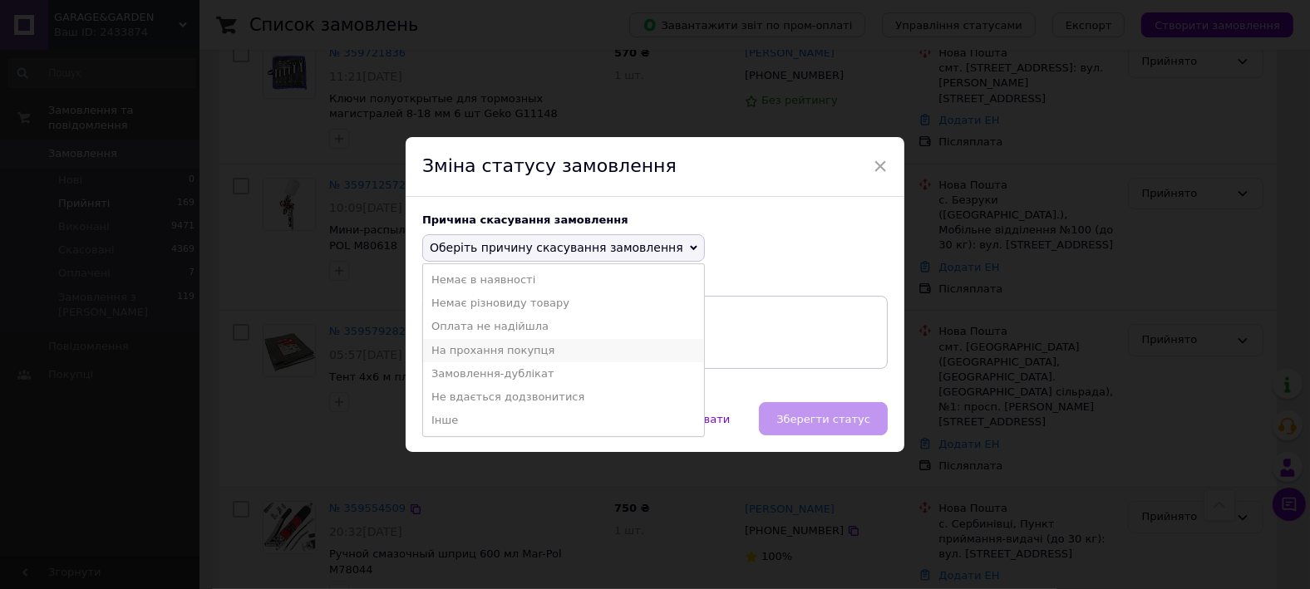
click at [529, 350] on li "На прохання покупця" at bounding box center [563, 350] width 281 height 23
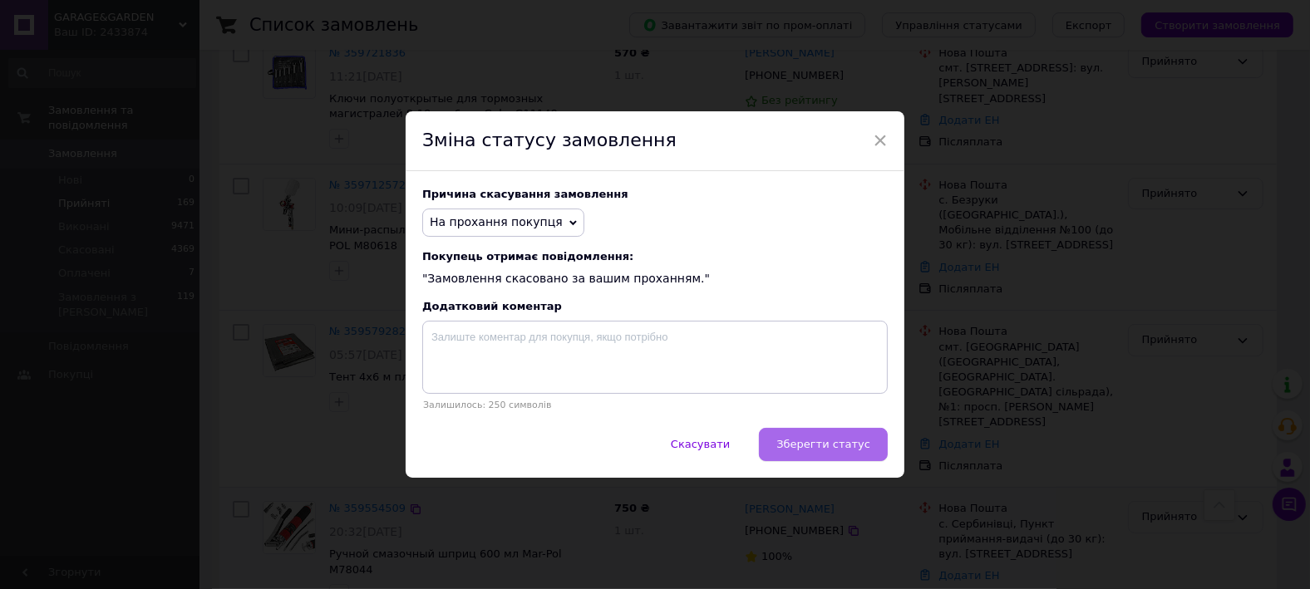
click at [829, 439] on span "Зберегти статус" at bounding box center [824, 444] width 94 height 12
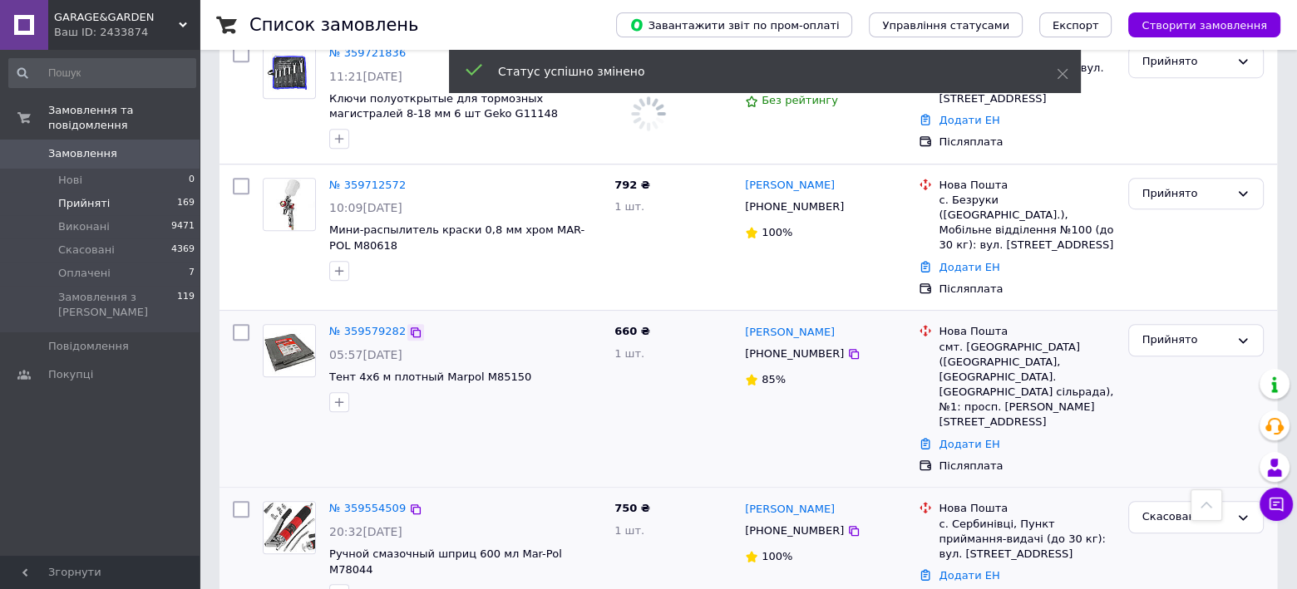
click at [409, 326] on icon at bounding box center [415, 332] width 13 height 13
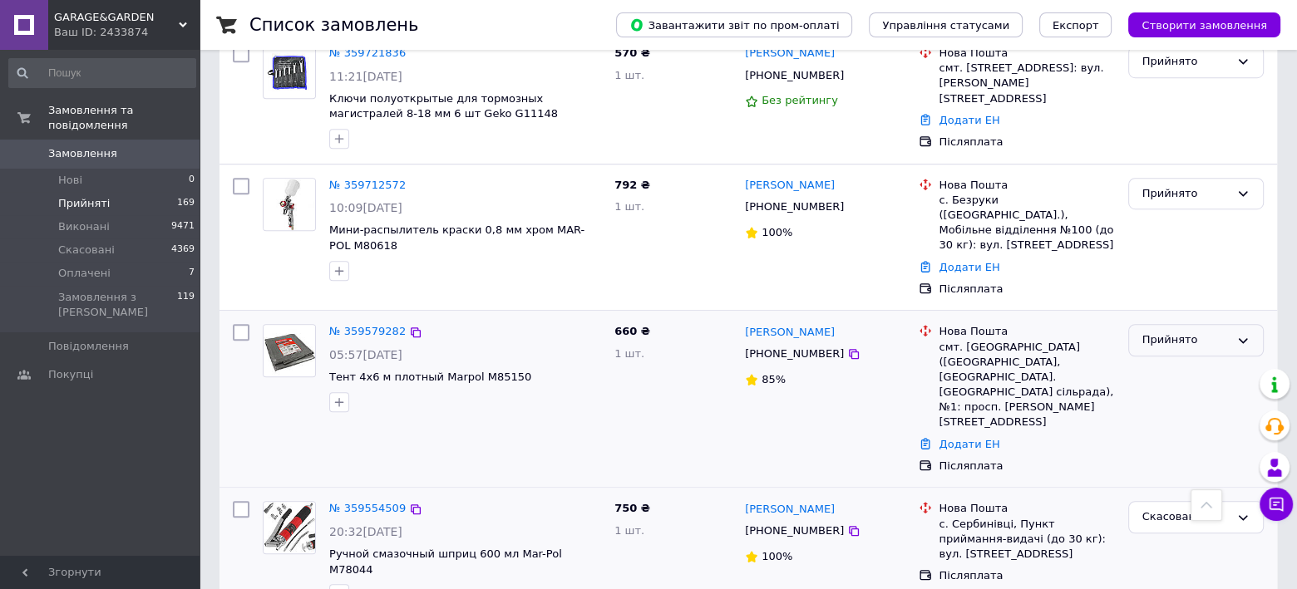
click at [1201, 332] on div "Прийнято" at bounding box center [1185, 340] width 87 height 17
click at [1167, 360] on li "Виконано" at bounding box center [1196, 375] width 134 height 31
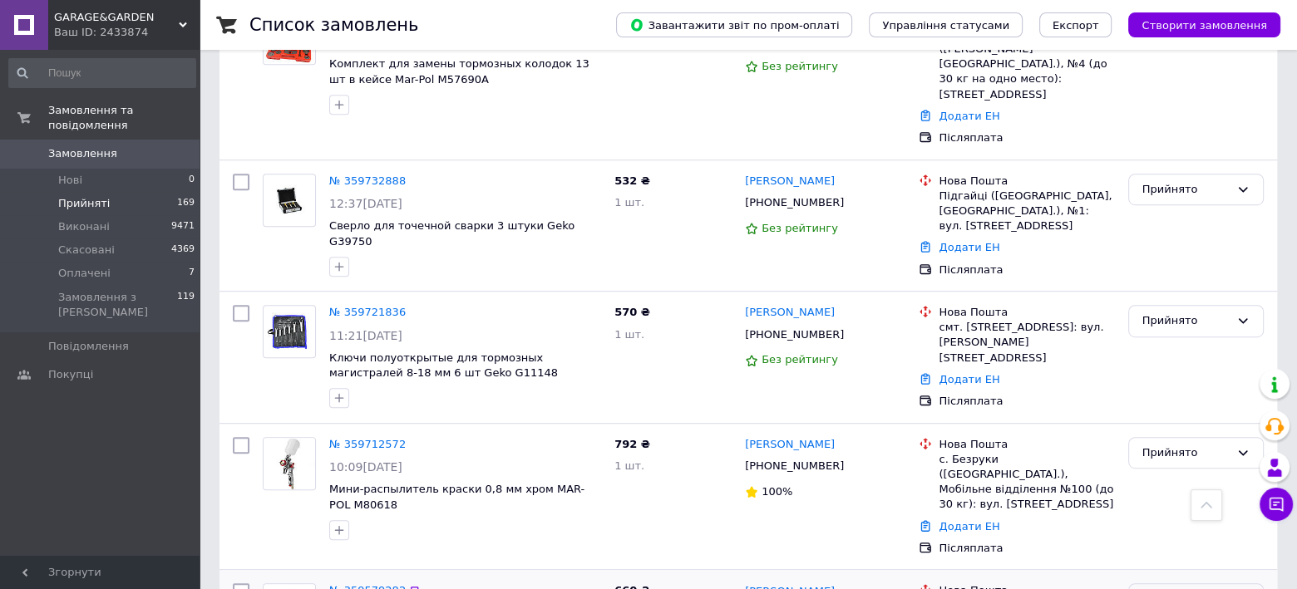
scroll to position [798, 0]
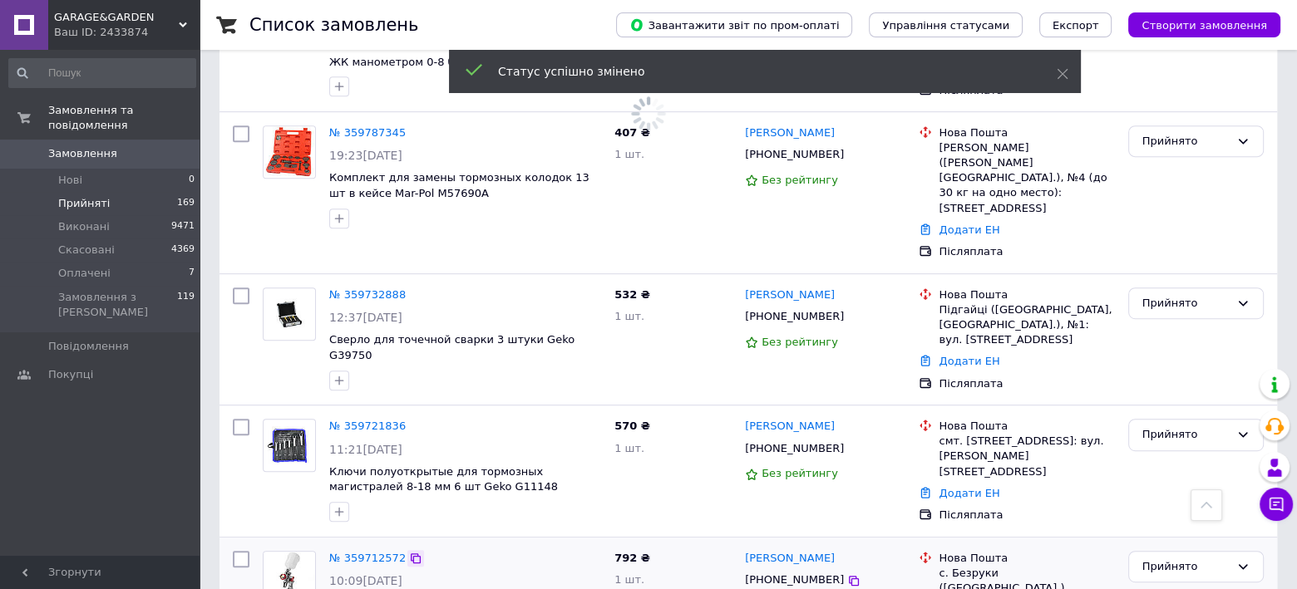
click at [411, 554] on icon at bounding box center [416, 559] width 10 height 10
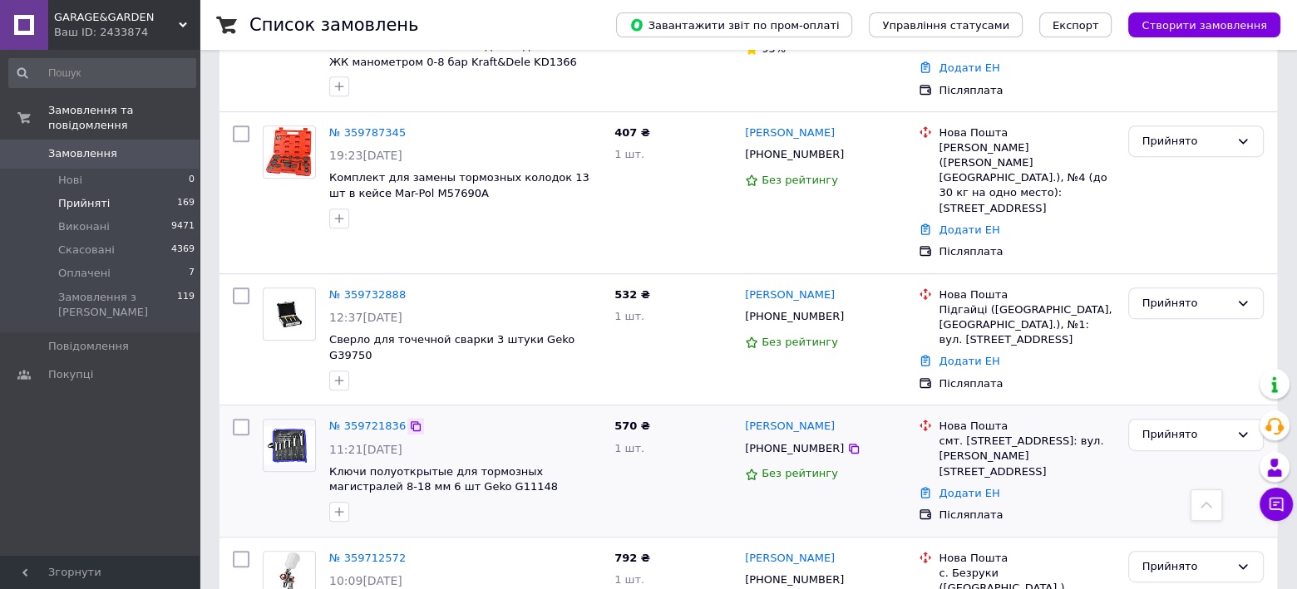
click at [409, 420] on icon at bounding box center [415, 426] width 13 height 13
click at [1182, 426] on div "Прийнято" at bounding box center [1185, 434] width 87 height 17
click at [1153, 455] on li "Виконано" at bounding box center [1196, 470] width 134 height 31
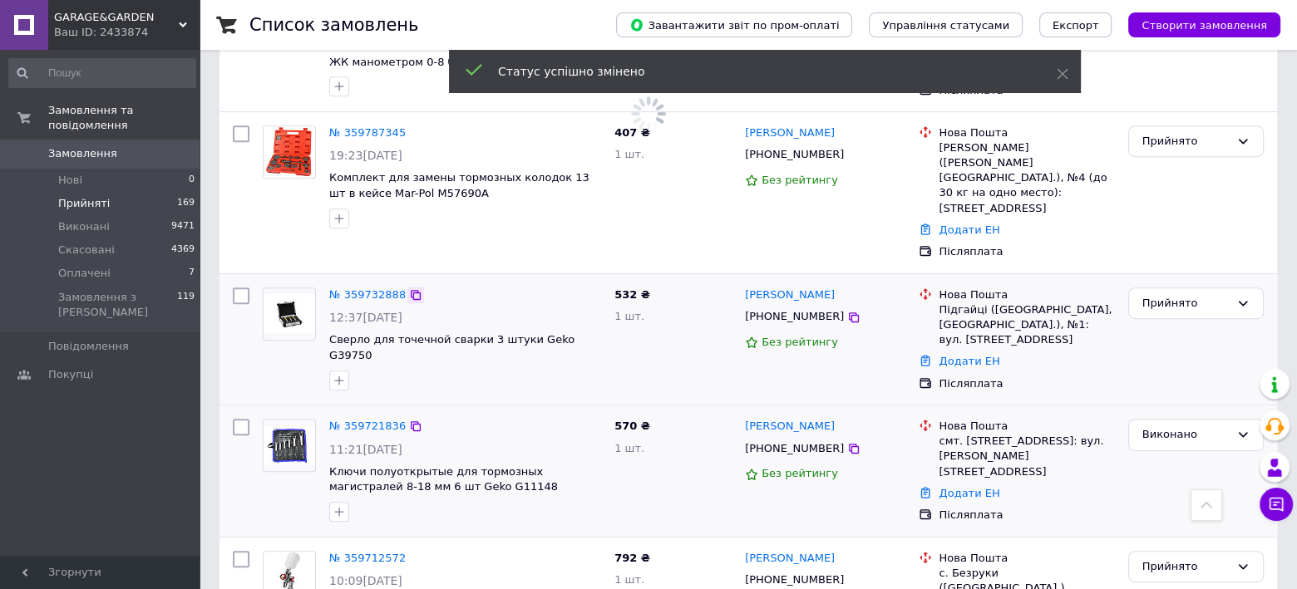
click at [409, 288] on icon at bounding box center [415, 294] width 13 height 13
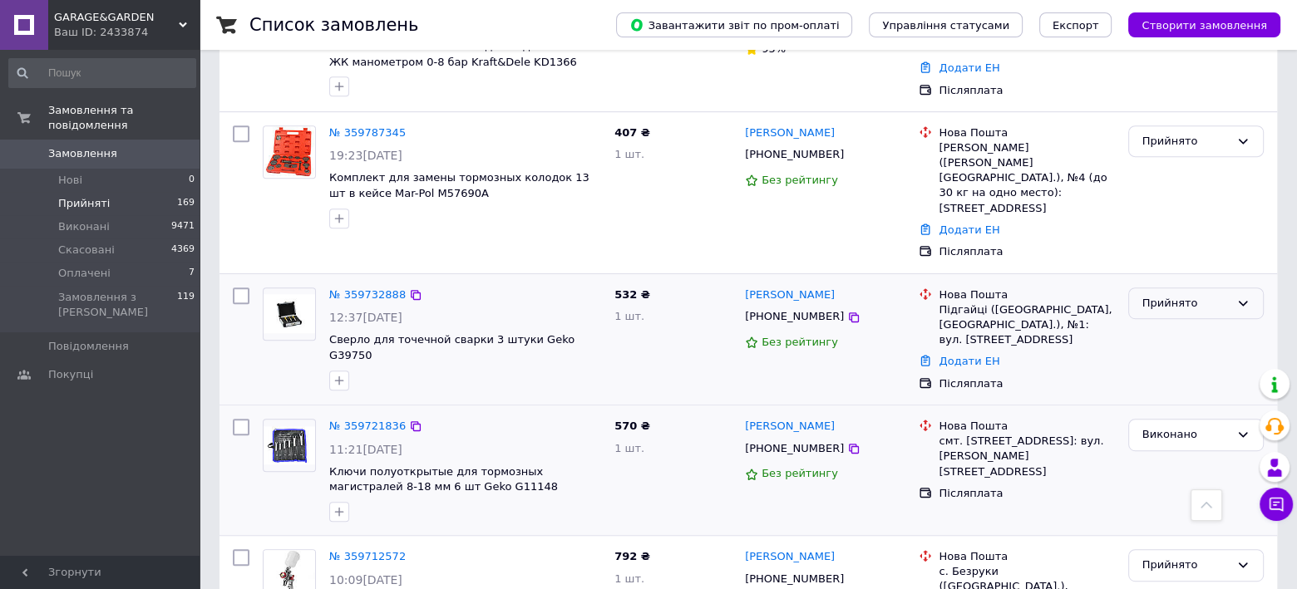
click at [1179, 288] on div "Прийнято" at bounding box center [1196, 304] width 136 height 32
click at [1151, 323] on li "Виконано" at bounding box center [1196, 338] width 134 height 31
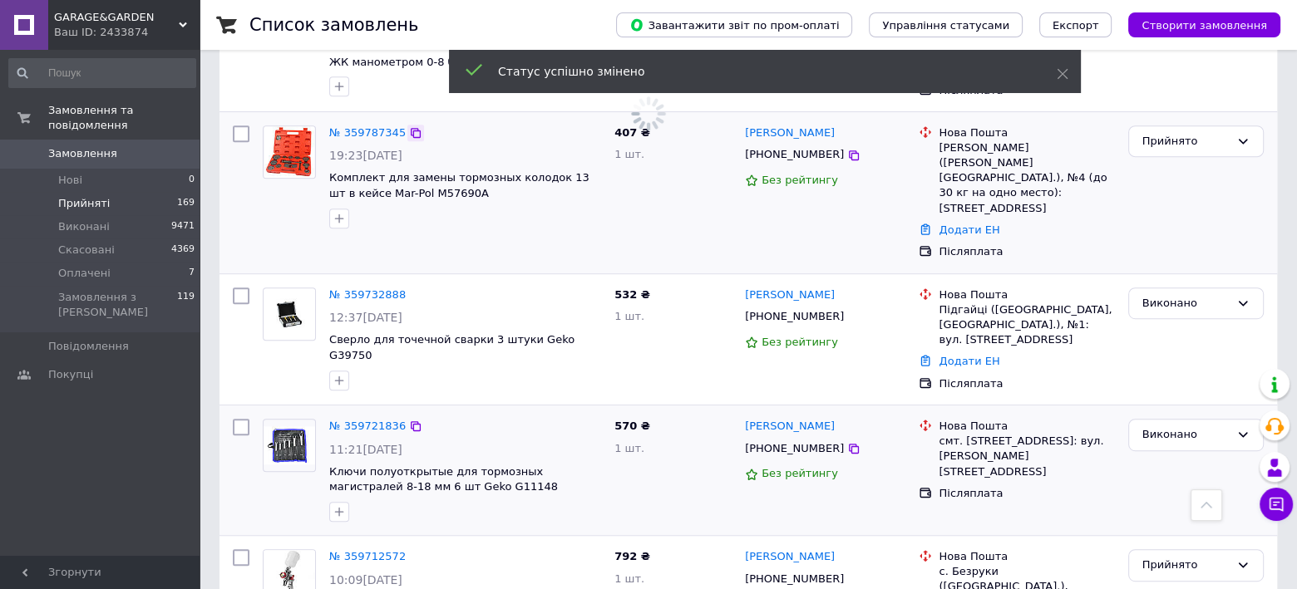
click at [409, 126] on icon at bounding box center [415, 132] width 13 height 13
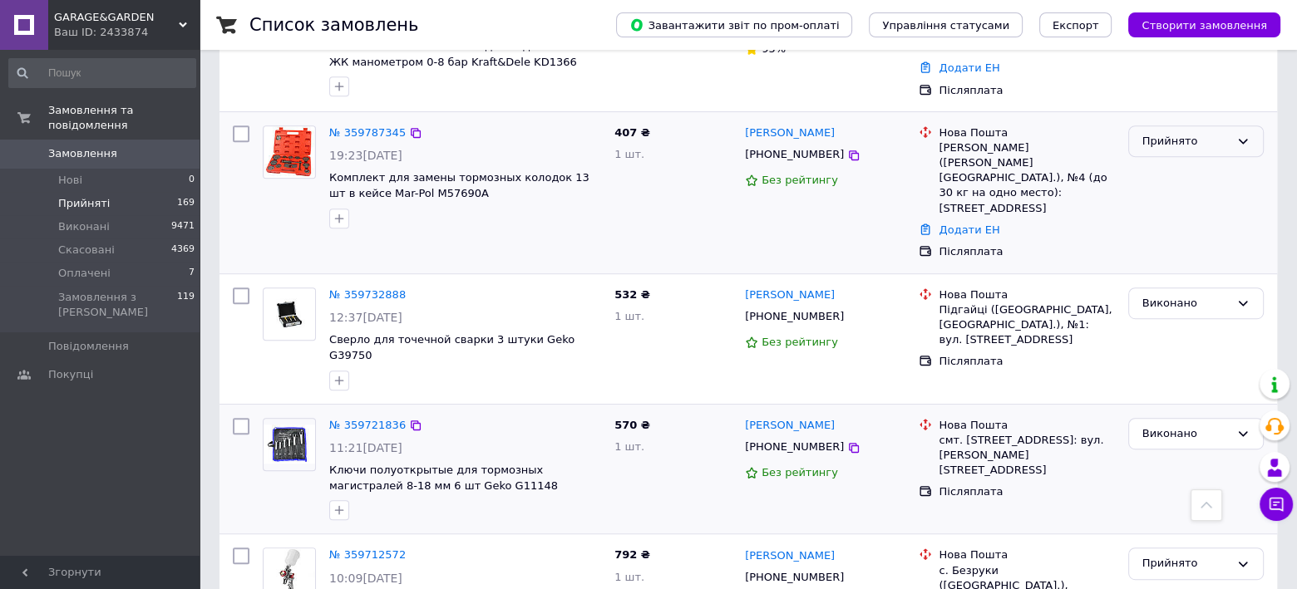
click at [1186, 133] on div "Прийнято" at bounding box center [1185, 141] width 87 height 17
click at [1166, 160] on li "Виконано" at bounding box center [1196, 175] width 134 height 31
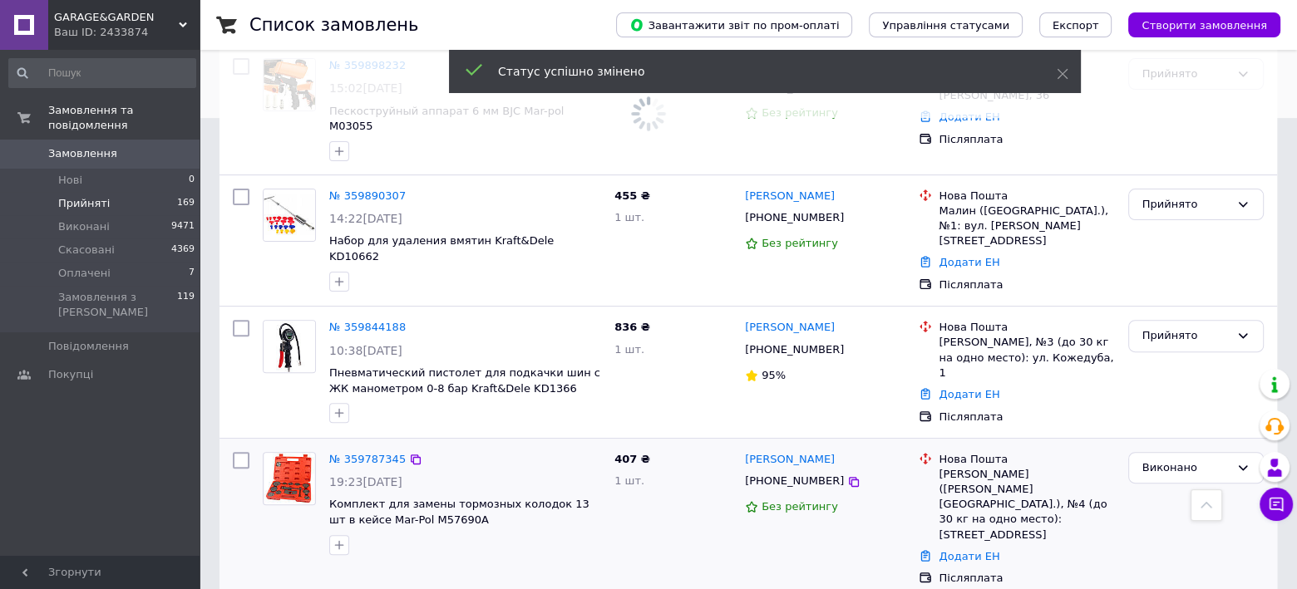
scroll to position [460, 0]
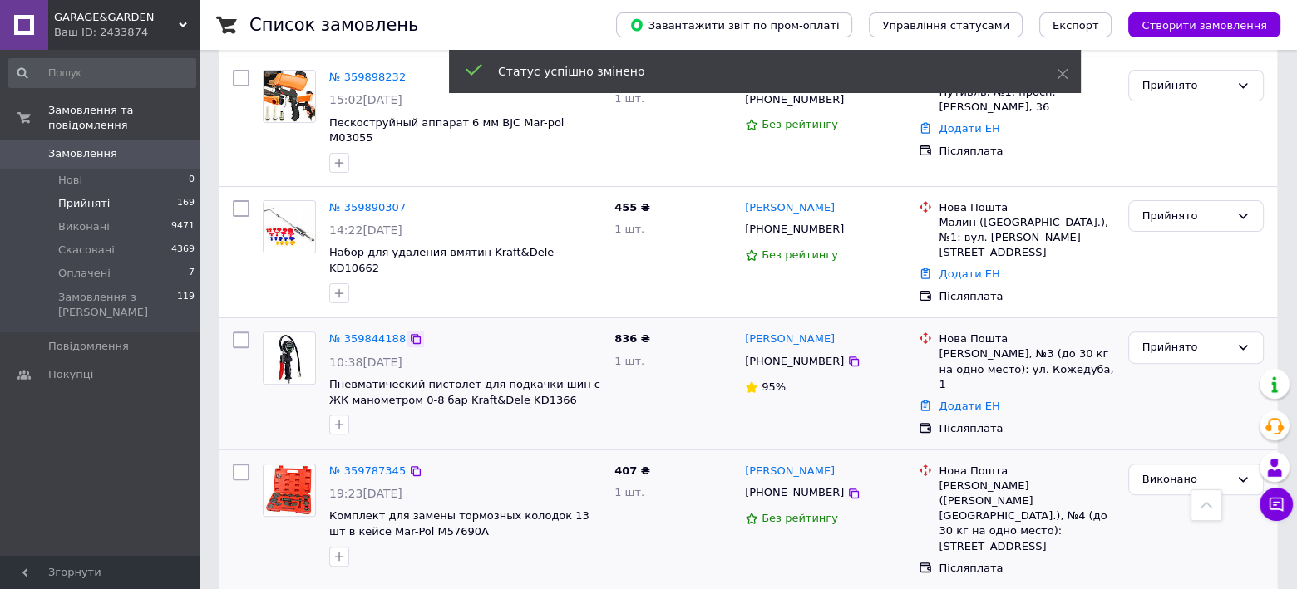
click at [411, 334] on icon at bounding box center [416, 339] width 10 height 10
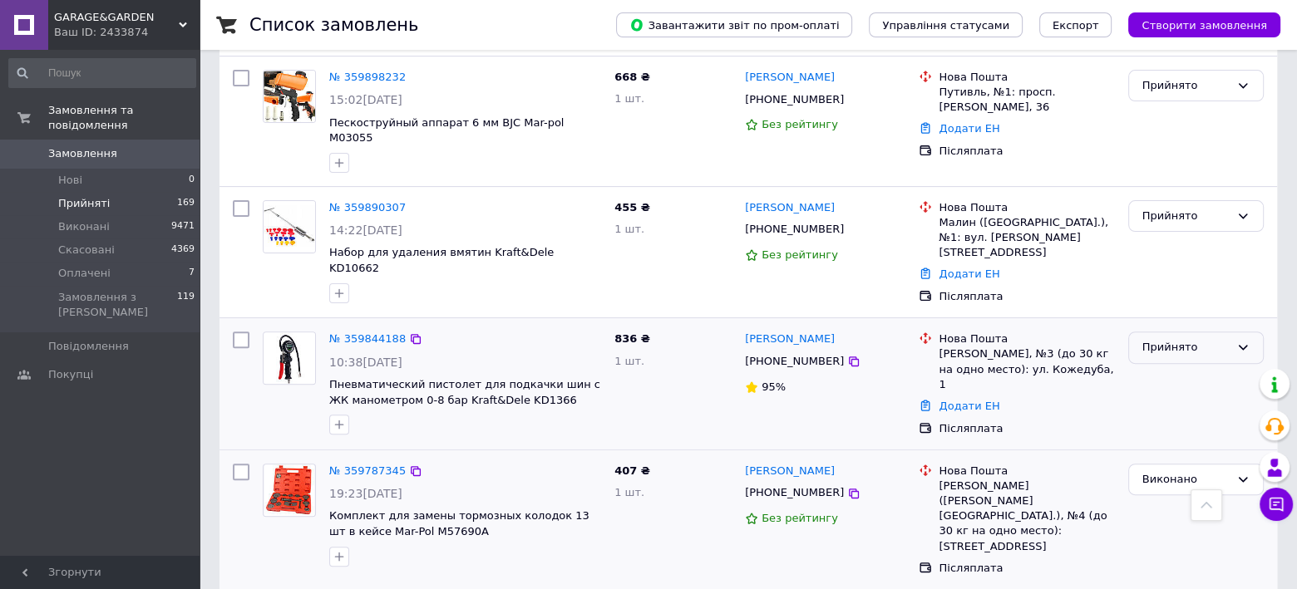
click at [1173, 339] on div "Прийнято" at bounding box center [1185, 347] width 87 height 17
click at [1152, 367] on li "Виконано" at bounding box center [1196, 382] width 134 height 31
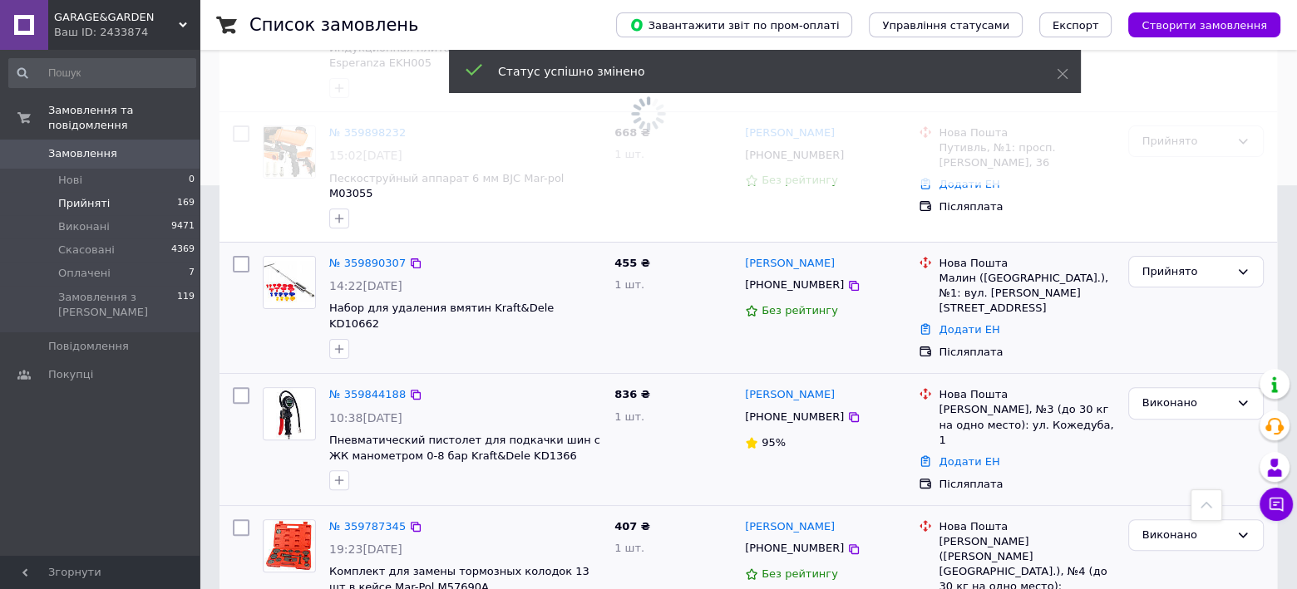
scroll to position [332, 0]
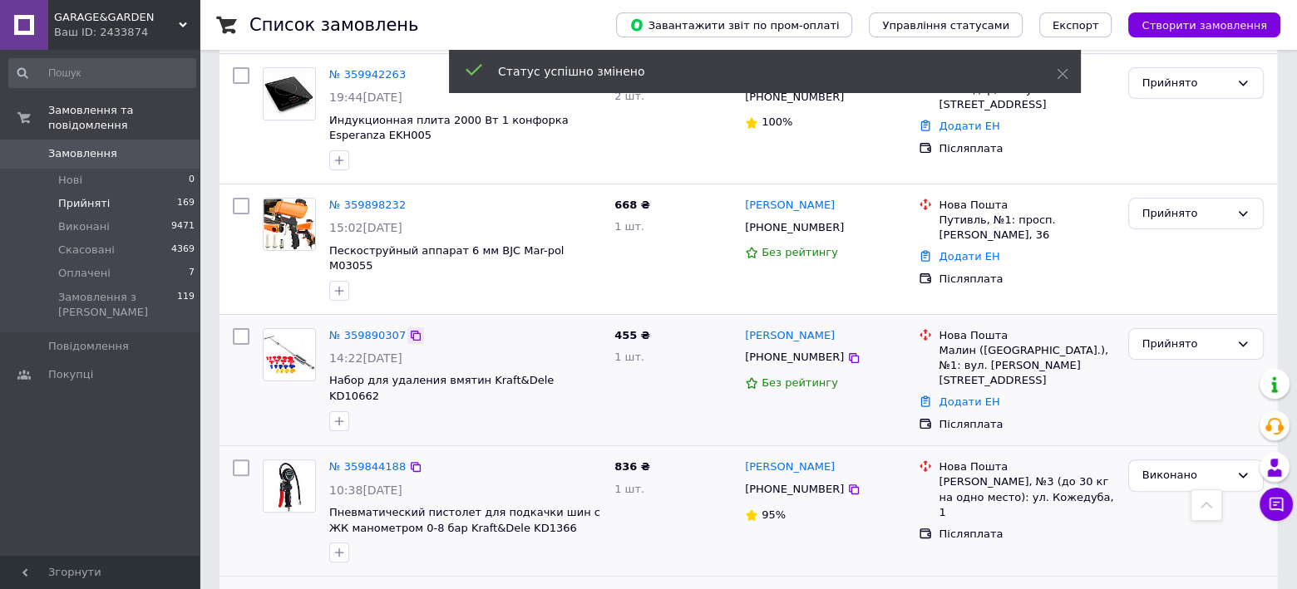
click at [411, 331] on icon at bounding box center [416, 336] width 10 height 10
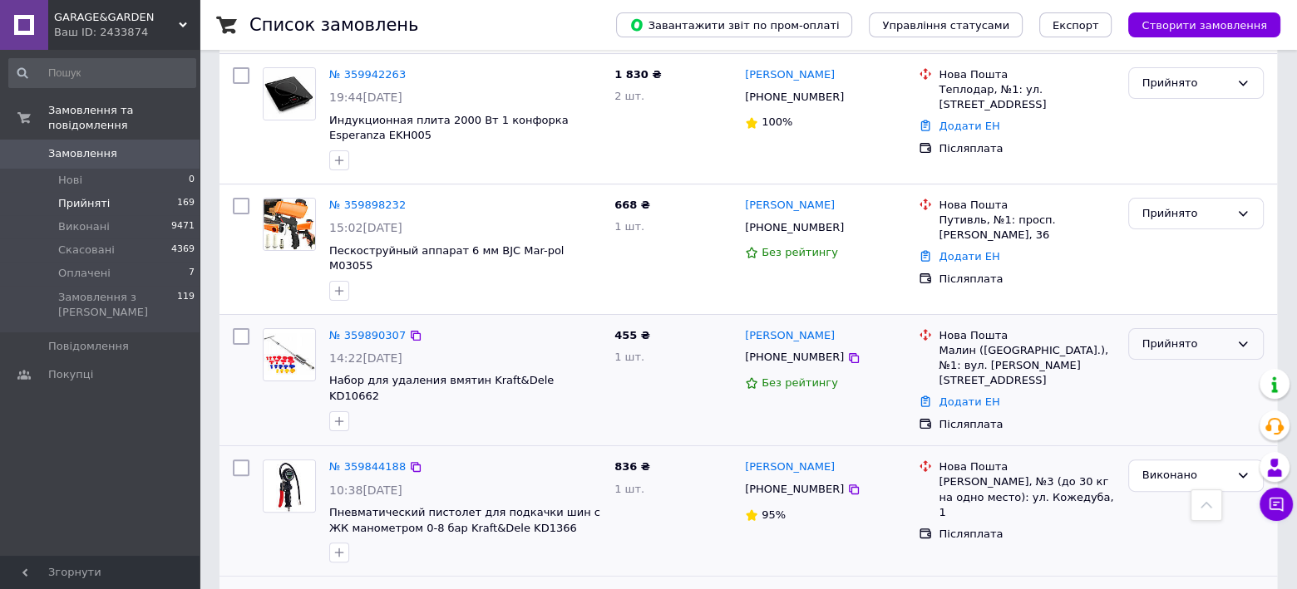
click at [1176, 336] on div "Прийнято" at bounding box center [1185, 344] width 87 height 17
click at [1161, 394] on li "Скасовано" at bounding box center [1196, 409] width 134 height 31
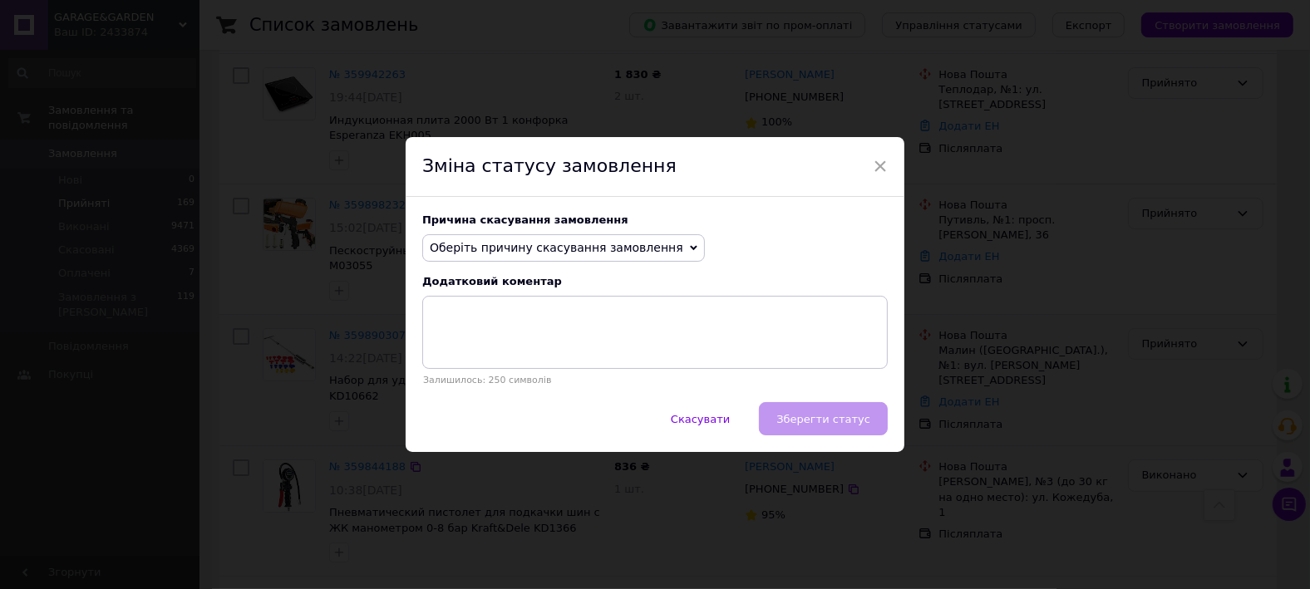
click at [494, 245] on span "Оберіть причину скасування замовлення" at bounding box center [557, 247] width 254 height 13
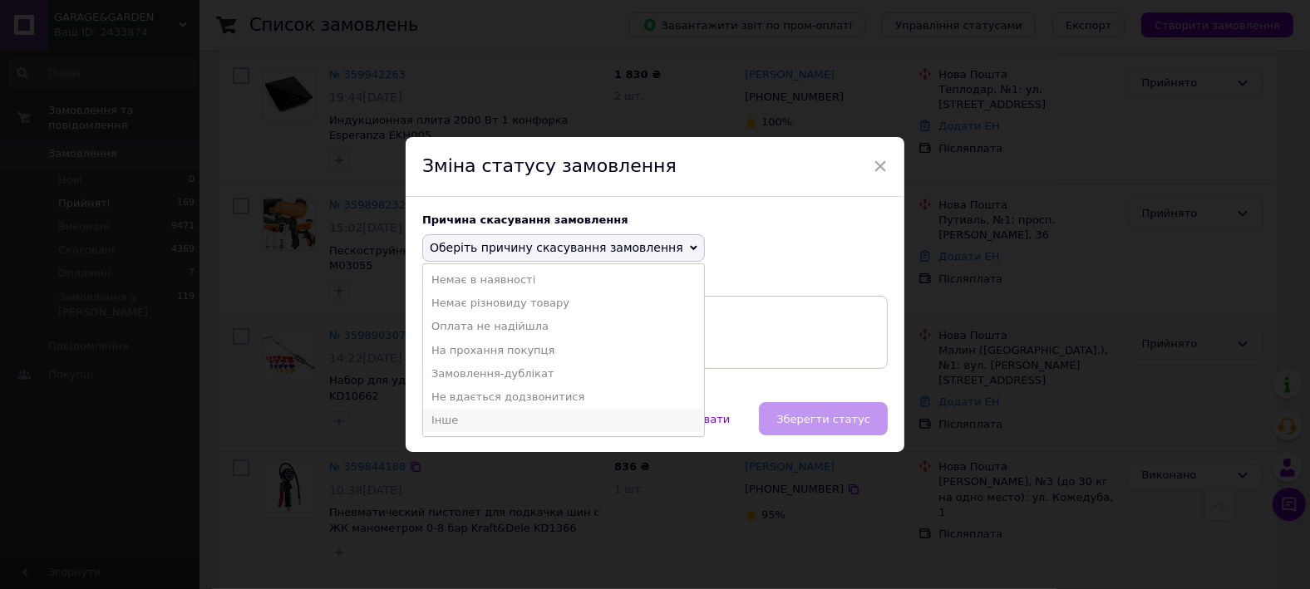
click at [460, 414] on li "Інше" at bounding box center [563, 420] width 281 height 23
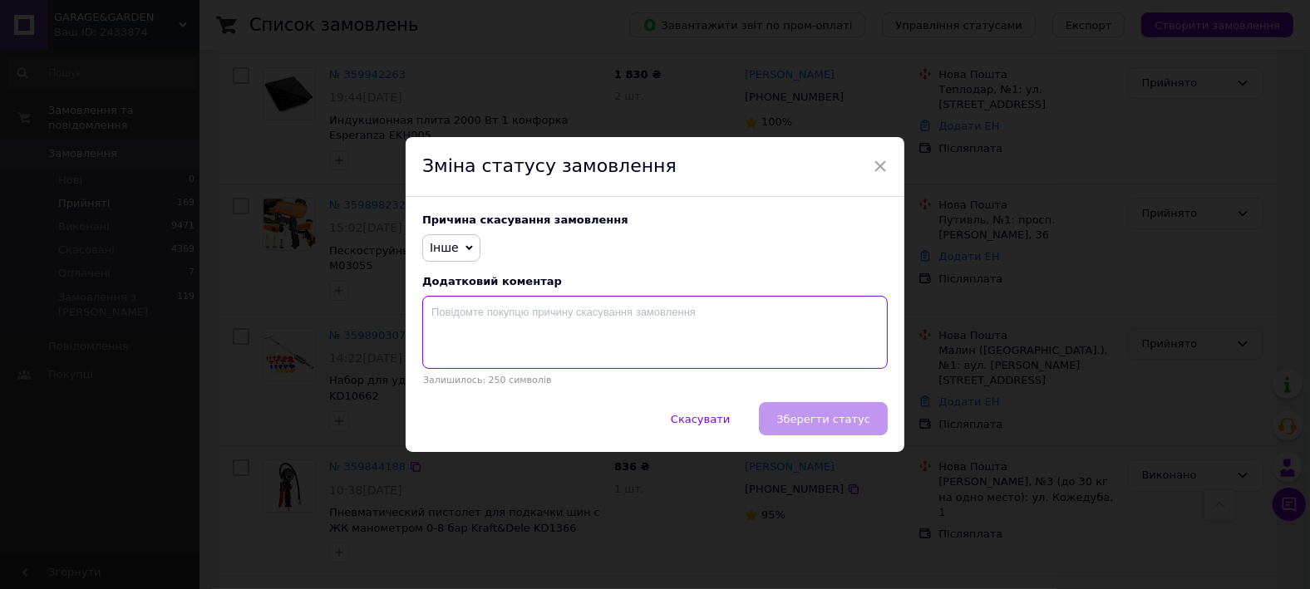
click at [489, 337] on textarea at bounding box center [655, 332] width 466 height 73
type textarea "відмова від отримання"
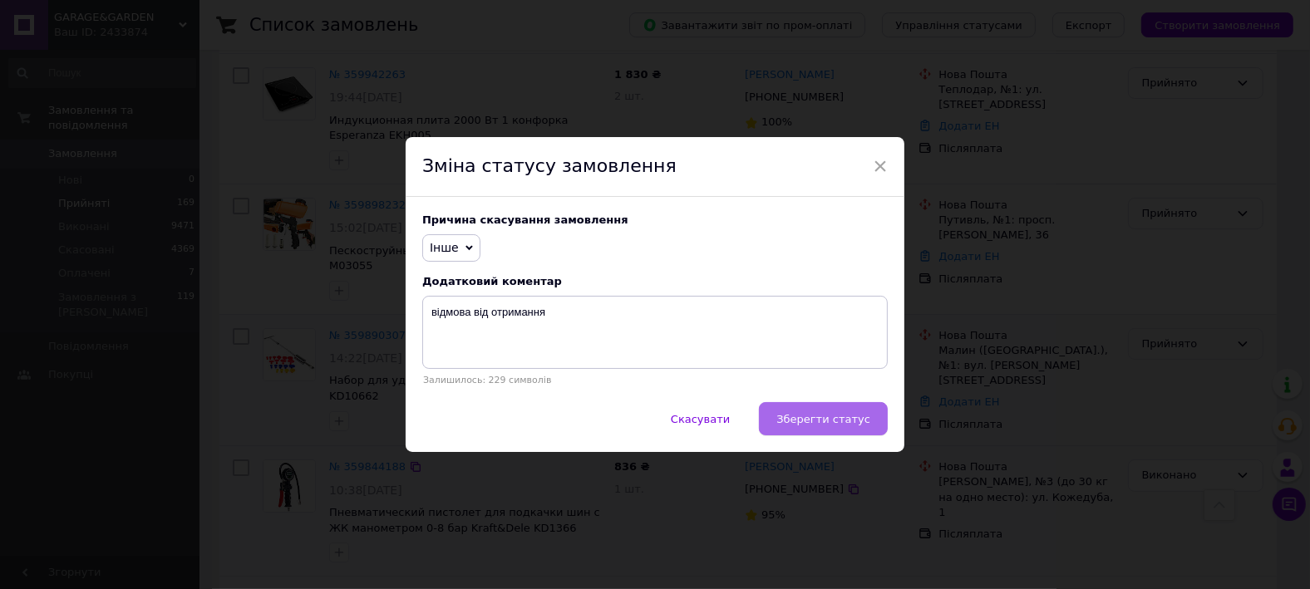
click at [851, 414] on span "Зберегти статус" at bounding box center [824, 419] width 94 height 12
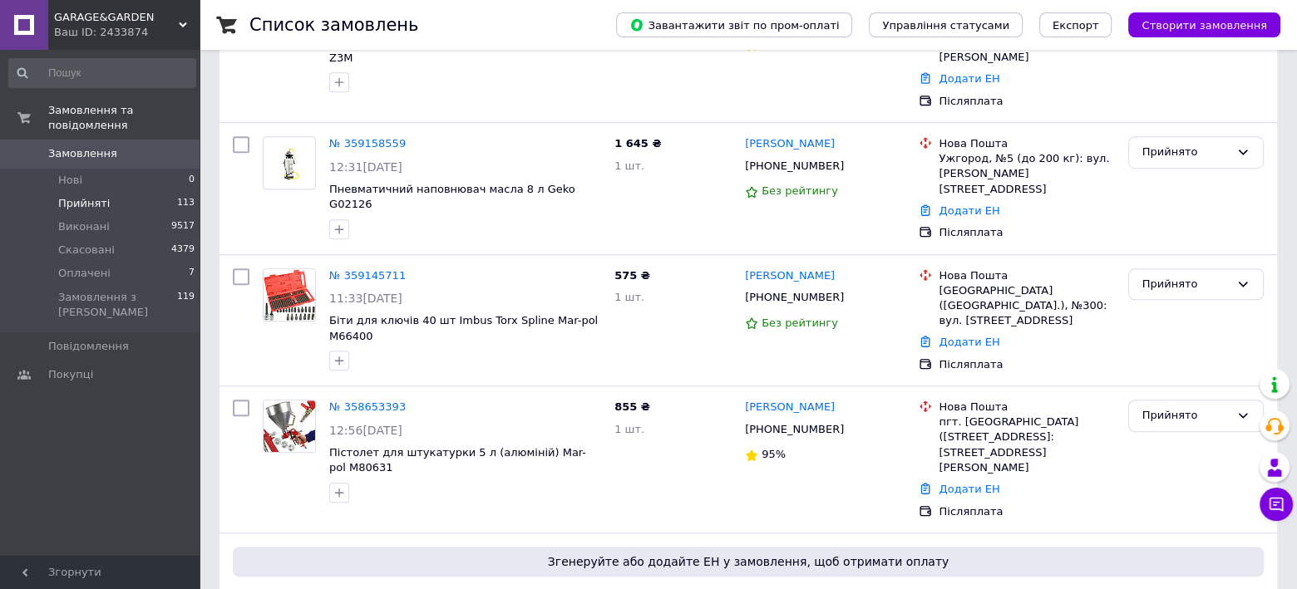
scroll to position [1391, 0]
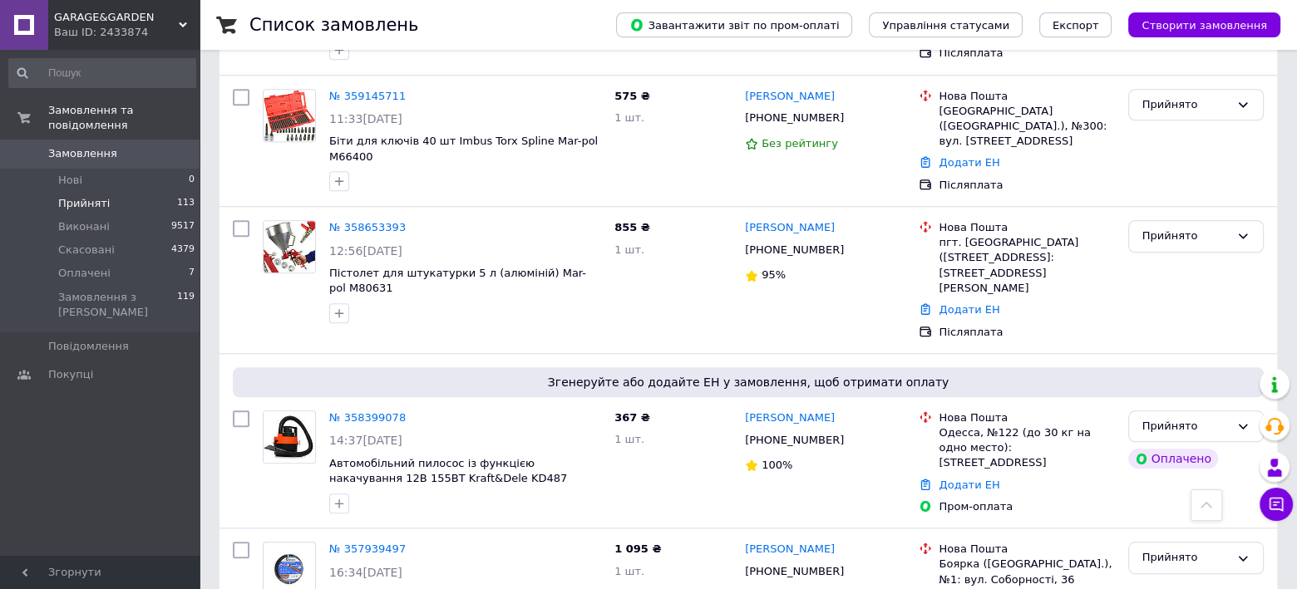
click at [121, 16] on span "GARAGE&GARDEN" at bounding box center [116, 17] width 125 height 15
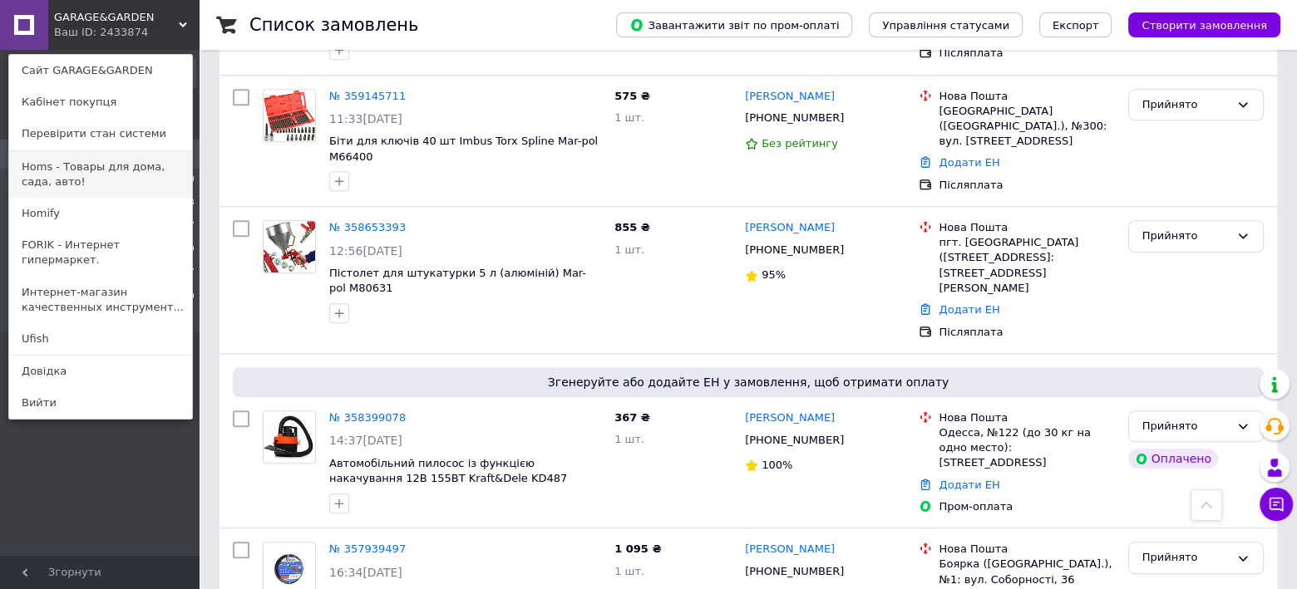
click at [71, 170] on link "Homs - Товары для дома, сада, авто!" at bounding box center [100, 174] width 183 height 47
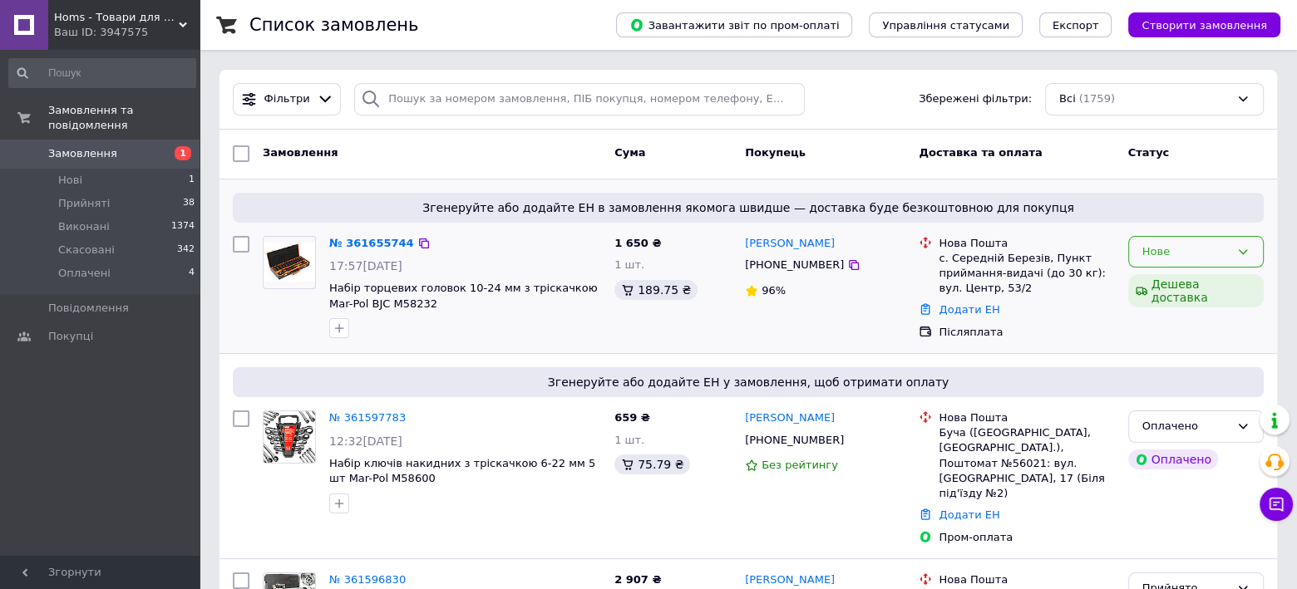
click at [1215, 249] on div "Нове" at bounding box center [1185, 252] width 87 height 17
click at [1181, 279] on li "Прийнято" at bounding box center [1196, 286] width 134 height 31
